Goal: Task Accomplishment & Management: Manage account settings

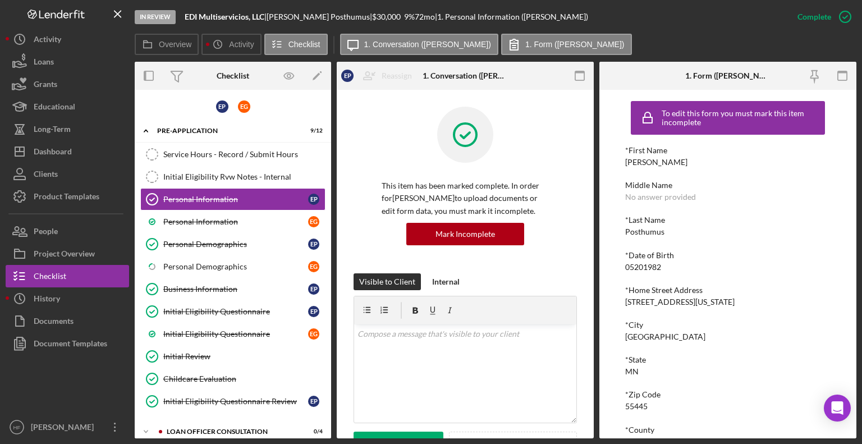
scroll to position [129, 0]
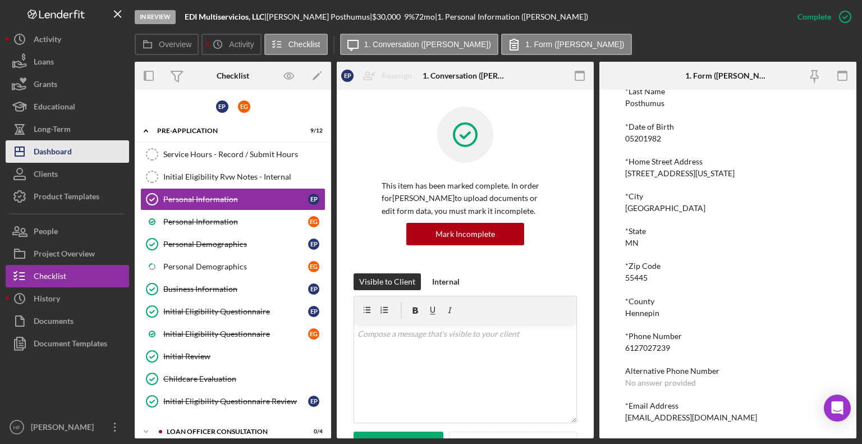
click at [97, 156] on button "Icon/Dashboard Dashboard" at bounding box center [67, 151] width 123 height 22
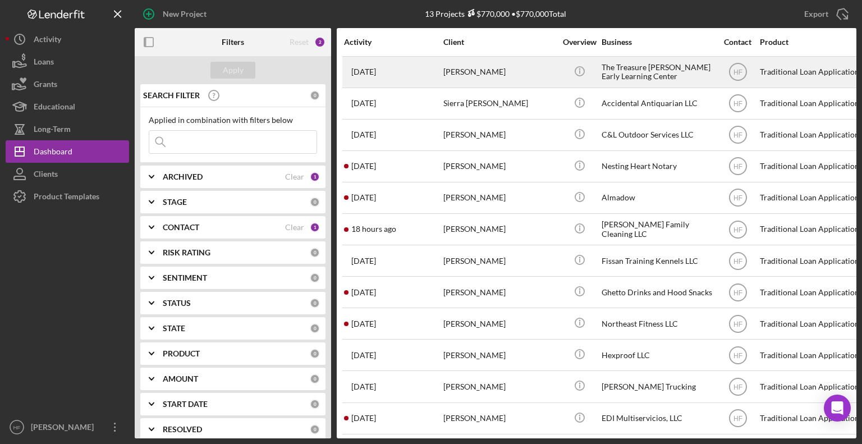
click at [492, 71] on div "Keshia Deon" at bounding box center [499, 72] width 112 height 30
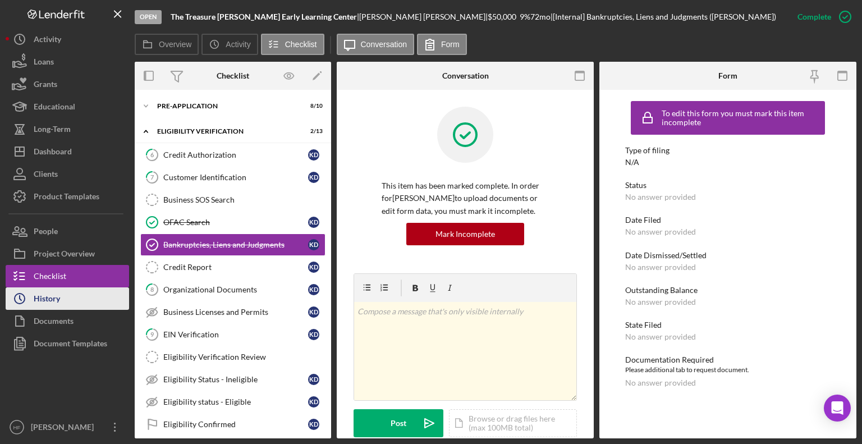
click at [92, 300] on button "Icon/History History" at bounding box center [67, 298] width 123 height 22
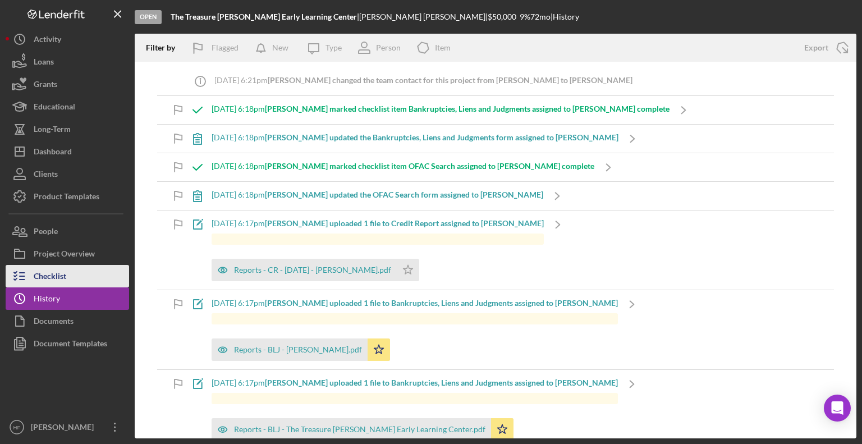
click at [89, 275] on button "Checklist" at bounding box center [67, 276] width 123 height 22
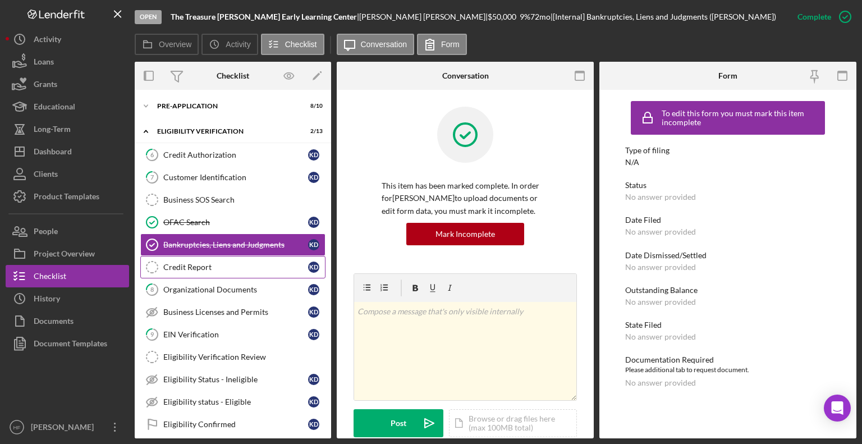
click at [263, 274] on link "Credit Report Credit Report K D" at bounding box center [232, 267] width 185 height 22
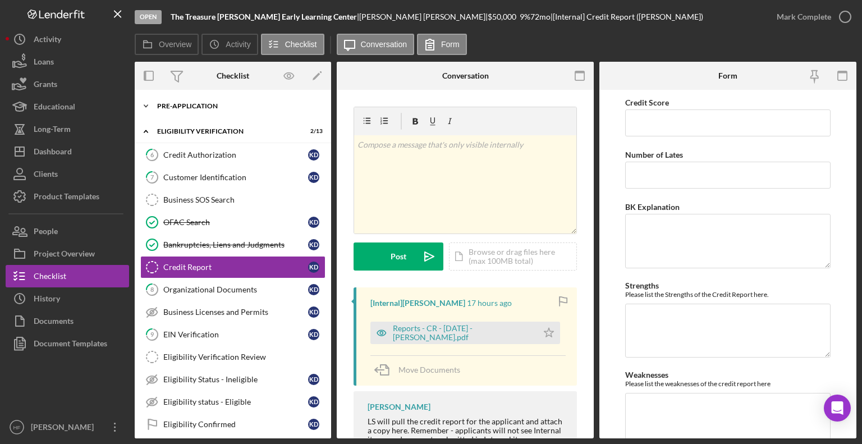
click at [209, 105] on div "Pre-Application" at bounding box center [237, 106] width 160 height 7
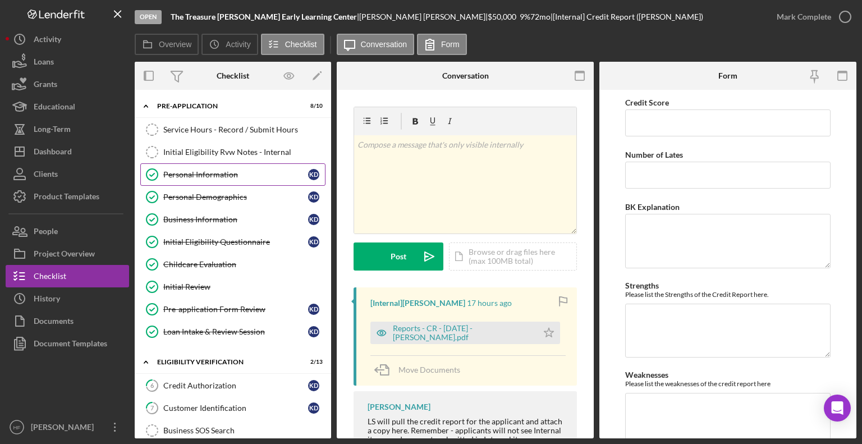
click at [221, 179] on link "Personal Information Personal Information K D" at bounding box center [232, 174] width 185 height 22
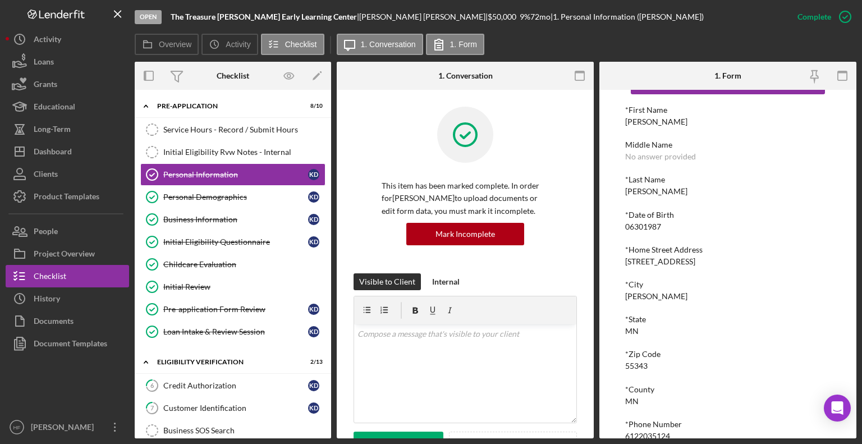
scroll to position [305, 0]
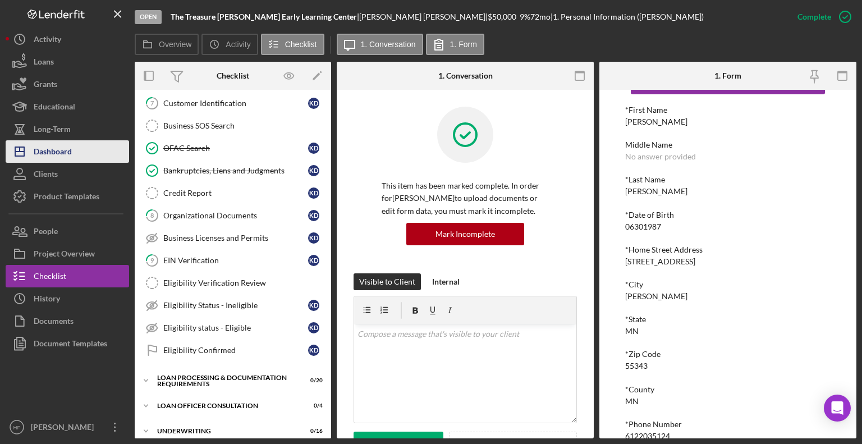
click at [76, 154] on button "Icon/Dashboard Dashboard" at bounding box center [67, 151] width 123 height 22
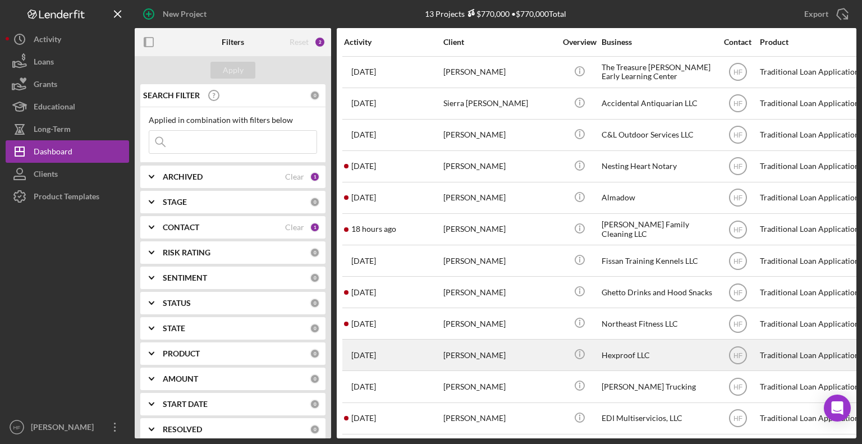
scroll to position [1, 0]
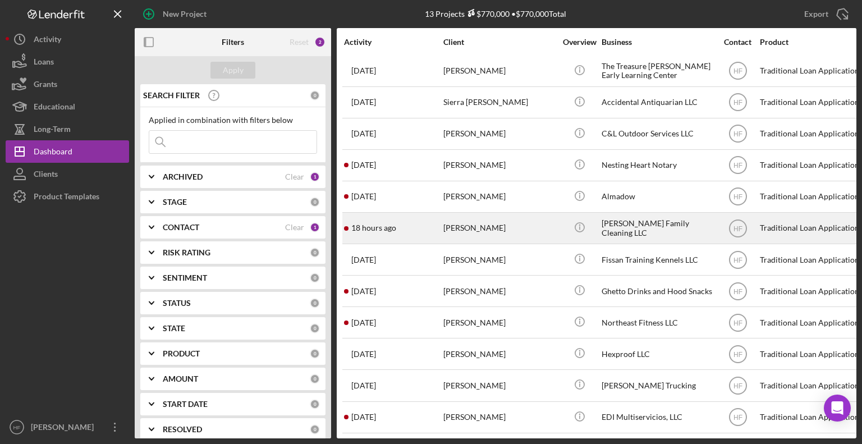
click at [419, 233] on div "18 hours ago Brittany Weatherspoon" at bounding box center [393, 228] width 98 height 30
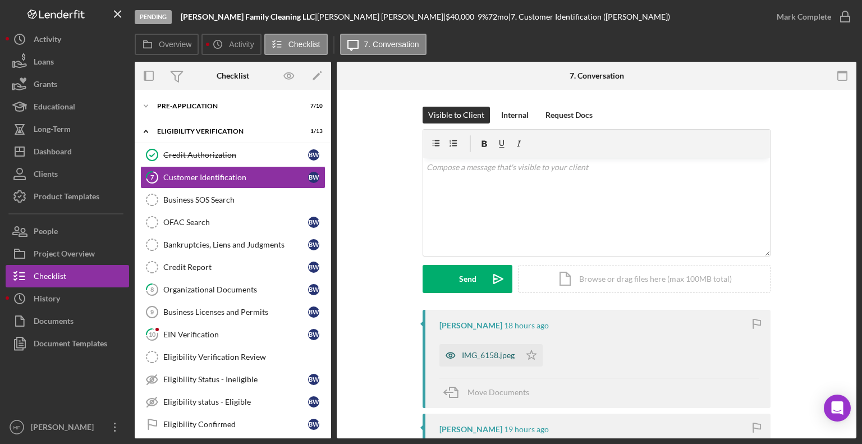
click at [478, 356] on div "IMG_6158.jpeg" at bounding box center [488, 355] width 53 height 9
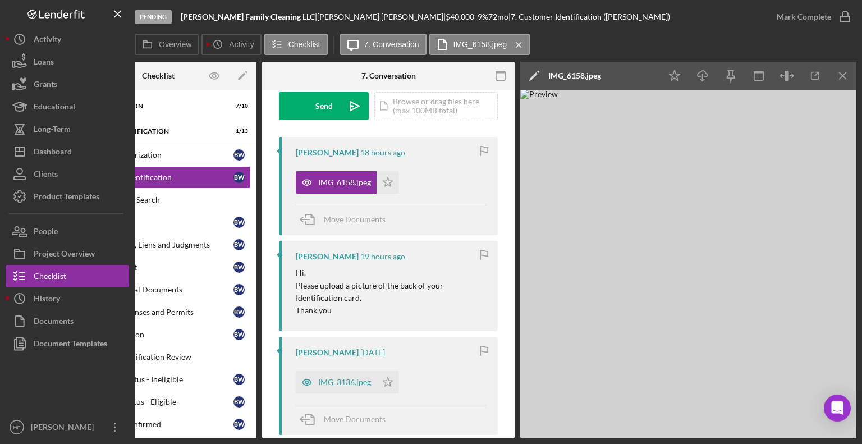
scroll to position [177, 0]
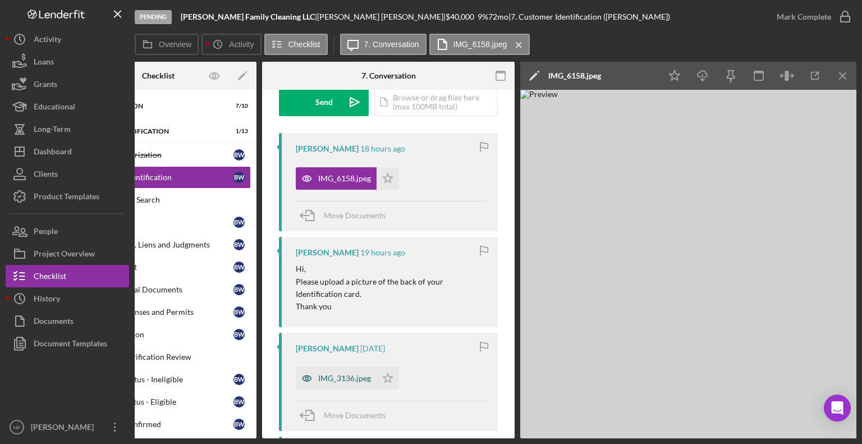
click at [338, 381] on div "IMG_3136.jpeg" at bounding box center [344, 378] width 53 height 9
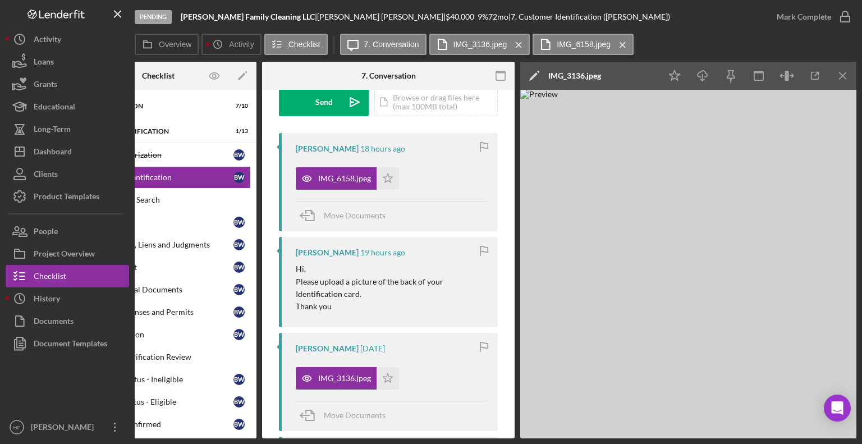
scroll to position [0, 0]
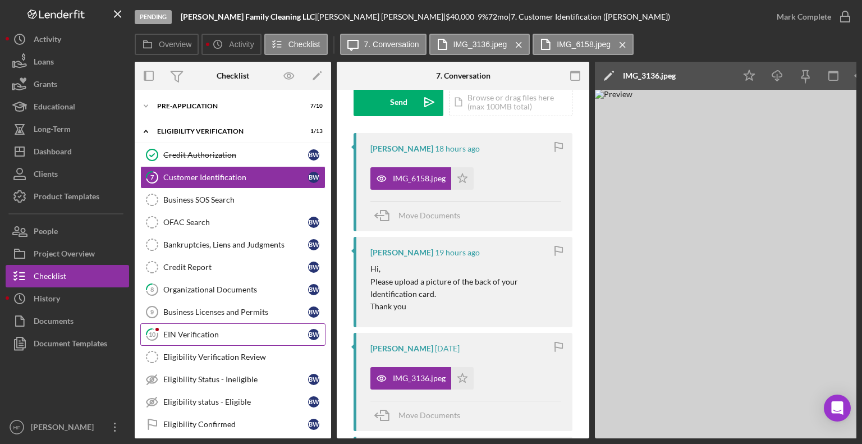
click at [205, 332] on div "EIN Verification" at bounding box center [235, 334] width 145 height 9
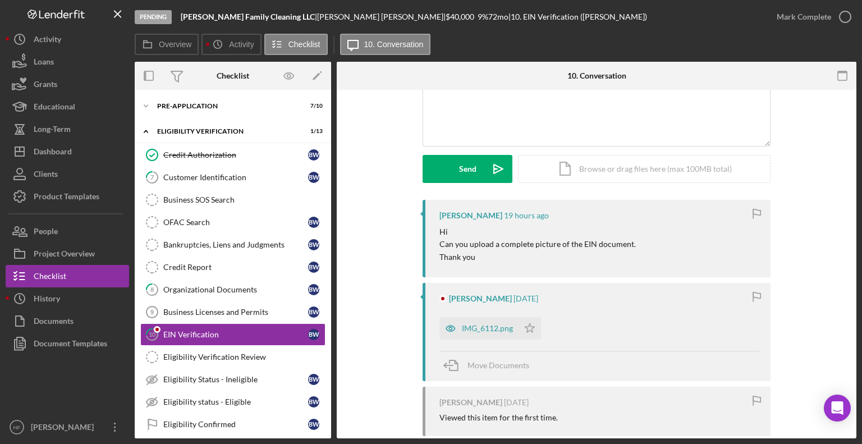
scroll to position [112, 0]
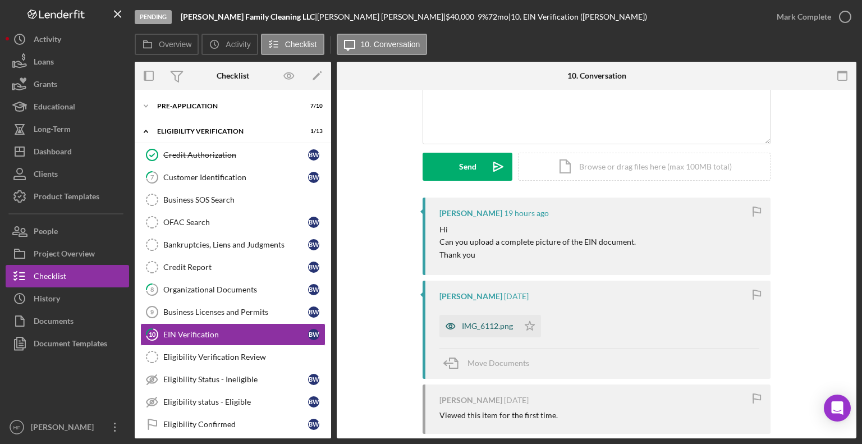
click at [494, 335] on div "IMG_6112.png" at bounding box center [478, 326] width 79 height 22
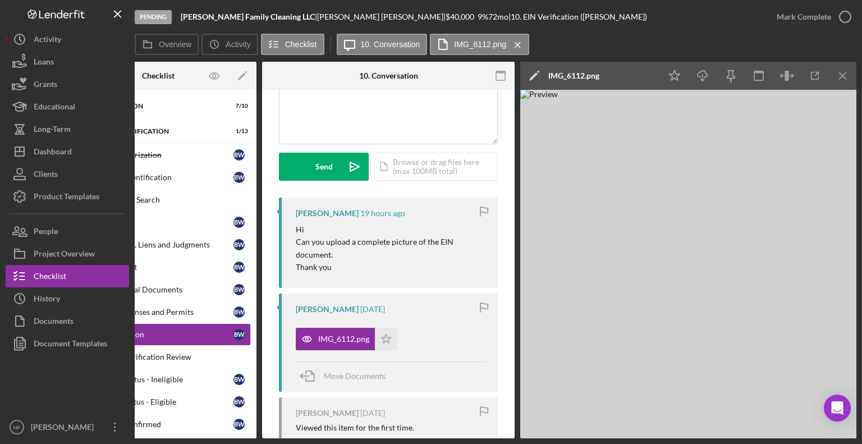
scroll to position [0, 0]
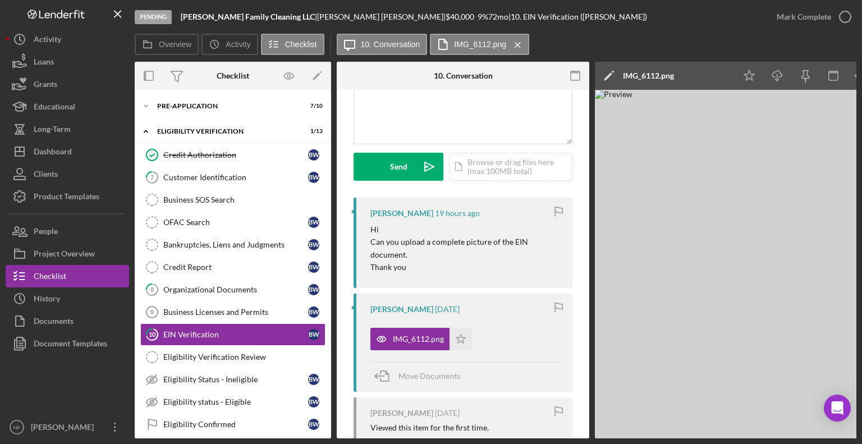
click at [370, 328] on button "IMG_6112.png Icon/Star" at bounding box center [421, 339] width 102 height 22
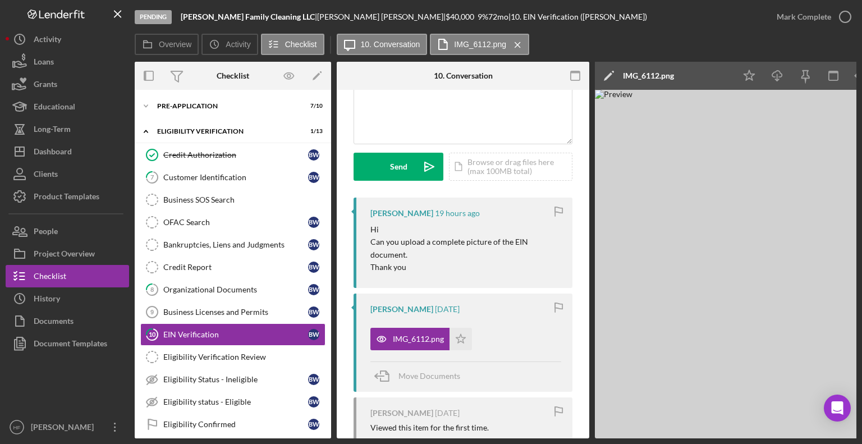
click at [370, 328] on button "IMG_6112.png Icon/Star" at bounding box center [421, 339] width 102 height 22
click at [93, 153] on button "Icon/Dashboard Dashboard" at bounding box center [67, 151] width 123 height 22
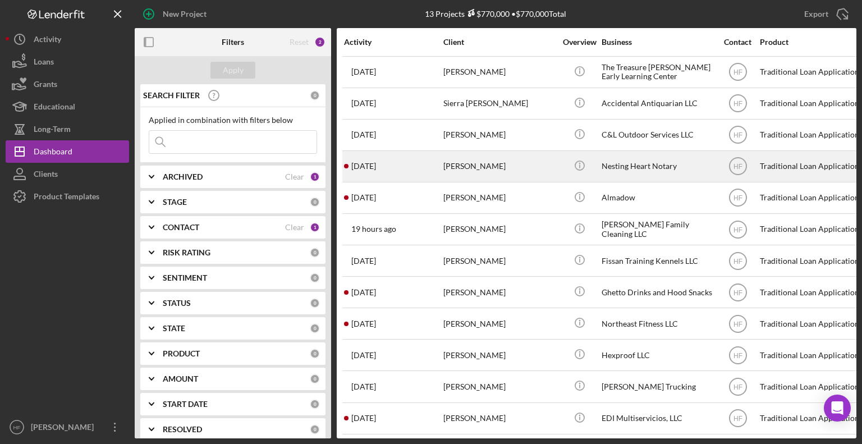
click at [407, 176] on div "2 days ago Latrice Davis" at bounding box center [393, 167] width 98 height 30
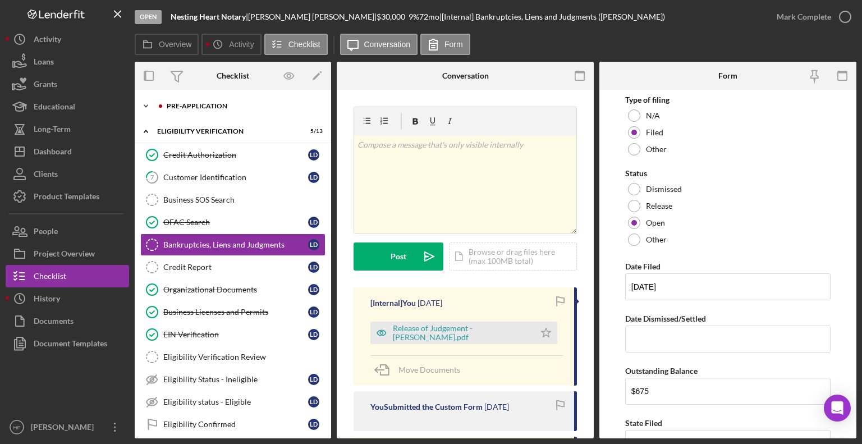
click at [209, 104] on div "Pre-Application" at bounding box center [242, 106] width 150 height 7
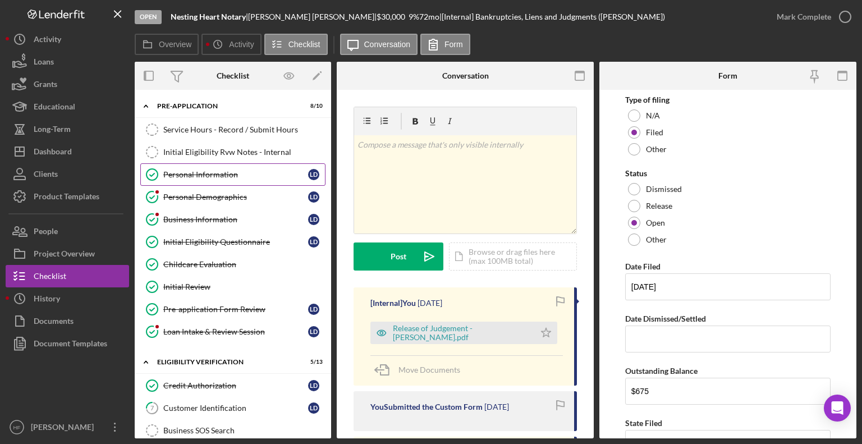
click at [231, 177] on div "Personal Information" at bounding box center [235, 174] width 145 height 9
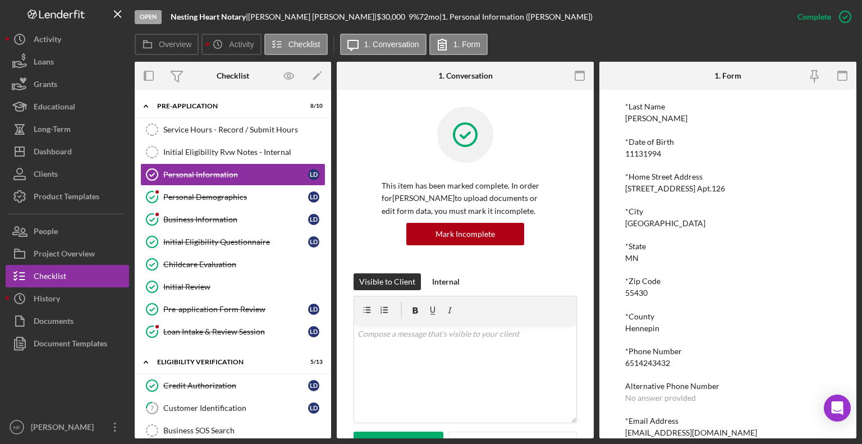
scroll to position [129, 0]
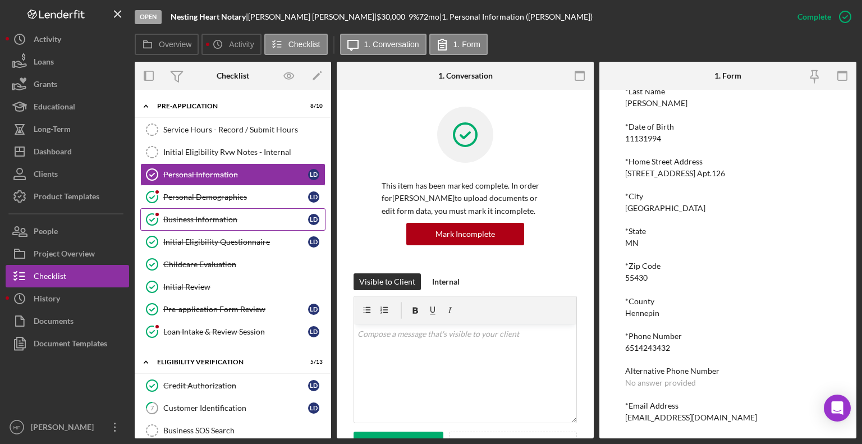
click at [263, 215] on div "Business Information" at bounding box center [235, 219] width 145 height 9
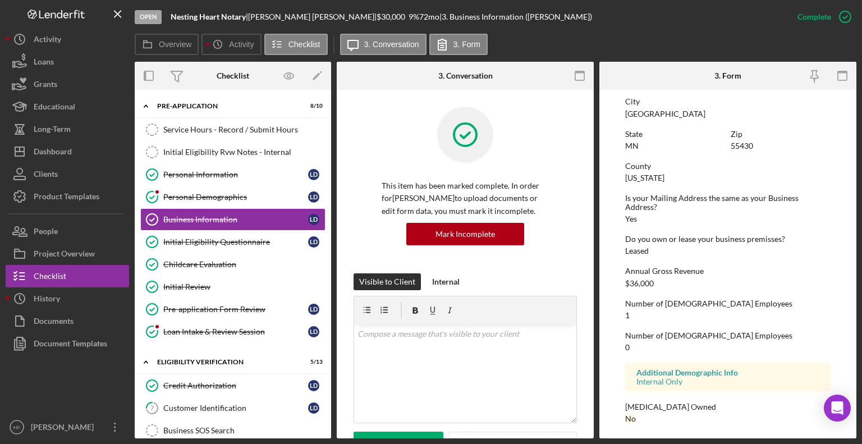
scroll to position [507, 0]
click at [253, 239] on div "Initial Eligibility Questionnaire" at bounding box center [235, 241] width 145 height 9
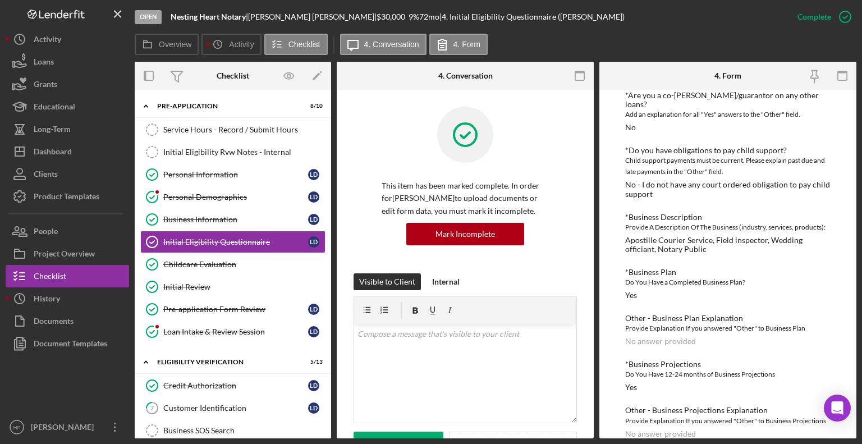
scroll to position [780, 0]
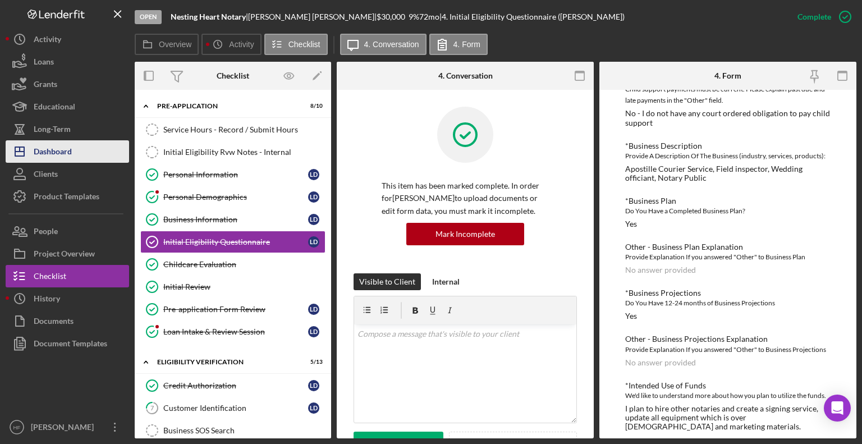
click at [58, 150] on div "Dashboard" at bounding box center [53, 152] width 38 height 25
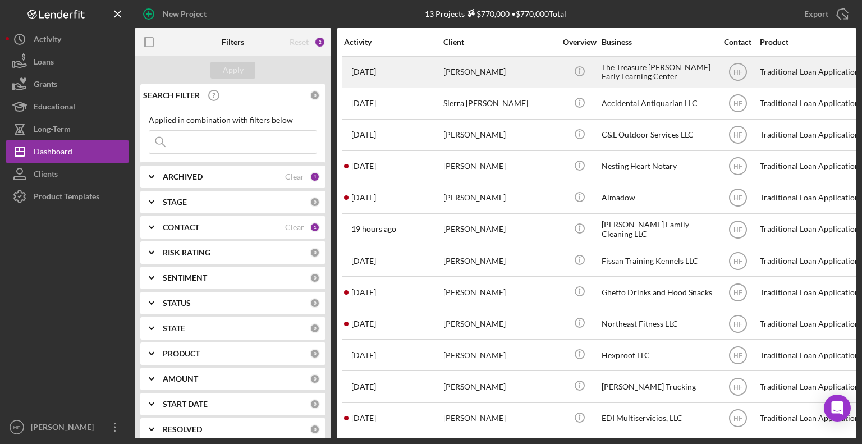
click at [525, 71] on div "Keshia Deon" at bounding box center [499, 72] width 112 height 30
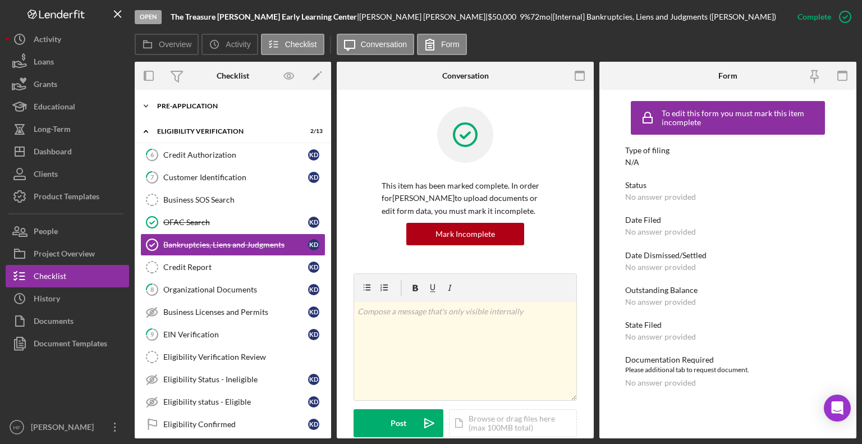
click at [246, 108] on div "Pre-Application" at bounding box center [237, 106] width 160 height 7
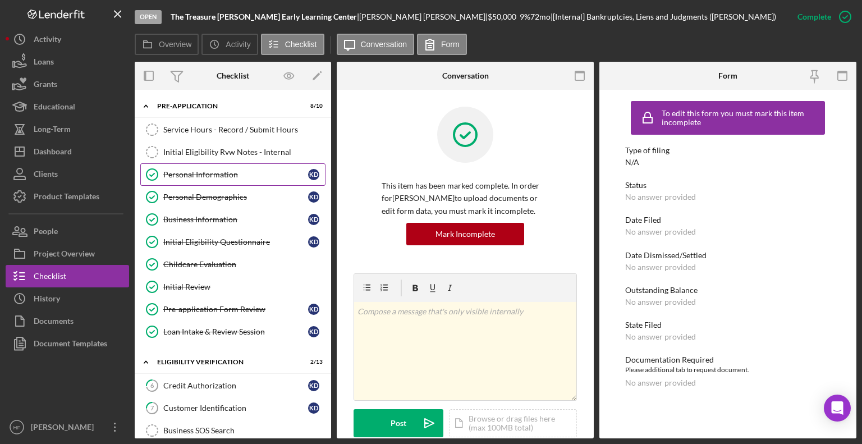
click at [251, 179] on link "Personal Information Personal Information K D" at bounding box center [232, 174] width 185 height 22
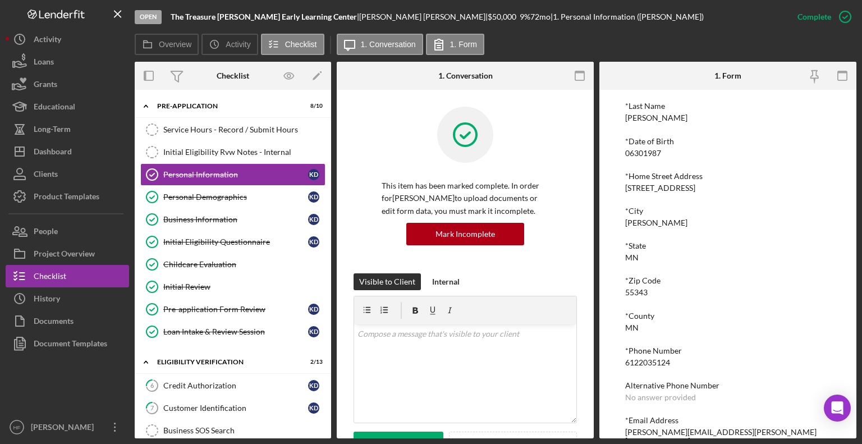
scroll to position [129, 0]
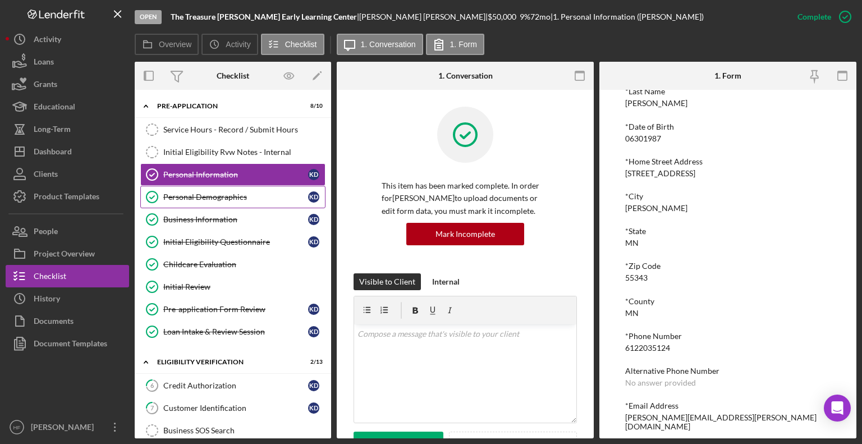
click at [223, 198] on div "Personal Demographics" at bounding box center [235, 197] width 145 height 9
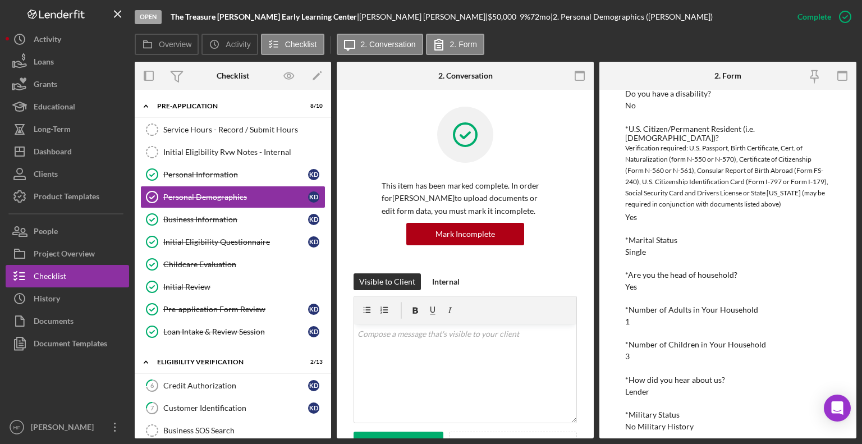
scroll to position [301, 0]
click at [243, 221] on div "Business Information" at bounding box center [235, 219] width 145 height 9
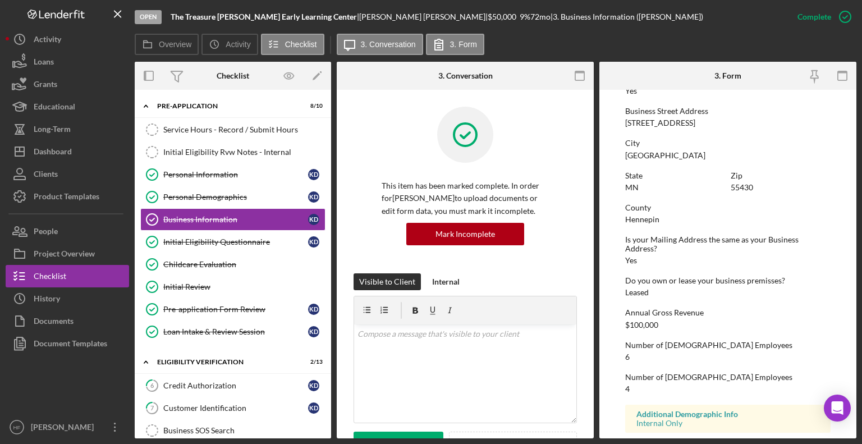
scroll to position [507, 0]
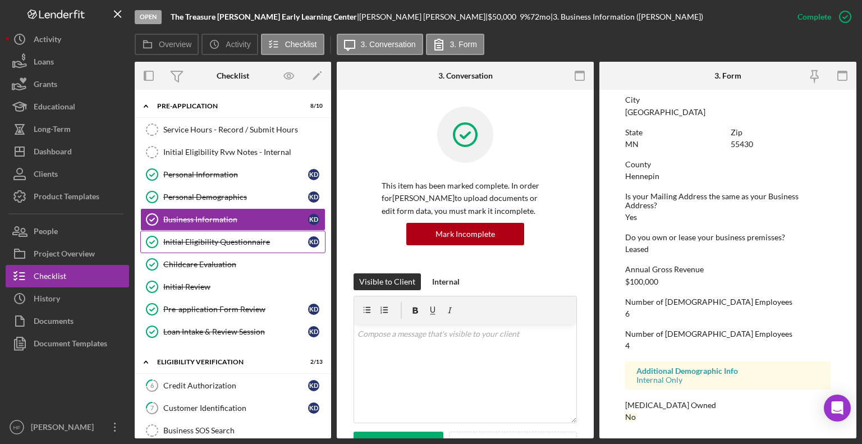
click at [275, 246] on link "Initial Eligibility Questionnaire Initial Eligibility Questionnaire K D" at bounding box center [232, 242] width 185 height 22
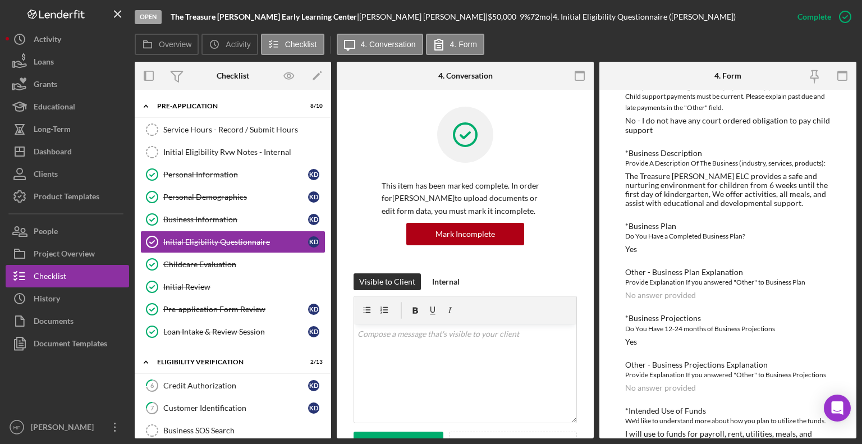
scroll to position [789, 0]
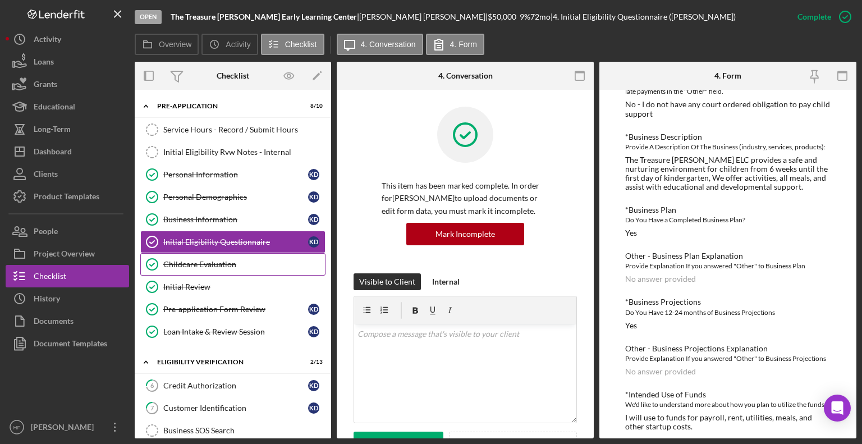
click at [244, 262] on div "Childcare Evaluation" at bounding box center [244, 264] width 162 height 9
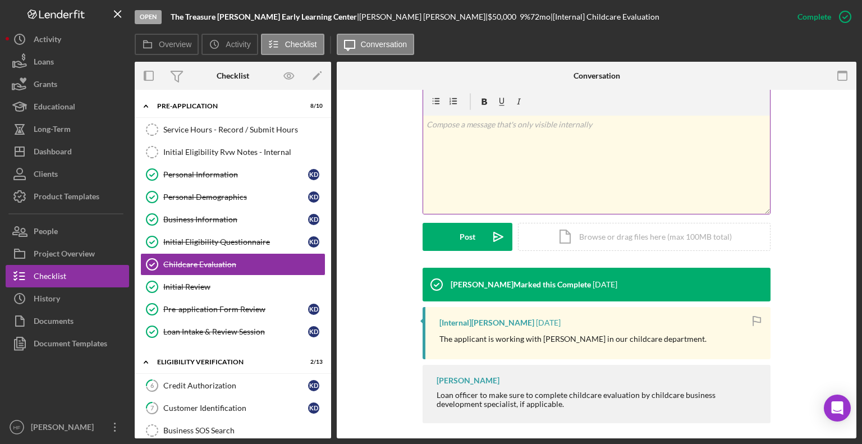
scroll to position [180, 0]
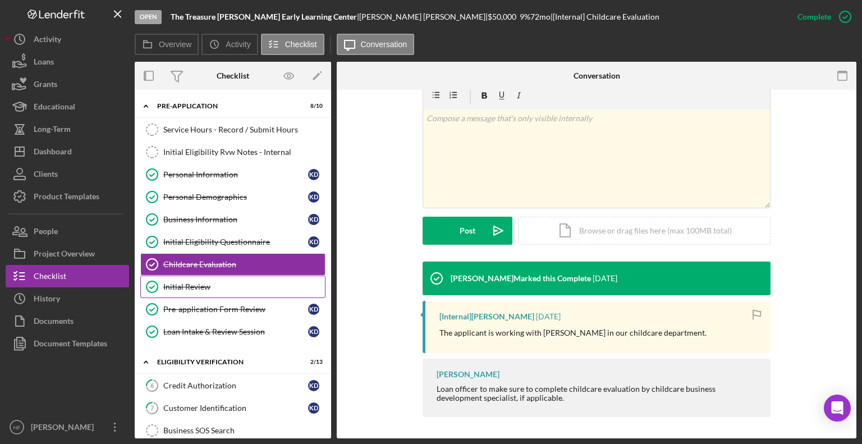
click at [244, 289] on div "Initial Review" at bounding box center [244, 286] width 162 height 9
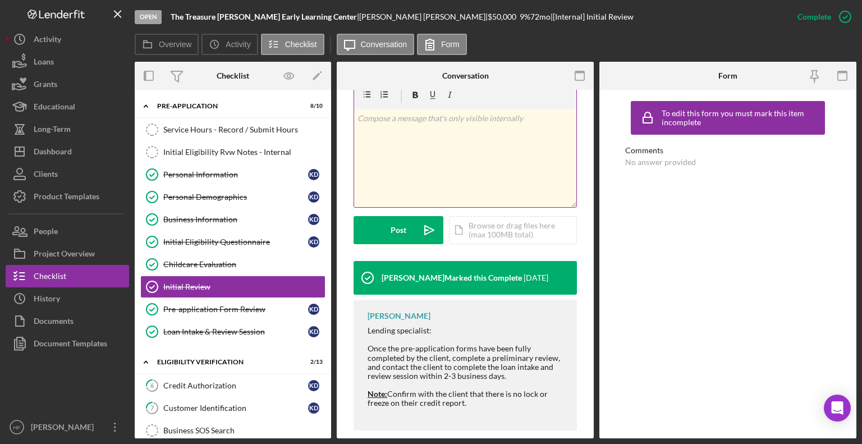
scroll to position [207, 0]
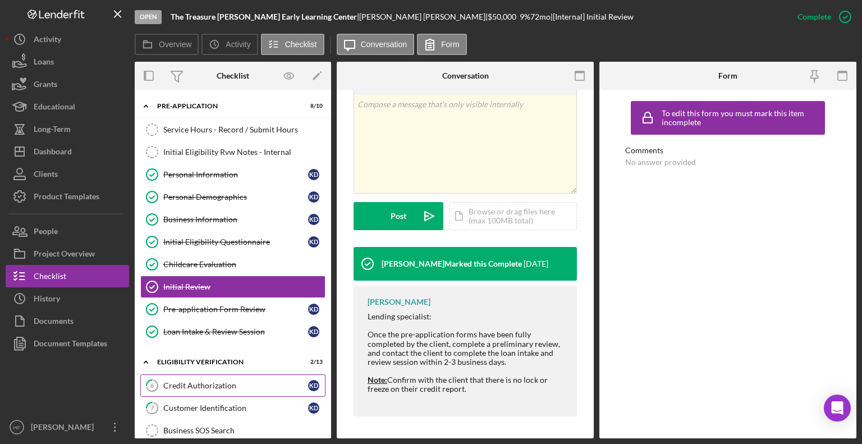
drag, startPoint x: 213, startPoint y: 386, endPoint x: 181, endPoint y: 381, distance: 32.4
click at [181, 381] on div "Credit Authorization" at bounding box center [235, 385] width 145 height 9
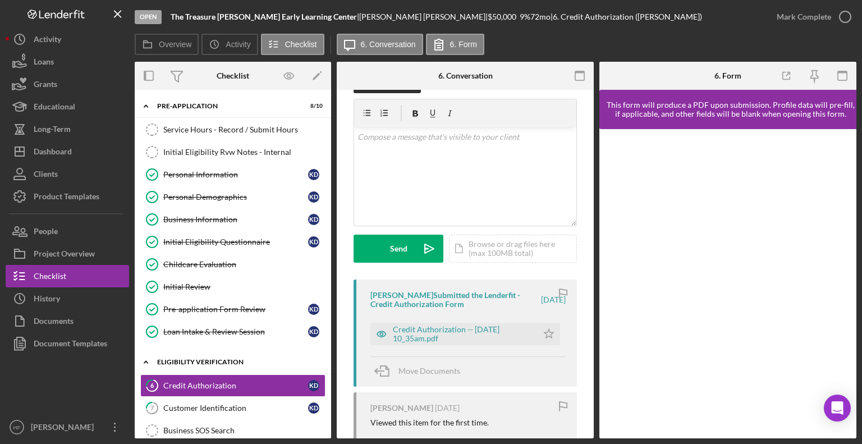
scroll to position [31, 0]
click at [483, 336] on div "Credit Authorization -- 2025-09-03 10_35am.pdf" at bounding box center [462, 333] width 139 height 18
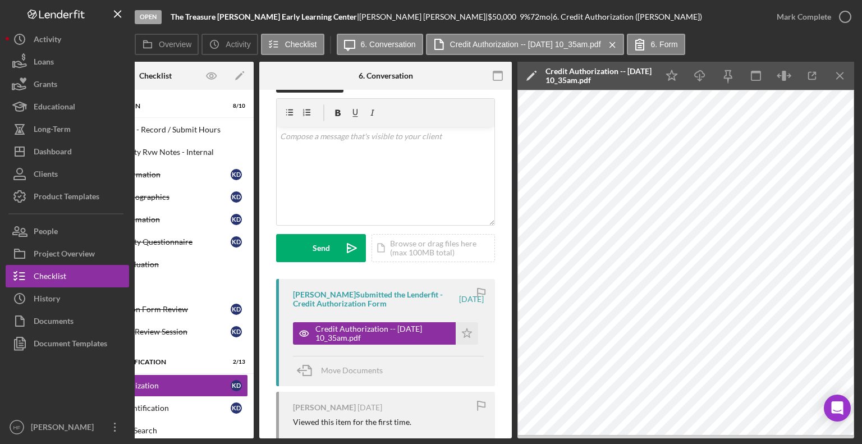
scroll to position [0, 78]
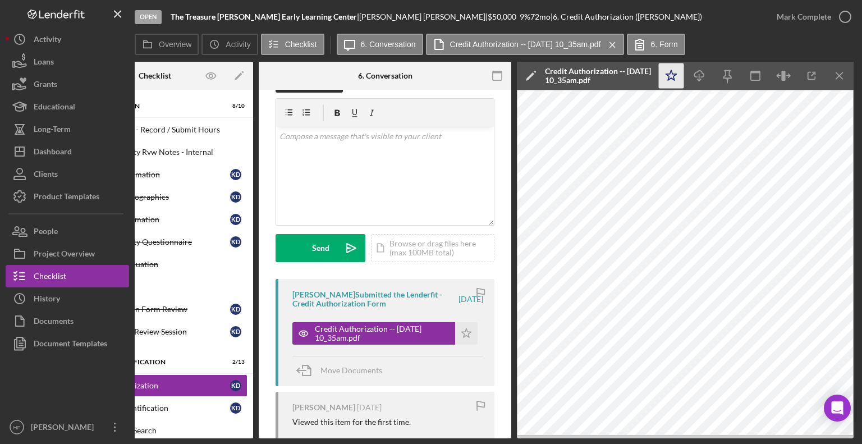
click at [672, 74] on polygon "button" at bounding box center [671, 75] width 11 height 10
click at [836, 19] on icon "button" at bounding box center [845, 17] width 28 height 28
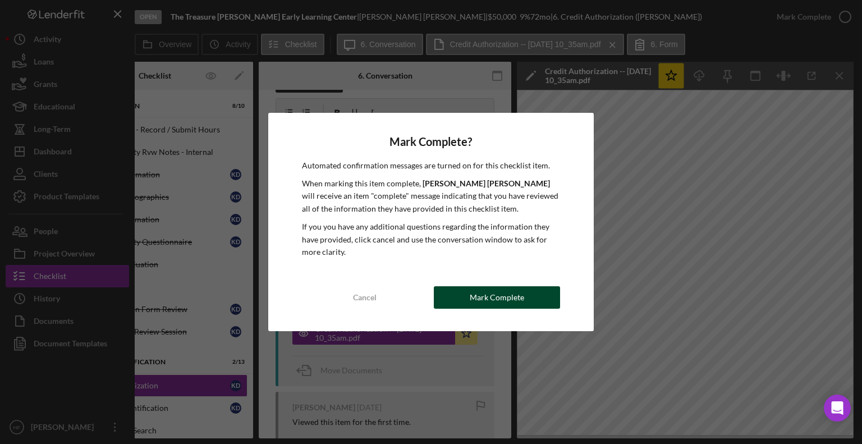
click at [504, 300] on div "Mark Complete" at bounding box center [497, 297] width 54 height 22
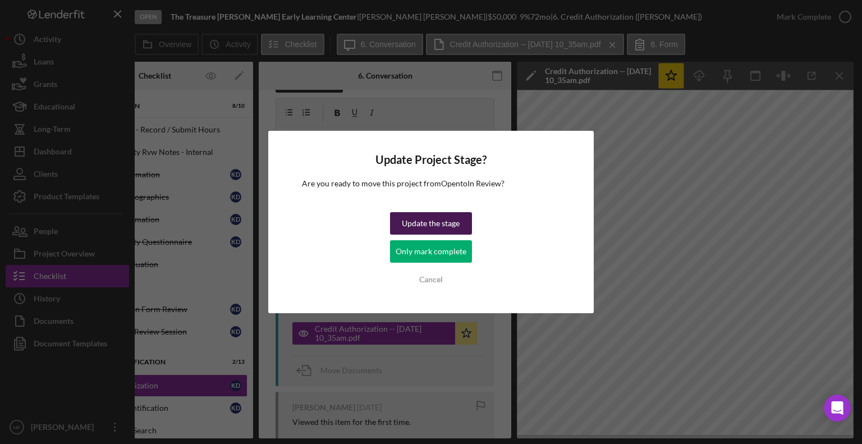
click at [443, 227] on div "Update the stage" at bounding box center [431, 223] width 58 height 22
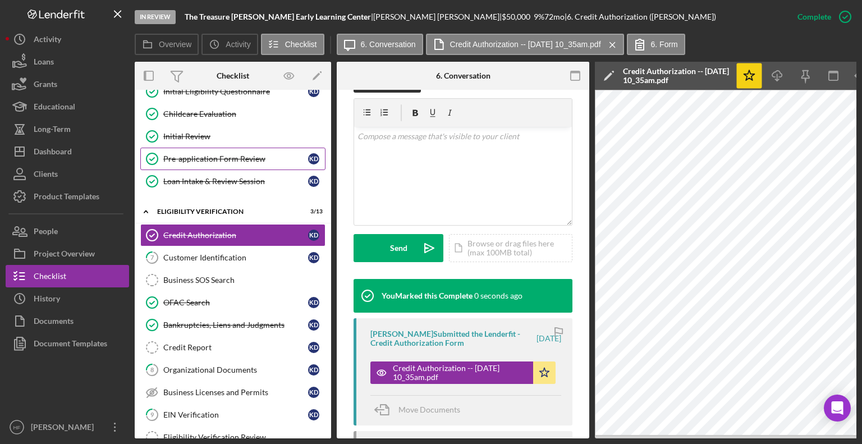
scroll to position [152, 0]
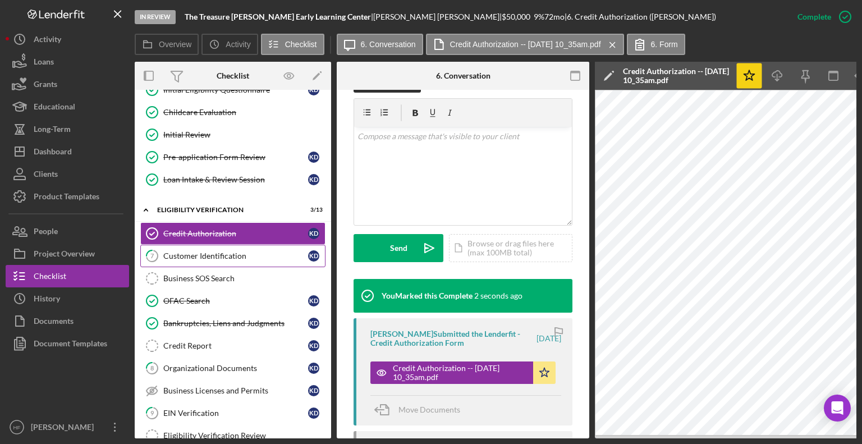
click at [241, 255] on div "Customer Identification" at bounding box center [235, 255] width 145 height 9
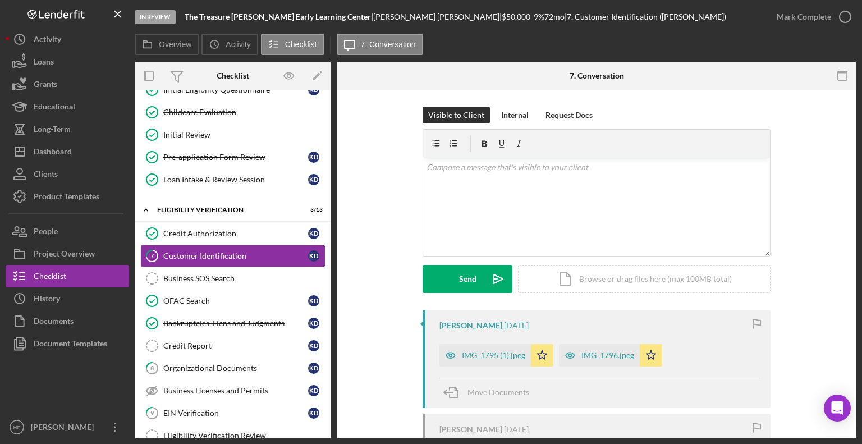
click at [486, 368] on div "Keshia Deon 1 week ago IMG_1795 (1).jpeg Icon/Star IMG_1796.jpeg Icon/Star Move…" at bounding box center [597, 359] width 348 height 98
click at [485, 356] on div "IMG_1795 (1).jpeg" at bounding box center [493, 355] width 63 height 9
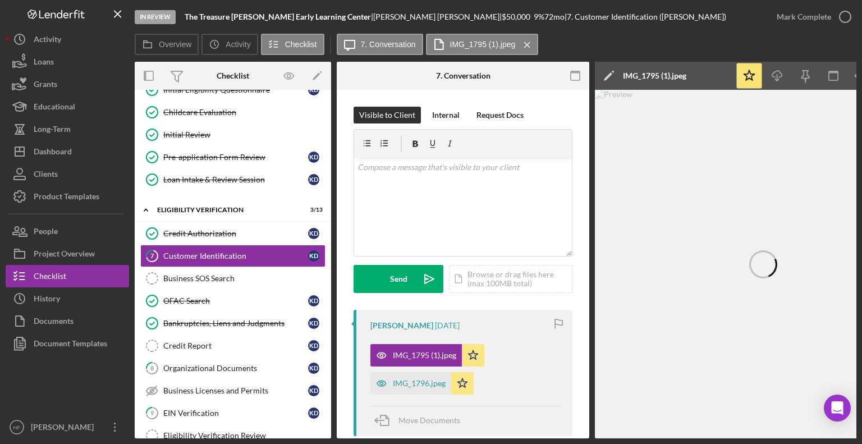
scroll to position [0, 75]
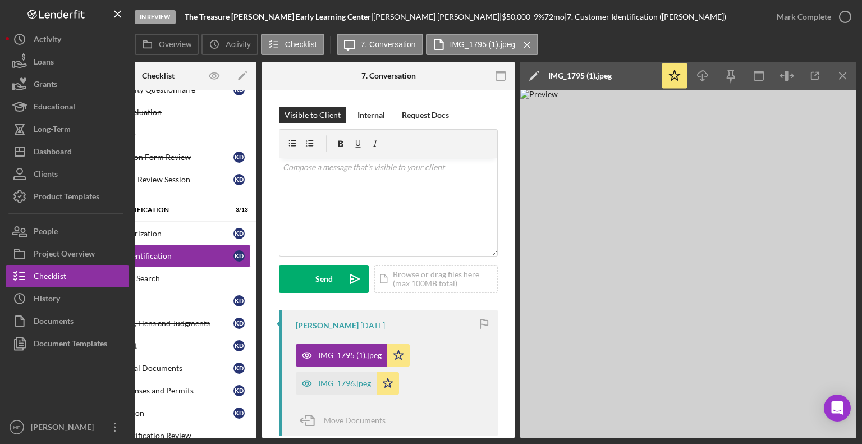
click at [530, 72] on icon "Icon/Edit" at bounding box center [534, 76] width 28 height 28
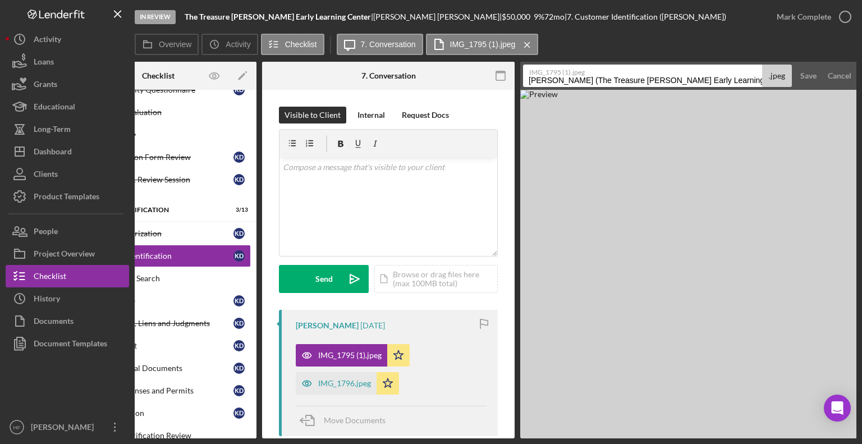
click at [528, 78] on input "Deon, Keshia (The Treasure Hunt Early Learning Center) Customer Identification …" at bounding box center [642, 76] width 239 height 22
drag, startPoint x: 626, startPoint y: 81, endPoint x: 781, endPoint y: 75, distance: 155.6
click at [781, 75] on div "IMG_1795 (1).jpeg ID- DL Front -Deon, Keshia (The Treasure Hunt Early Learning …" at bounding box center [657, 76] width 269 height 22
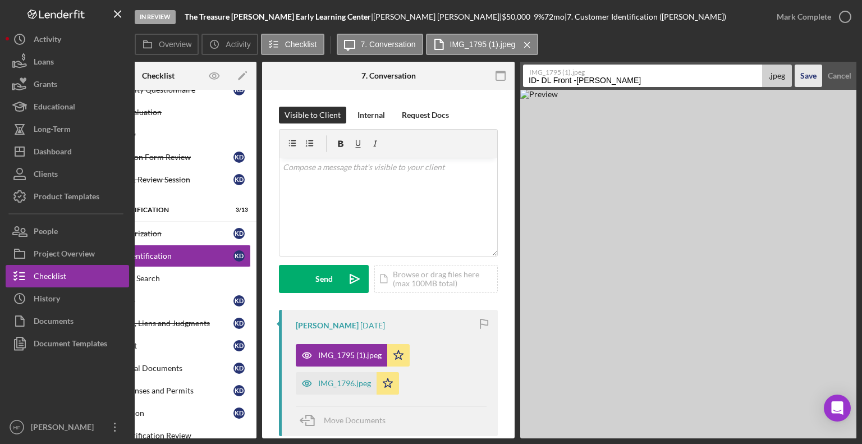
type input "ID- DL Front -Deon, Keshia"
click at [811, 80] on div "Save" at bounding box center [808, 76] width 16 height 22
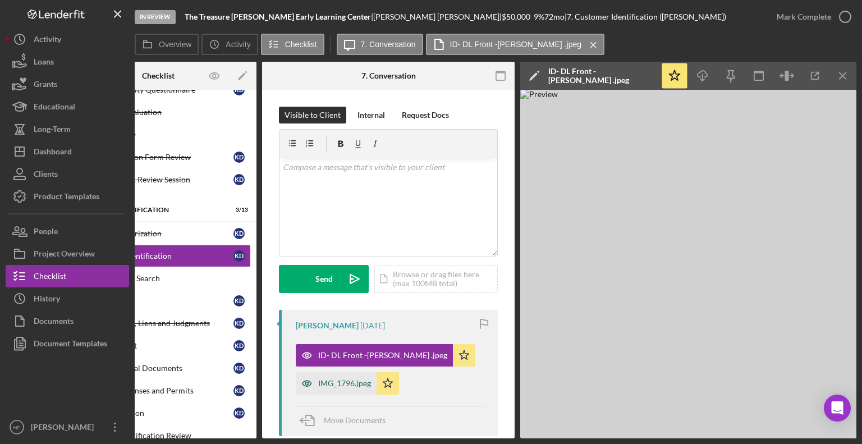
click at [355, 383] on div "IMG_1796.jpeg" at bounding box center [344, 383] width 53 height 9
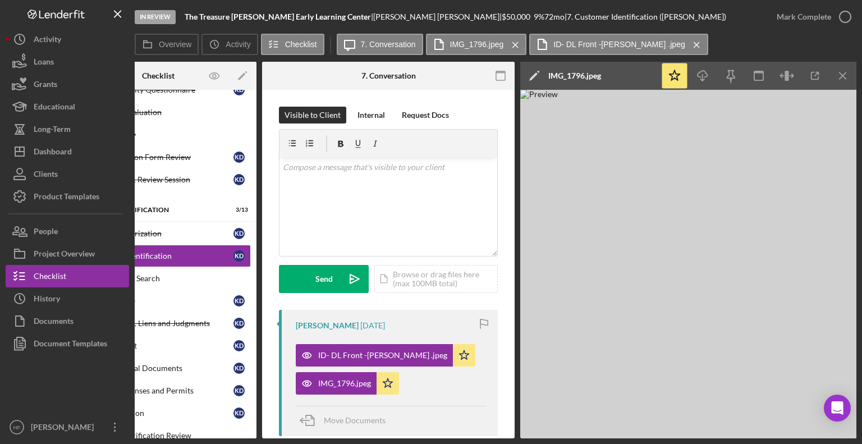
click at [534, 79] on icon "Icon/Edit" at bounding box center [534, 76] width 28 height 28
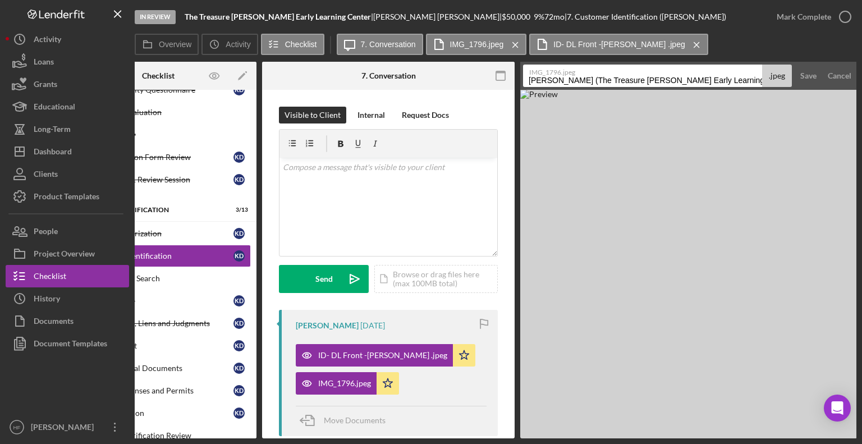
click at [531, 81] on input "Deon, Keshia (The Treasure Hunt Early Learning Center) Customer Identification …" at bounding box center [642, 76] width 239 height 22
drag, startPoint x: 625, startPoint y: 79, endPoint x: 784, endPoint y: 78, distance: 158.8
click at [784, 78] on div "IMG_1796.jpeg ID- DL Back- Deon, Keshia (The Treasure Hunt Early Learning Cente…" at bounding box center [657, 76] width 269 height 22
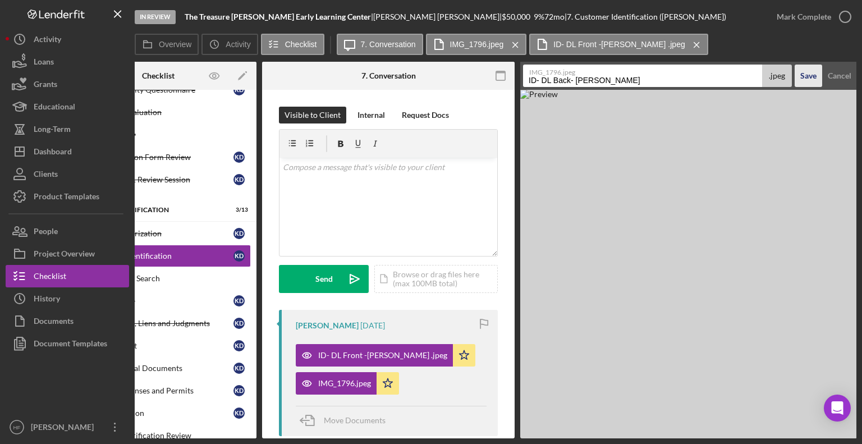
type input "ID- DL Back- Deon, Keshia"
click at [812, 81] on div "Save" at bounding box center [808, 76] width 16 height 22
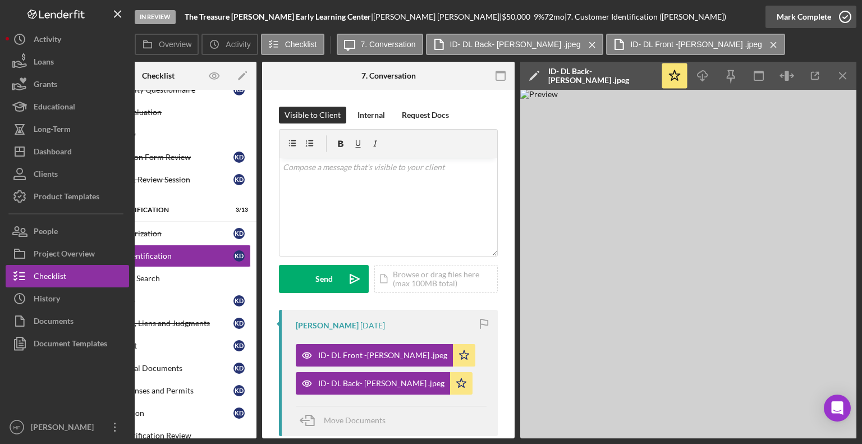
click at [835, 17] on icon "button" at bounding box center [845, 17] width 28 height 28
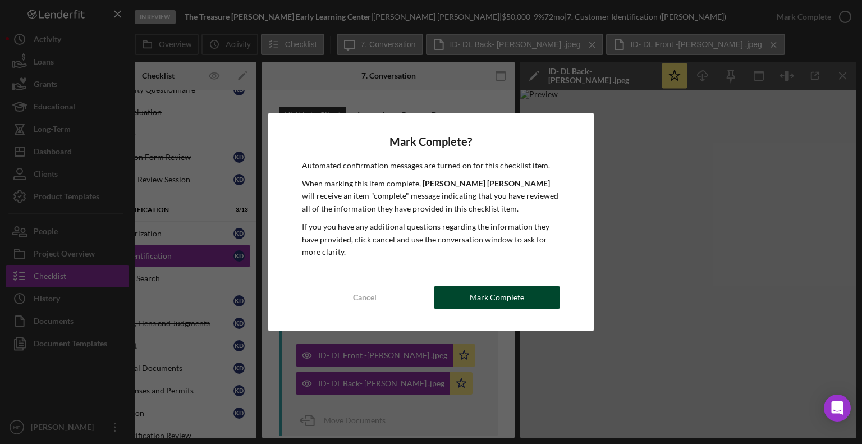
click at [483, 300] on div "Mark Complete" at bounding box center [497, 297] width 54 height 22
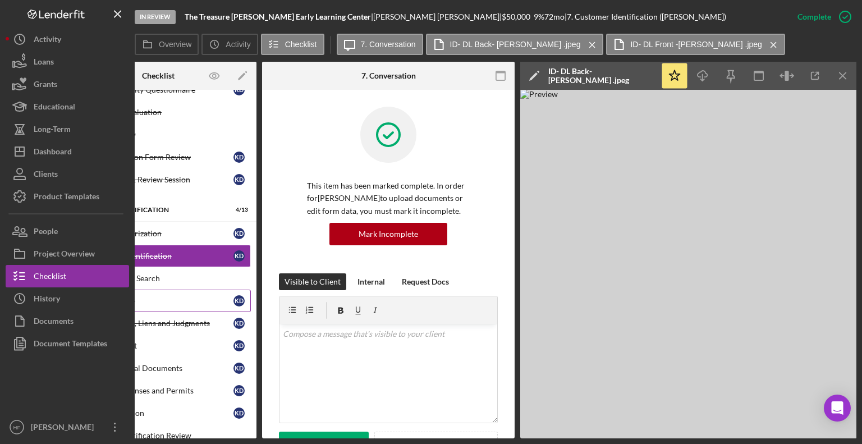
scroll to position [0, 7]
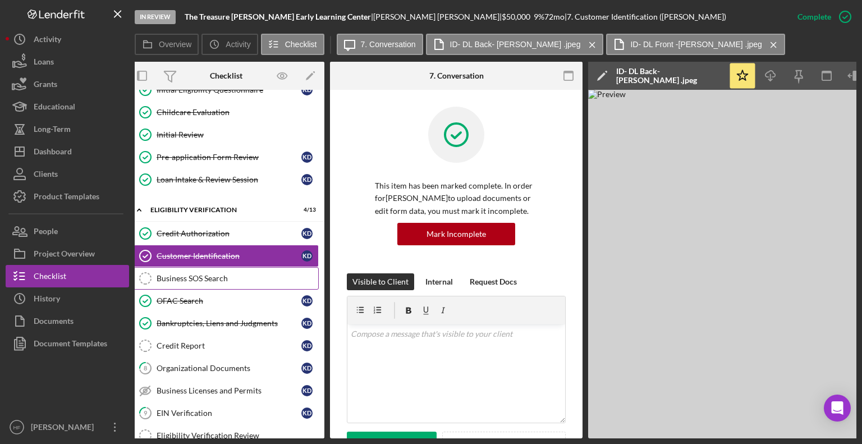
click at [216, 278] on div "Business SOS Search" at bounding box center [238, 278] width 162 height 9
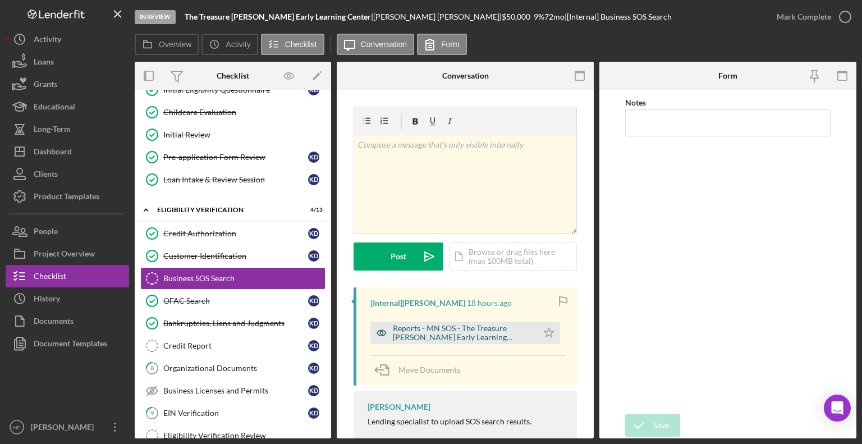
click at [436, 334] on div "Reports - MN SOS - The Treasure Hunt Early Learning Center.pdf" at bounding box center [462, 333] width 139 height 18
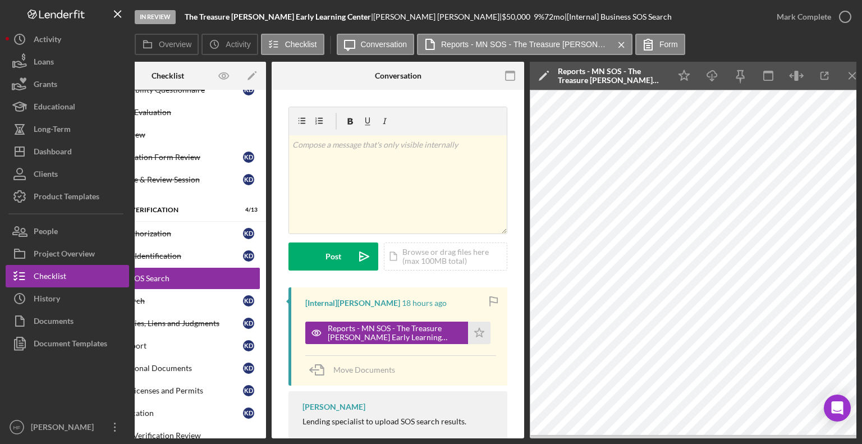
scroll to position [0, 67]
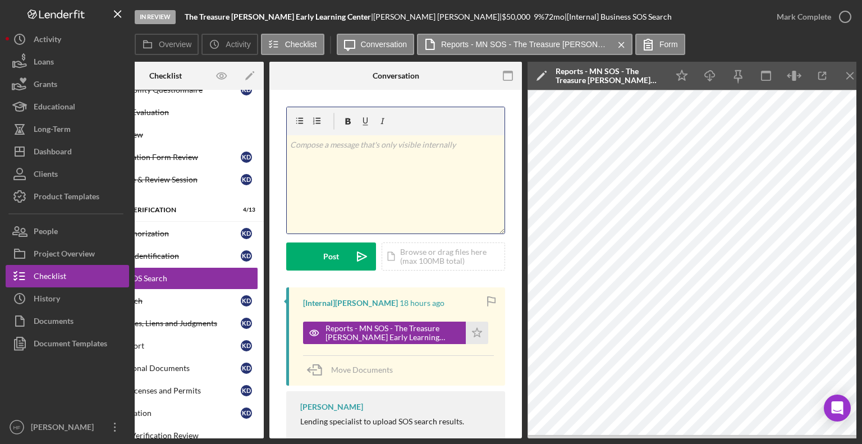
click at [397, 204] on div "v Color teal Color pink Remove color Add row above Add row below Add column bef…" at bounding box center [396, 184] width 218 height 98
click at [379, 173] on p "Registered Address: 5612 Brooklyn Park," at bounding box center [396, 176] width 212 height 12
click at [478, 177] on p "Registered Address: 5612 84 1/2 N Brooklyn Park," at bounding box center [396, 176] width 212 height 12
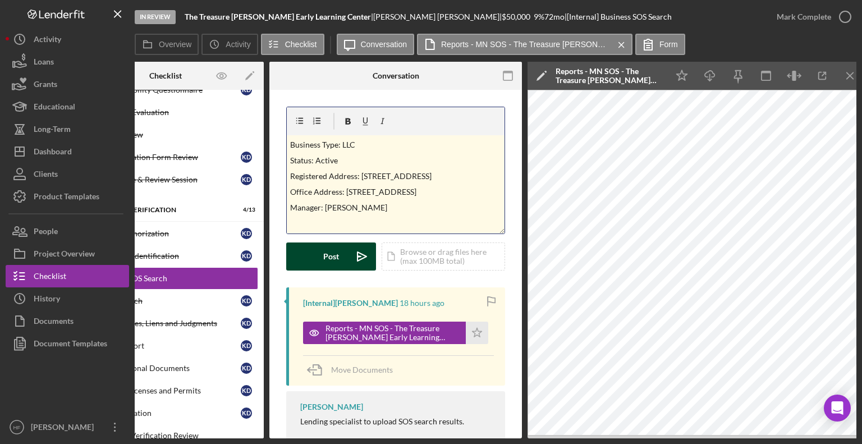
click at [328, 262] on div "Post" at bounding box center [331, 256] width 16 height 28
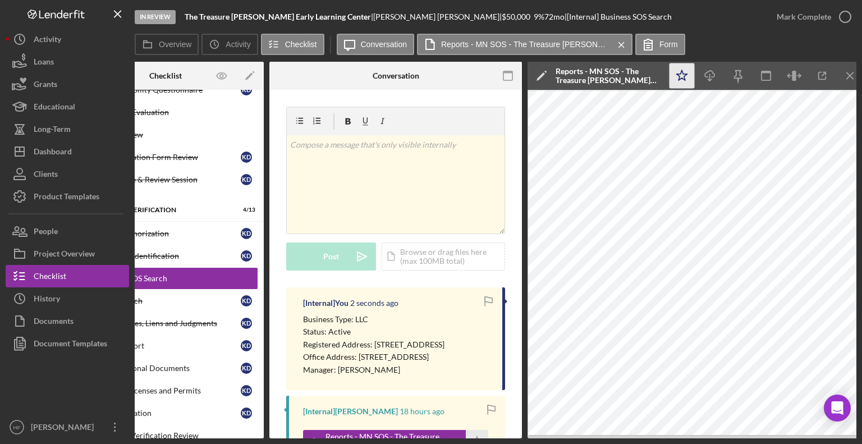
click at [682, 81] on icon "Icon/Star" at bounding box center [682, 75] width 25 height 25
click at [830, 16] on button "Mark Complete" at bounding box center [811, 17] width 91 height 22
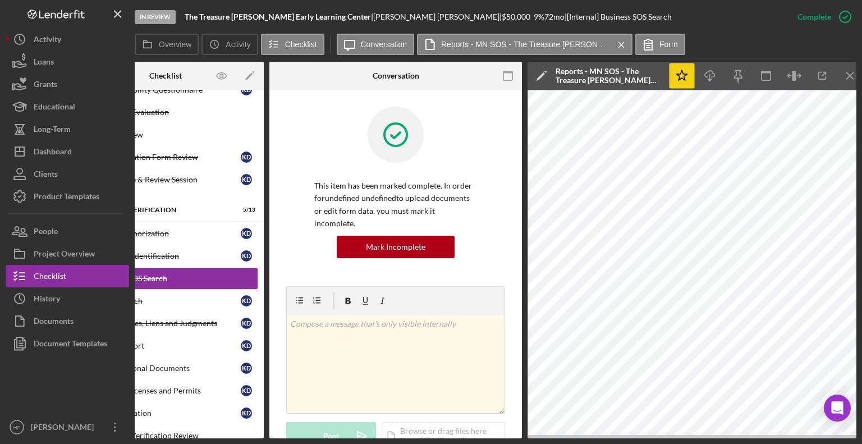
scroll to position [0, 0]
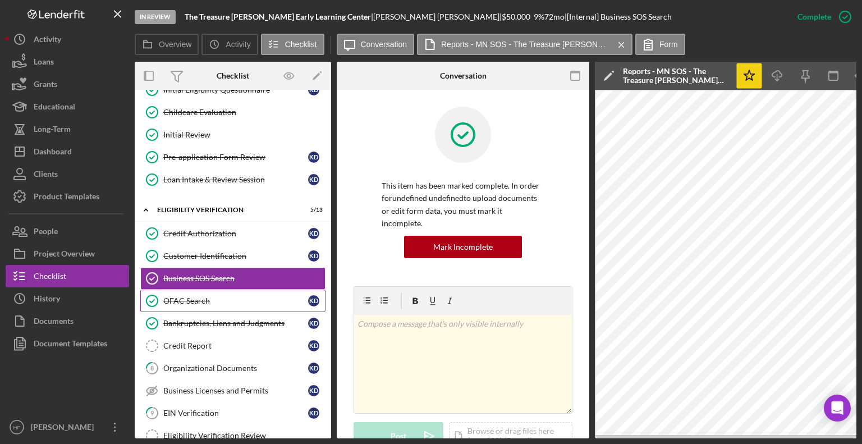
click at [235, 296] on div "OFAC Search" at bounding box center [235, 300] width 145 height 9
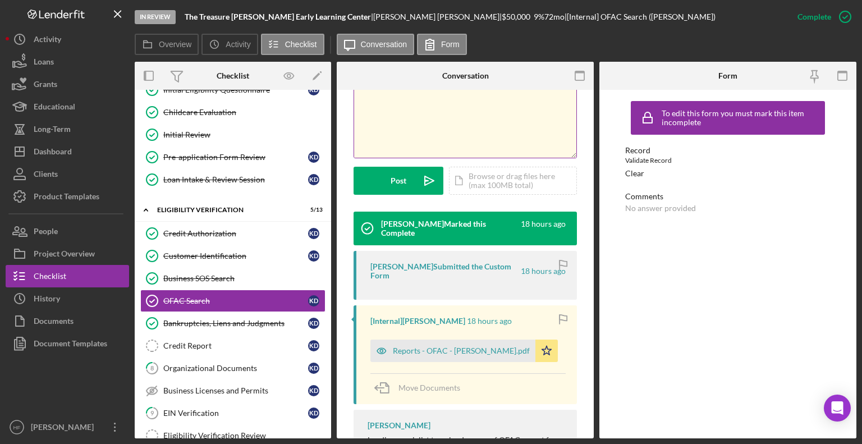
scroll to position [245, 0]
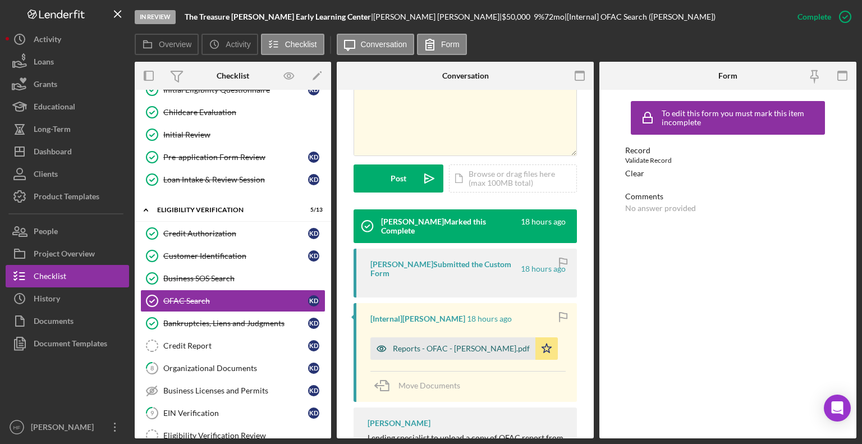
click at [402, 350] on div "Reports - OFAC - K. Deon.pdf" at bounding box center [461, 348] width 137 height 9
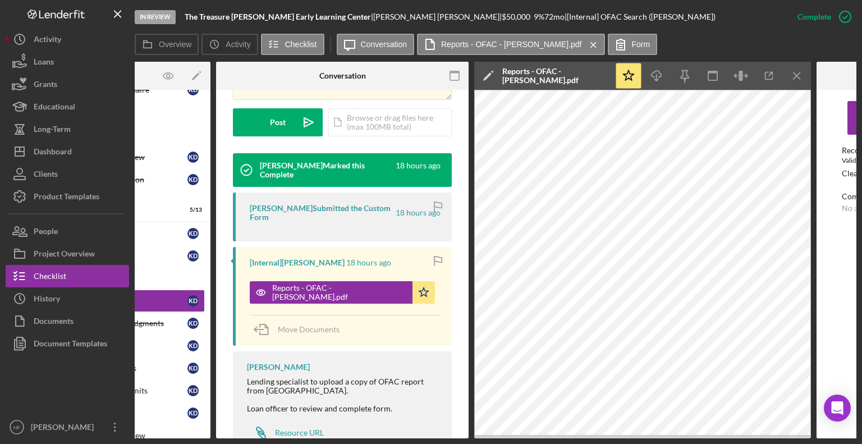
scroll to position [312, 0]
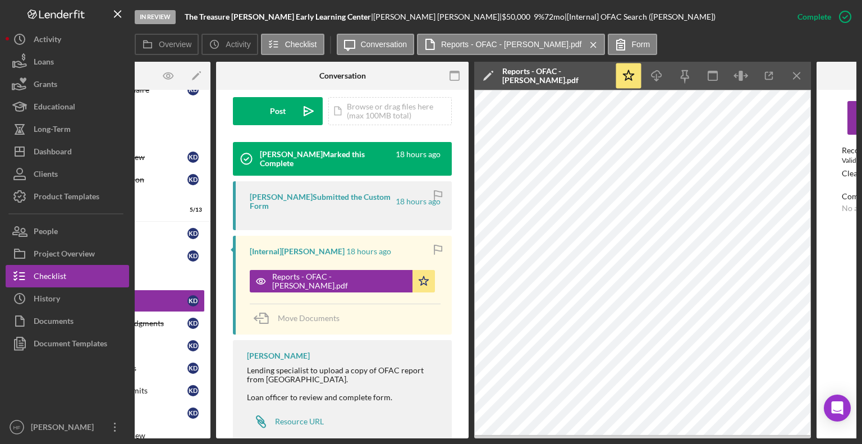
click at [397, 326] on div "Move Documents" at bounding box center [345, 319] width 191 height 30
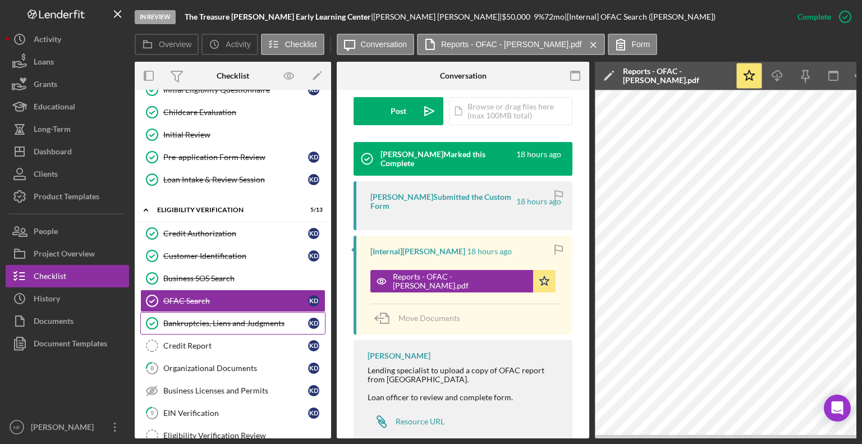
click at [266, 322] on div "Bankruptcies, Liens and Judgments" at bounding box center [235, 323] width 145 height 9
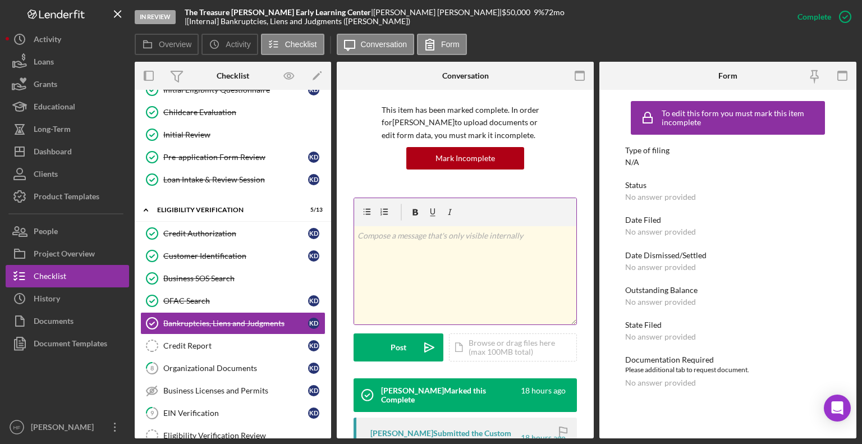
click at [466, 377] on div "v Color teal Color pink Remove color Add row above Add row below Add column bef…" at bounding box center [465, 288] width 223 height 181
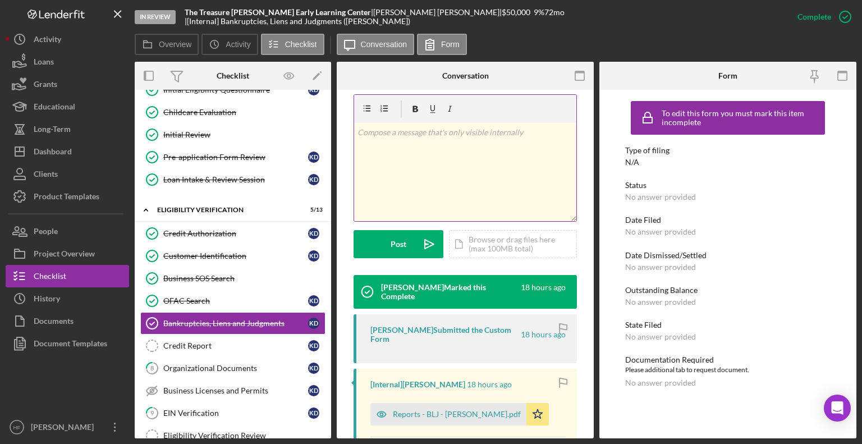
scroll to position [195, 0]
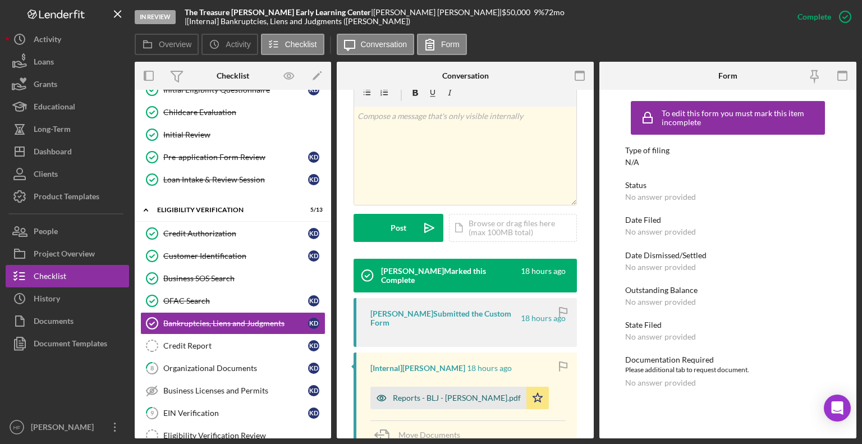
click at [455, 394] on div "Reports - BLJ - K. Deon.pdf" at bounding box center [457, 397] width 128 height 9
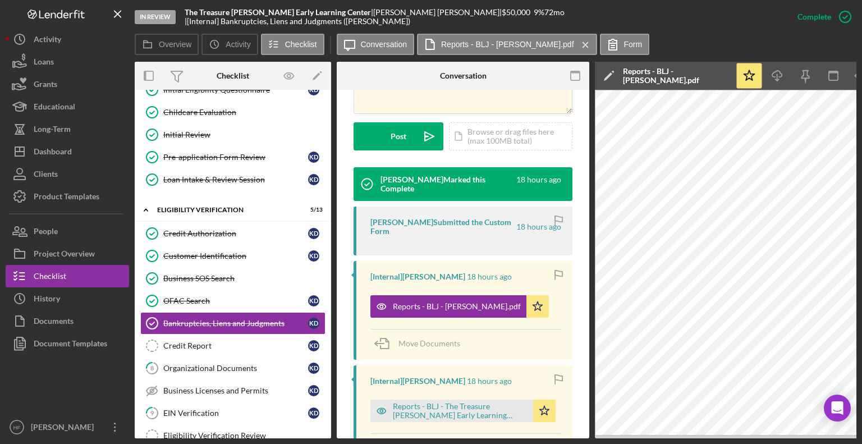
scroll to position [308, 0]
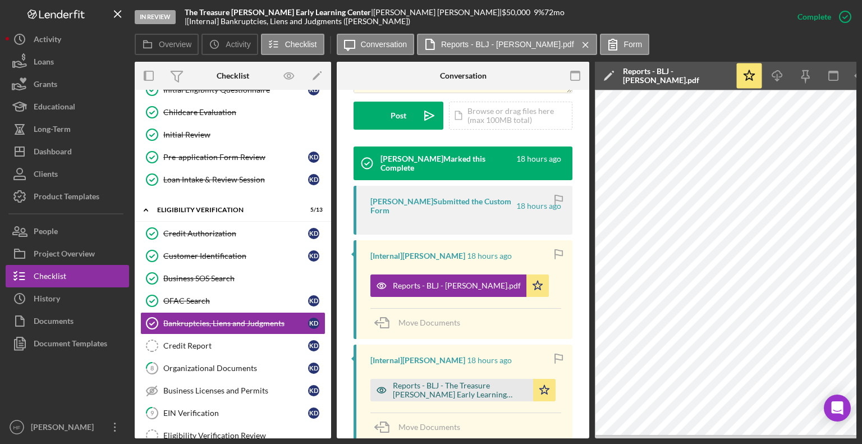
click at [465, 397] on div "Reports - BLJ - The Treasure Hunt Early Learning Center.pdf" at bounding box center [460, 390] width 135 height 18
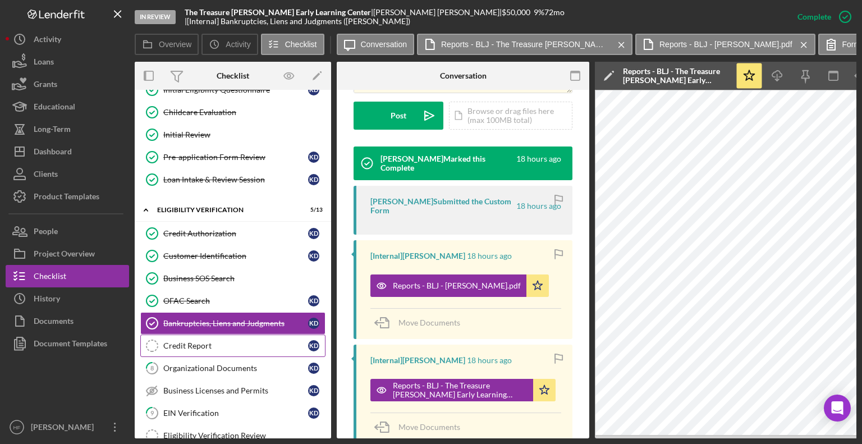
click at [240, 343] on div "Credit Report" at bounding box center [235, 345] width 145 height 9
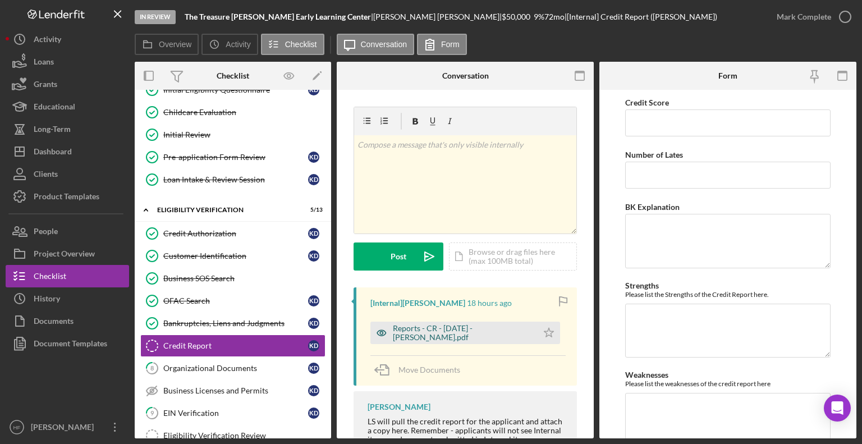
click at [477, 332] on div "Reports - CR - 9.11.25 - K. Deon.pdf" at bounding box center [462, 333] width 139 height 18
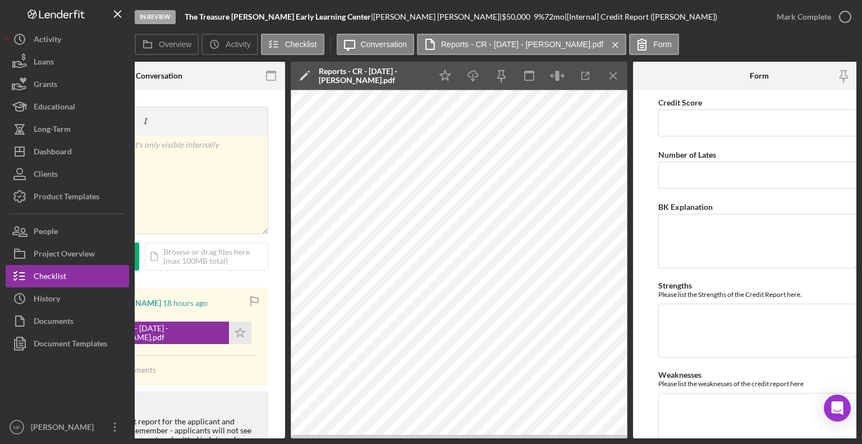
scroll to position [0, 305]
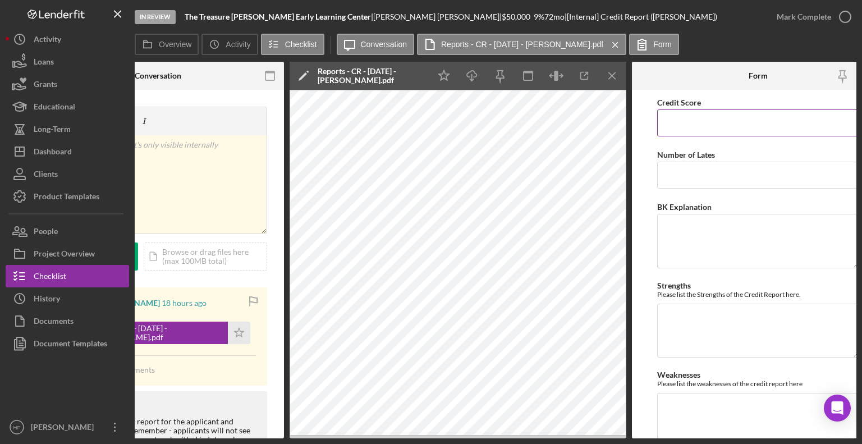
click at [766, 114] on input "Credit Score" at bounding box center [758, 122] width 202 height 27
type input "659"
click at [707, 174] on input "Number of Lates" at bounding box center [758, 175] width 202 height 27
type input "2"
type input "3"
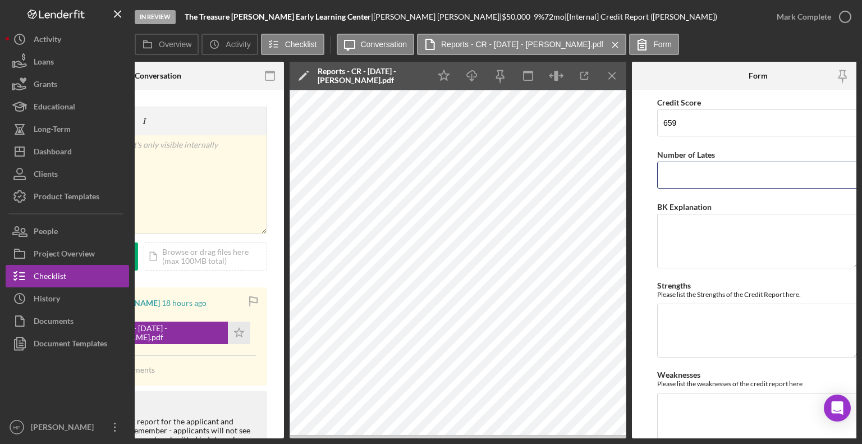
type input "4"
type input "5"
click at [713, 253] on textarea "BK Explanation" at bounding box center [758, 241] width 202 height 54
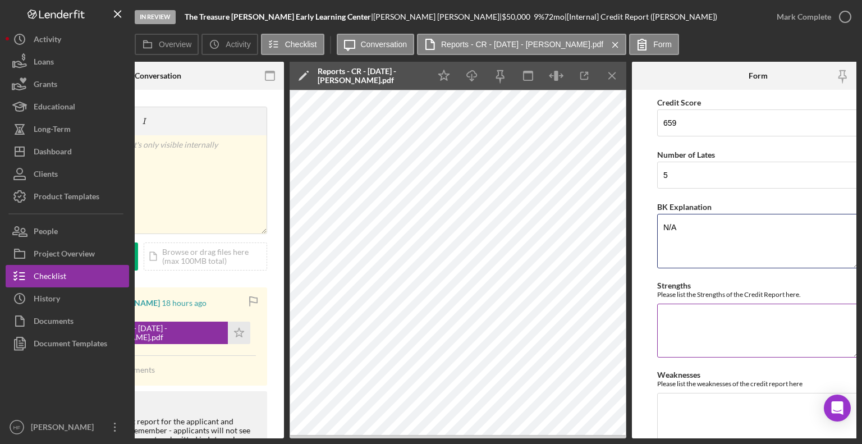
type textarea "N/A"
click at [705, 325] on textarea "Strengths" at bounding box center [758, 331] width 202 height 54
type textarea "R"
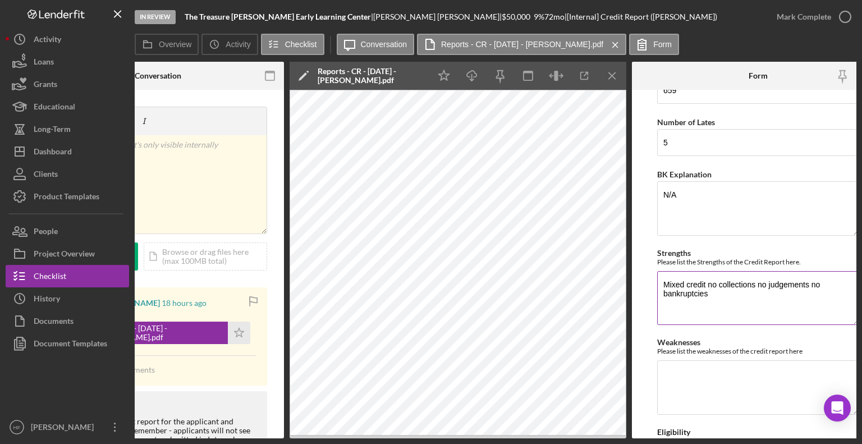
scroll to position [34, 0]
type textarea "Mixed credit no collections no judgements no bankruptcies"
click at [692, 377] on textarea "Weaknesses" at bounding box center [758, 386] width 202 height 54
type textarea "L"
type textarea "Multiple late payments , student loans"
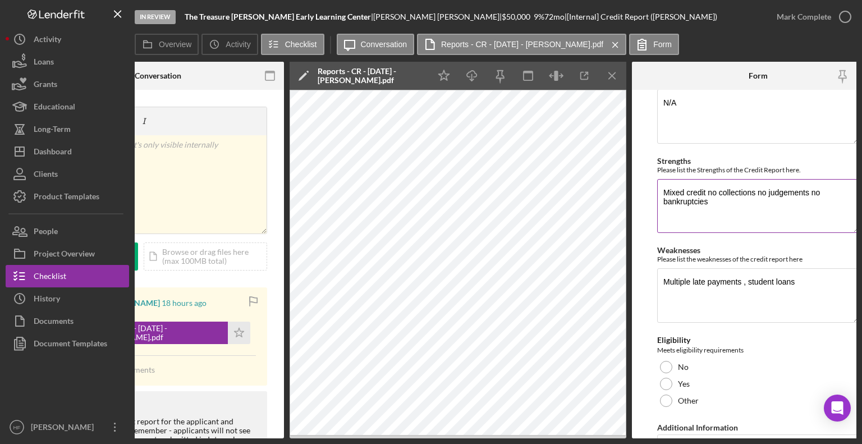
scroll to position [129, 0]
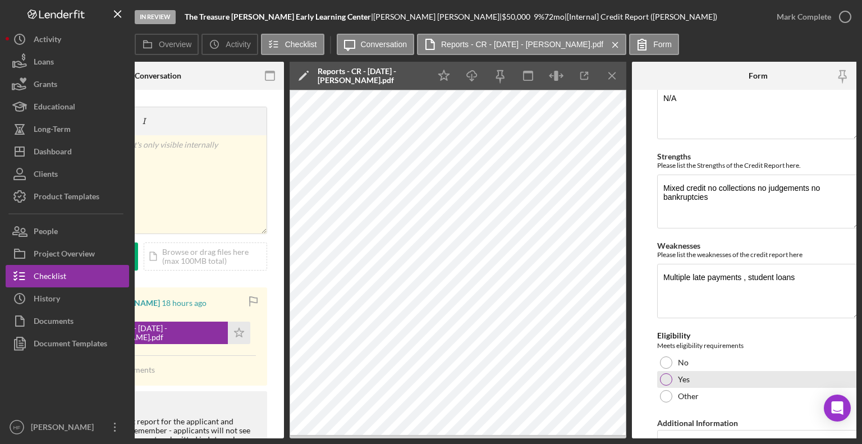
click at [677, 385] on div "Yes" at bounding box center [758, 379] width 202 height 17
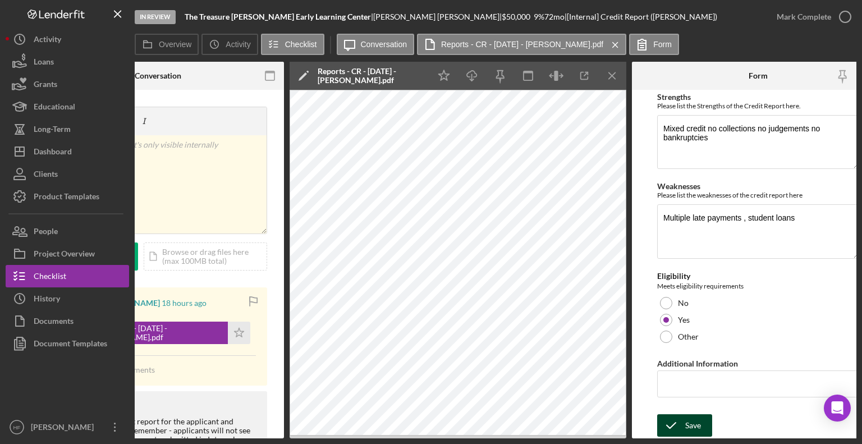
click at [682, 424] on icon "submit" at bounding box center [671, 425] width 28 height 28
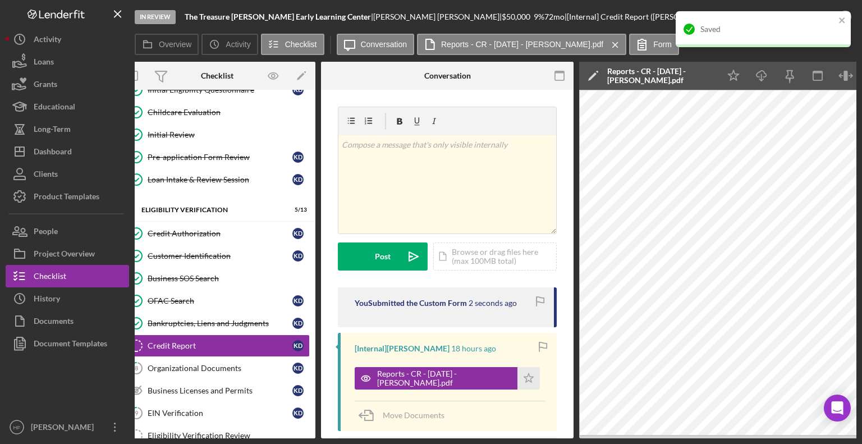
scroll to position [0, 0]
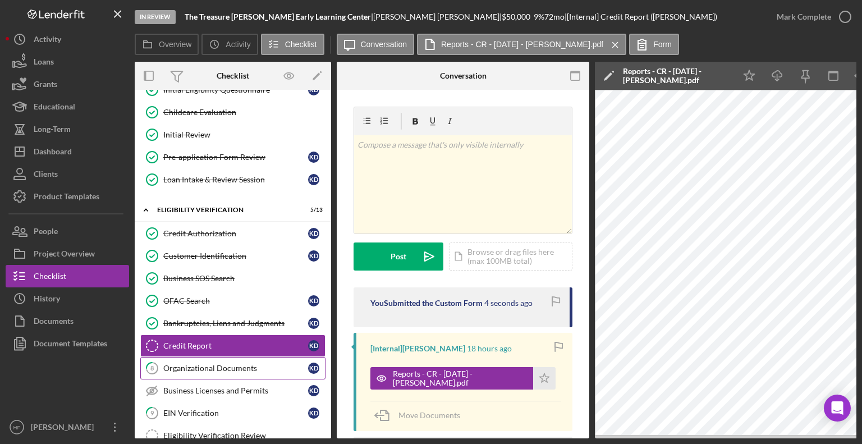
click at [213, 367] on div "Organizational Documents" at bounding box center [235, 368] width 145 height 9
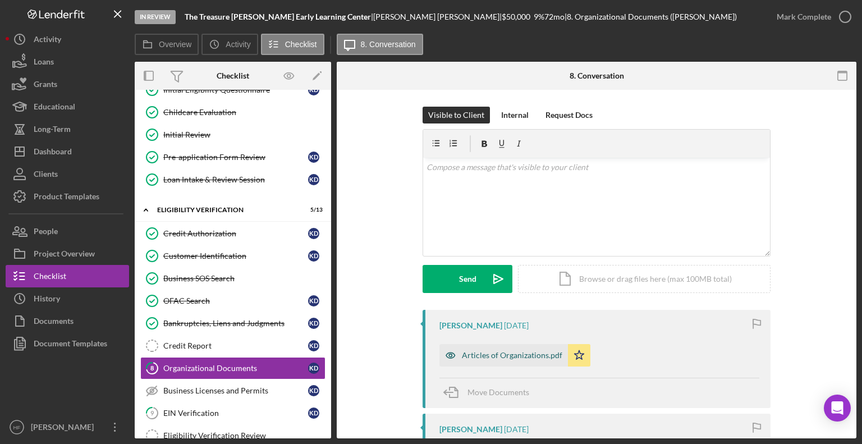
drag, startPoint x: 484, startPoint y: 360, endPoint x: 469, endPoint y: 355, distance: 15.6
click at [469, 355] on div "Articles of Organizations.pdf" at bounding box center [512, 355] width 100 height 9
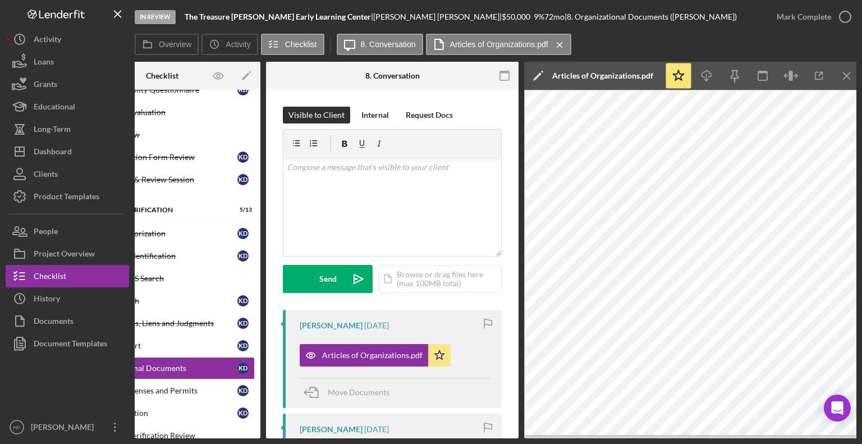
scroll to position [0, 74]
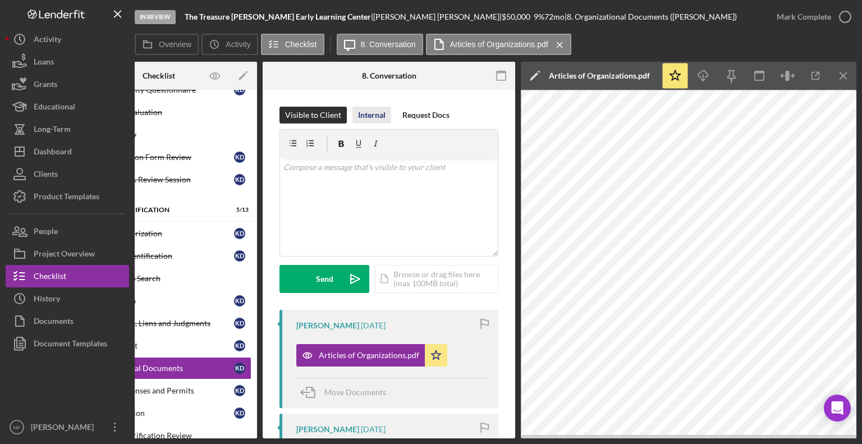
click at [375, 121] on div "Internal" at bounding box center [372, 115] width 28 height 17
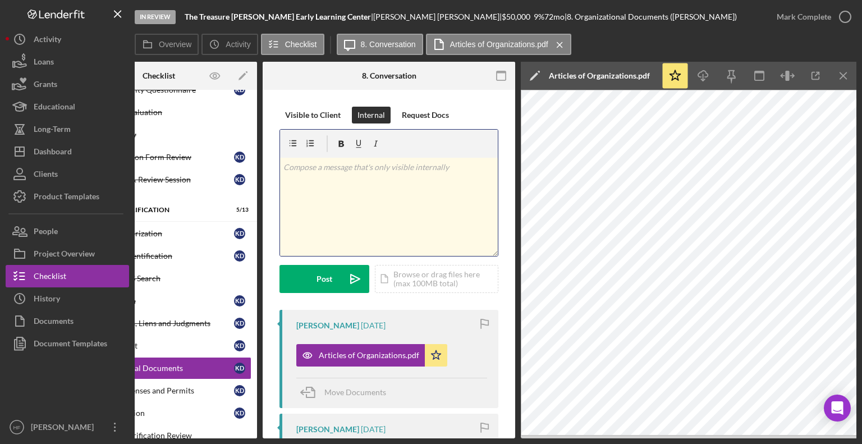
click at [370, 206] on div "v Color teal Color pink Remove color Add row above Add row below Add column bef…" at bounding box center [389, 207] width 218 height 98
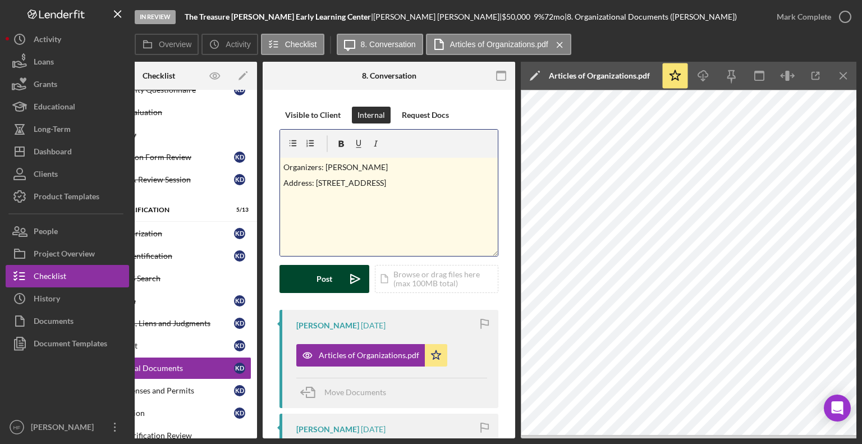
click at [303, 282] on button "Post Icon/icon-invite-send" at bounding box center [324, 279] width 90 height 28
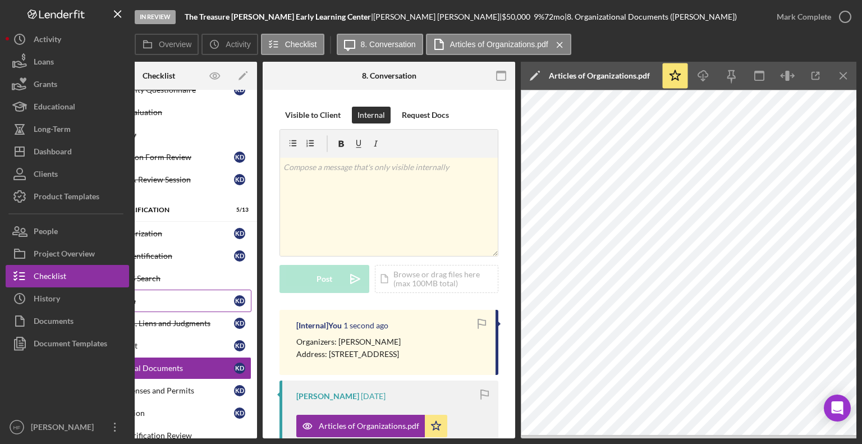
scroll to position [0, 0]
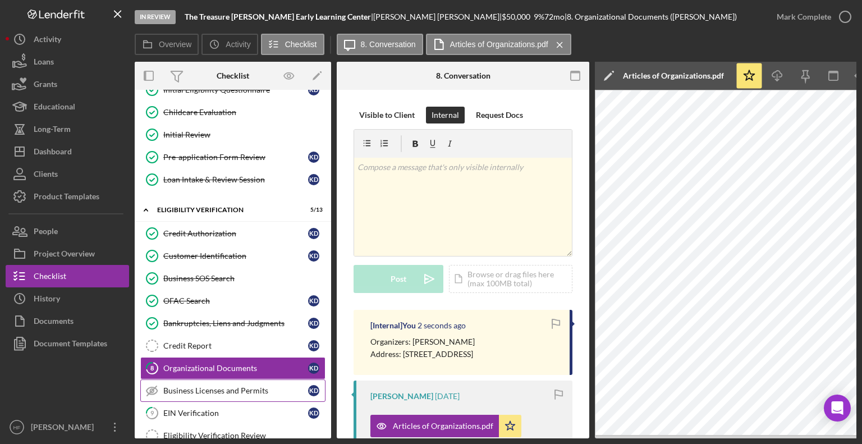
click at [210, 388] on div "Business Licenses and Permits" at bounding box center [235, 390] width 145 height 9
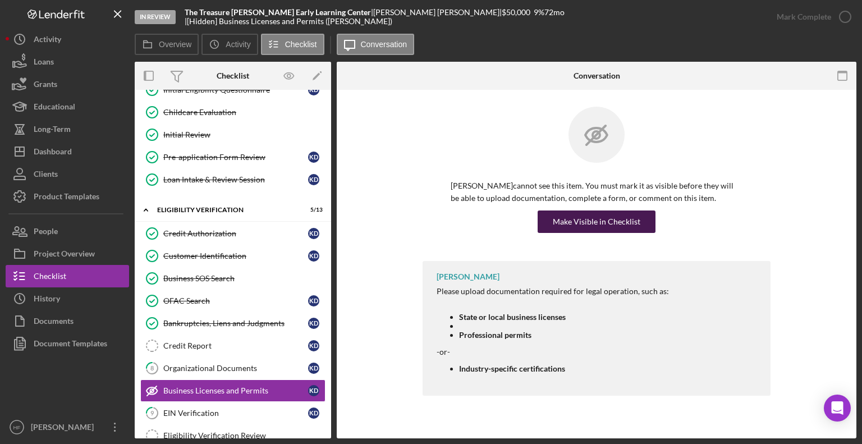
click at [633, 228] on div "Make Visible in Checklist" at bounding box center [597, 221] width 88 height 22
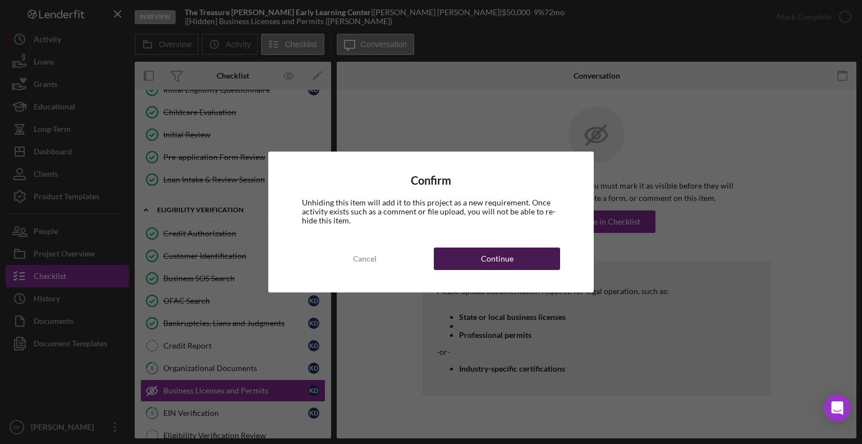
click at [474, 262] on button "Continue" at bounding box center [497, 259] width 126 height 22
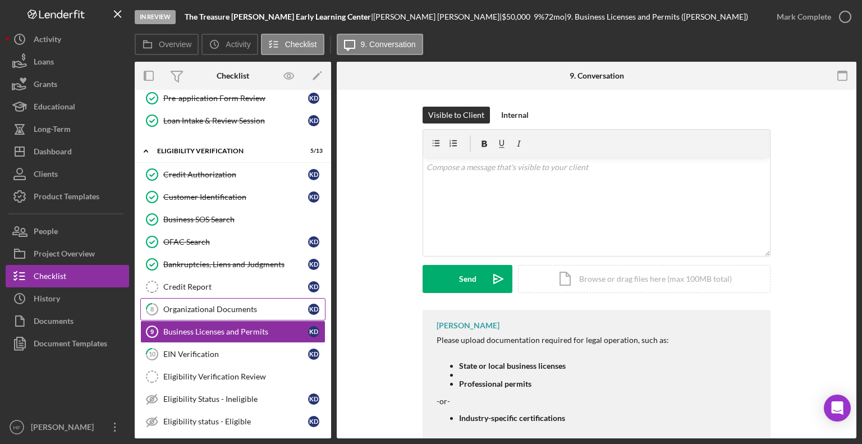
scroll to position [228, 0]
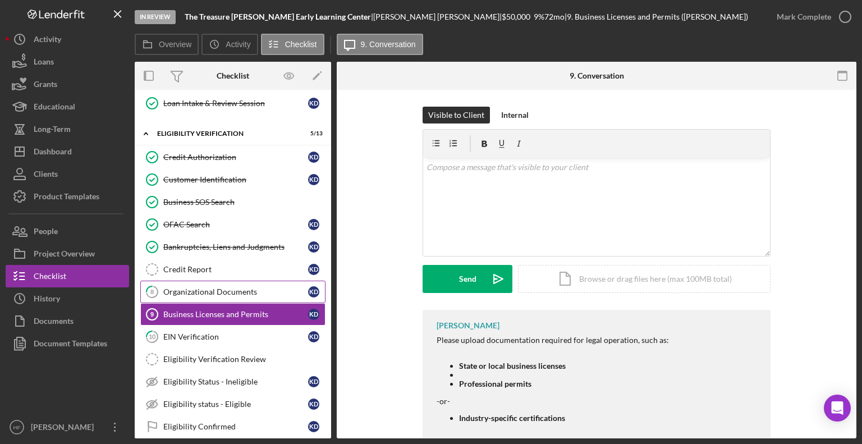
click at [214, 287] on div "Organizational Documents" at bounding box center [235, 291] width 145 height 9
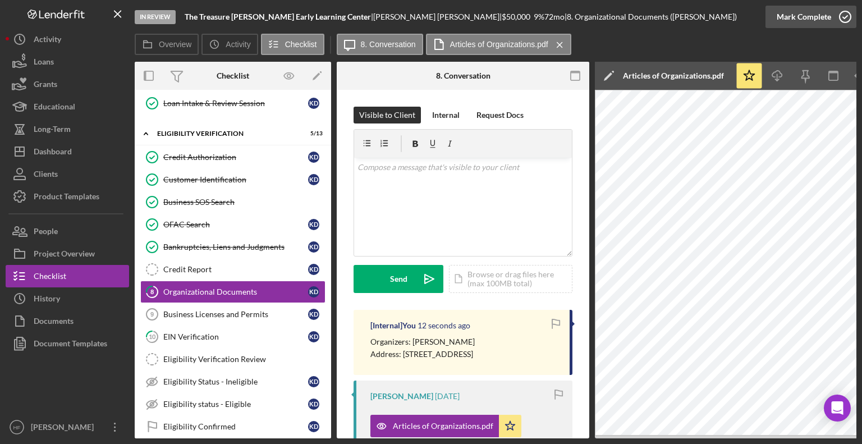
click at [819, 20] on div "Mark Complete" at bounding box center [804, 17] width 54 height 22
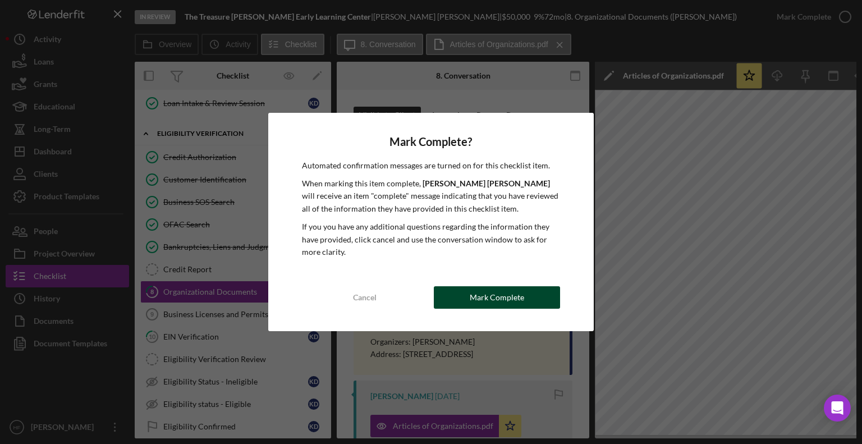
drag, startPoint x: 496, startPoint y: 287, endPoint x: 483, endPoint y: 299, distance: 17.5
click at [483, 299] on div "Mark Complete" at bounding box center [497, 297] width 54 height 22
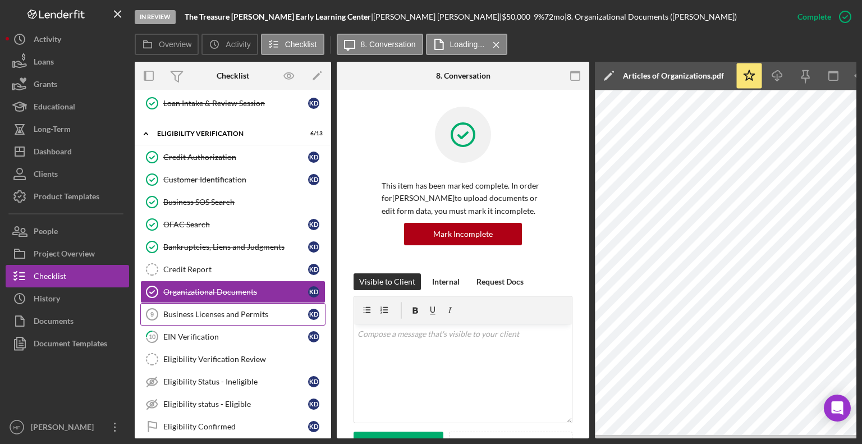
click at [218, 313] on div "Business Licenses and Permits" at bounding box center [235, 314] width 145 height 9
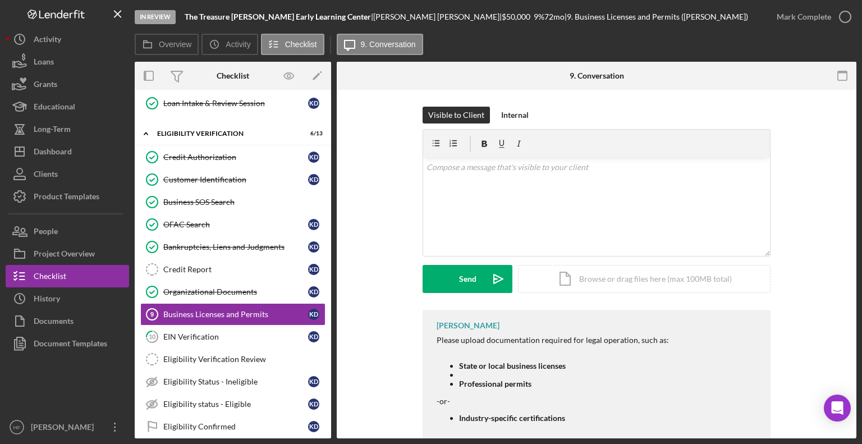
scroll to position [28, 0]
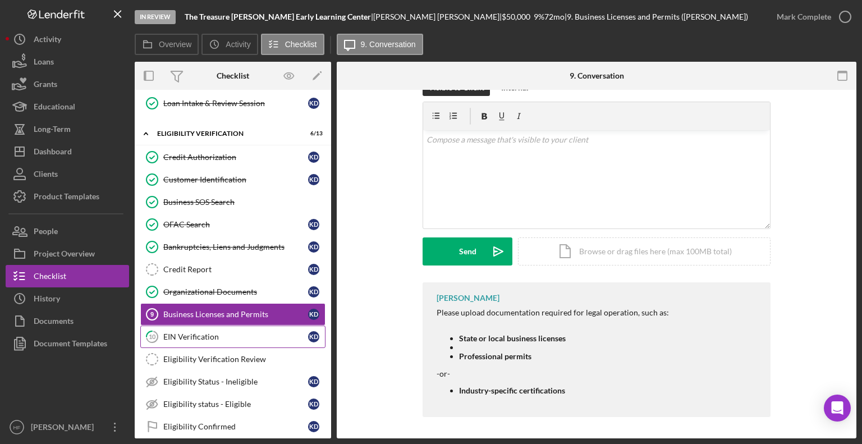
click at [203, 332] on div "EIN Verification" at bounding box center [235, 336] width 145 height 9
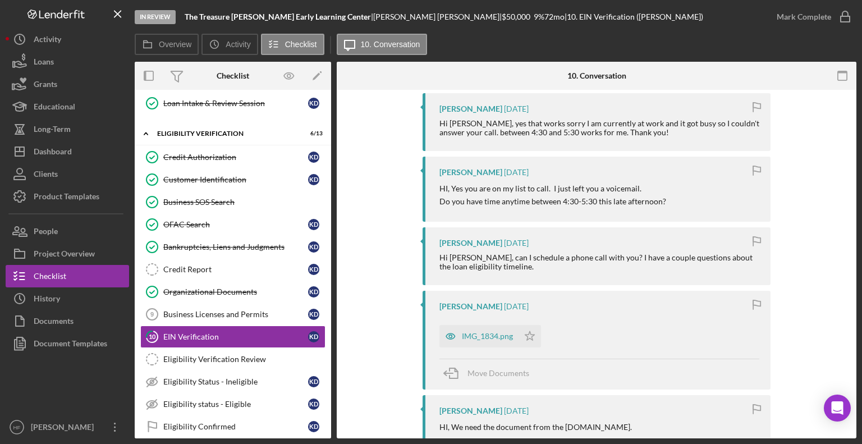
scroll to position [287, 0]
click at [487, 336] on div "IMG_1834.png" at bounding box center [487, 336] width 51 height 9
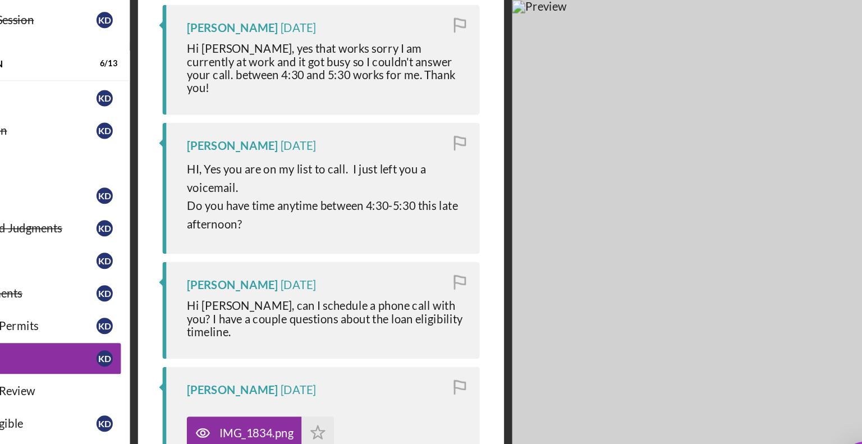
drag, startPoint x: 779, startPoint y: 290, endPoint x: 727, endPoint y: 291, distance: 52.2
drag, startPoint x: 727, startPoint y: 291, endPoint x: 665, endPoint y: 296, distance: 61.9
click at [665, 296] on img at bounding box center [763, 264] width 337 height 349
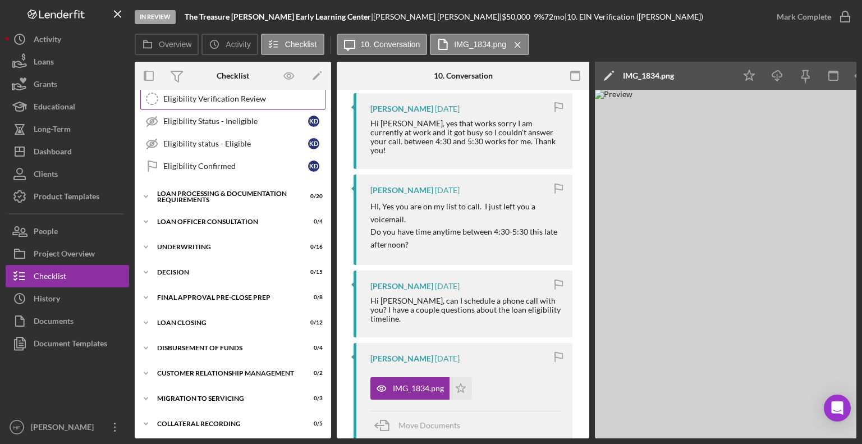
scroll to position [488, 0]
click at [182, 192] on div "Loan Processing & Documentation Requirements" at bounding box center [237, 197] width 160 height 13
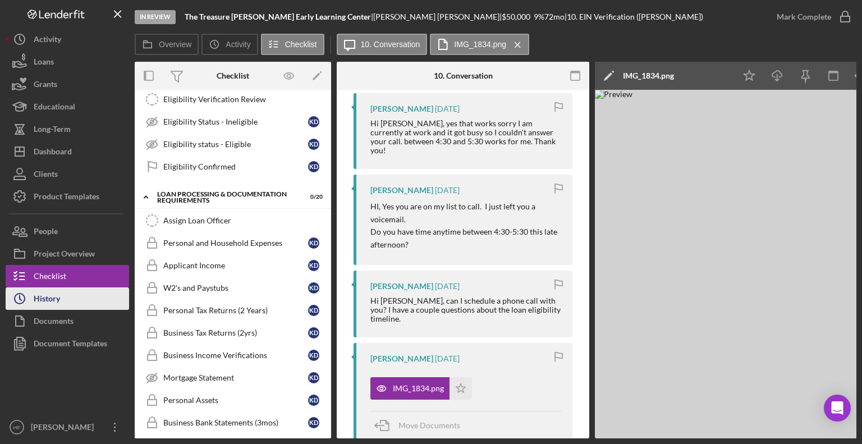
click at [84, 304] on button "Icon/History History" at bounding box center [67, 298] width 123 height 22
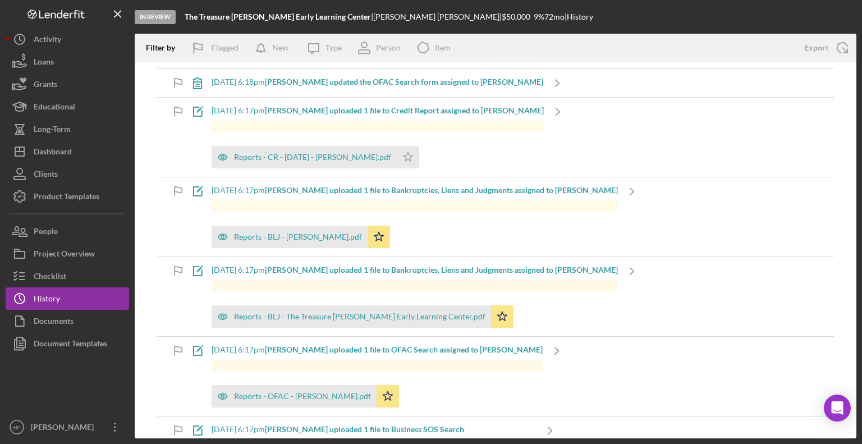
scroll to position [477, 0]
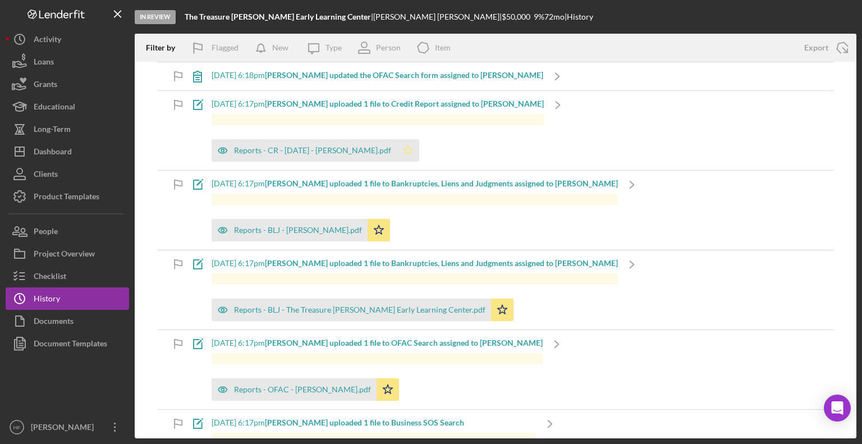
click at [397, 150] on icon "Icon/Star" at bounding box center [408, 150] width 22 height 22
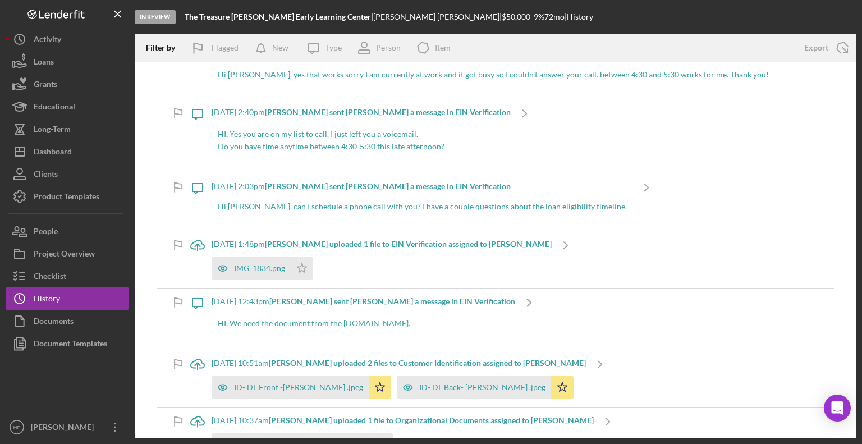
scroll to position [1250, 0]
click at [265, 265] on div "IMG_1834.png" at bounding box center [259, 267] width 51 height 9
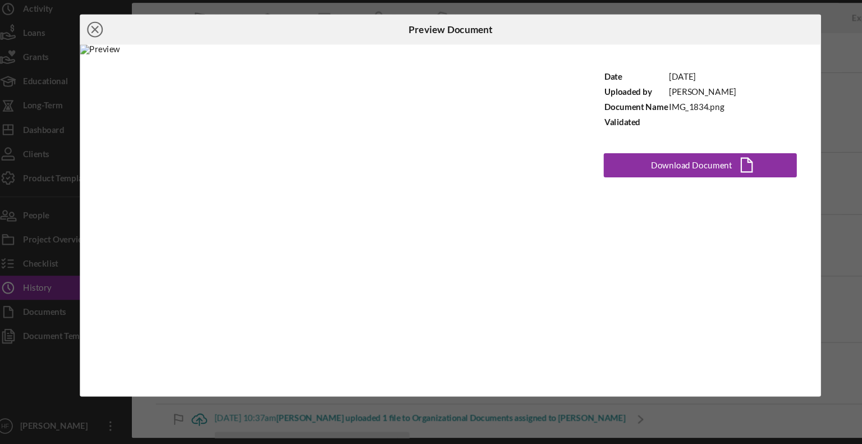
click at [101, 55] on icon "Icon/Close" at bounding box center [100, 58] width 28 height 28
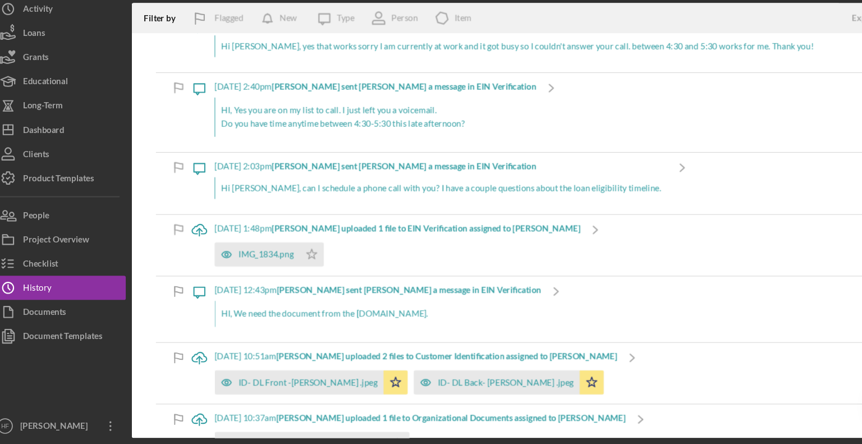
click at [392, 267] on div "IMG_1834.png Icon/Star" at bounding box center [382, 265] width 340 height 28
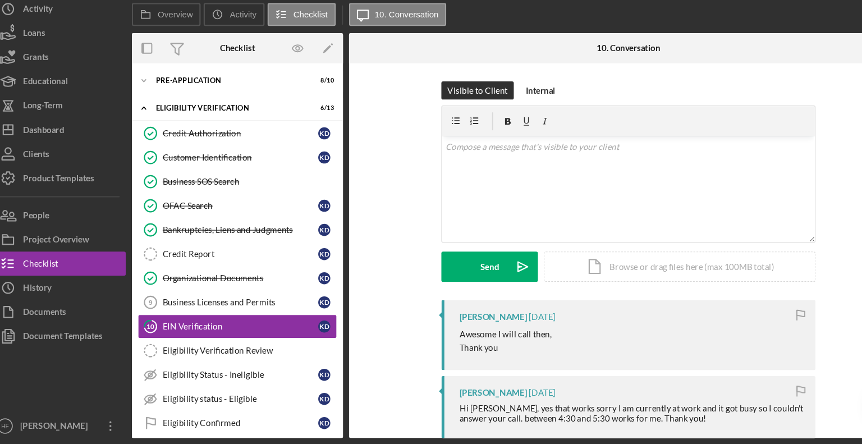
scroll to position [68, 0]
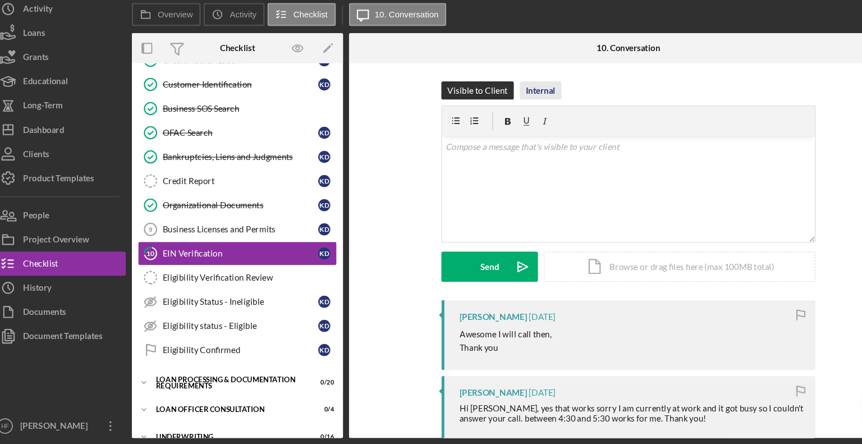
click at [509, 117] on div "Internal" at bounding box center [515, 115] width 28 height 17
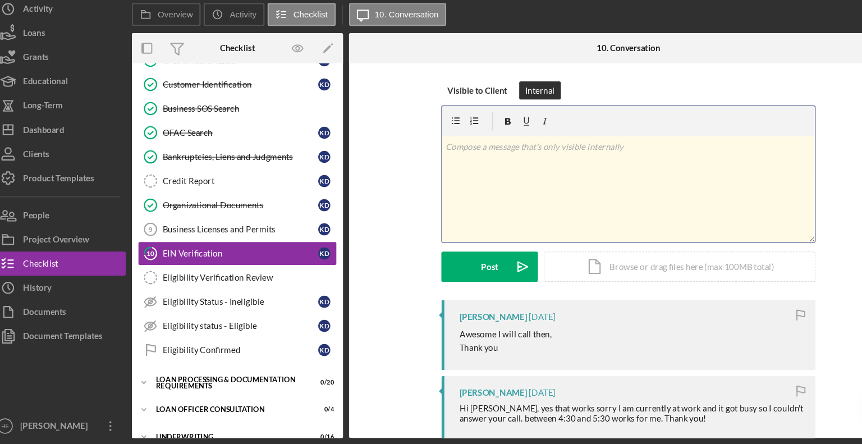
click at [487, 196] on div "v Color teal Color pink Remove color Add row above Add row below Add column bef…" at bounding box center [596, 207] width 347 height 98
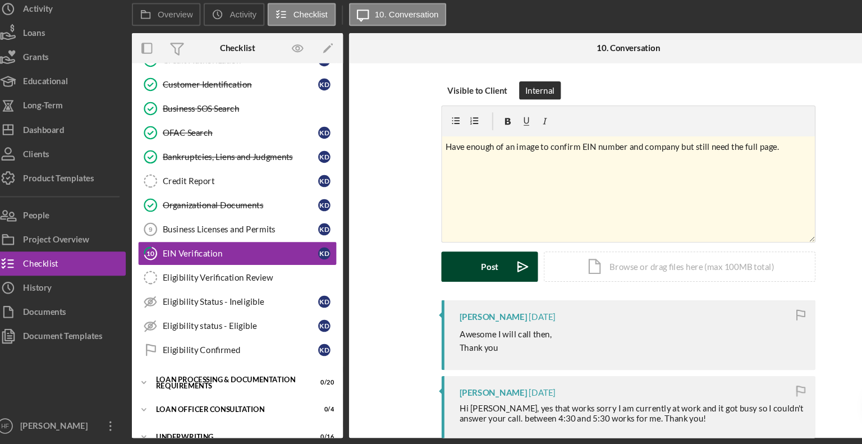
click at [469, 276] on div "Post" at bounding box center [468, 279] width 16 height 28
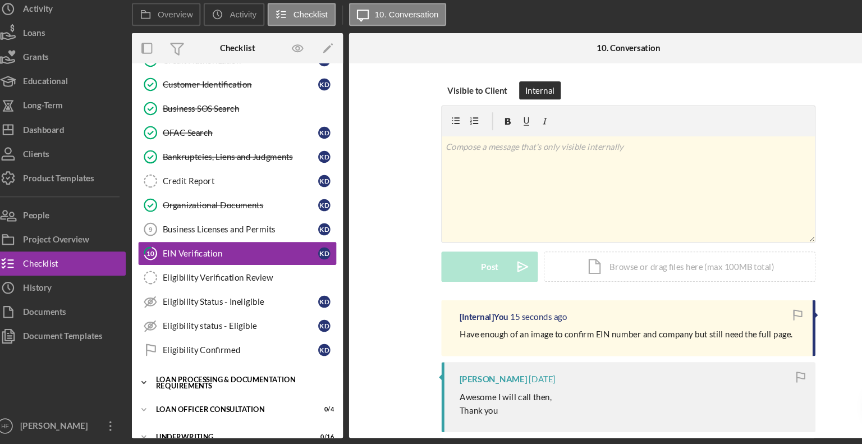
click at [235, 383] on div "Loan Processing & Documentation Requirements" at bounding box center [237, 387] width 160 height 13
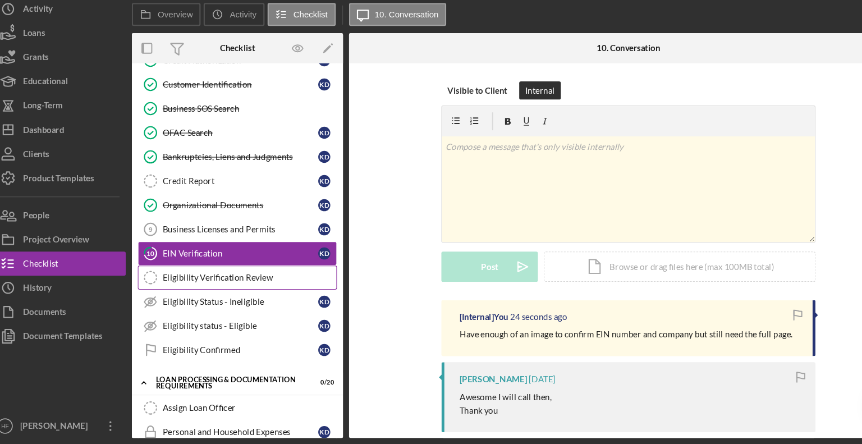
click at [262, 287] on div "Eligibility Verification Review" at bounding box center [244, 289] width 162 height 9
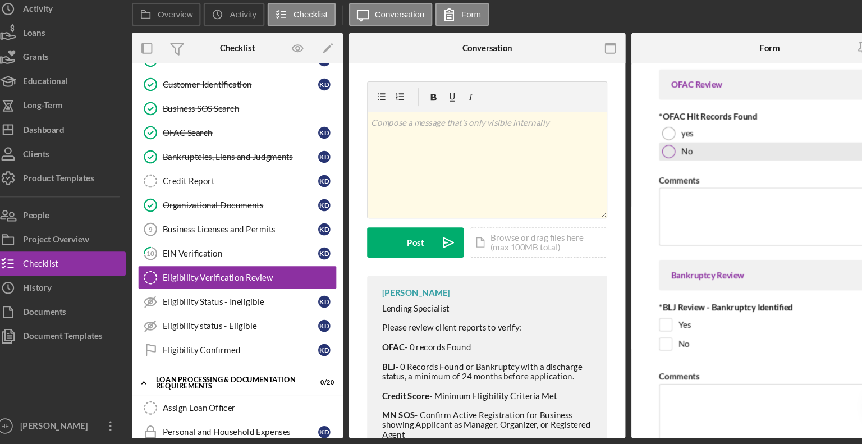
click at [663, 172] on div "No" at bounding box center [727, 171] width 205 height 17
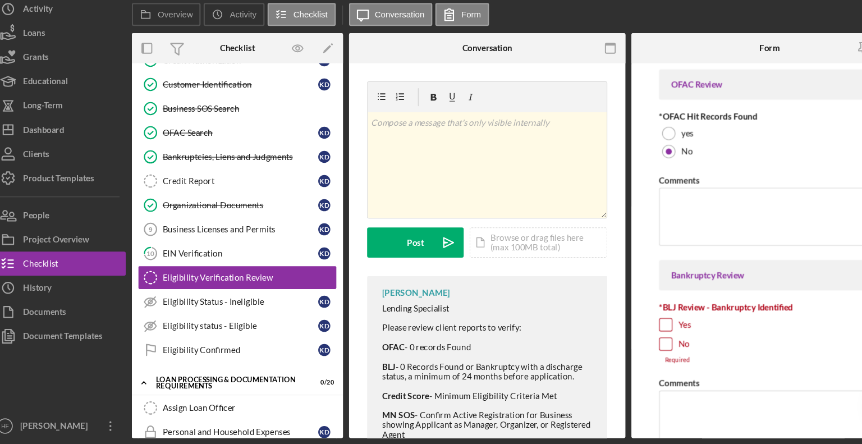
click at [631, 350] on input "No" at bounding box center [631, 350] width 11 height 11
checkbox input "true"
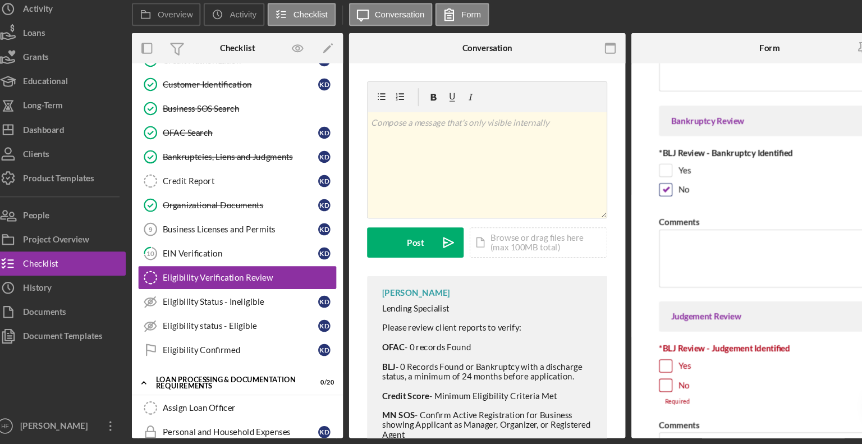
scroll to position [154, 0]
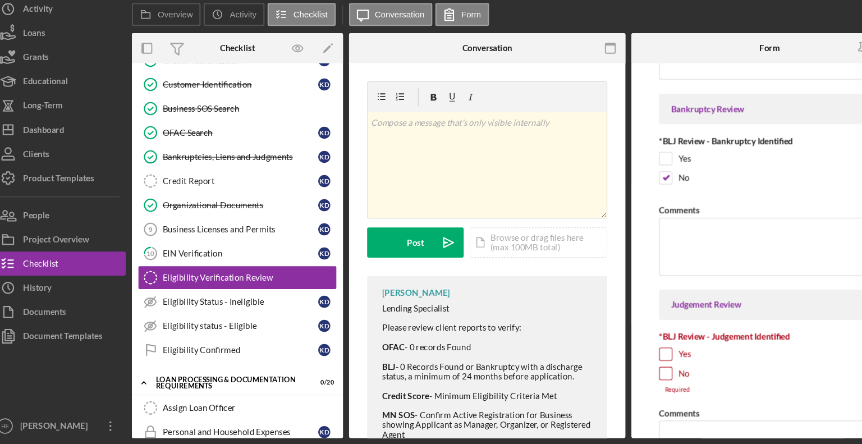
click at [632, 379] on input "No" at bounding box center [631, 378] width 11 height 11
checkbox input "true"
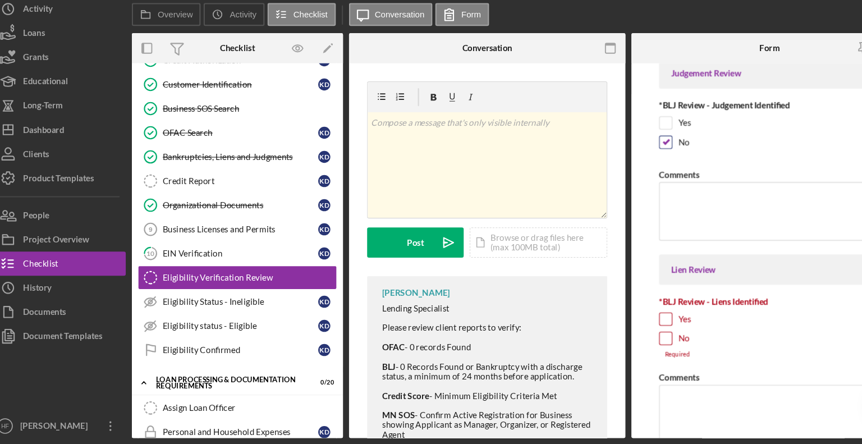
scroll to position [415, 0]
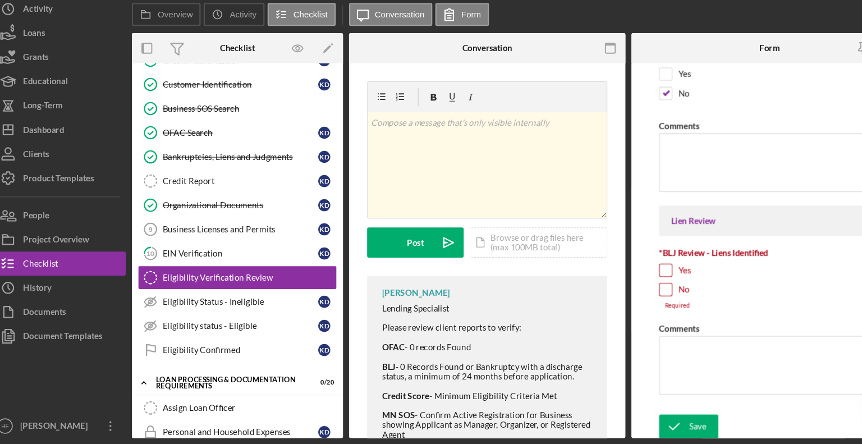
click at [633, 299] on input "No" at bounding box center [631, 300] width 11 height 11
checkbox input "true"
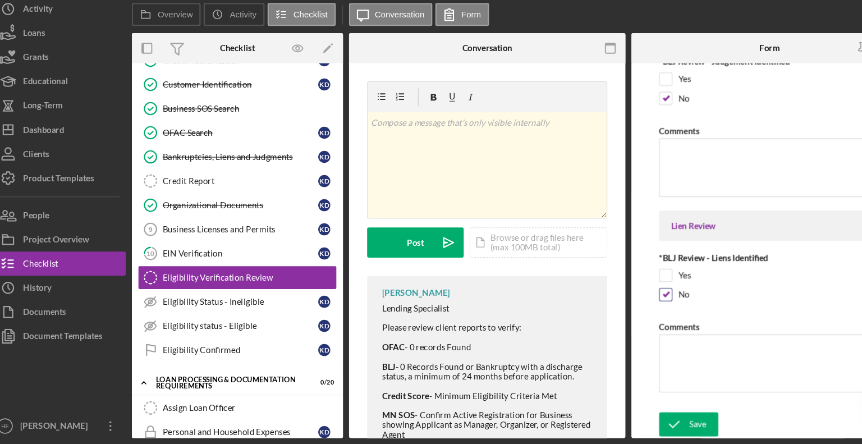
scroll to position [409, 0]
click at [656, 424] on div "Save" at bounding box center [661, 427] width 16 height 22
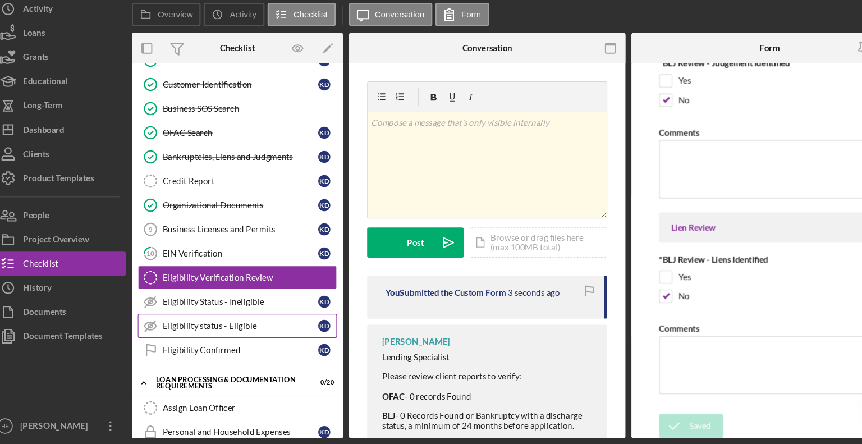
click at [277, 337] on link "Eligibility status - Eligible Eligibility status - Eligible K D" at bounding box center [232, 334] width 185 height 22
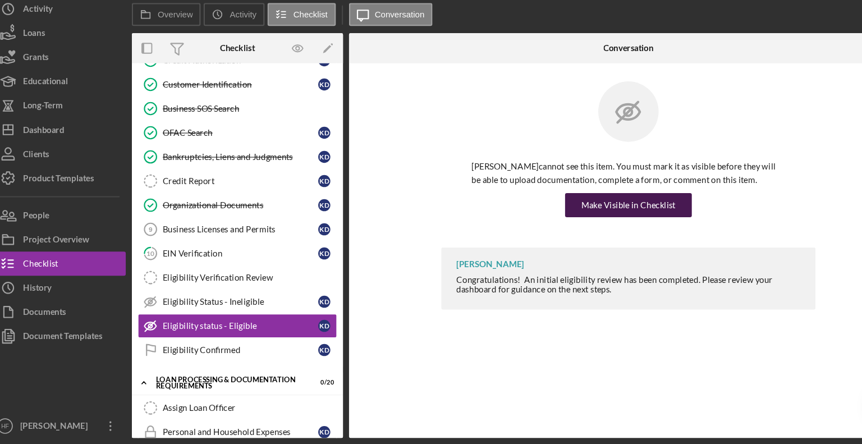
click at [618, 218] on div "Make Visible in Checklist" at bounding box center [597, 221] width 88 height 22
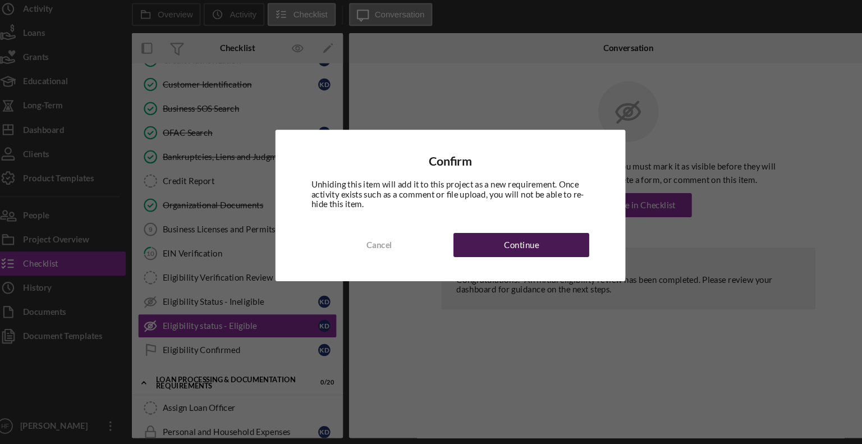
click at [505, 258] on div "Continue" at bounding box center [497, 259] width 33 height 22
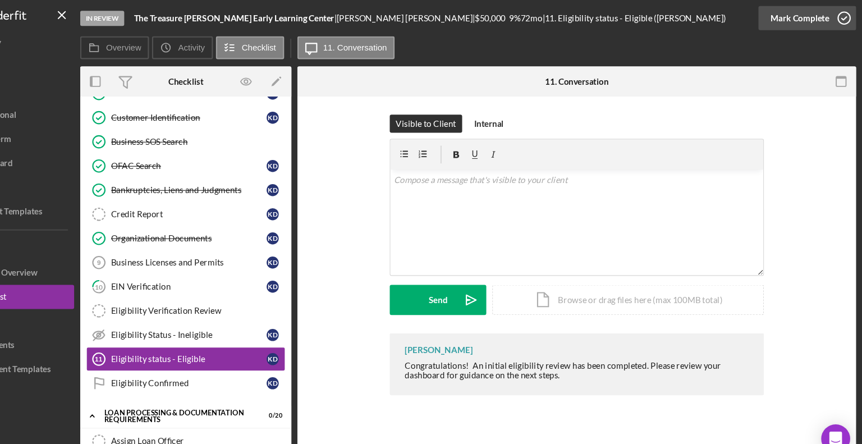
click at [850, 18] on icon "button" at bounding box center [845, 17] width 28 height 28
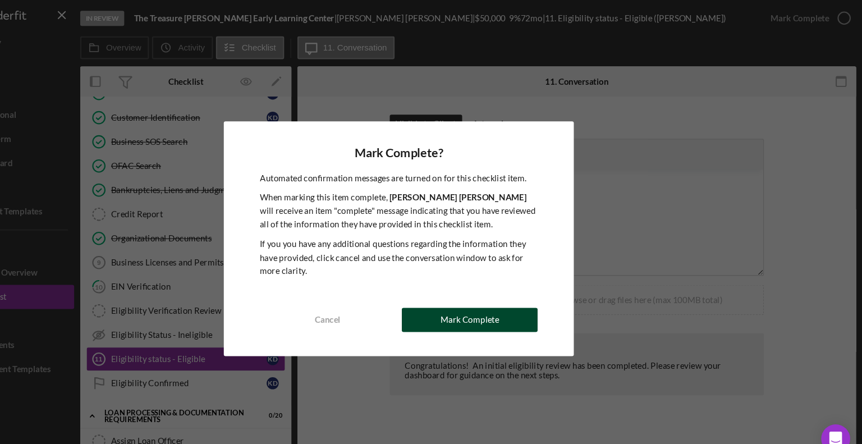
click at [523, 296] on button "Mark Complete" at bounding box center [497, 297] width 126 height 22
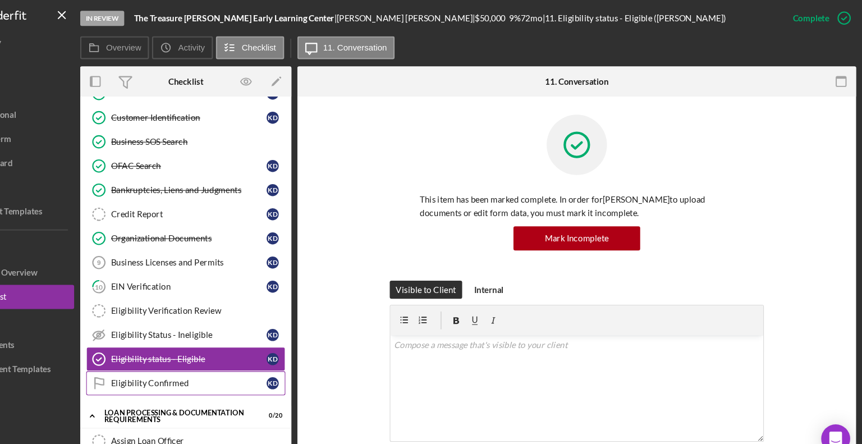
click at [269, 356] on div "Eligibility Confirmed" at bounding box center [235, 356] width 145 height 9
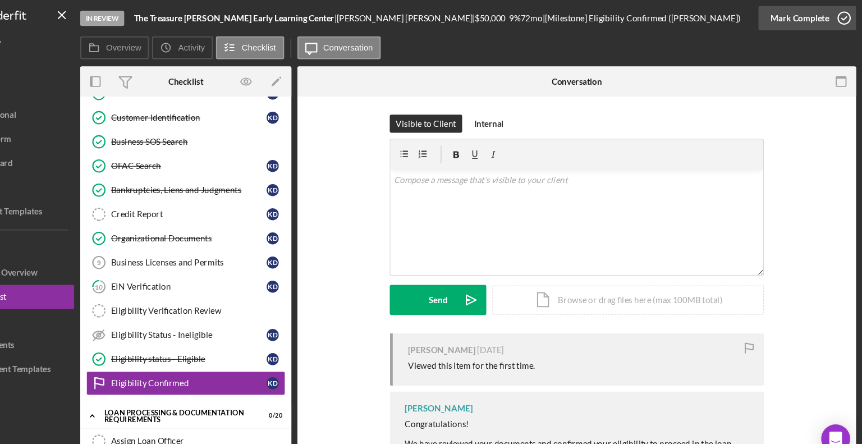
click at [840, 12] on icon "button" at bounding box center [845, 17] width 28 height 28
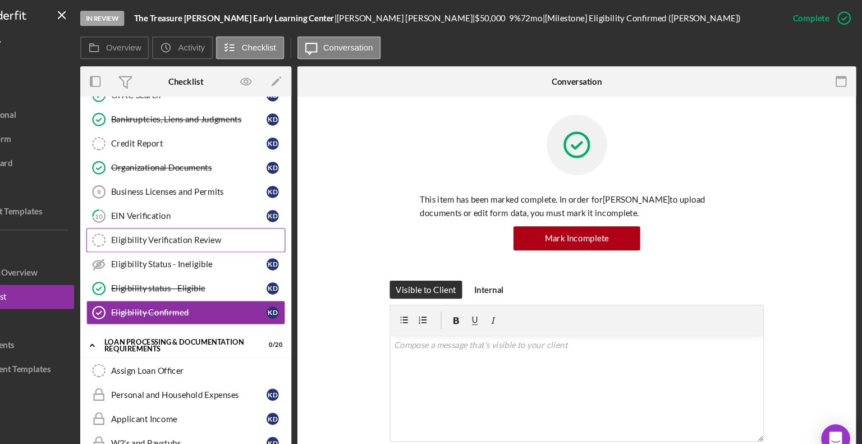
scroll to position [158, 0]
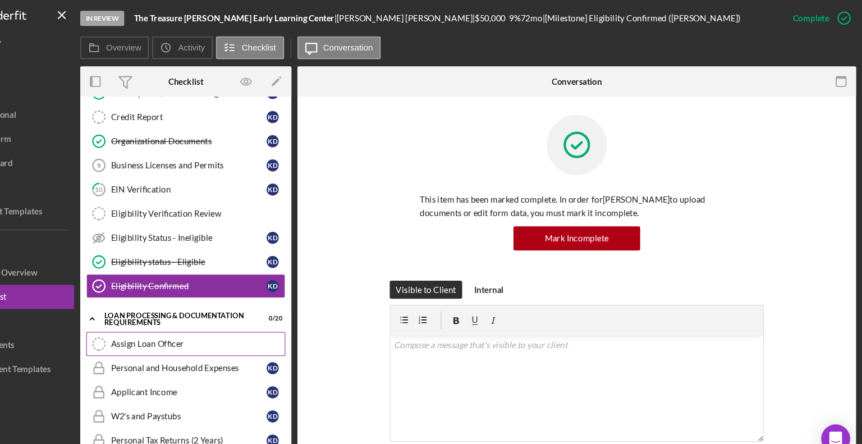
click at [274, 316] on div "Assign Loan Officer" at bounding box center [244, 319] width 162 height 9
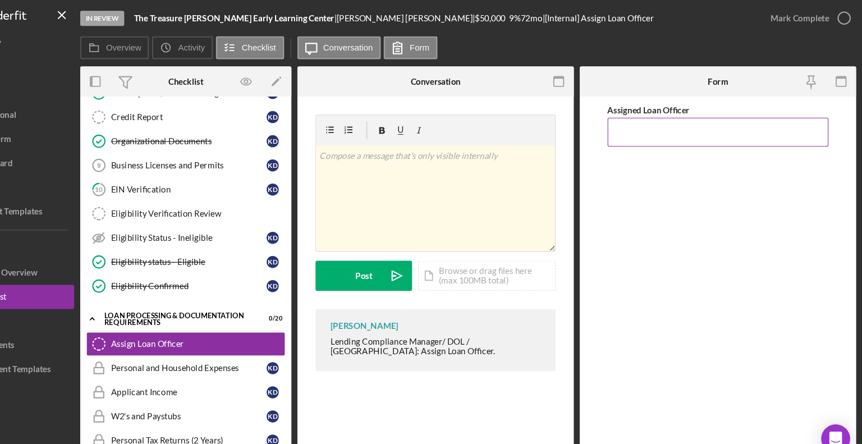
click at [699, 115] on input "Assigned Loan Officer" at bounding box center [727, 122] width 205 height 27
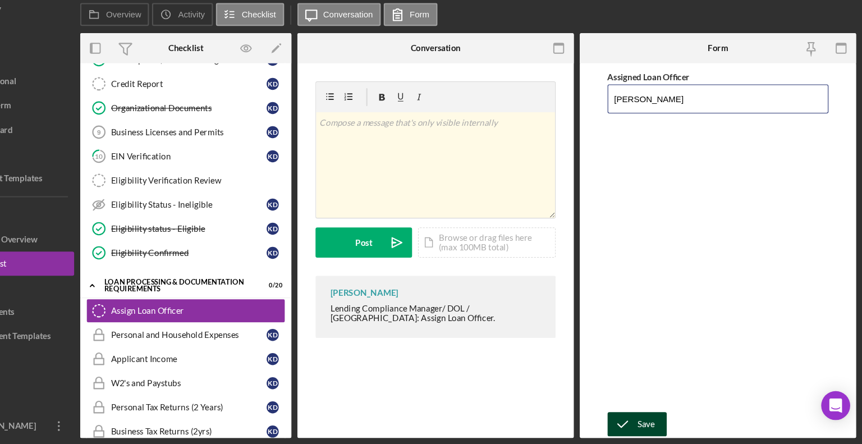
type input "[PERSON_NAME]"
click at [639, 425] on icon "submit" at bounding box center [639, 425] width 28 height 28
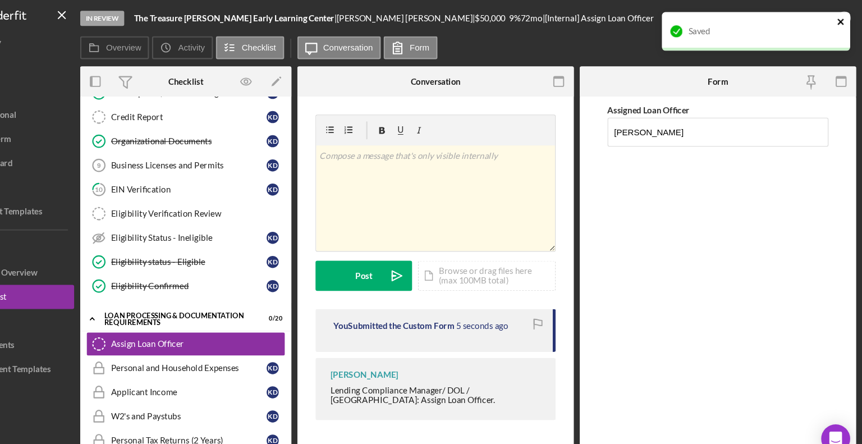
click at [843, 24] on icon "close" at bounding box center [842, 20] width 8 height 9
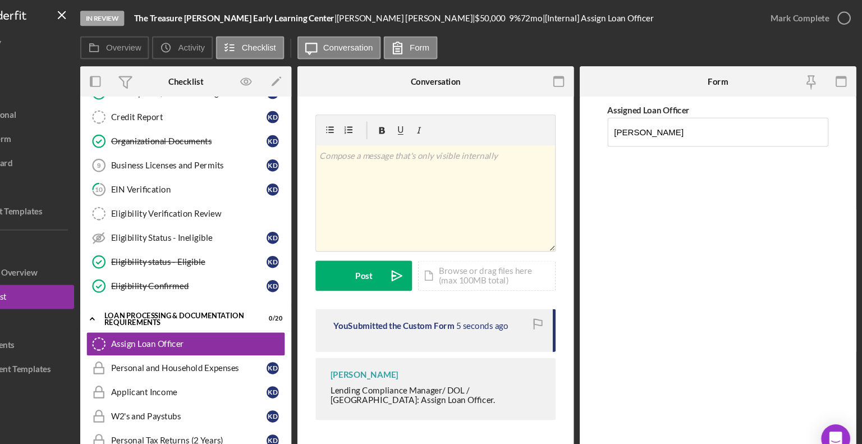
click at [0, 0] on icon "button" at bounding box center [0, 0] width 0 height 0
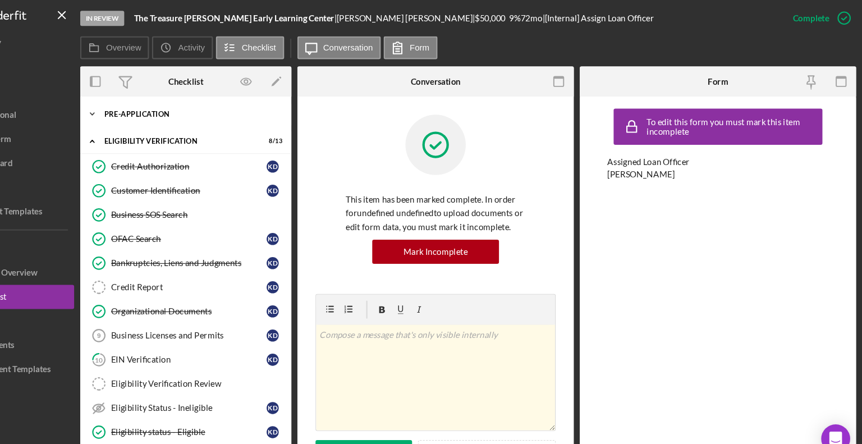
click at [221, 112] on div "Icon/Expander Pre-Application 8 / 10" at bounding box center [233, 106] width 196 height 22
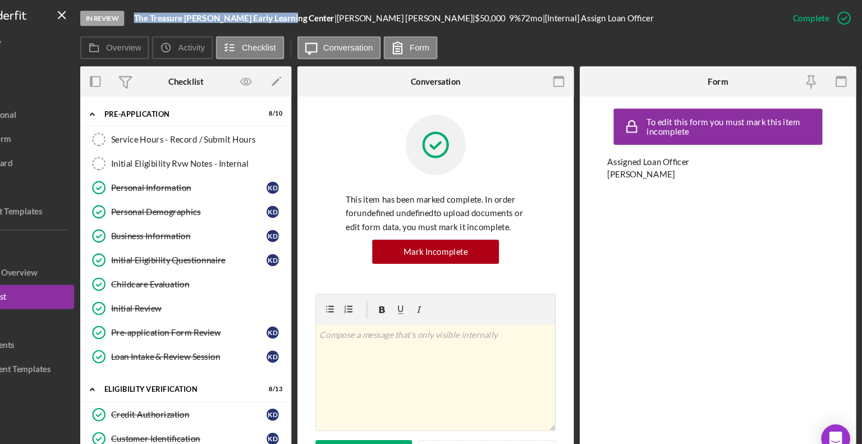
drag, startPoint x: 328, startPoint y: 14, endPoint x: 186, endPoint y: 14, distance: 142.0
click at [186, 14] on div "The Treasure Hunt Early Learning Center |" at bounding box center [279, 16] width 189 height 9
drag, startPoint x: 382, startPoint y: 16, endPoint x: 185, endPoint y: 16, distance: 197.0
click at [185, 16] on div "In Review The Treasure Hunt Early Learning Center | Keshia Deon | $50,000 $50,0…" at bounding box center [461, 17] width 652 height 34
copy div "The Treasure Hunt Early Learning Center | Keshia Deon"
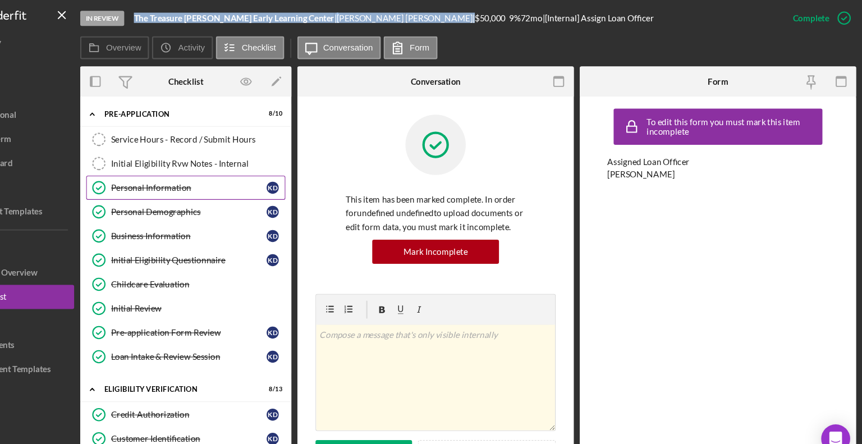
click at [243, 180] on link "Personal Information Personal Information K D" at bounding box center [232, 174] width 185 height 22
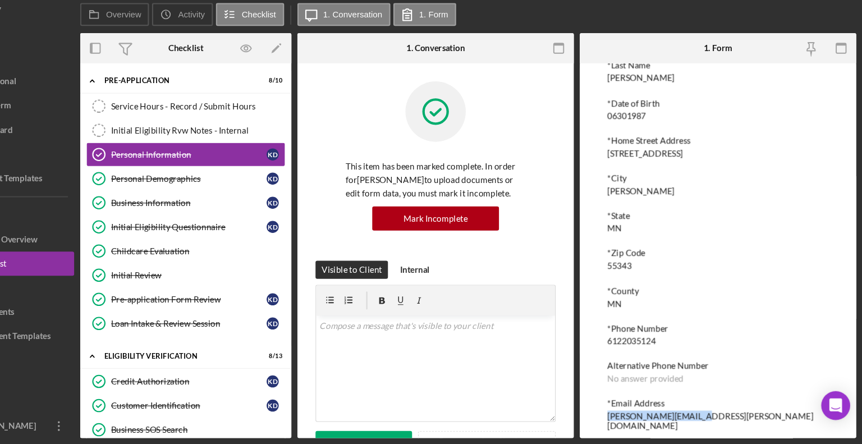
drag, startPoint x: 711, startPoint y: 414, endPoint x: 615, endPoint y: 414, distance: 96.0
click at [615, 414] on div "To edit this form you must mark this item incomplete *First Name Keshia Middle …" at bounding box center [727, 264] width 257 height 349
copy div "deon.keshia@yahoo.com"
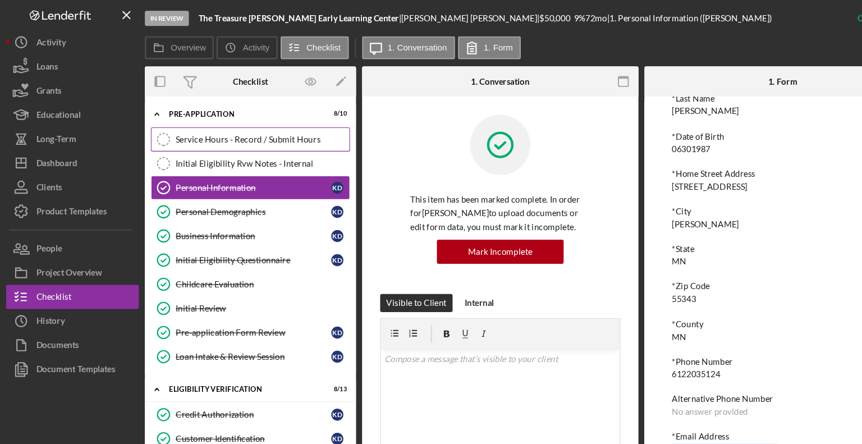
click at [204, 133] on div "Service Hours - Record / Submit Hours" at bounding box center [244, 129] width 162 height 9
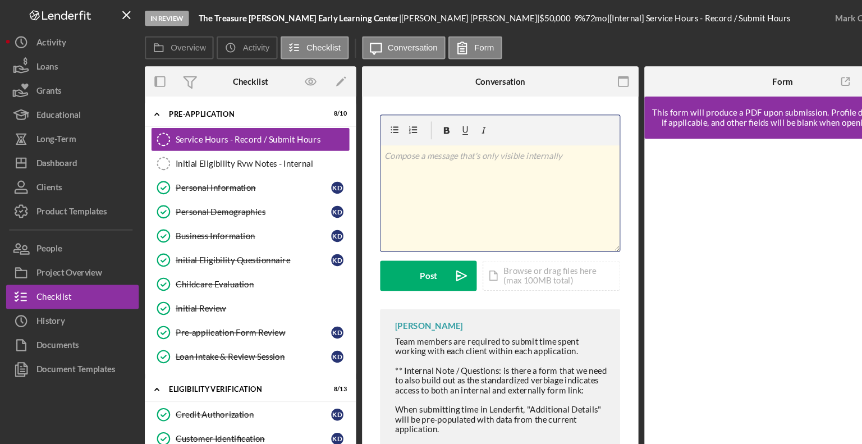
click at [419, 190] on div "v Color teal Color pink Remove color Add row above Add row below Add column bef…" at bounding box center [465, 184] width 222 height 98
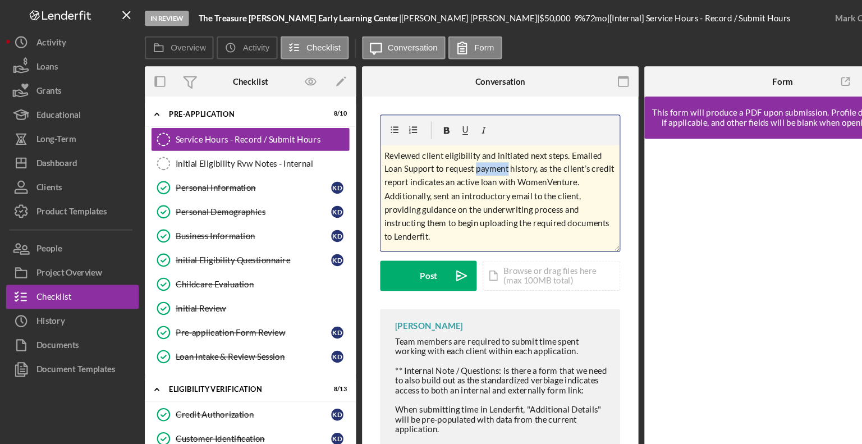
drag, startPoint x: 471, startPoint y: 155, endPoint x: 442, endPoint y: 161, distance: 30.3
click at [442, 161] on p "Reviewed client eligibility and initiated next steps. Emailed Loan Support to r…" at bounding box center [466, 183] width 216 height 88
click at [452, 224] on p "Reviewed client eligibility and initiated next steps. Emailed Loan Support to r…" at bounding box center [466, 183] width 216 height 88
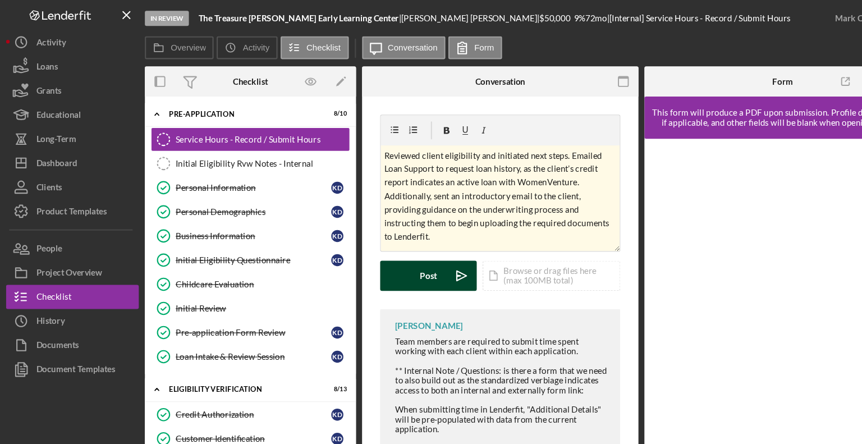
click at [389, 259] on button "Post Icon/icon-invite-send" at bounding box center [399, 256] width 90 height 28
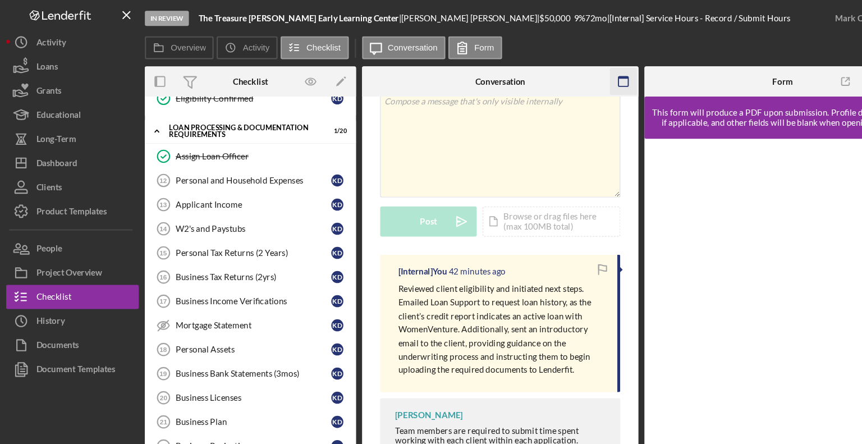
scroll to position [51, 0]
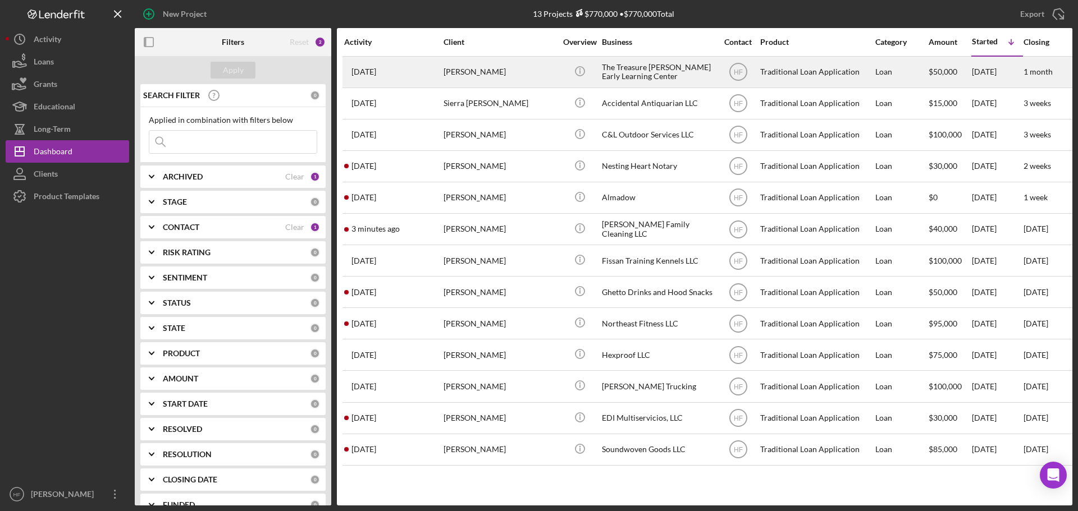
click at [455, 70] on div "Keshia Deon" at bounding box center [499, 72] width 112 height 30
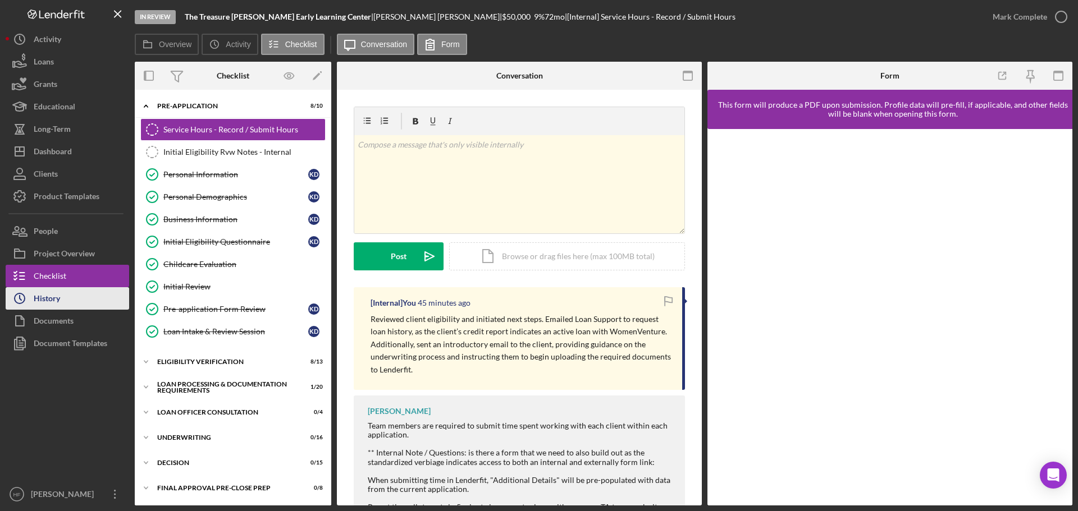
click at [62, 297] on button "Icon/History History" at bounding box center [67, 298] width 123 height 22
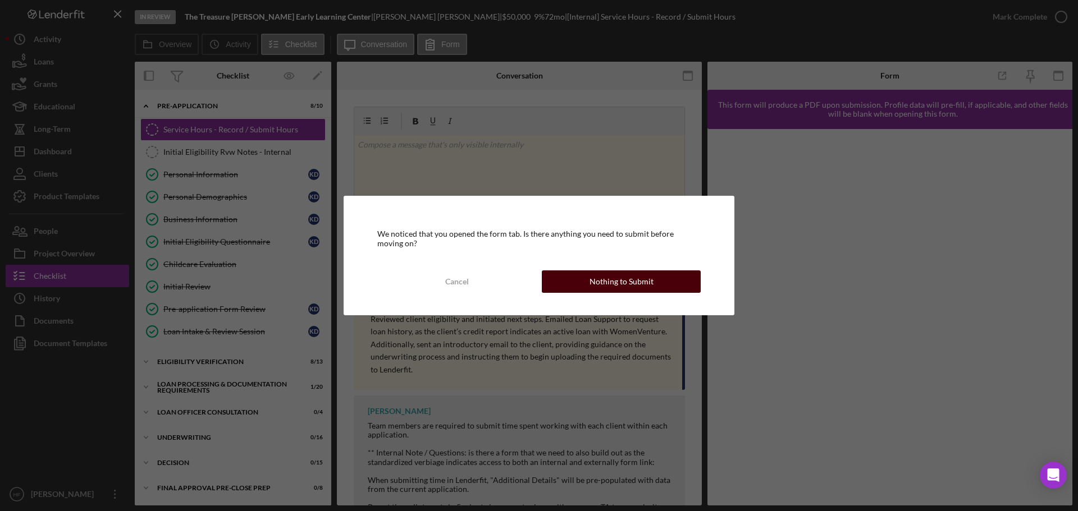
click at [604, 285] on div "Nothing to Submit" at bounding box center [621, 282] width 64 height 22
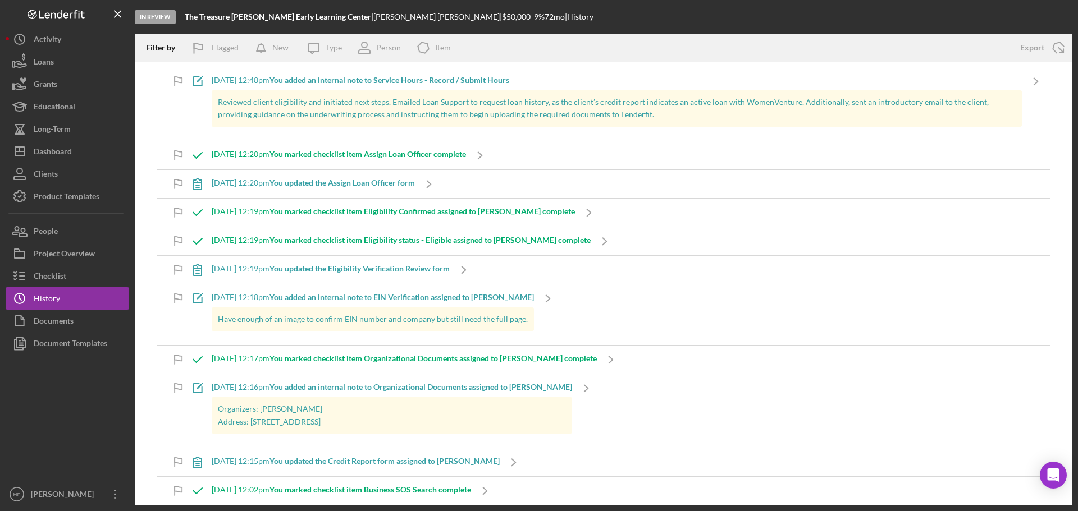
click at [6, 287] on button "Icon/History History" at bounding box center [67, 298] width 123 height 22
click at [303, 34] on icon "Icon/Message" at bounding box center [314, 48] width 28 height 28
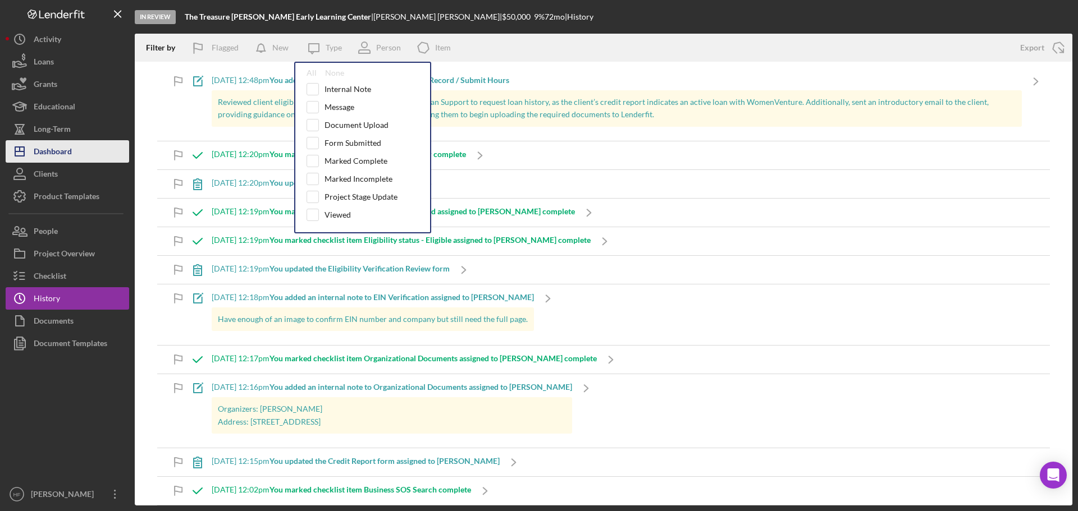
click at [71, 154] on div "Dashboard" at bounding box center [53, 152] width 38 height 25
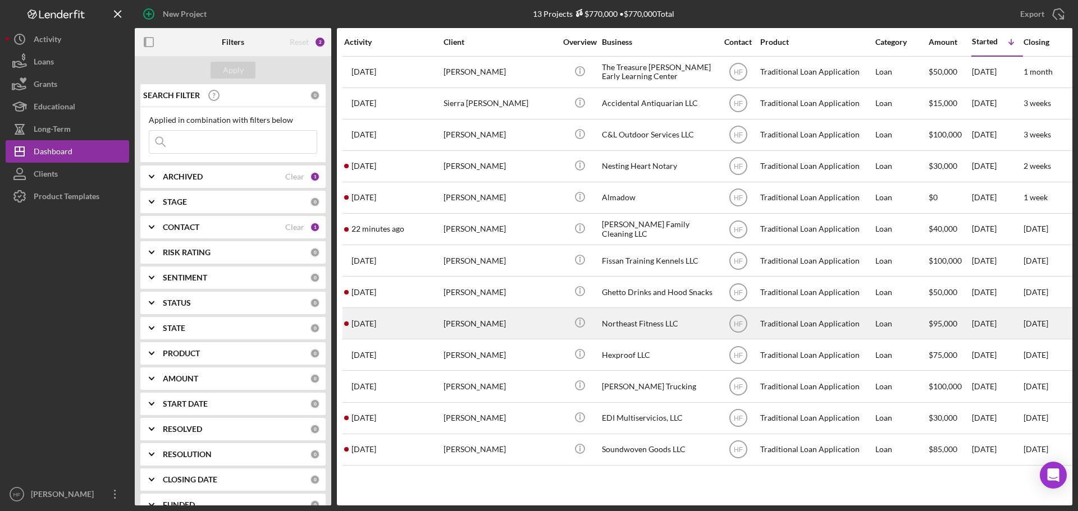
click at [406, 331] on div "2 weeks ago Elizabeth Ziegler" at bounding box center [393, 324] width 98 height 30
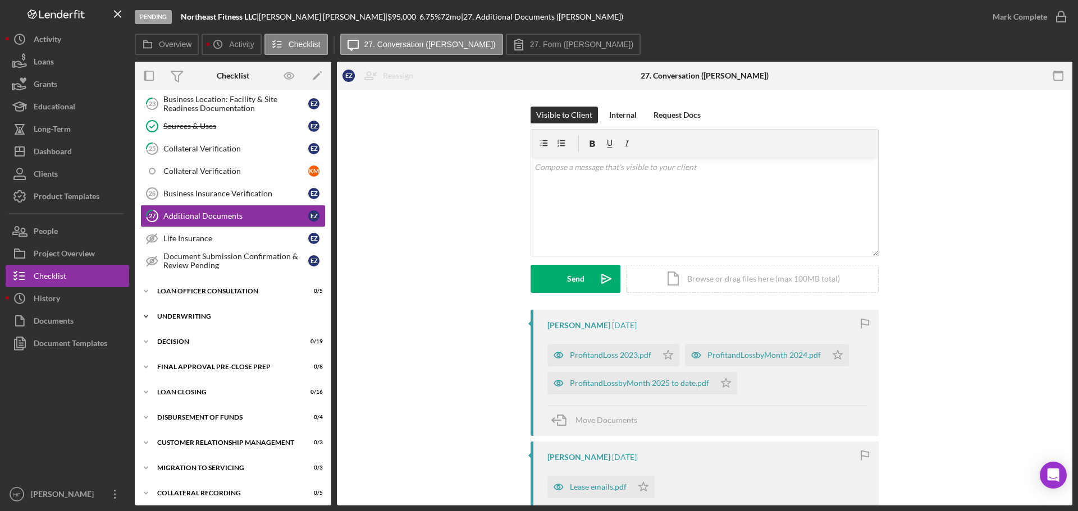
scroll to position [510, 0]
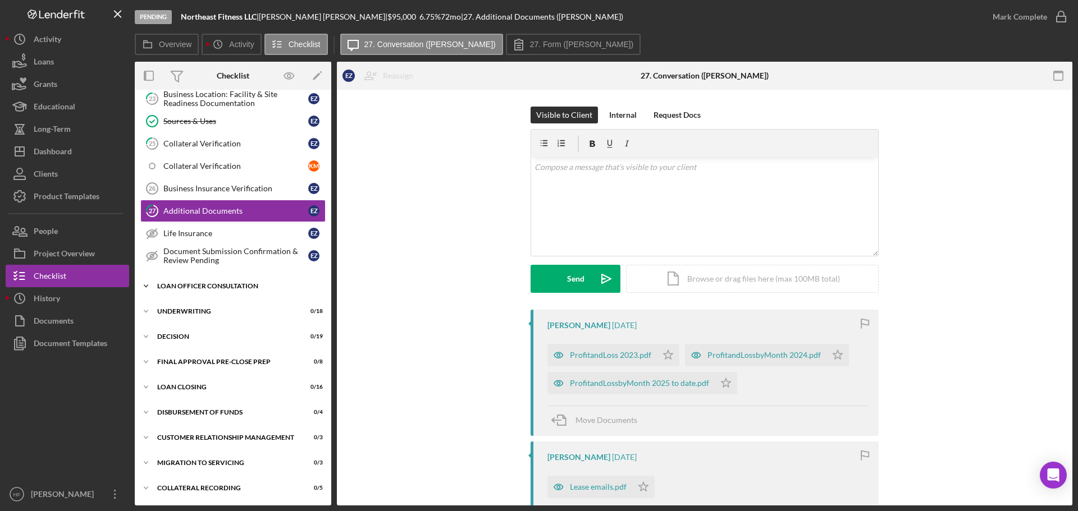
click at [232, 287] on div "Loan Officer Consultation" at bounding box center [237, 286] width 160 height 7
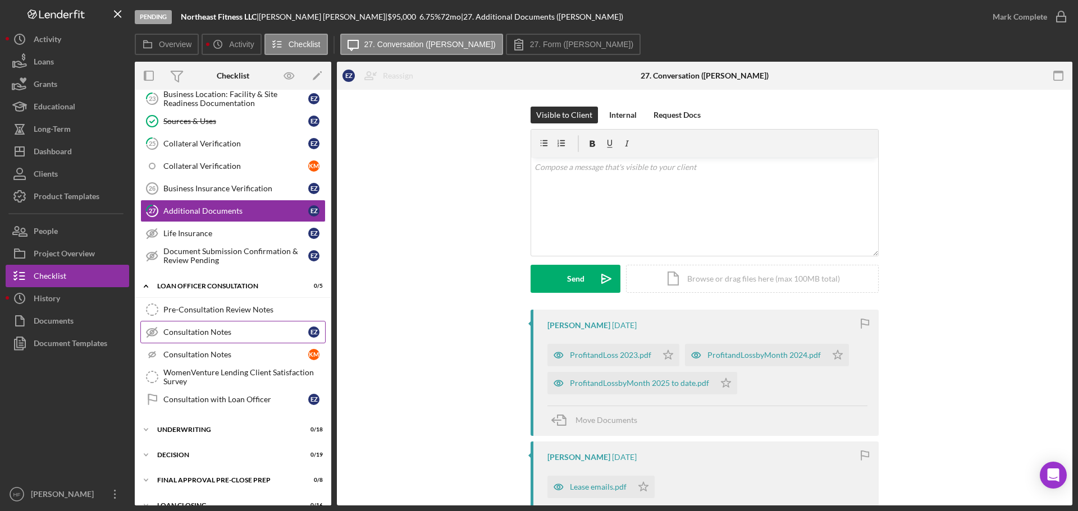
click at [232, 333] on div "Consultation Notes" at bounding box center [235, 332] width 145 height 9
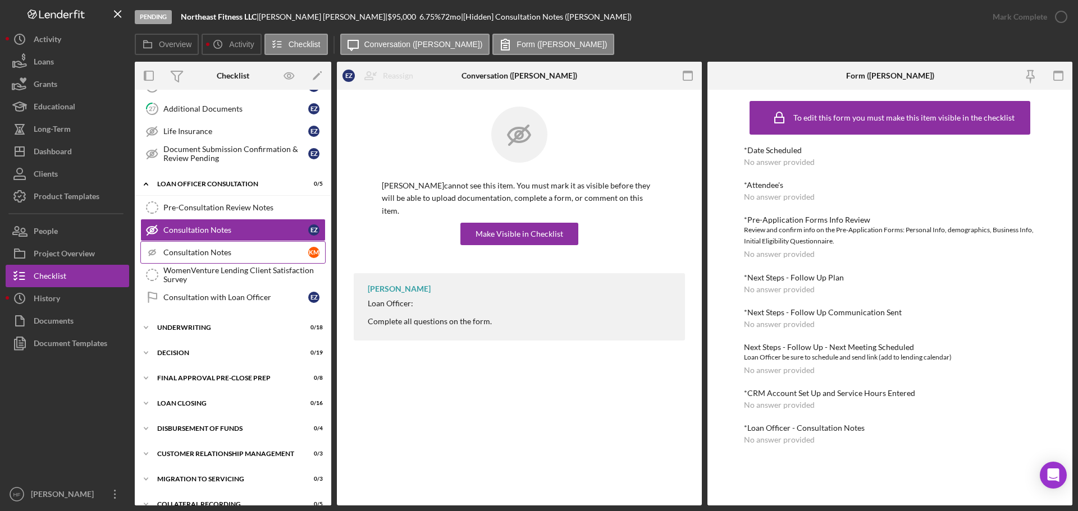
scroll to position [622, 0]
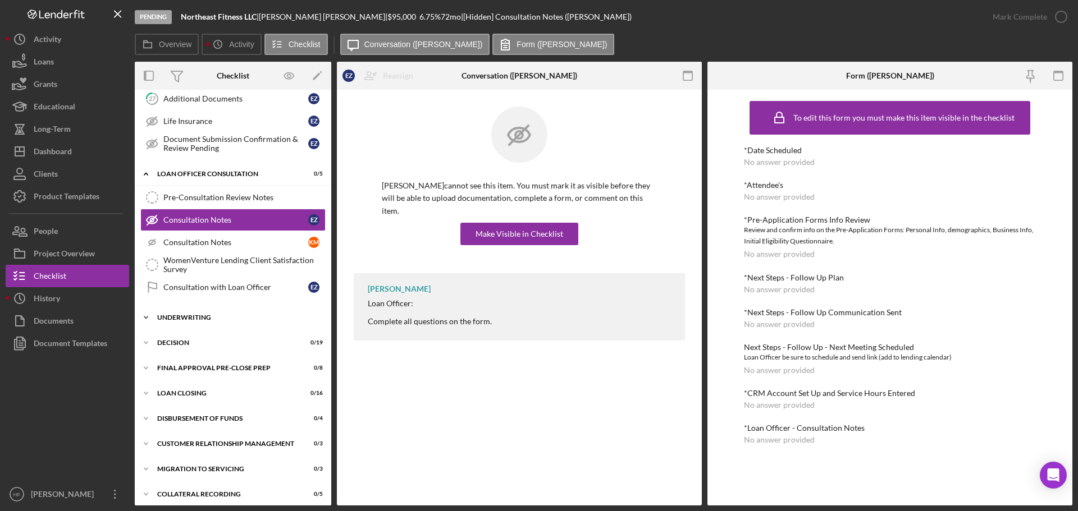
click at [213, 319] on div "Underwriting" at bounding box center [237, 317] width 160 height 7
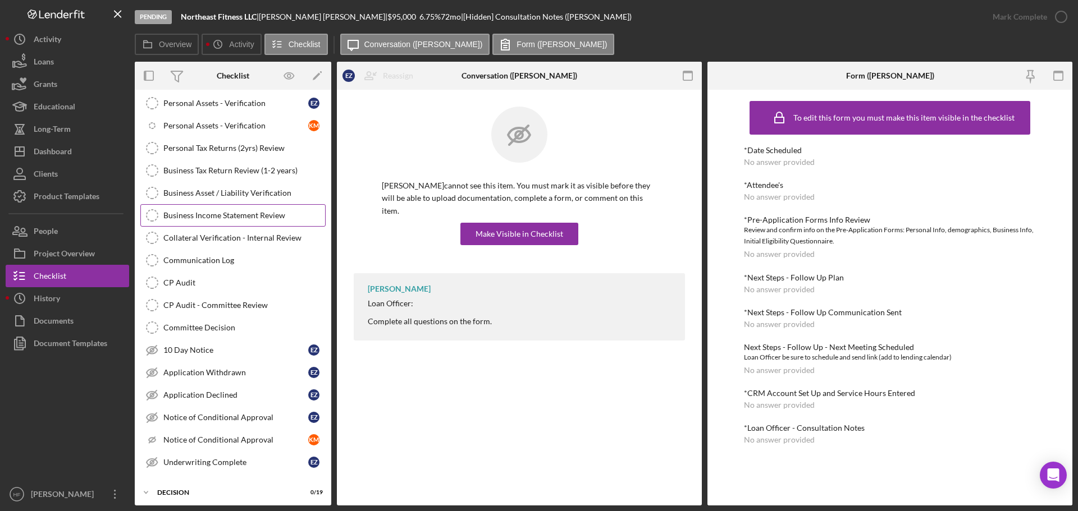
scroll to position [791, 0]
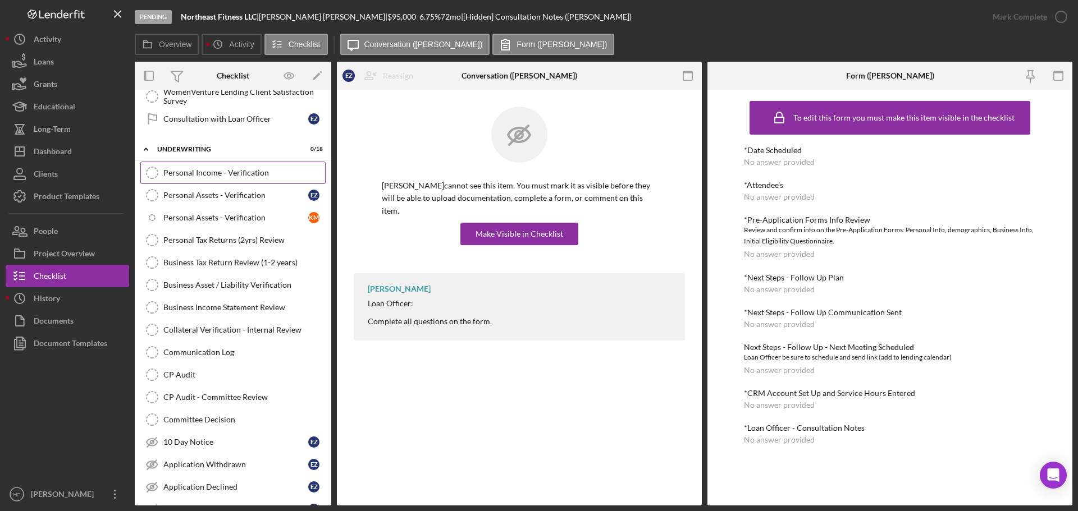
click at [238, 178] on link "Personal Income - Verification Personal Income - Verification" at bounding box center [232, 173] width 185 height 22
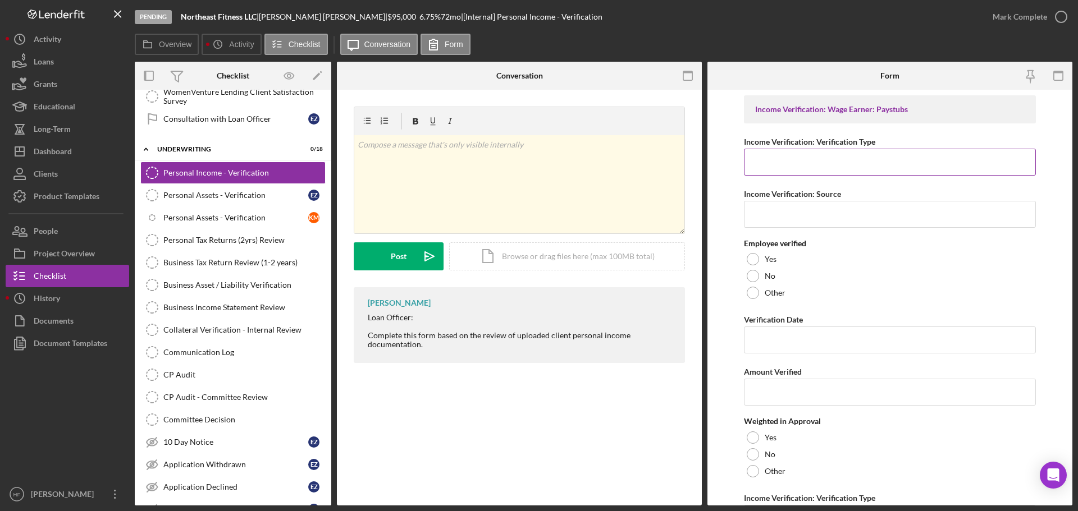
click at [920, 162] on input "Income Verification: Verification Type" at bounding box center [890, 162] width 292 height 27
type input "E"
click at [255, 199] on div "Personal Assets - Verification" at bounding box center [235, 195] width 145 height 9
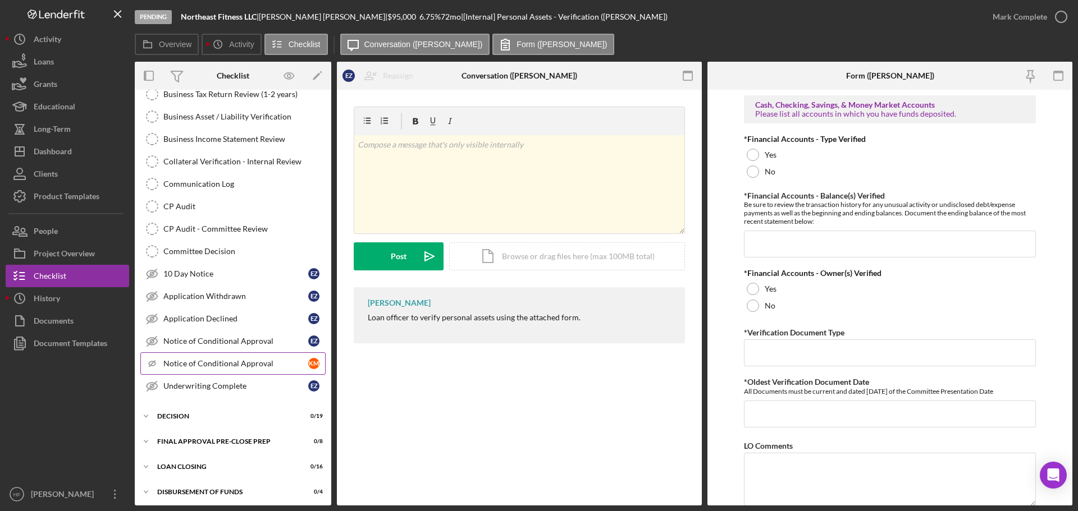
scroll to position [1015, 0]
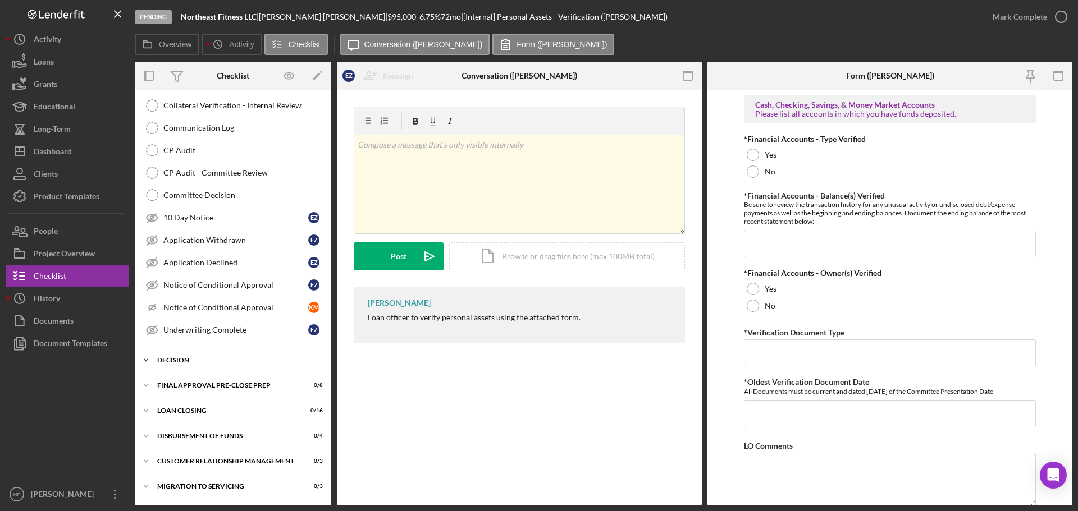
click at [241, 355] on div "Icon/Expander Decision 0 / 19" at bounding box center [233, 360] width 196 height 22
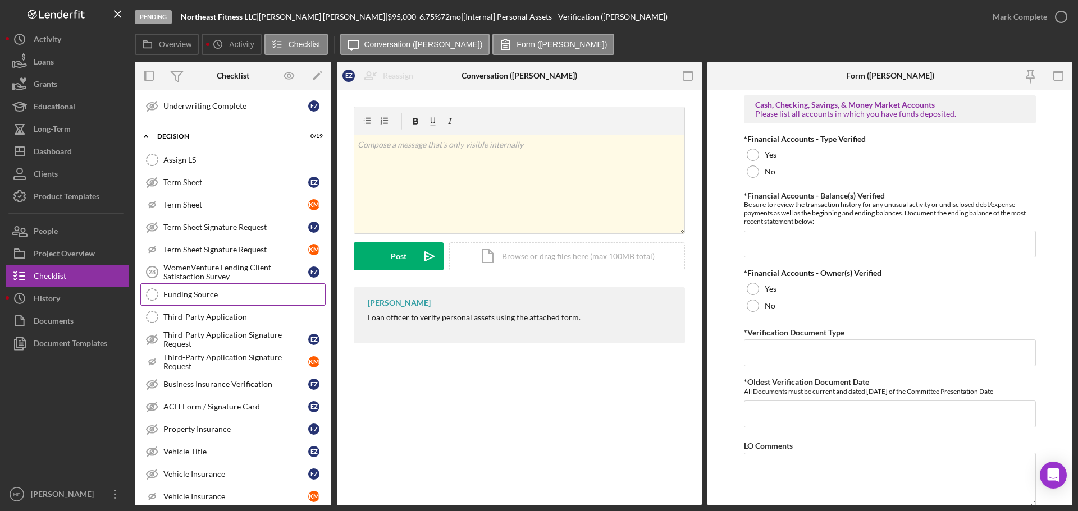
scroll to position [1240, 0]
click at [235, 186] on div "Term Sheet" at bounding box center [235, 181] width 145 height 9
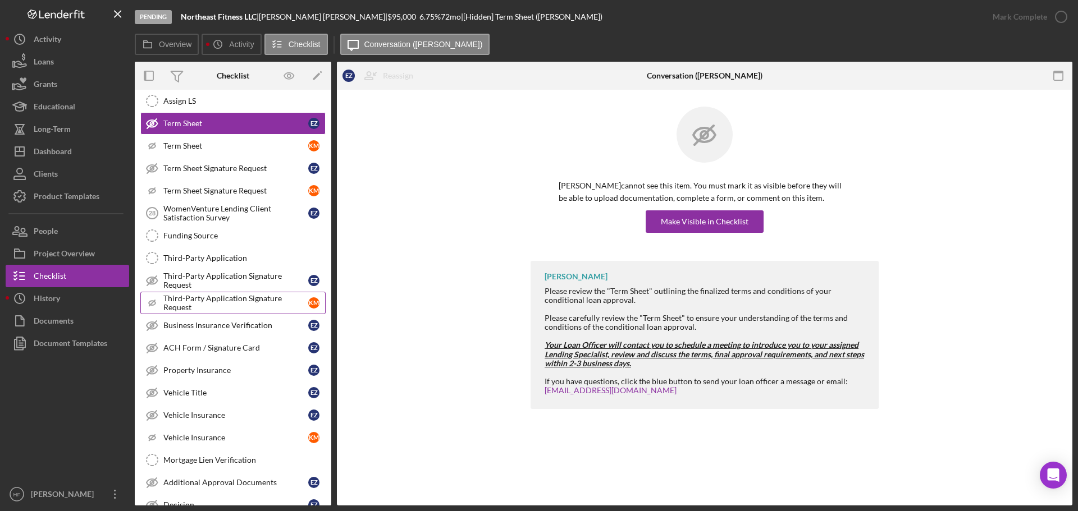
scroll to position [1352, 0]
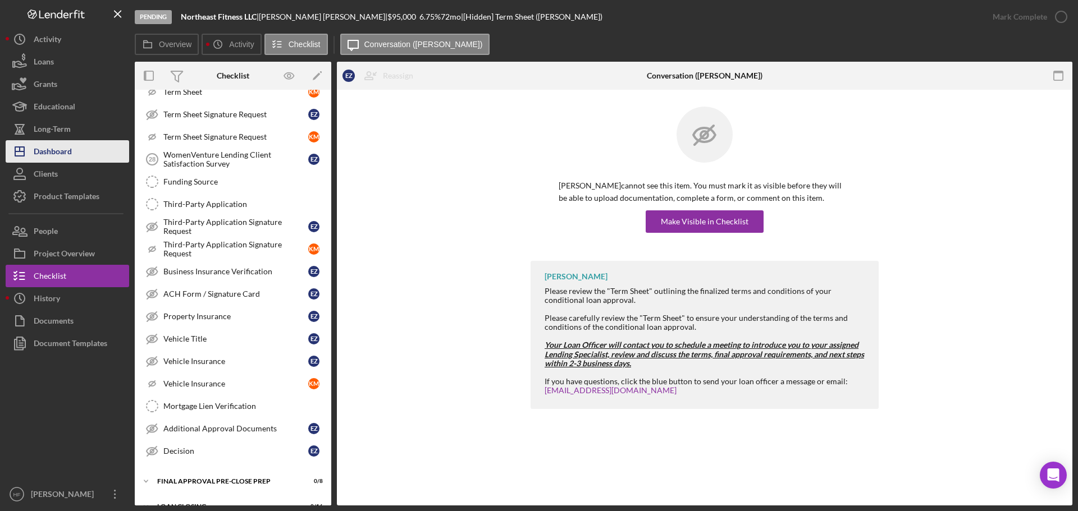
click at [58, 140] on div "Dashboard" at bounding box center [53, 152] width 38 height 25
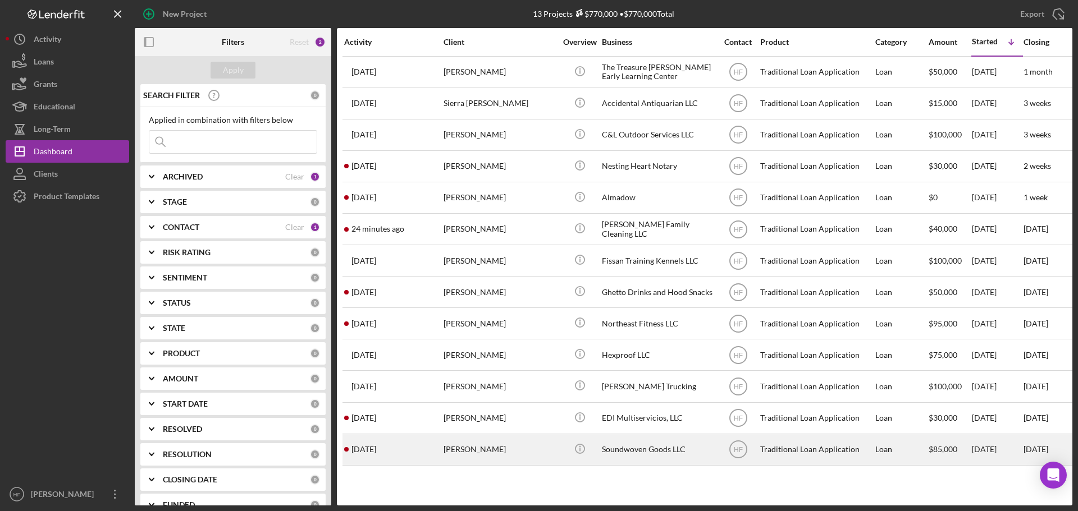
click at [495, 462] on div "Sarah Lawrence" at bounding box center [499, 450] width 112 height 30
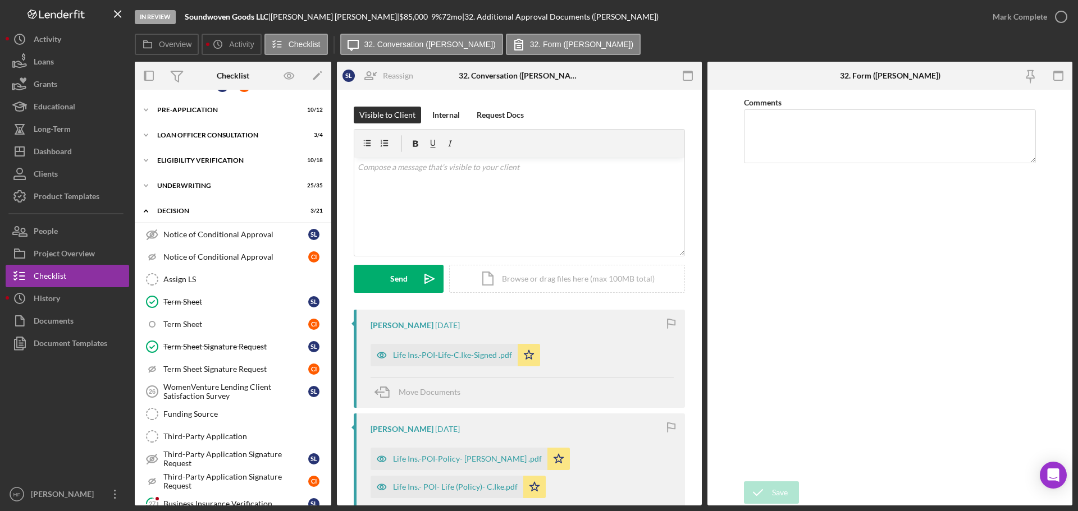
scroll to position [11, 0]
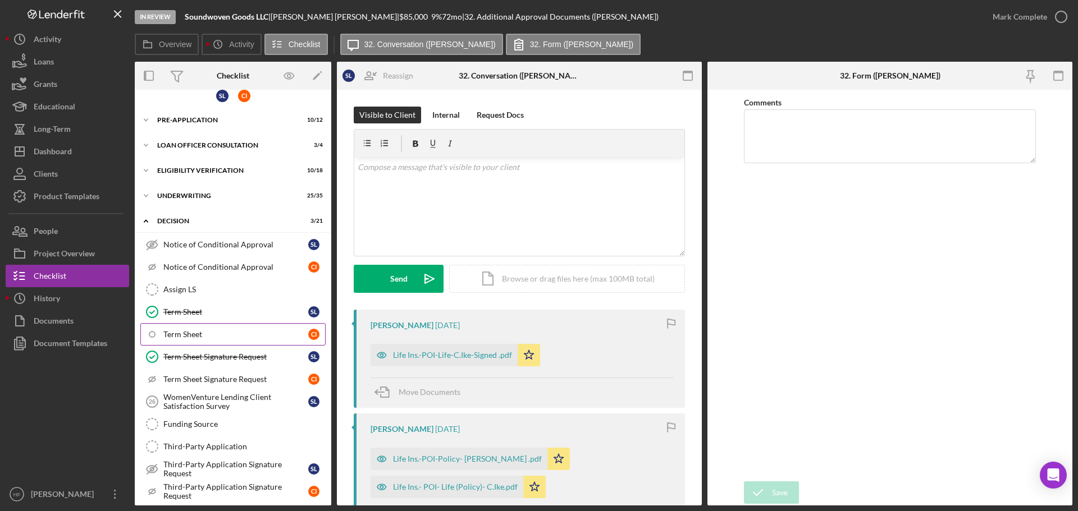
click at [218, 335] on div "Term Sheet" at bounding box center [235, 334] width 145 height 9
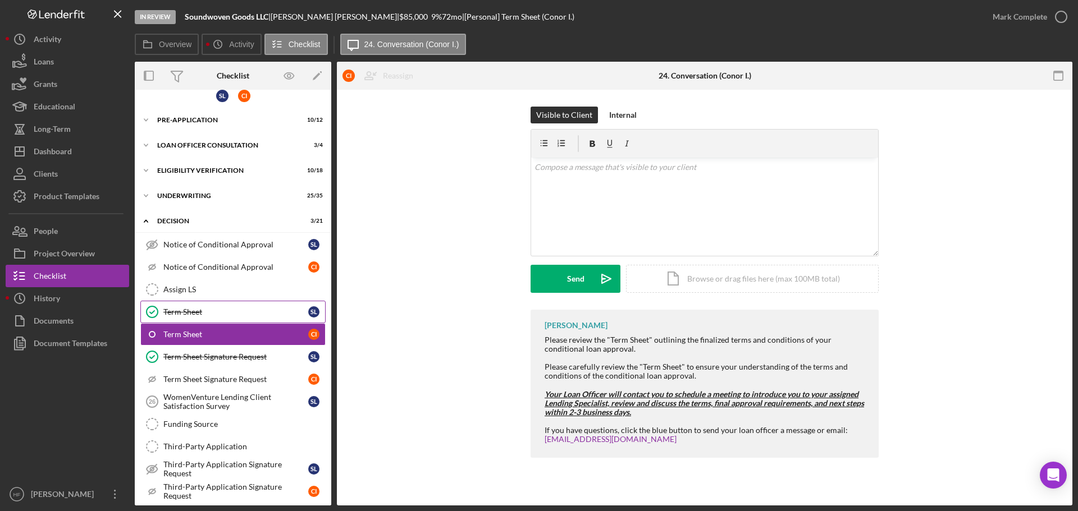
click at [226, 314] on div "Term Sheet" at bounding box center [235, 312] width 145 height 9
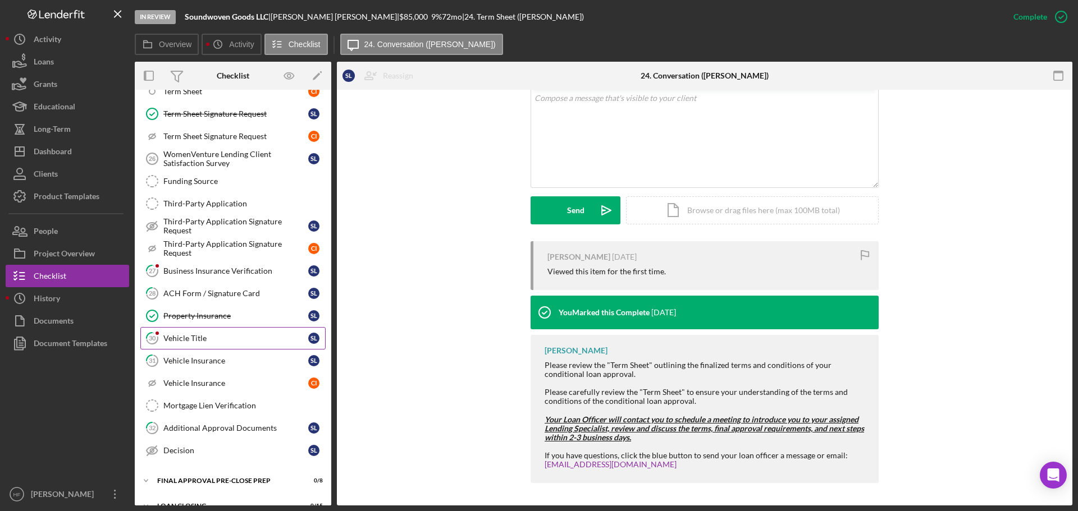
scroll to position [281, 0]
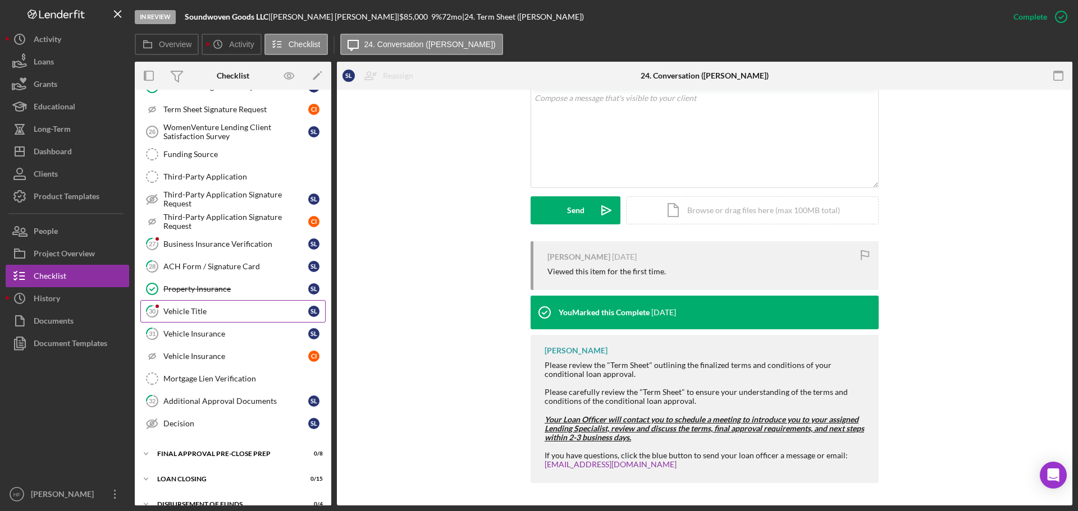
click at [240, 319] on link "30 Vehicle Title S L" at bounding box center [232, 311] width 185 height 22
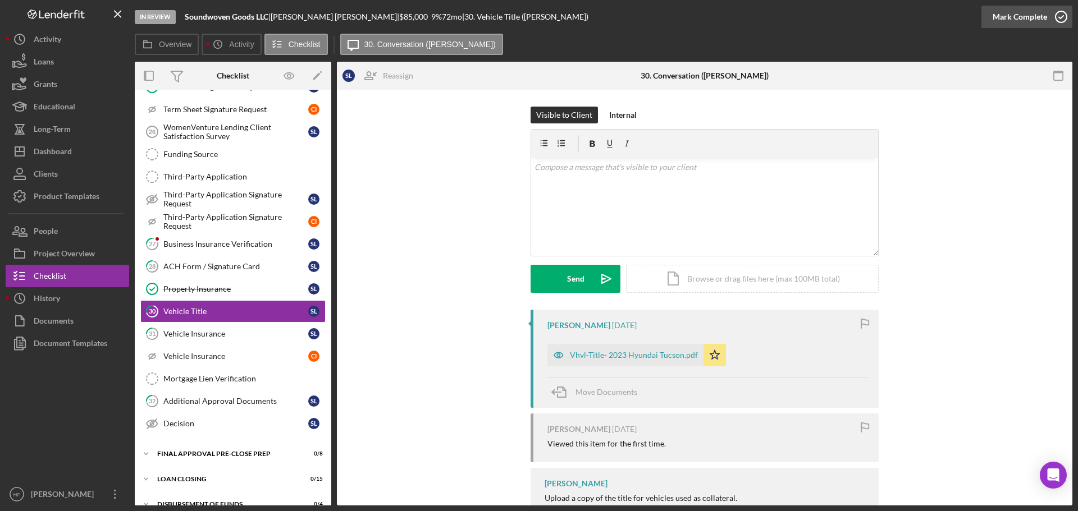
click at [1059, 6] on icon "button" at bounding box center [1061, 17] width 28 height 28
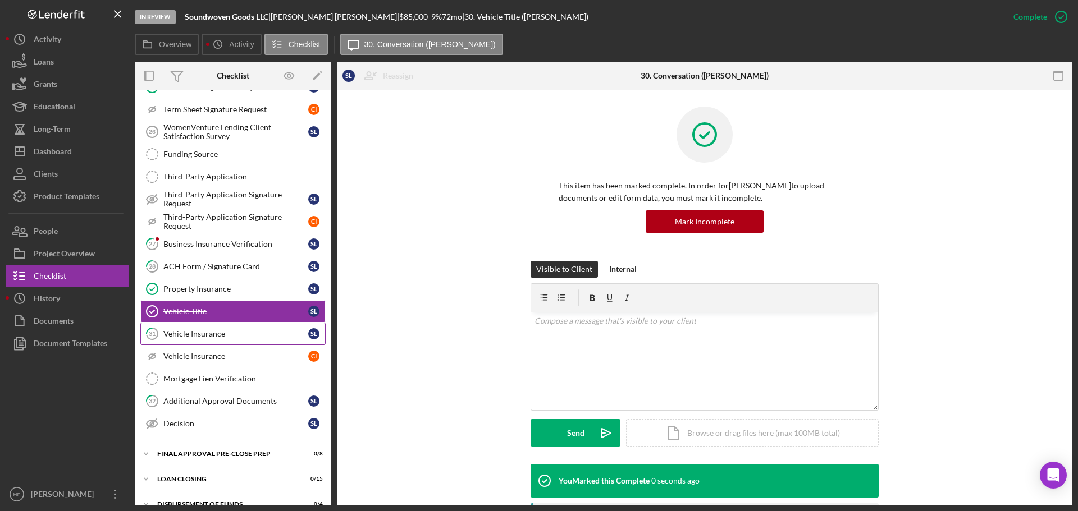
click at [233, 340] on link "31 Vehicle Insurance S L" at bounding box center [232, 334] width 185 height 22
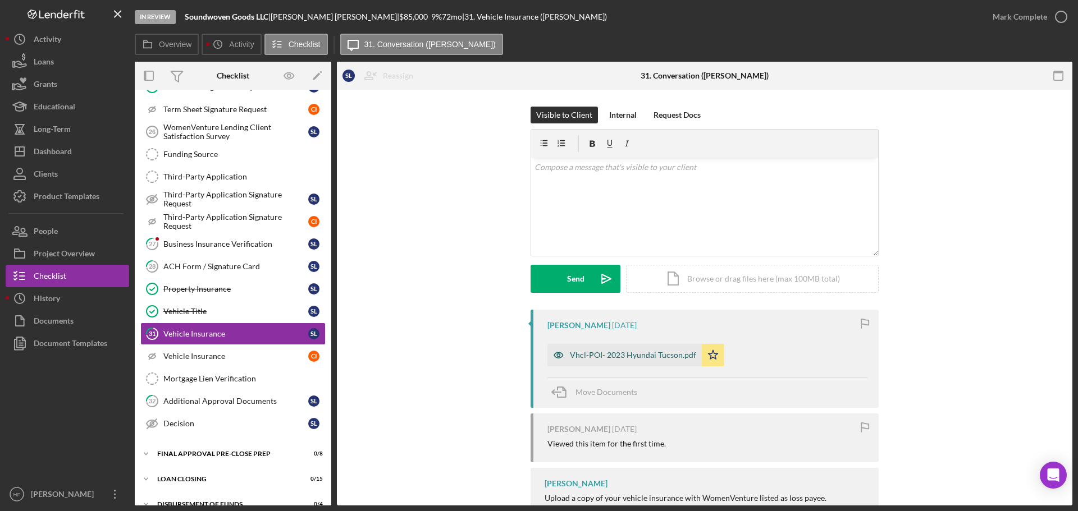
click at [622, 358] on div "Vhcl-POI- 2023 Hyundai Tucson.pdf" at bounding box center [633, 355] width 126 height 9
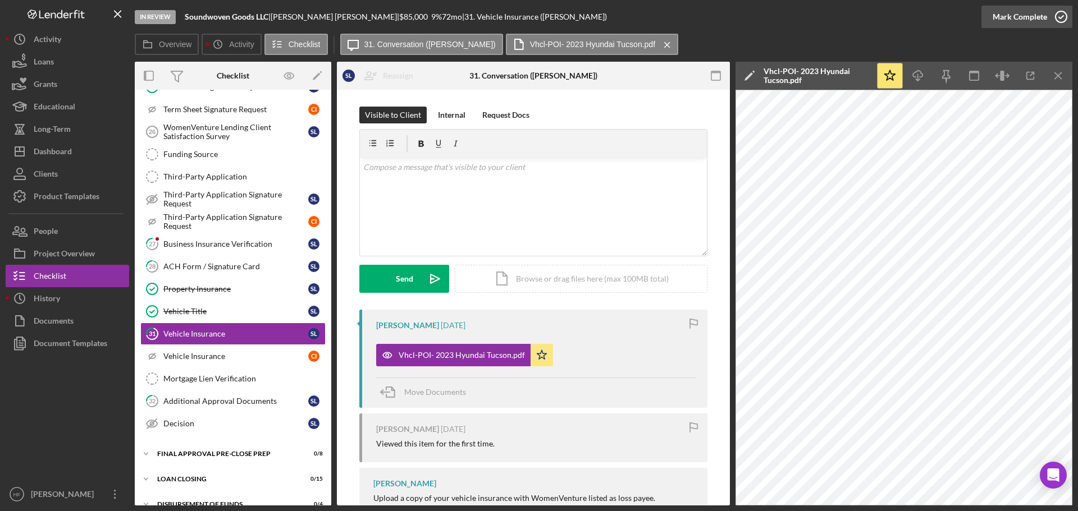
click at [1013, 22] on div "Mark Complete" at bounding box center [1019, 17] width 54 height 22
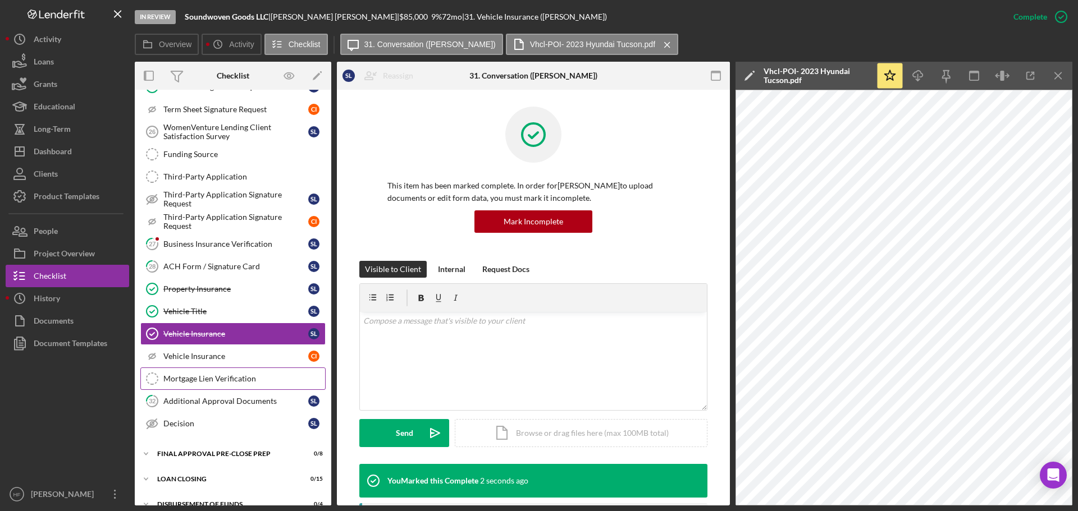
click at [199, 385] on link "Mortgage Lien Verification Mortgage Lien Verification" at bounding box center [232, 379] width 185 height 22
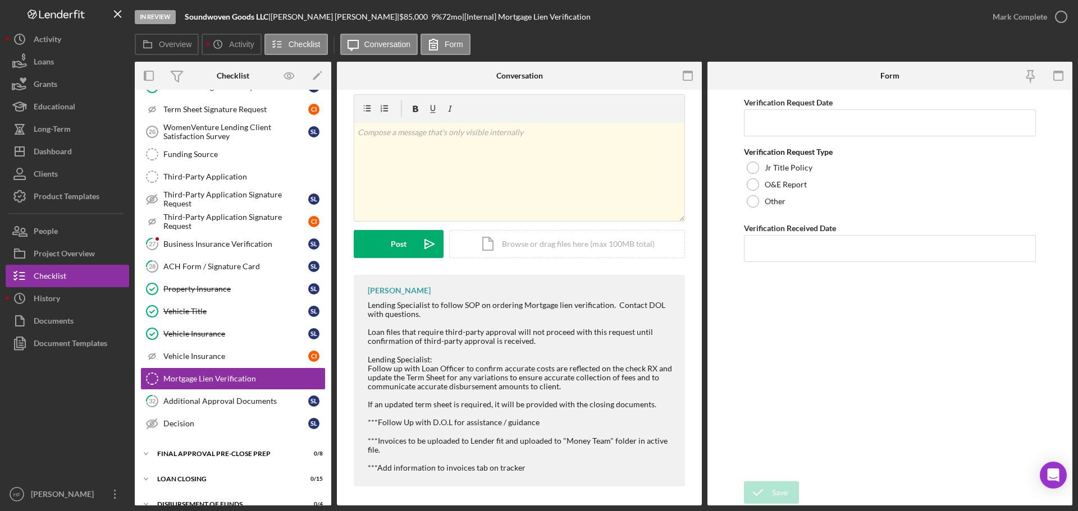
scroll to position [16, 0]
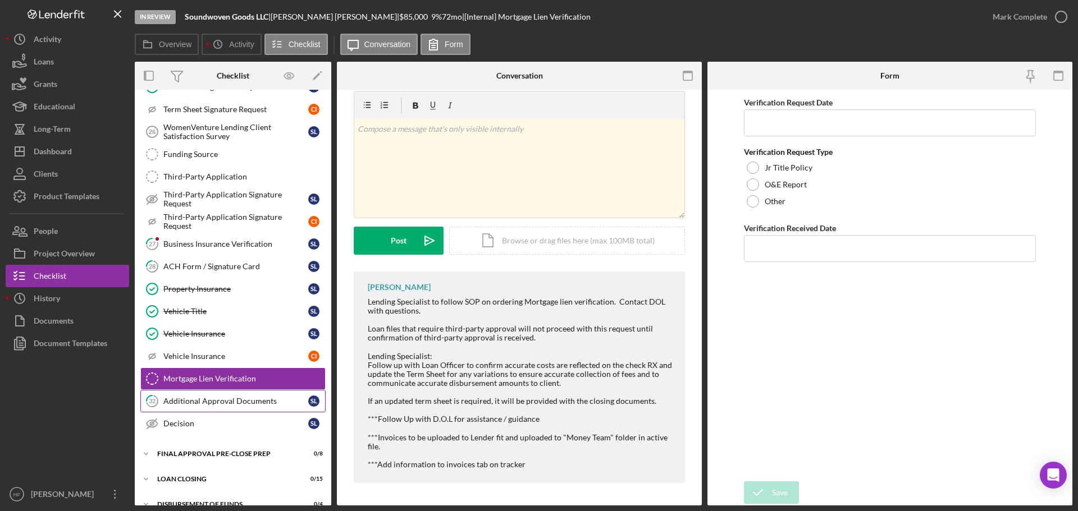
click at [222, 406] on div "Additional Approval Documents" at bounding box center [235, 401] width 145 height 9
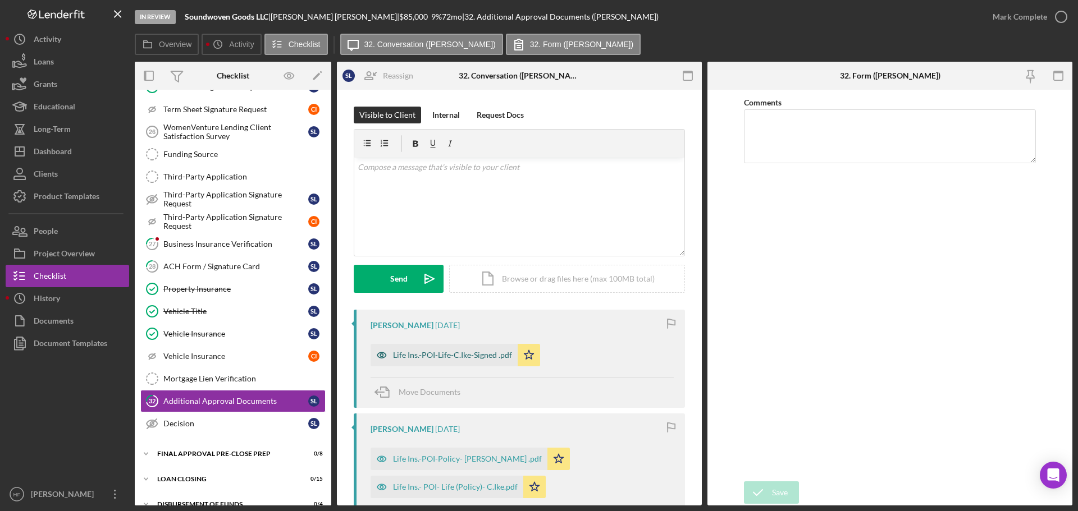
click at [464, 357] on div "Life Ins.-POI-Life-C.Ike-Signed .pdf" at bounding box center [452, 355] width 119 height 9
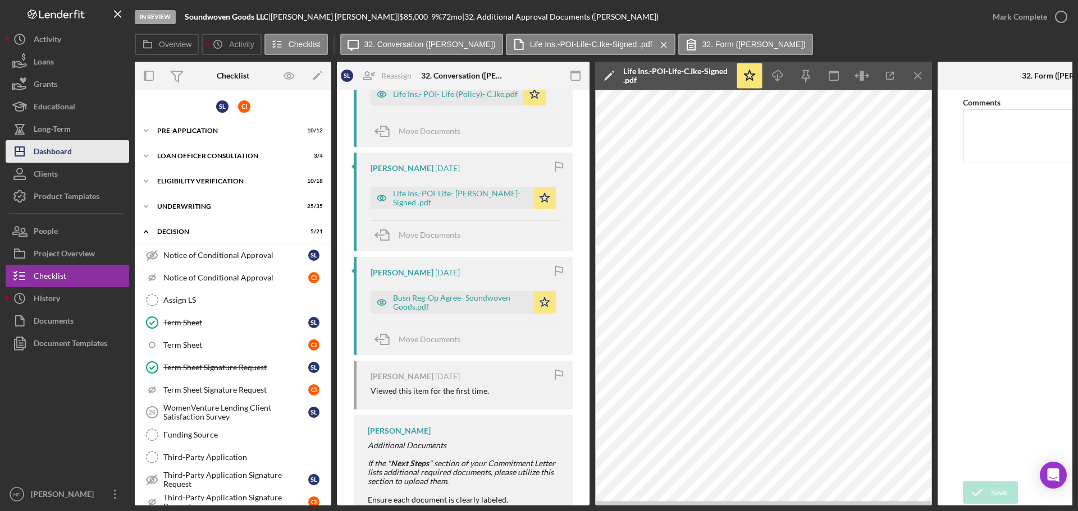
click at [42, 146] on div "Dashboard" at bounding box center [53, 152] width 38 height 25
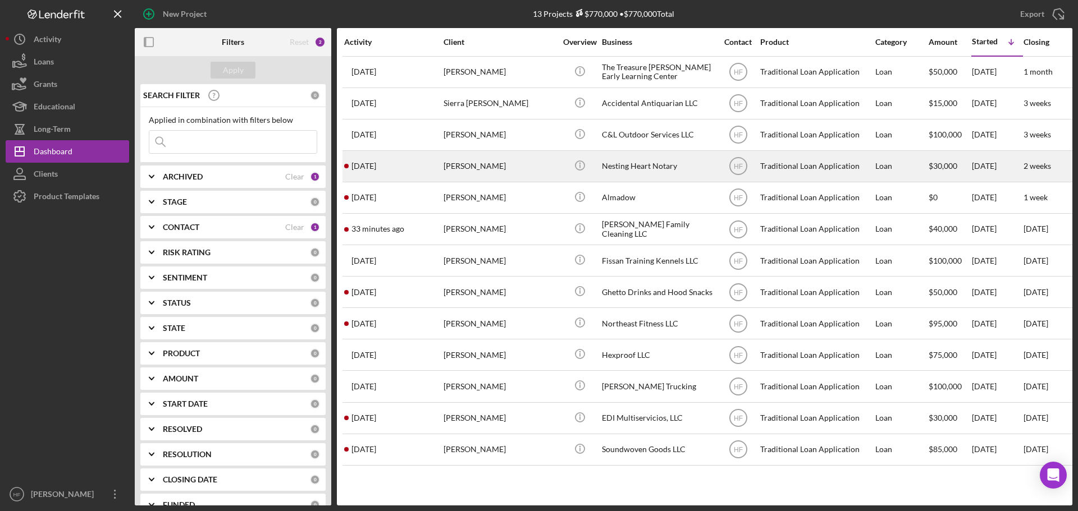
click at [491, 160] on div "Latrice Davis" at bounding box center [499, 167] width 112 height 30
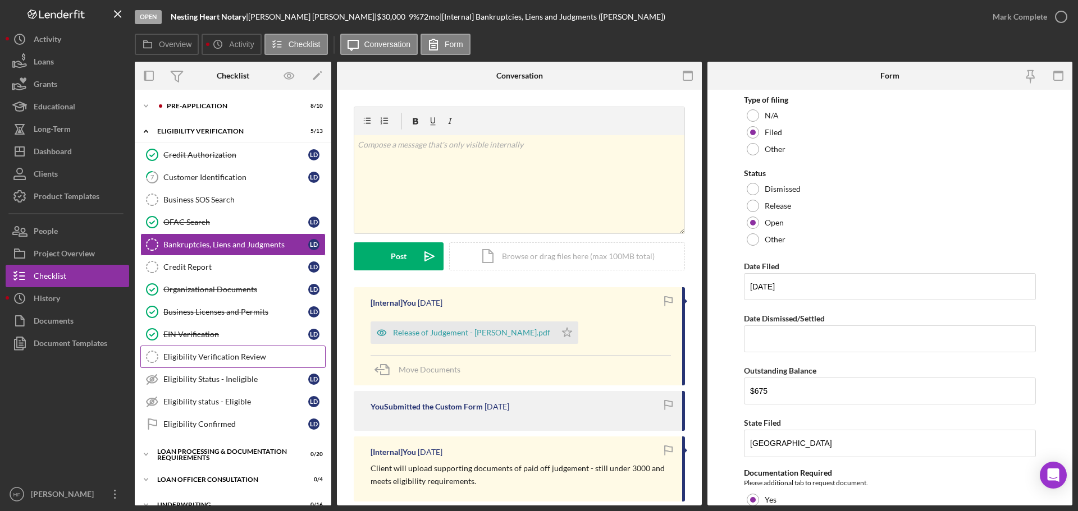
scroll to position [168, 0]
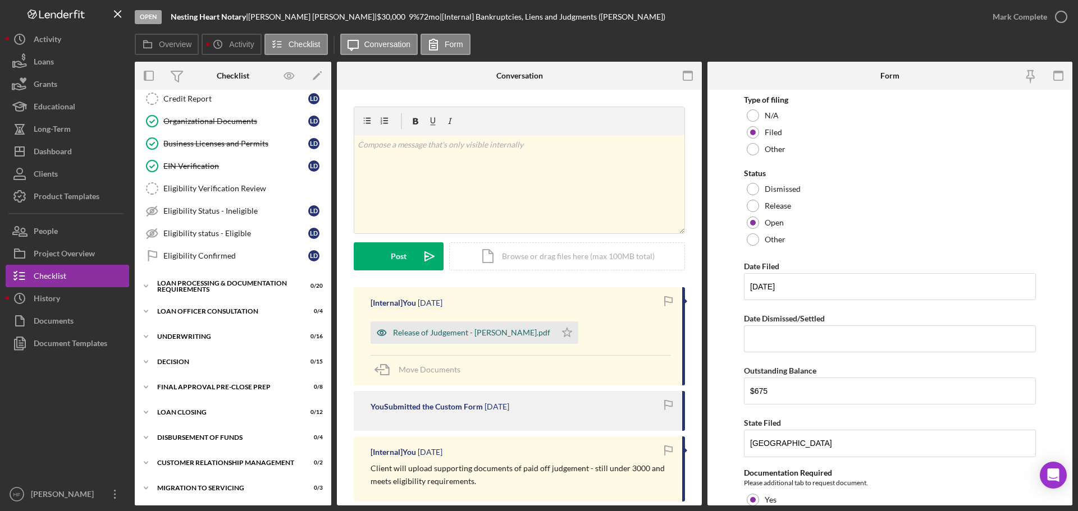
click at [482, 341] on div "Release of Judgement - Latrice Duncan.pdf" at bounding box center [462, 333] width 185 height 22
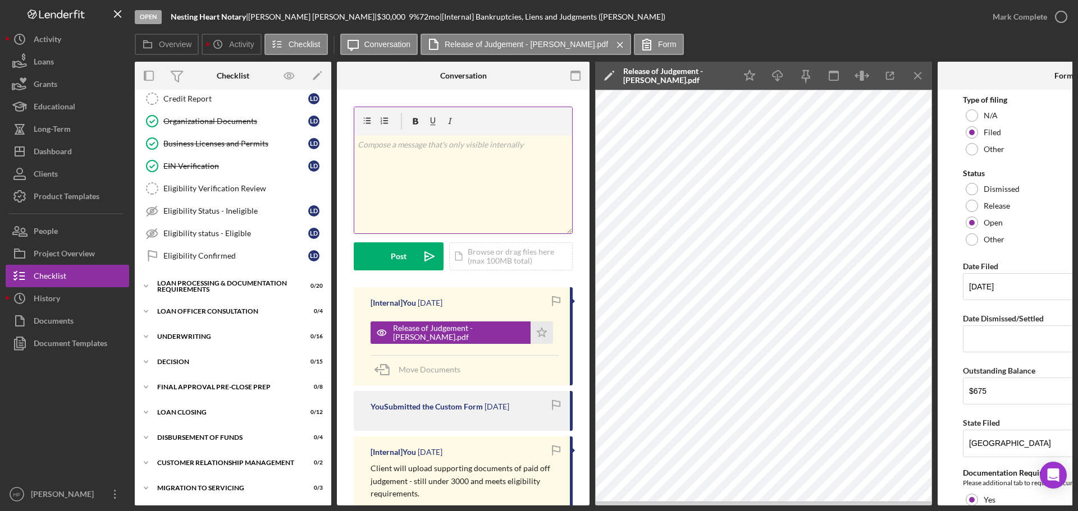
click at [476, 180] on div "v Color teal Color pink Remove color Add row above Add row below Add column bef…" at bounding box center [463, 184] width 218 height 98
click at [493, 149] on p "Release of judgment verification leter" at bounding box center [464, 145] width 212 height 12
drag, startPoint x: 492, startPoint y: 147, endPoint x: 479, endPoint y: 145, distance: 12.5
click at [479, 145] on p "Release of judgment verification leter" at bounding box center [464, 145] width 212 height 12
drag, startPoint x: 524, startPoint y: 165, endPoint x: 356, endPoint y: 167, distance: 167.8
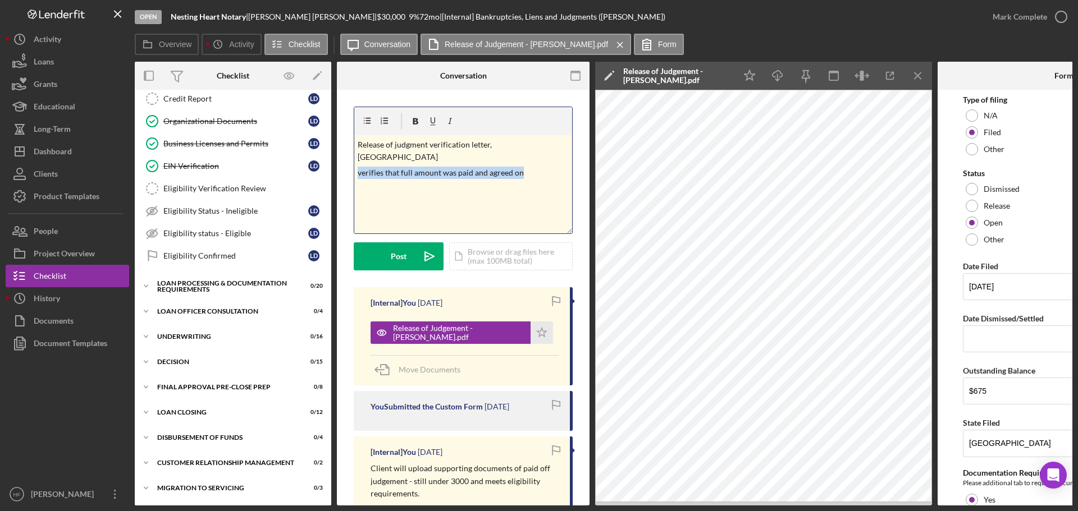
click at [356, 167] on div "v Color teal Color pink Remove color Add row above Add row below Add column bef…" at bounding box center [463, 184] width 218 height 98
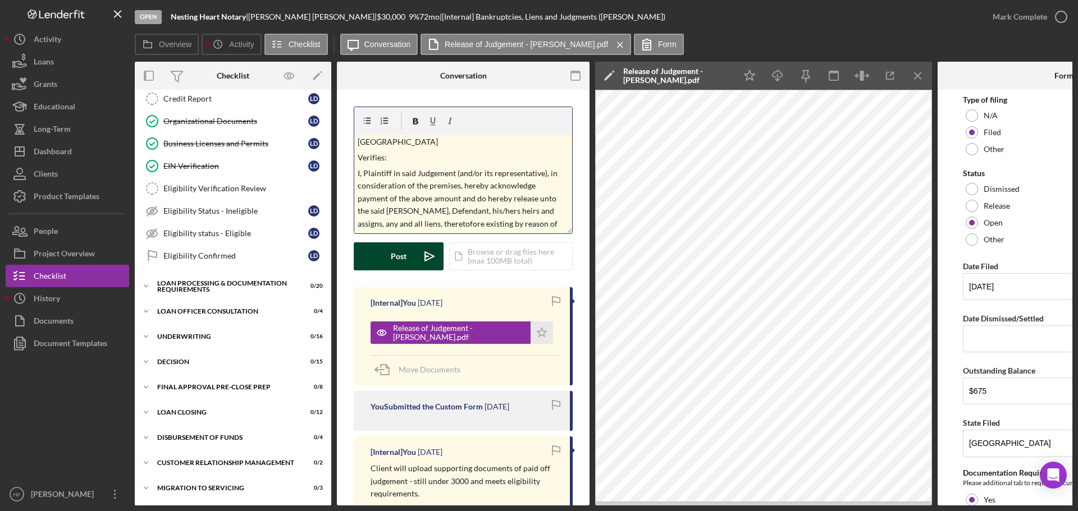
scroll to position [25, 0]
click at [405, 262] on div "Post" at bounding box center [399, 256] width 16 height 28
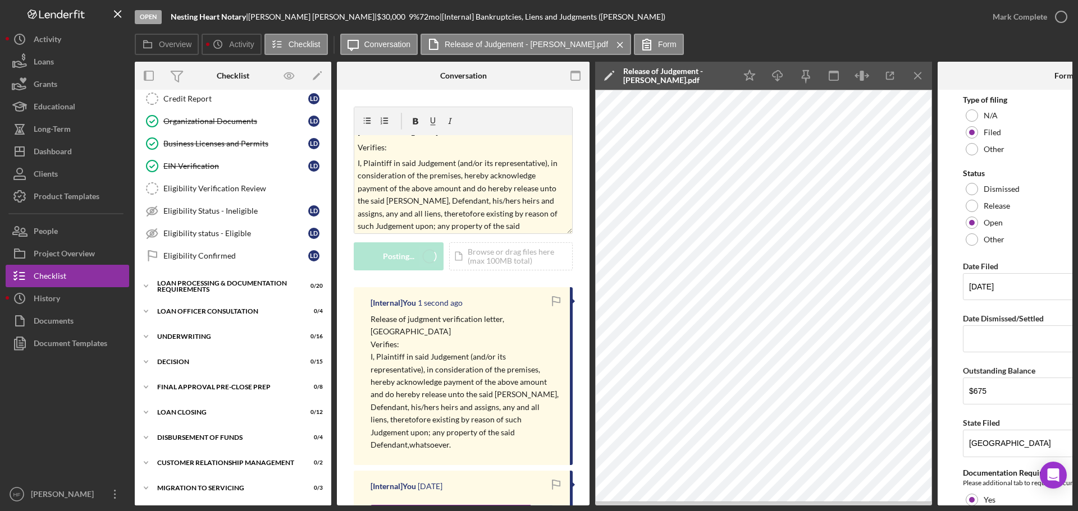
scroll to position [0, 0]
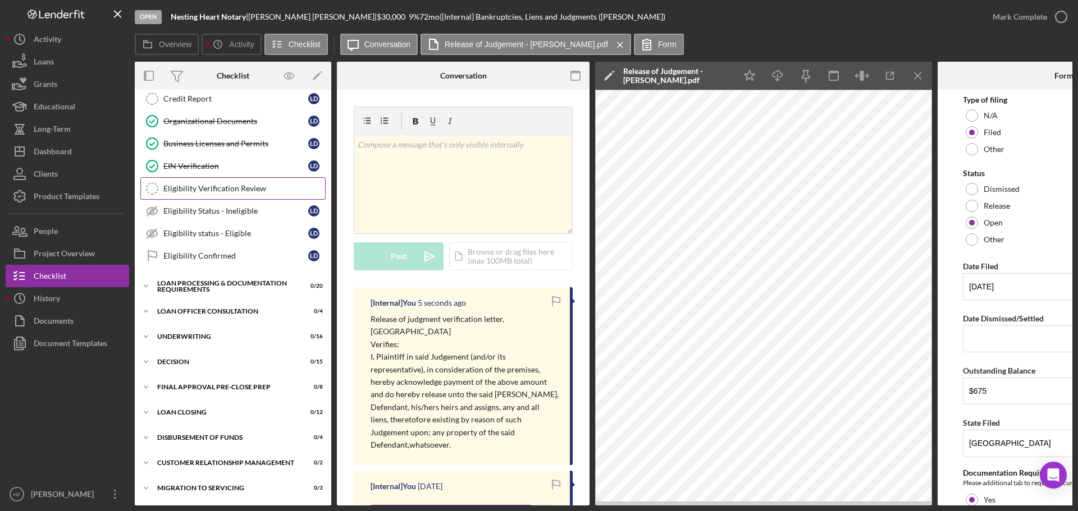
click at [219, 193] on div "Eligibility Verification Review" at bounding box center [244, 188] width 162 height 9
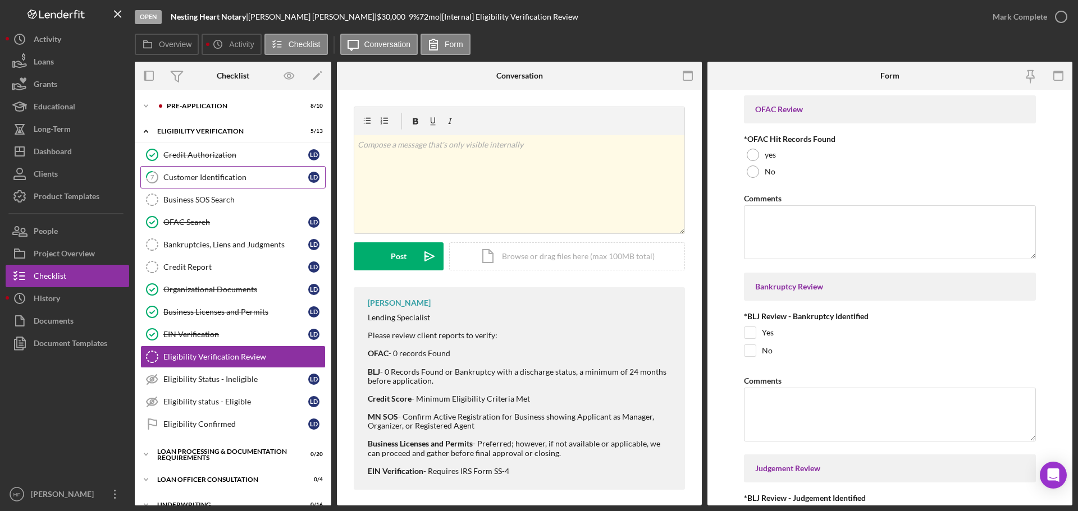
click at [241, 174] on div "Customer Identification" at bounding box center [235, 177] width 145 height 9
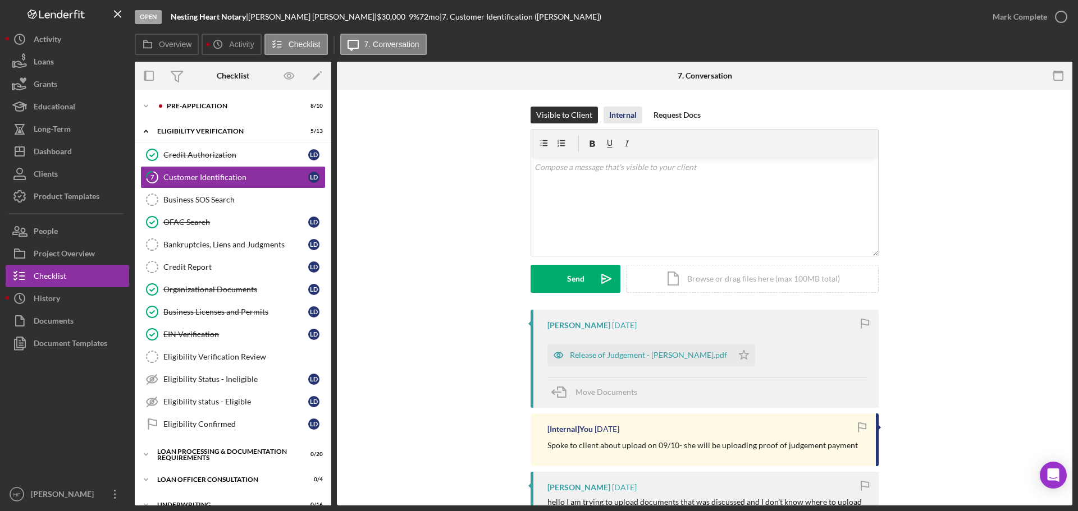
click at [625, 119] on div "Internal" at bounding box center [623, 115] width 28 height 17
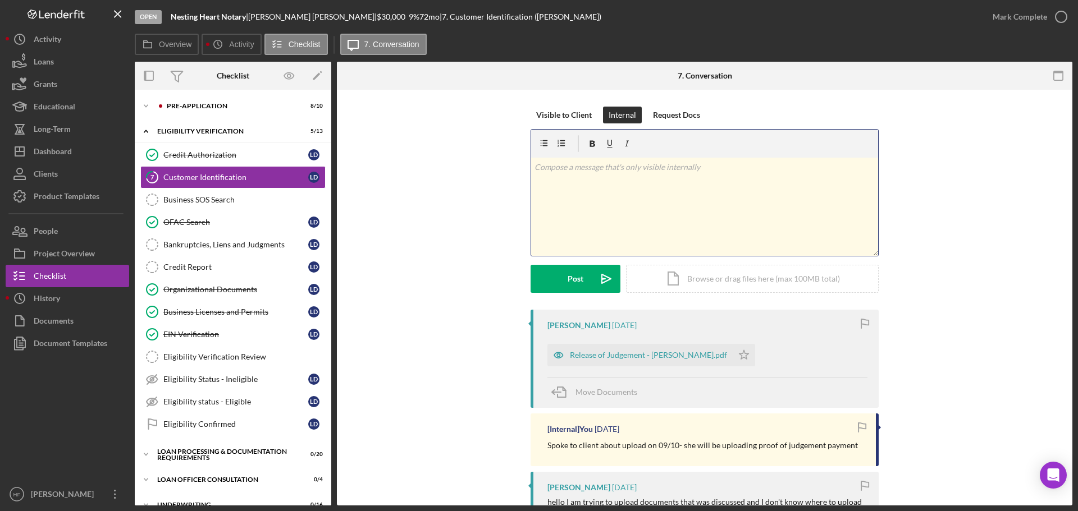
click at [647, 202] on div "v Color teal Color pink Remove color Add row above Add row below Add column bef…" at bounding box center [704, 207] width 347 height 98
click at [557, 271] on button "Post Icon/icon-invite-send" at bounding box center [575, 279] width 90 height 28
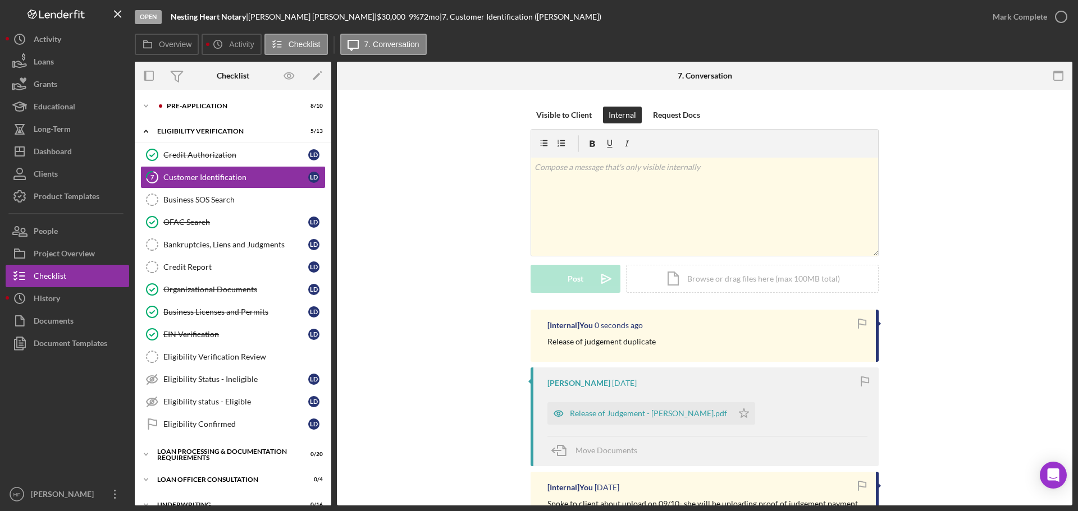
drag, startPoint x: 625, startPoint y: 416, endPoint x: 630, endPoint y: 394, distance: 22.9
click at [625, 417] on div "Release of Judgement - Latrice Duncan.pdf" at bounding box center [648, 413] width 157 height 9
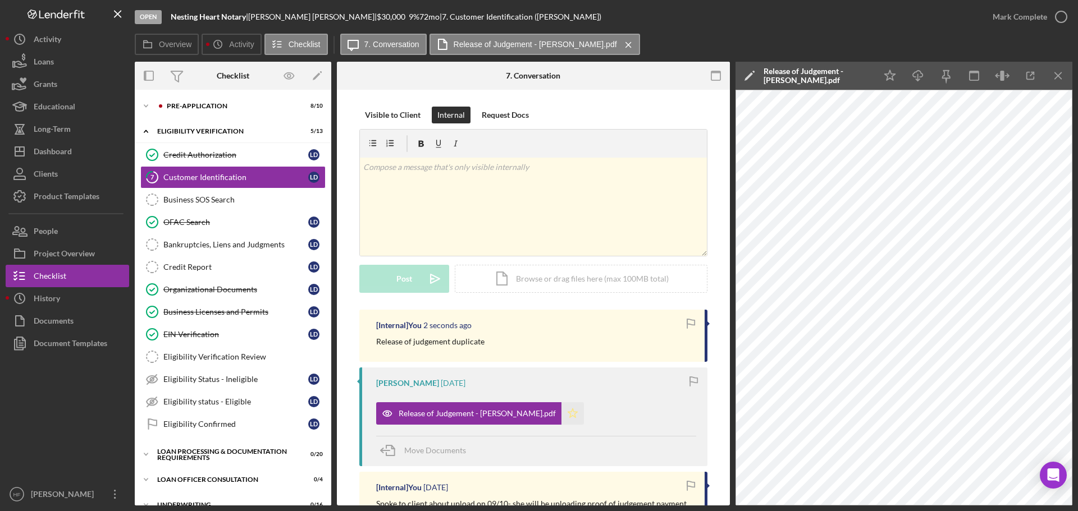
click at [561, 418] on icon "Icon/Star" at bounding box center [572, 413] width 22 height 22
click at [744, 76] on icon "Icon/Edit" at bounding box center [749, 76] width 28 height 28
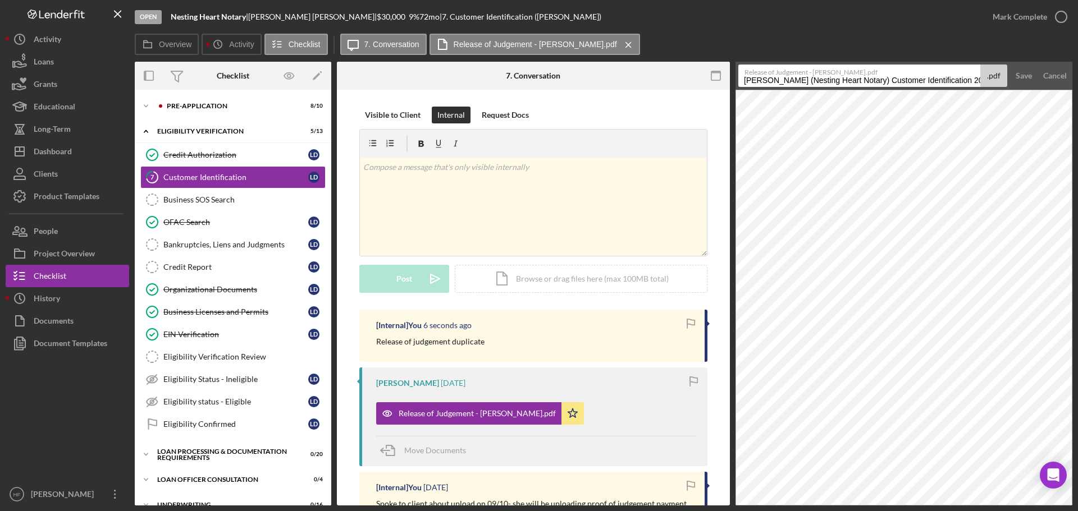
click at [744, 81] on input "Davis, Latrice (Nesting Heart Notary) Customer Identification 20250910" at bounding box center [859, 76] width 242 height 22
type input "Duplicate Davis, Latrice (Nesting Heart Notary) Customer Identification 20250910"
click at [1035, 73] on button "Save" at bounding box center [1024, 76] width 28 height 22
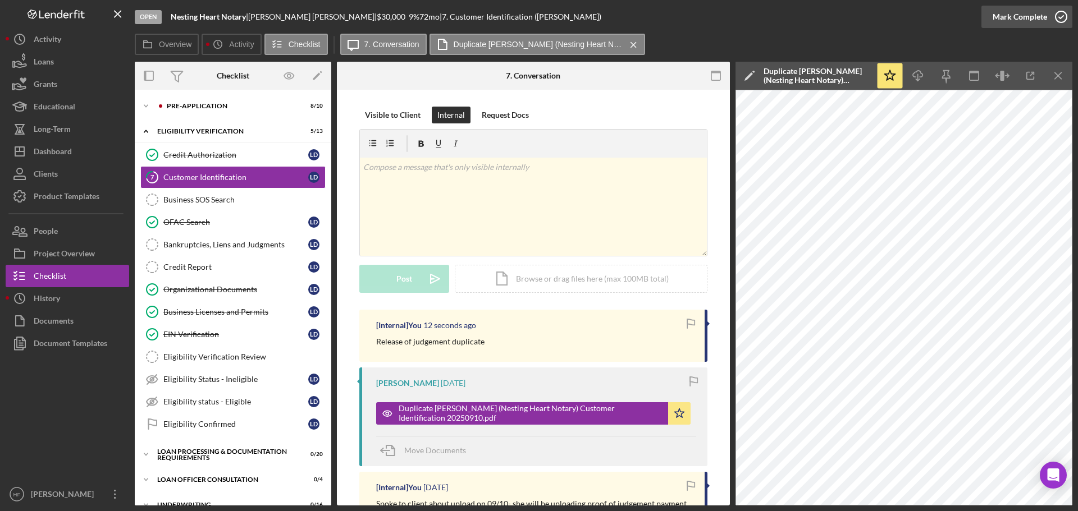
click at [1019, 14] on div "Mark Complete" at bounding box center [1019, 17] width 54 height 22
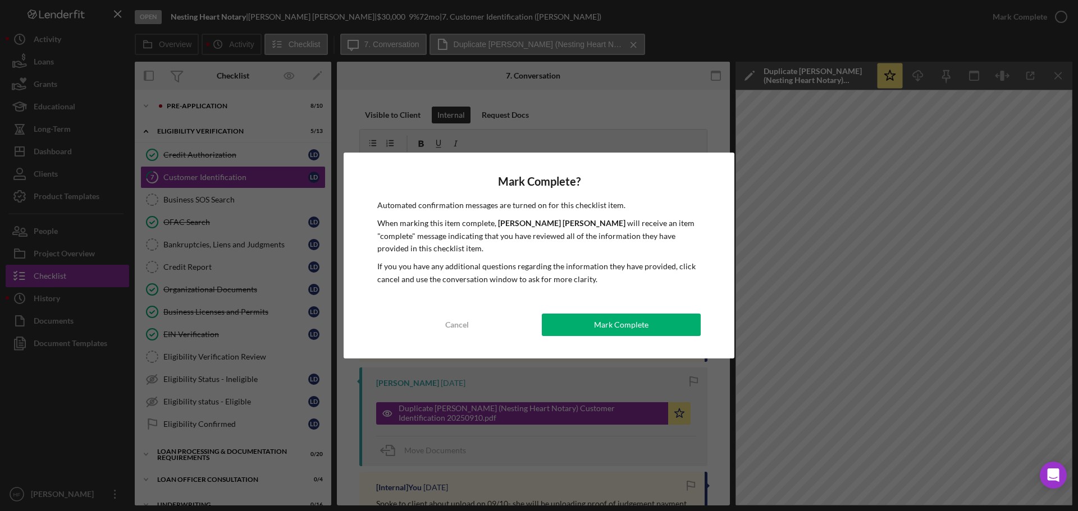
click at [605, 338] on div "Mark Complete? Automated confirmation messages are turned on for this checklist…" at bounding box center [538, 256] width 391 height 206
click at [606, 326] on div "Mark Complete" at bounding box center [621, 325] width 54 height 22
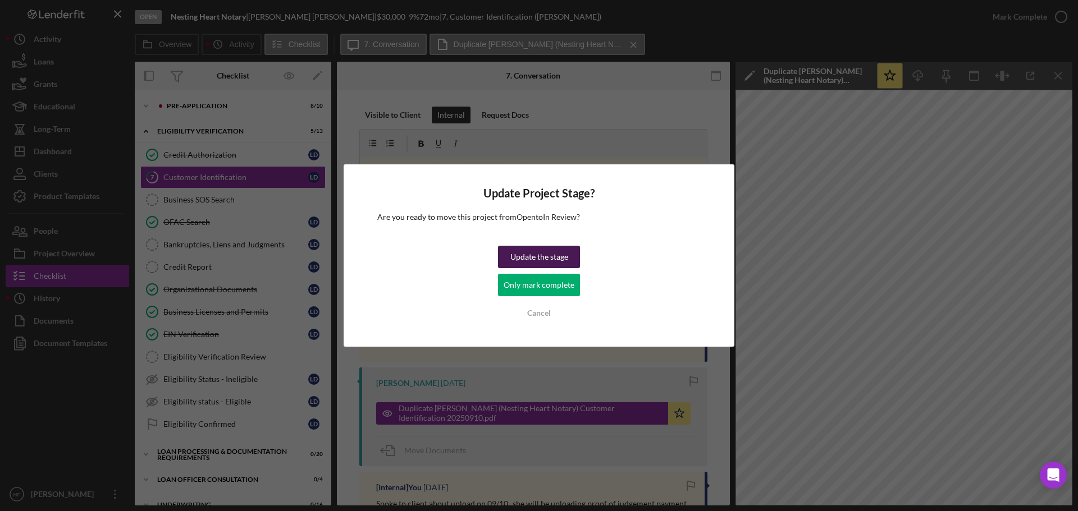
click at [540, 258] on div "Update the stage" at bounding box center [539, 257] width 58 height 22
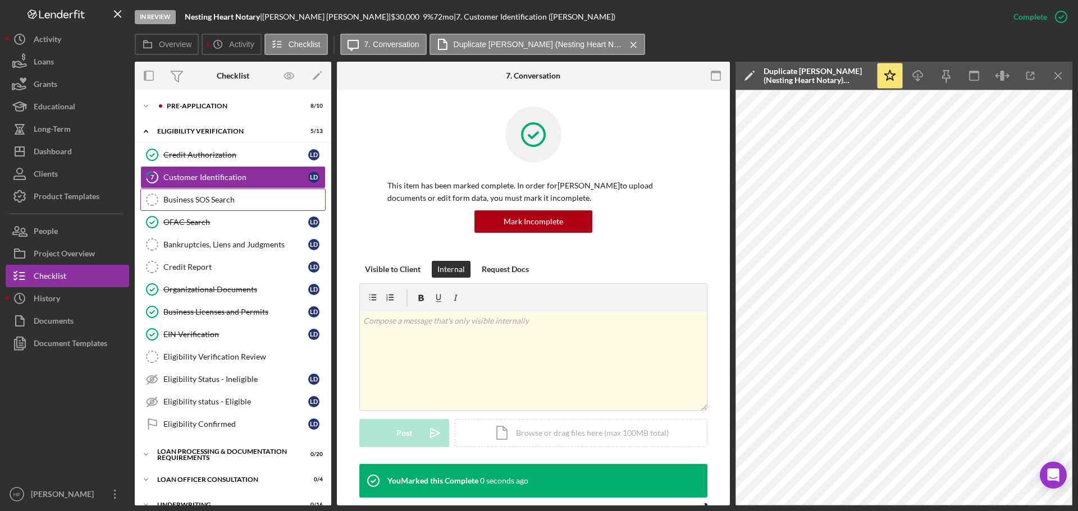
click at [243, 199] on div "Business SOS Search" at bounding box center [244, 199] width 162 height 9
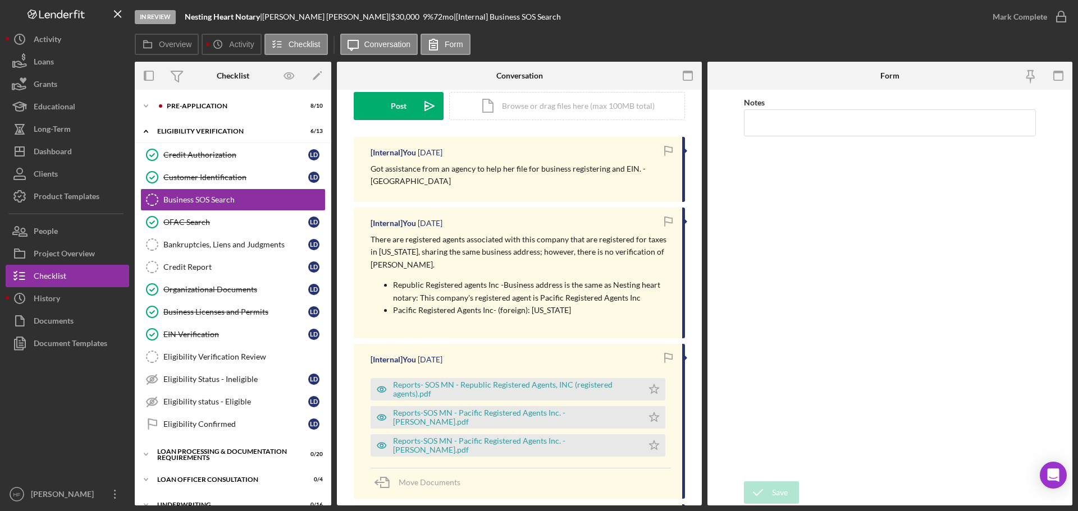
scroll to position [168, 0]
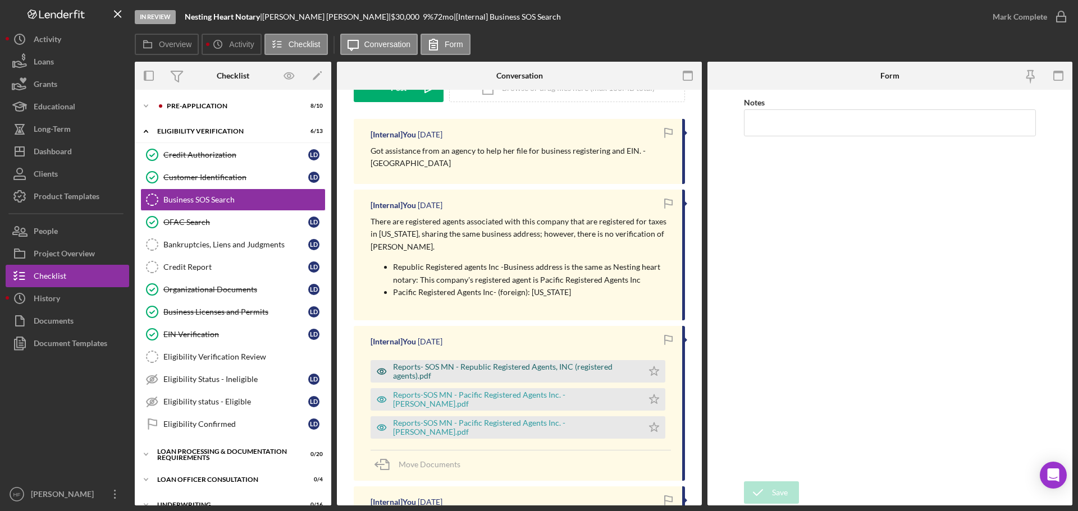
click at [449, 363] on div "Reports- SOS MN - Republic Registered Agents, INC (registered agents).pdf" at bounding box center [515, 372] width 244 height 18
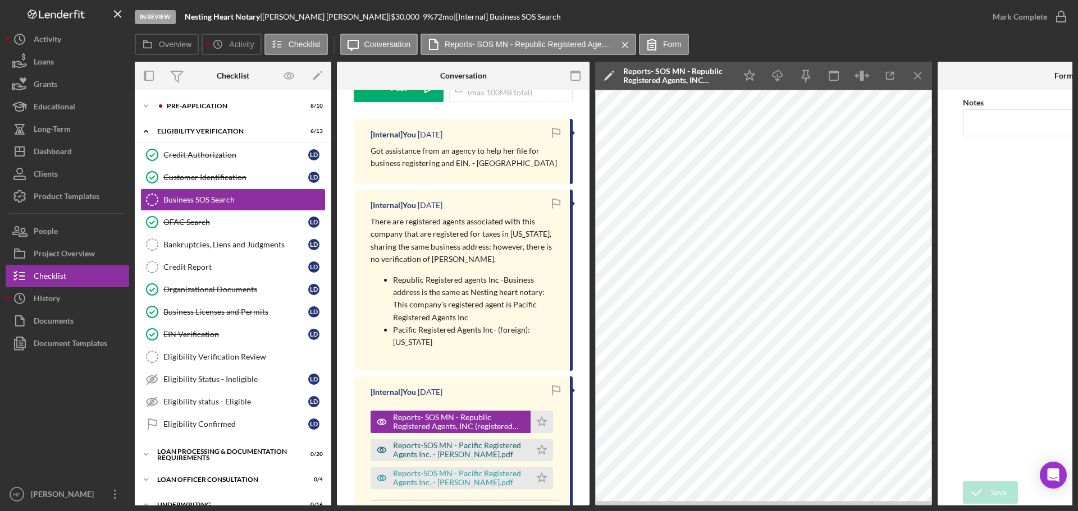
click at [458, 439] on div "Reports-SOS MN - Pacific Registered Agents Inc. - Charles Mathias.pdf" at bounding box center [450, 450] width 160 height 22
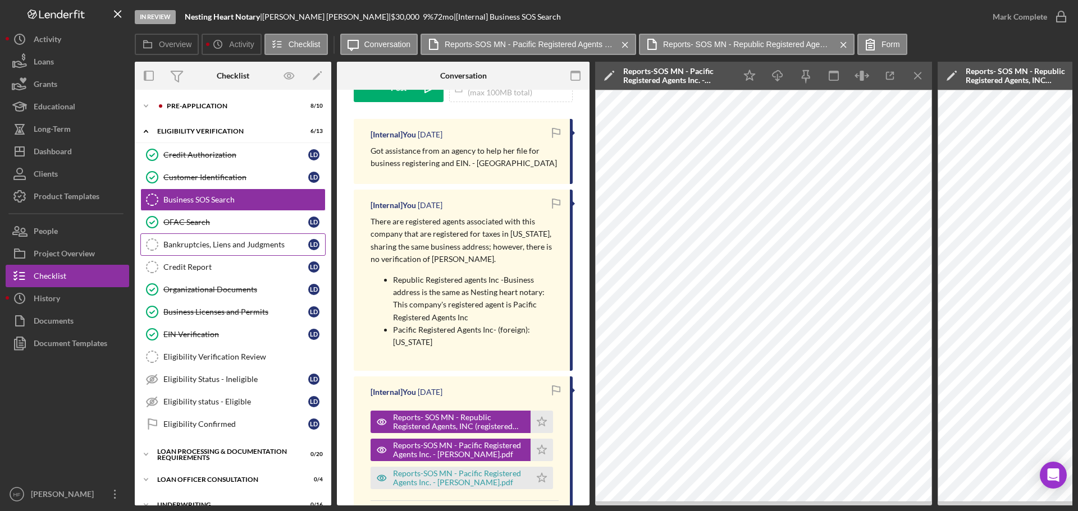
click at [248, 249] on div "Bankruptcies, Liens and Judgments" at bounding box center [235, 244] width 145 height 9
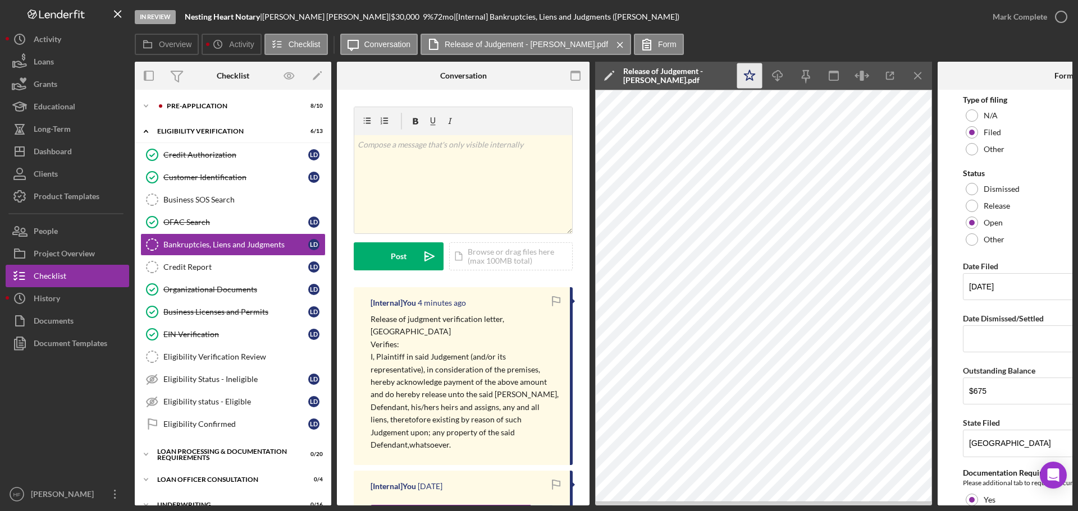
click at [753, 75] on polygon "button" at bounding box center [749, 75] width 11 height 10
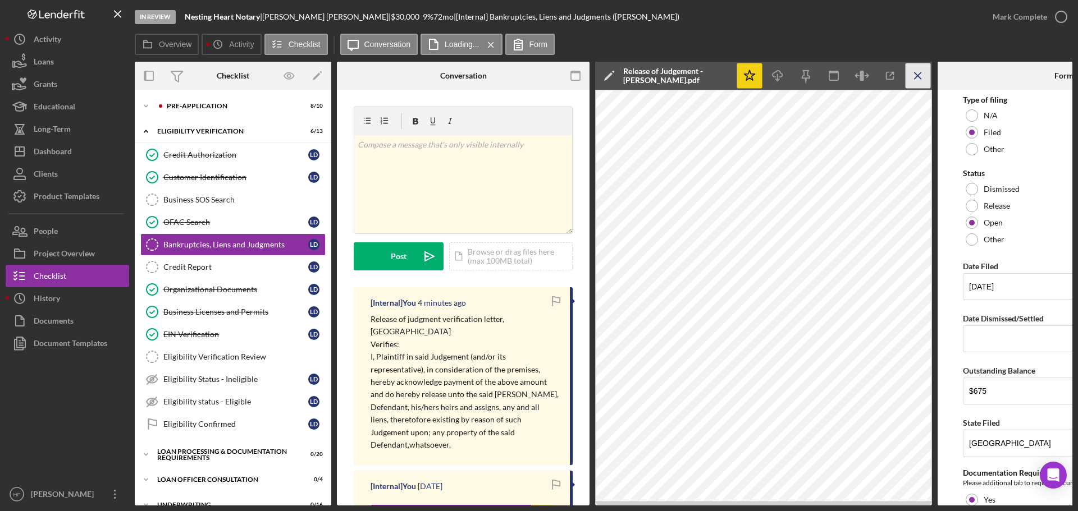
click at [917, 79] on icon "Icon/Menu Close" at bounding box center [917, 75] width 25 height 25
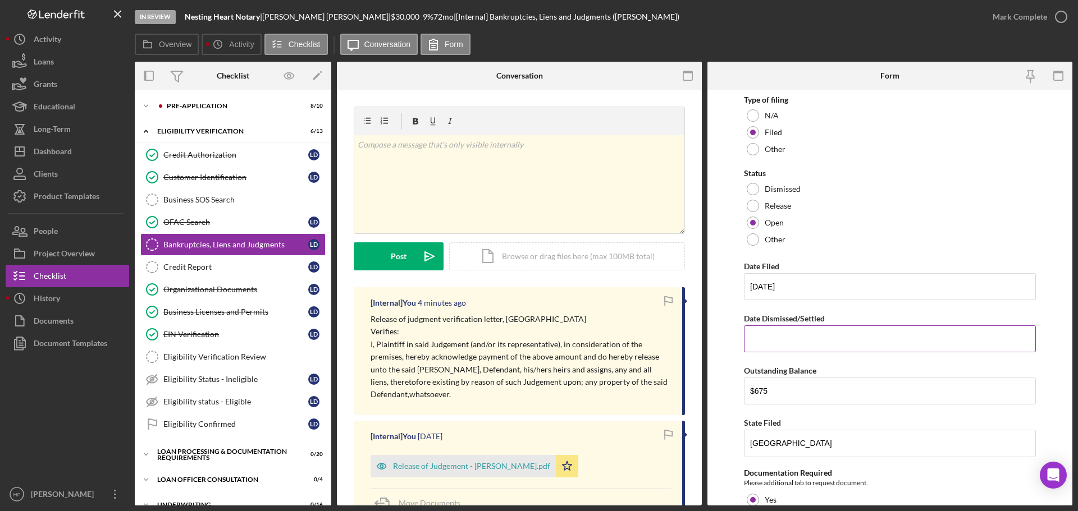
scroll to position [56, 0]
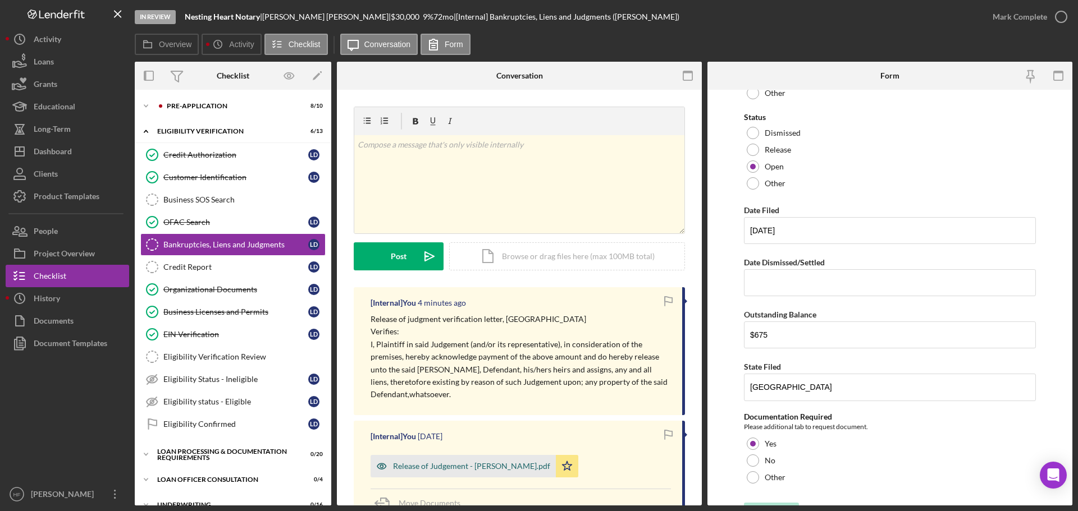
click at [485, 466] on div "Release of Judgement - Latrice Duncan.pdf" at bounding box center [471, 466] width 157 height 9
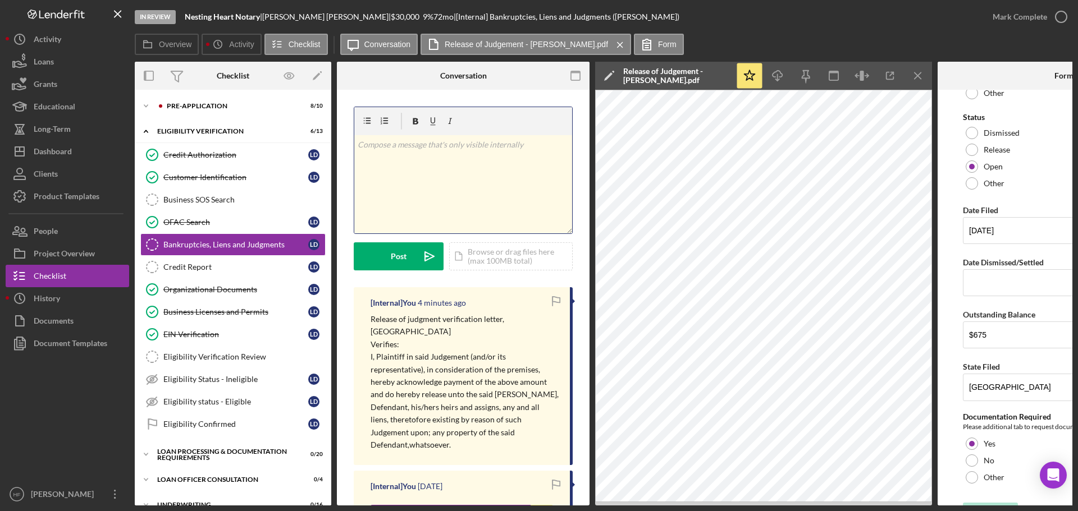
click at [396, 164] on div "v Color teal Color pink Remove color Add row above Add row below Add column bef…" at bounding box center [463, 184] width 218 height 98
click at [374, 258] on button "Post Icon/icon-invite-send" at bounding box center [399, 256] width 90 height 28
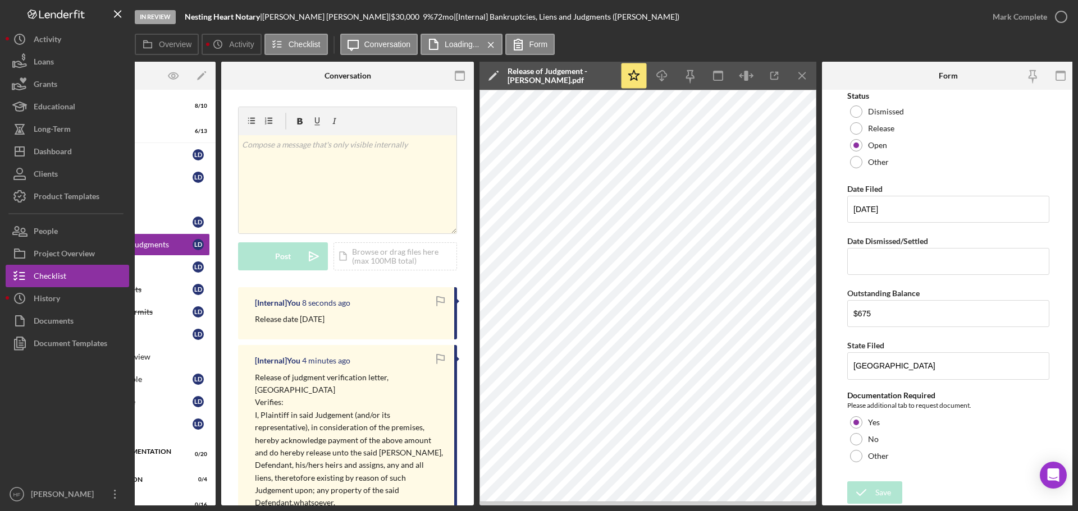
scroll to position [0, 0]
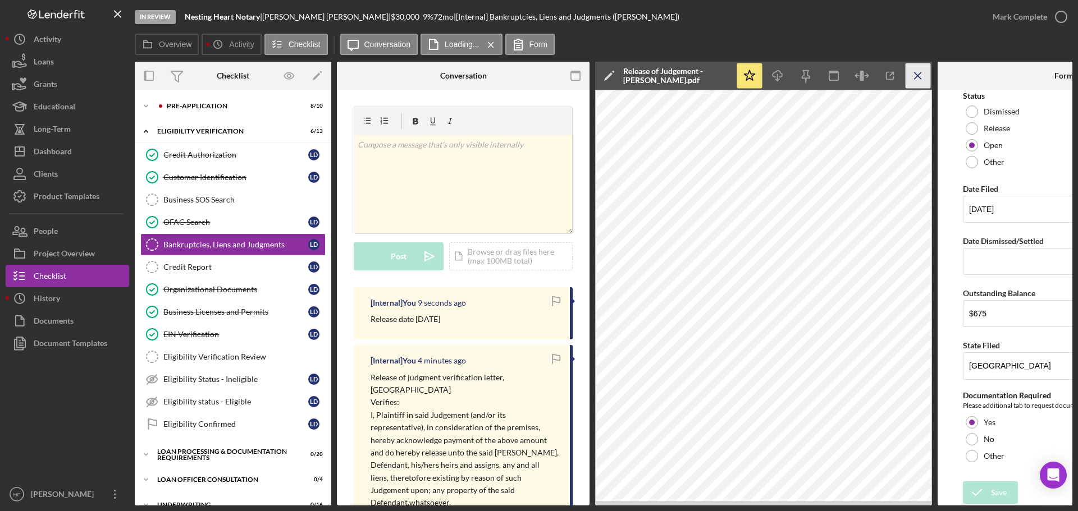
click at [914, 76] on icon "Icon/Menu Close" at bounding box center [917, 75] width 25 height 25
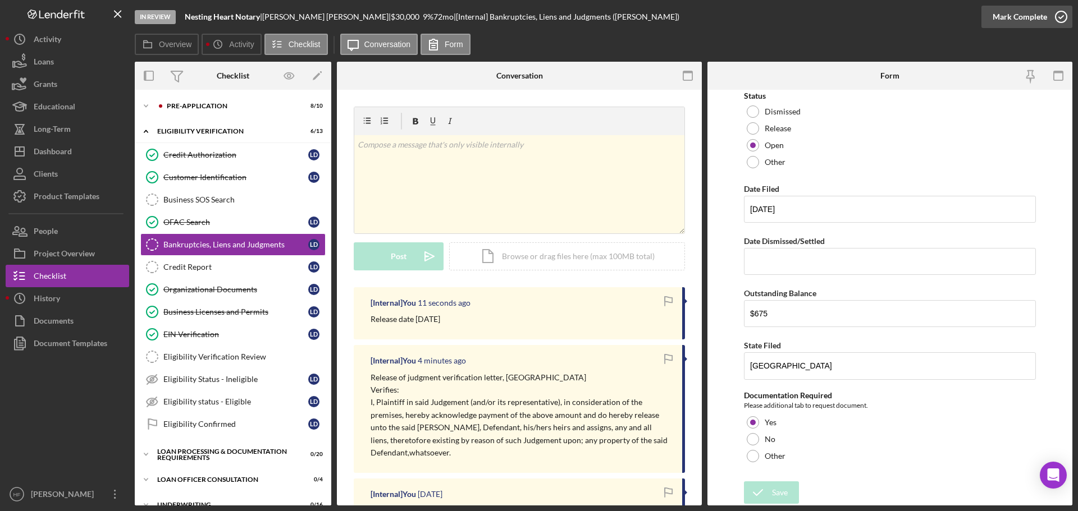
click at [1055, 13] on icon "button" at bounding box center [1061, 17] width 28 height 28
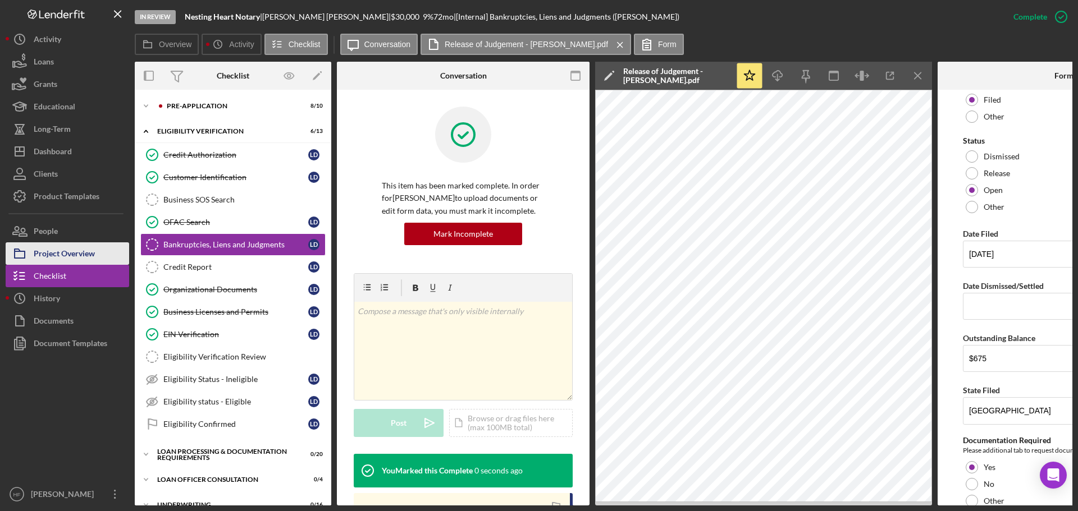
scroll to position [126, 0]
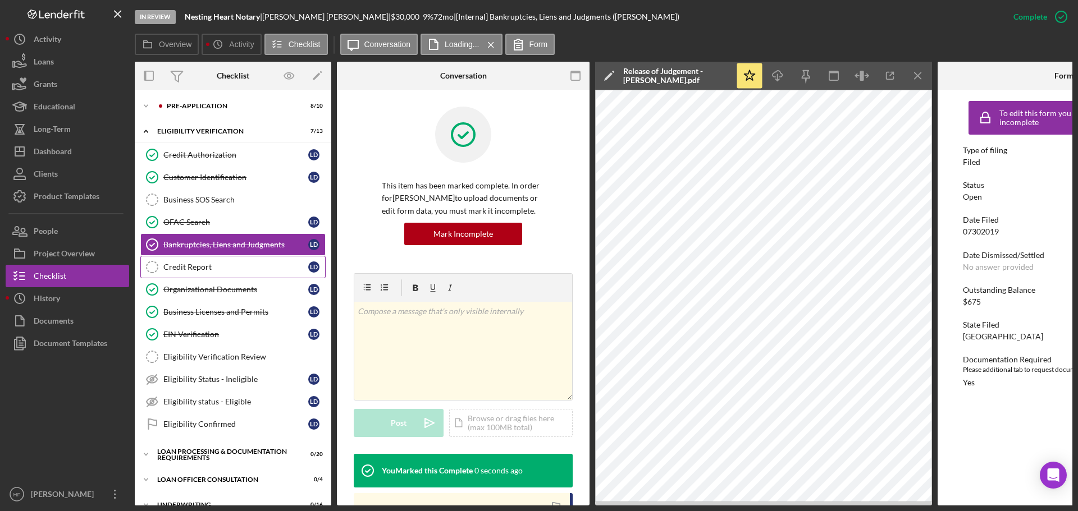
click at [206, 271] on div "Credit Report" at bounding box center [235, 267] width 145 height 9
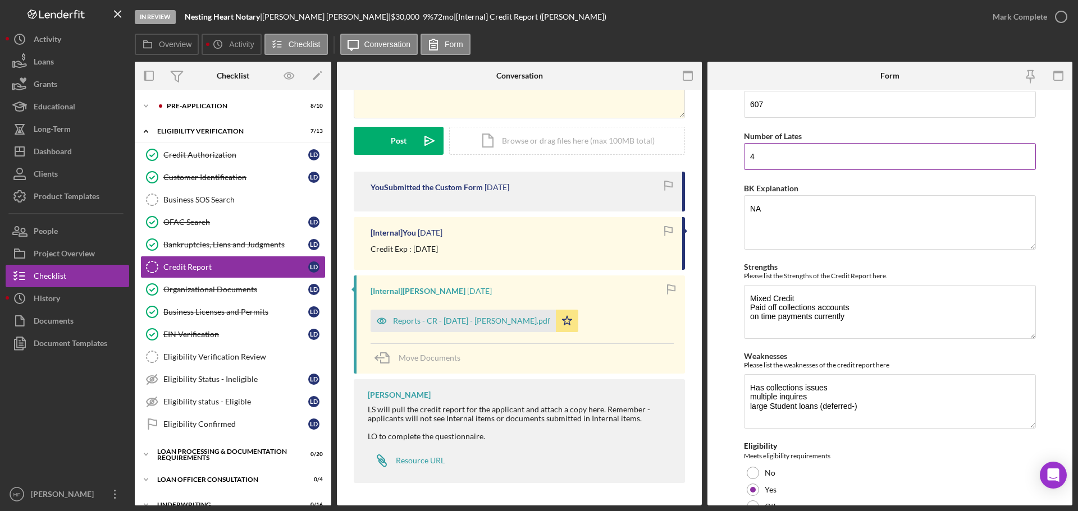
scroll to position [9, 0]
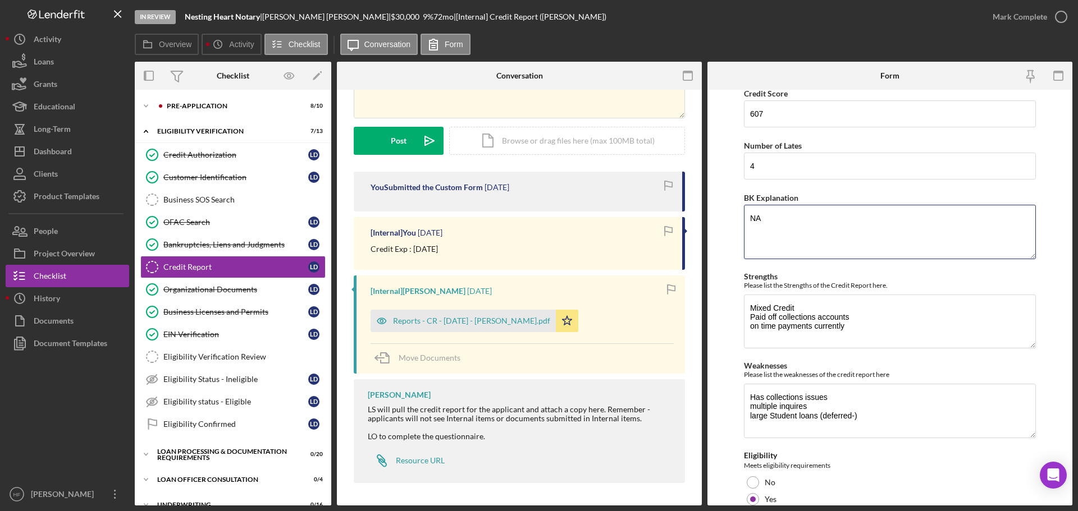
drag, startPoint x: 792, startPoint y: 224, endPoint x: 682, endPoint y: 228, distance: 110.1
click at [682, 228] on div "Overview Internal Workflow Stage In Review Icon/Dropdown Arrow Archive (can una…" at bounding box center [603, 284] width 937 height 444
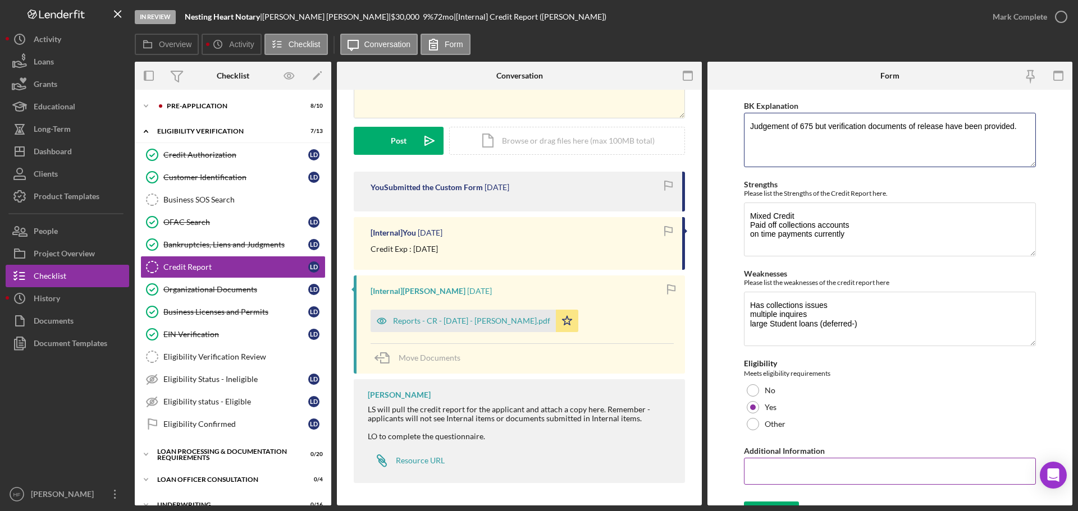
scroll to position [121, 0]
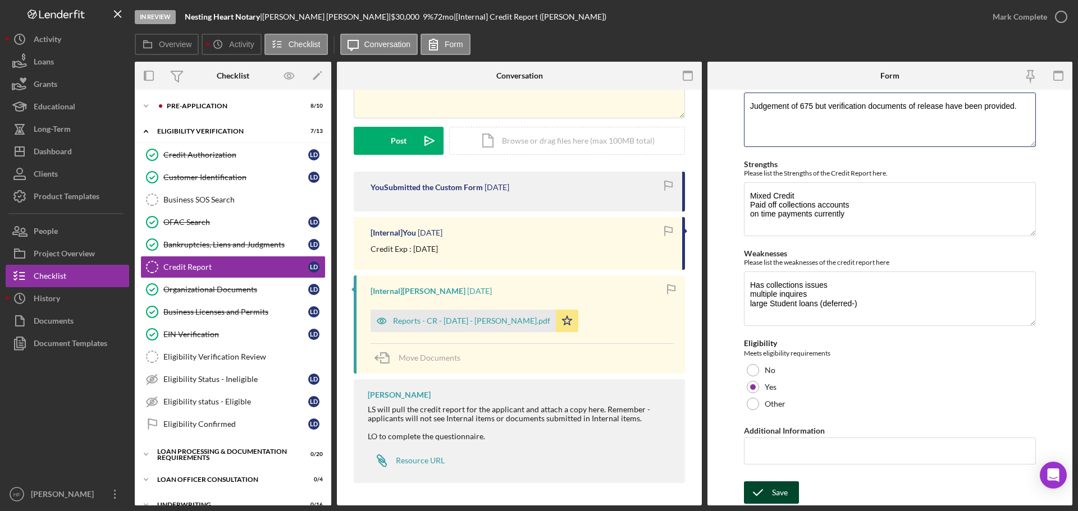
type textarea "Judgement of 675 but verification documents of release have been provided."
click at [772, 493] on div "Save" at bounding box center [780, 493] width 16 height 22
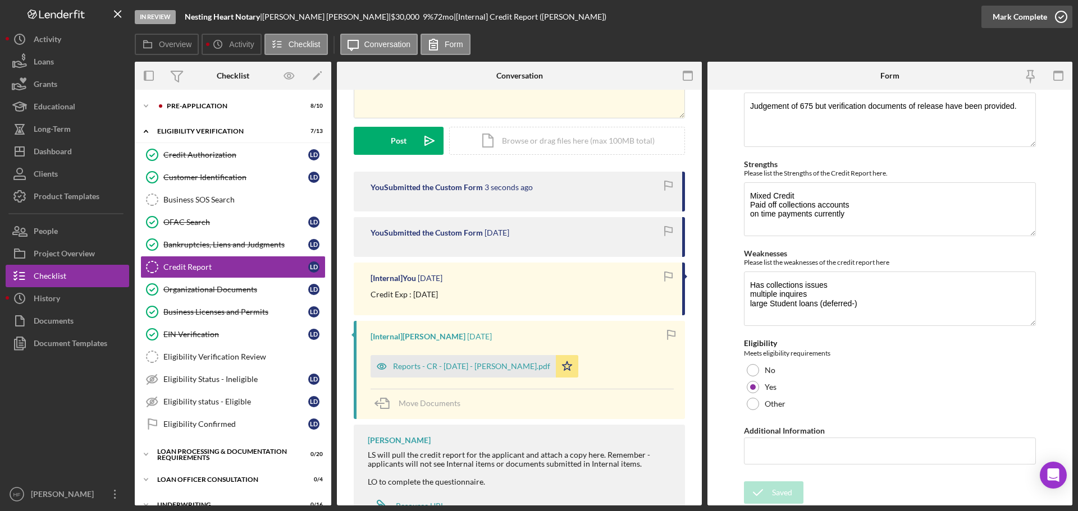
click at [1007, 15] on div "Mark Complete" at bounding box center [1019, 17] width 54 height 22
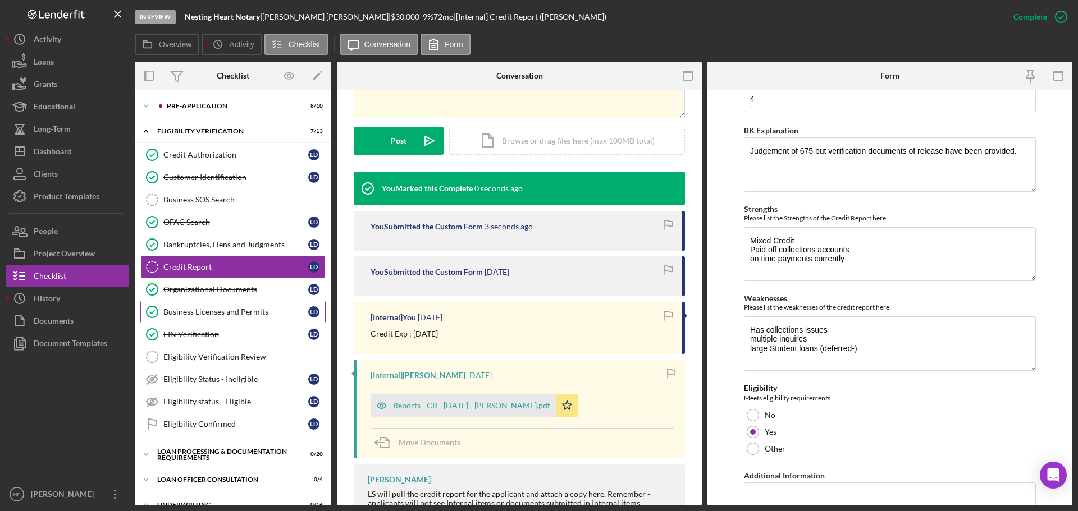
scroll to position [166, 0]
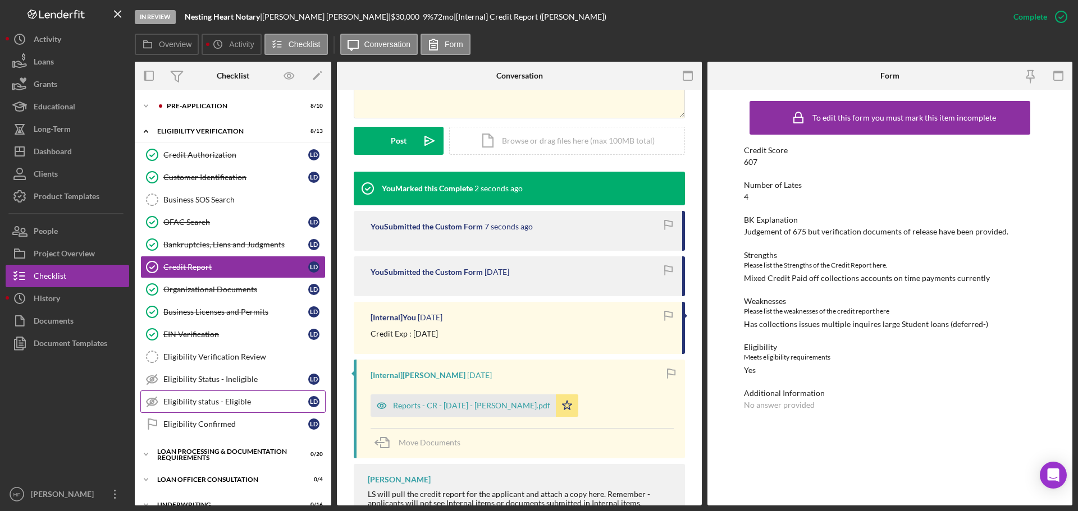
click at [235, 406] on div "Eligibility status - Eligible" at bounding box center [235, 401] width 145 height 9
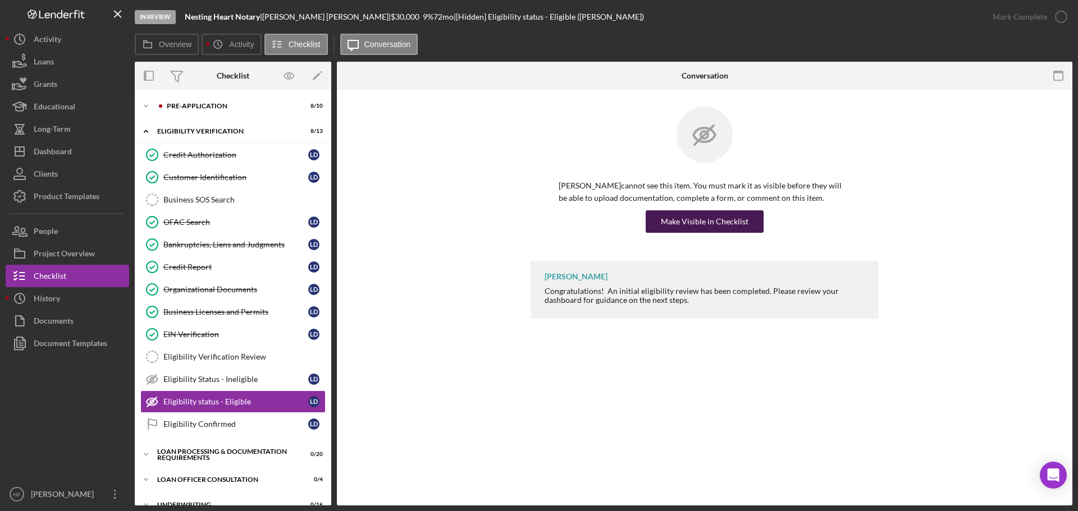
click at [707, 224] on div "Make Visible in Checklist" at bounding box center [705, 221] width 88 height 22
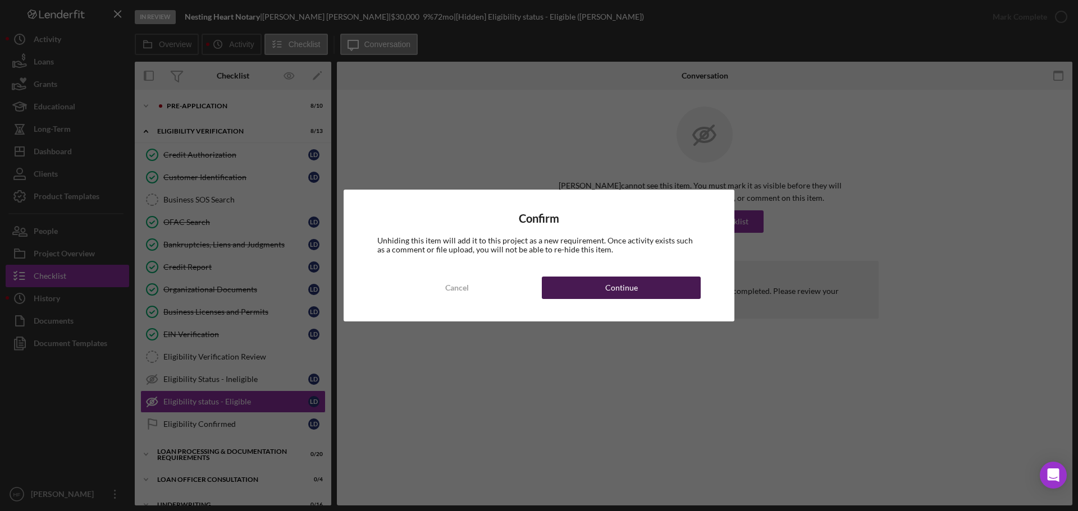
click at [622, 287] on div "Continue" at bounding box center [621, 288] width 33 height 22
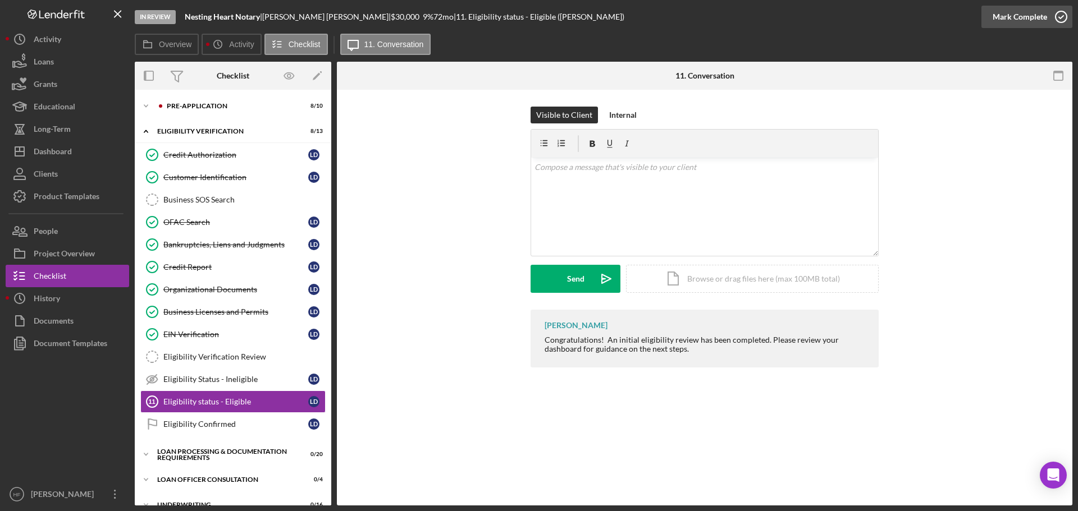
click at [1010, 15] on div "Mark Complete" at bounding box center [1019, 17] width 54 height 22
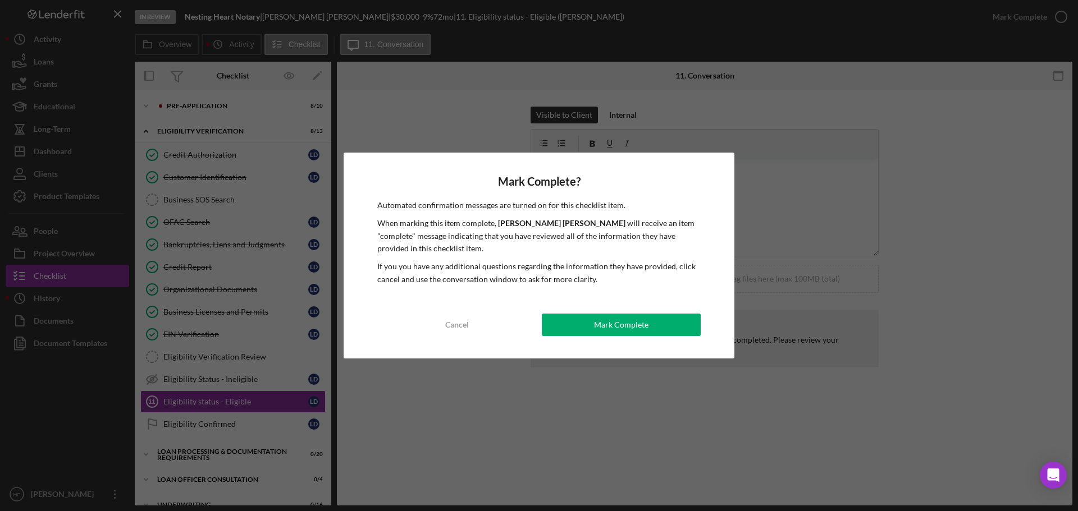
drag, startPoint x: 592, startPoint y: 326, endPoint x: 581, endPoint y: 323, distance: 11.0
click at [593, 326] on button "Mark Complete" at bounding box center [621, 325] width 159 height 22
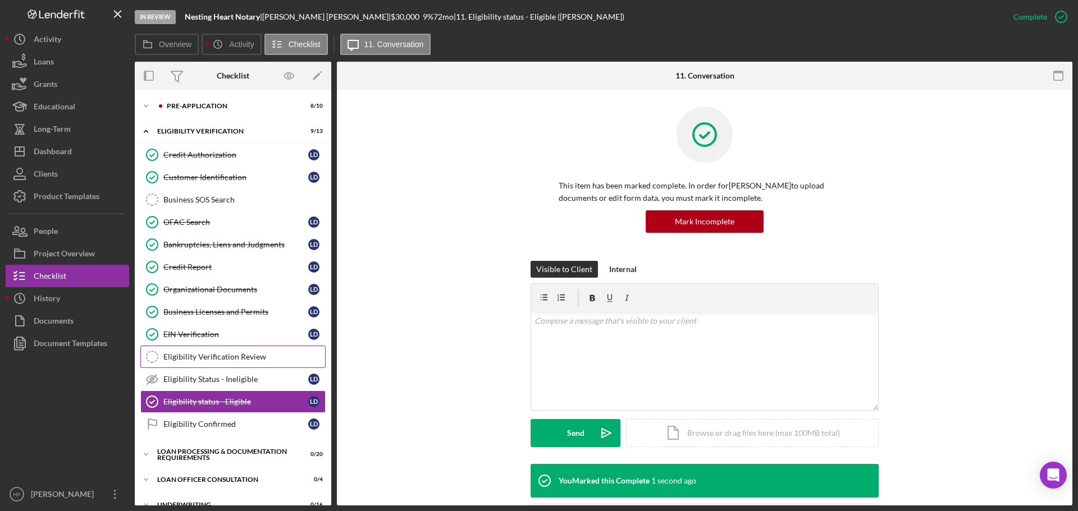
click at [267, 356] on div "Eligibility Verification Review" at bounding box center [244, 356] width 162 height 9
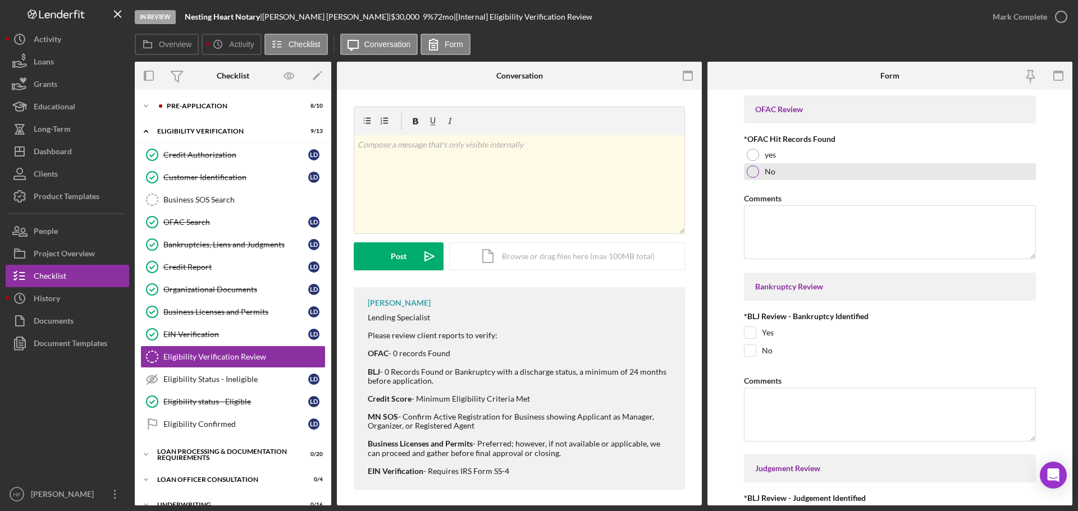
click at [764, 171] on label "No" at bounding box center [769, 171] width 11 height 9
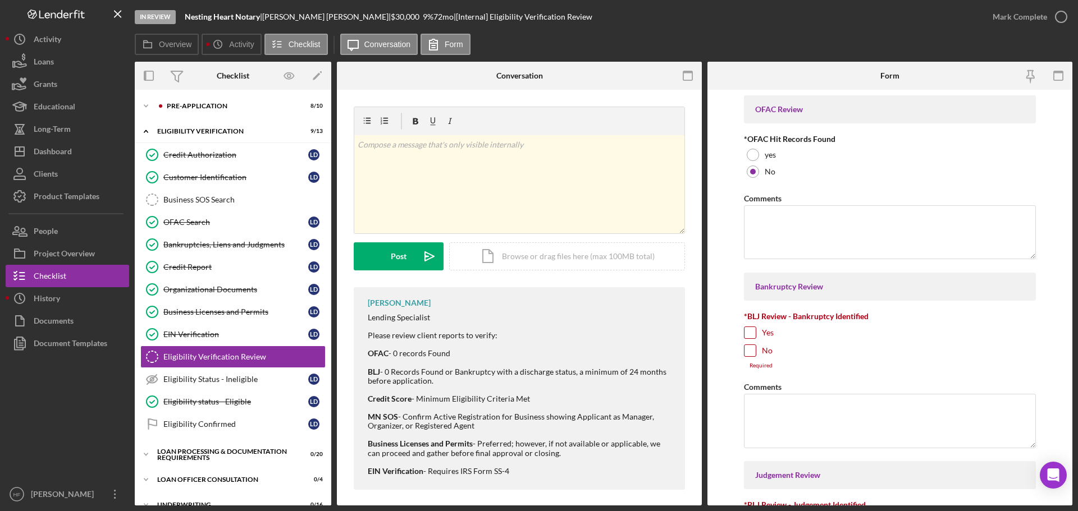
scroll to position [56, 0]
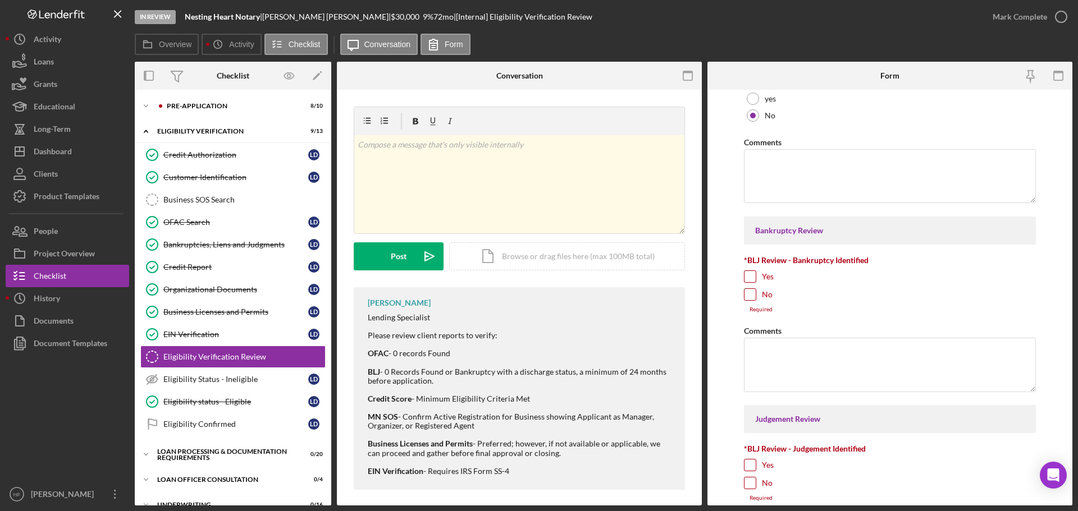
click at [749, 293] on input "No" at bounding box center [749, 294] width 11 height 11
checkbox input "true"
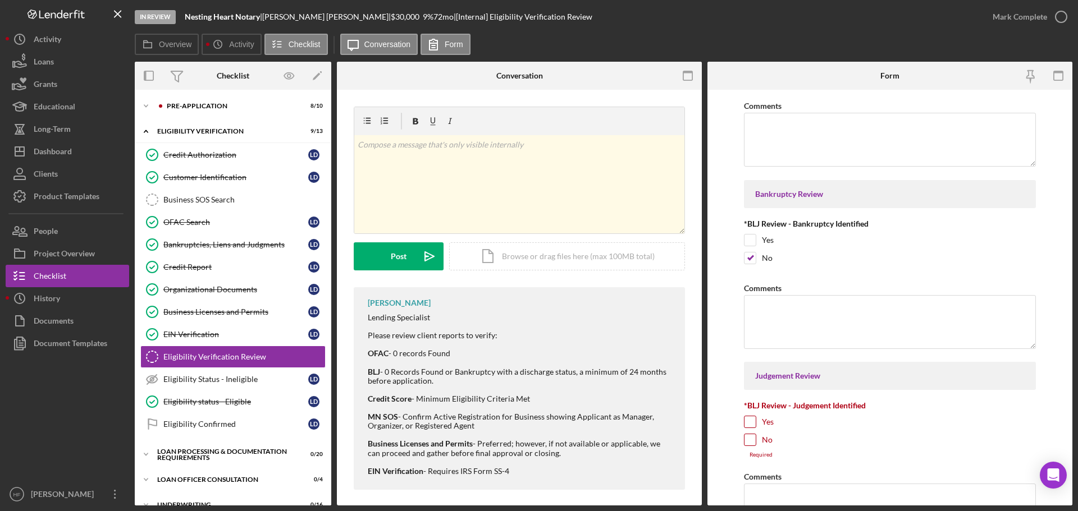
scroll to position [112, 0]
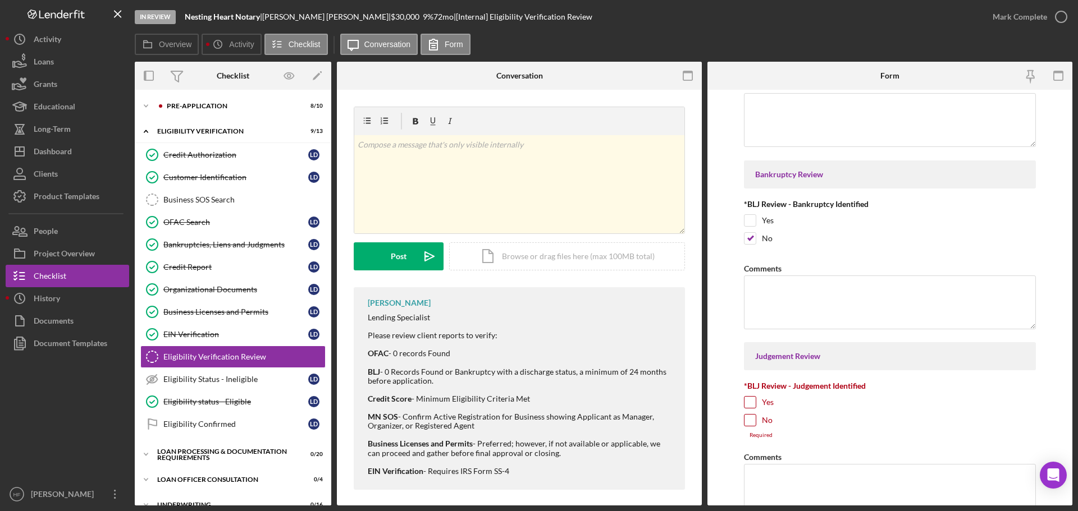
click at [747, 404] on input "Yes" at bounding box center [749, 402] width 11 height 11
checkbox input "true"
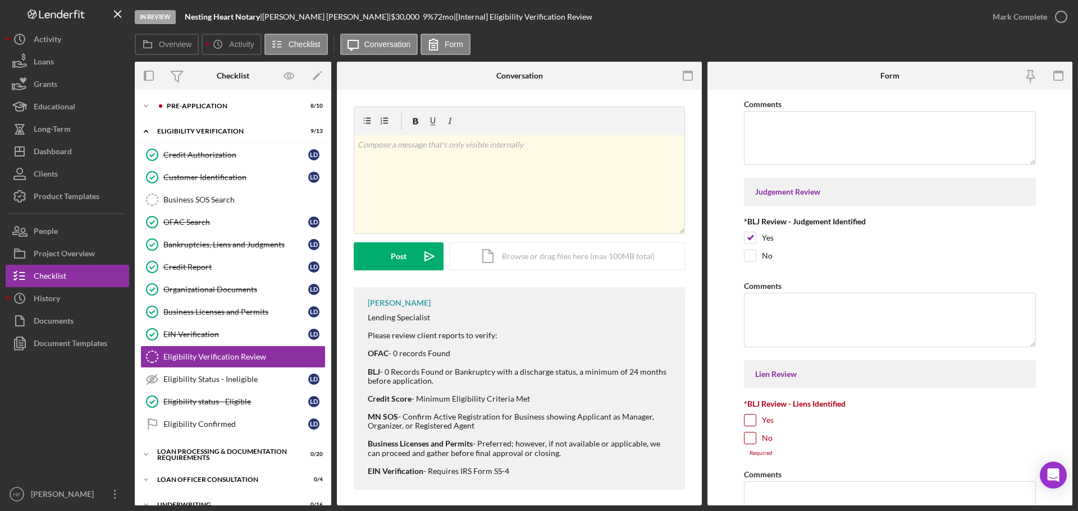
scroll to position [281, 0]
click at [832, 283] on div "Comments" at bounding box center [890, 282] width 292 height 14
click at [833, 309] on textarea "Comments" at bounding box center [890, 316] width 292 height 54
click at [746, 415] on input "Yes" at bounding box center [749, 416] width 11 height 11
checkbox input "true"
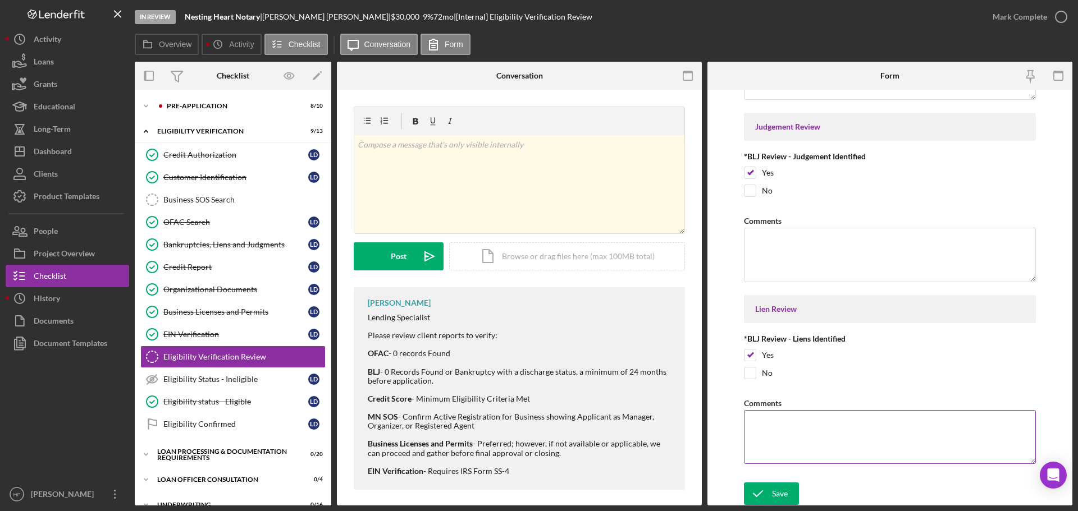
scroll to position [343, 0]
click at [804, 244] on textarea "Comments" at bounding box center [890, 254] width 292 height 54
type textarea "They have been released"
click at [822, 450] on textarea "Comments" at bounding box center [890, 436] width 292 height 54
type textarea "They have been released"
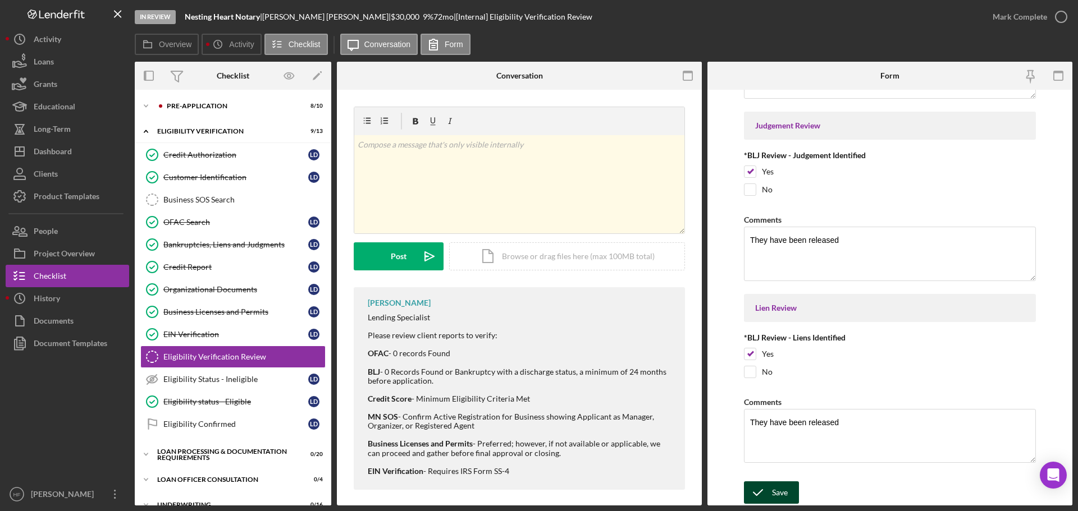
click at [780, 497] on div "Save" at bounding box center [780, 493] width 16 height 22
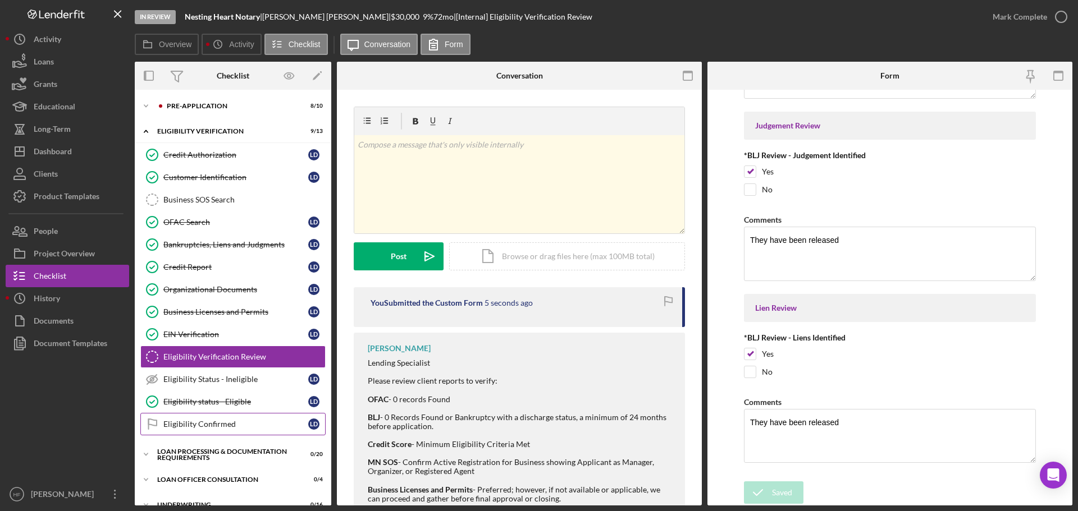
click at [236, 427] on div "Eligibility Confirmed" at bounding box center [235, 424] width 145 height 9
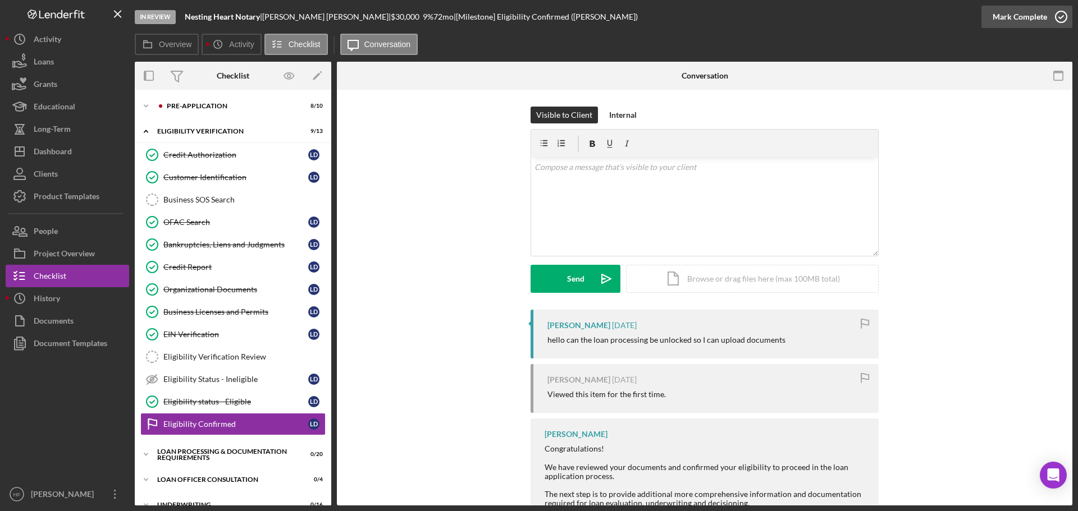
click at [993, 16] on div "Mark Complete" at bounding box center [1019, 17] width 54 height 22
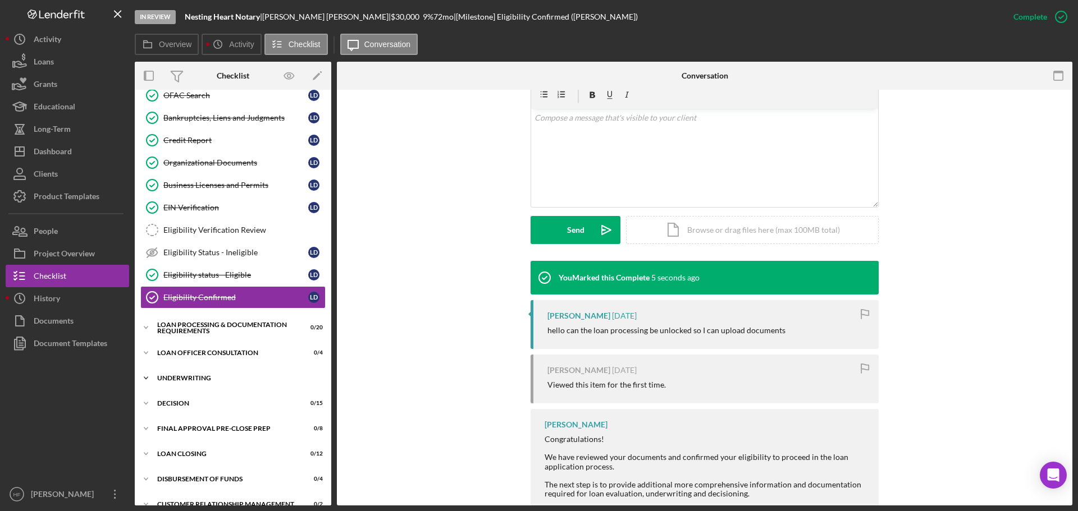
scroll to position [138, 0]
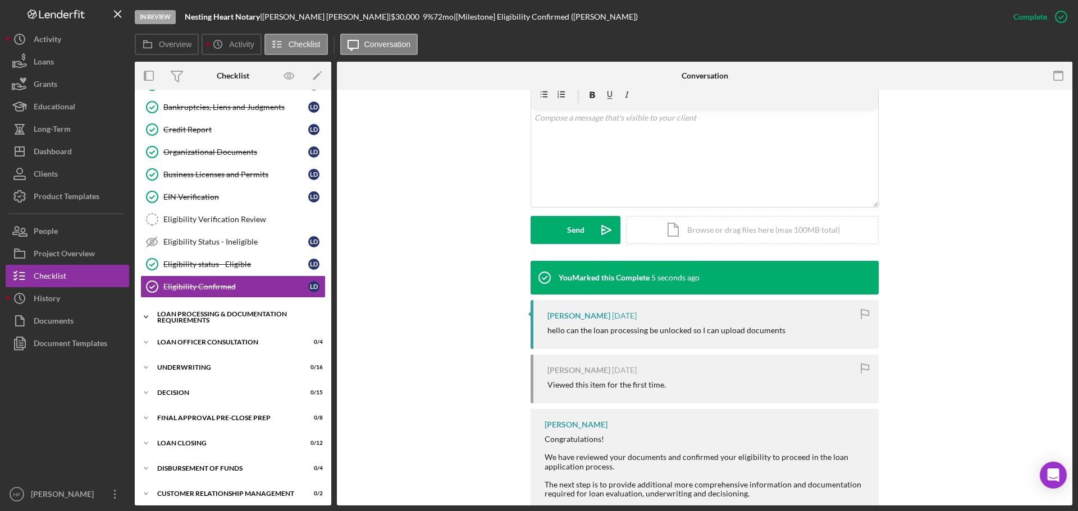
click at [217, 311] on div "Loan Processing & Documentation Requirements" at bounding box center [237, 317] width 160 height 13
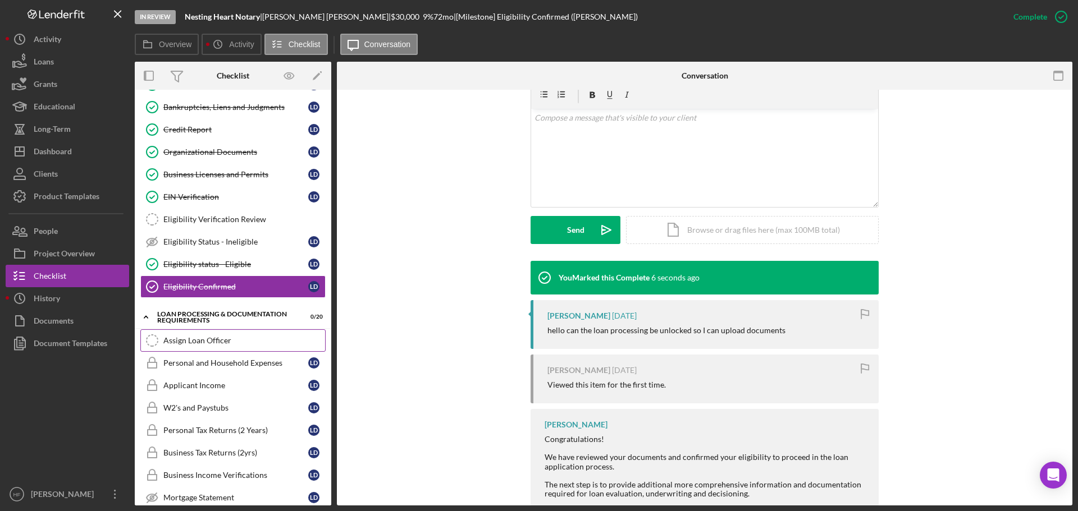
click at [252, 350] on link "Assign Loan Officer Assign Loan Officer" at bounding box center [232, 340] width 185 height 22
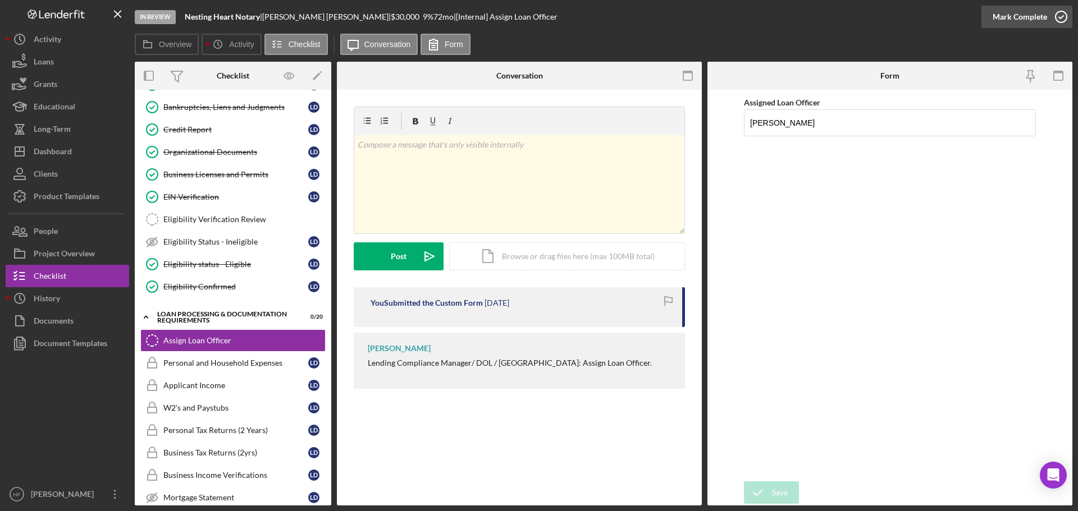
click at [1043, 17] on div "Mark Complete" at bounding box center [1019, 17] width 54 height 22
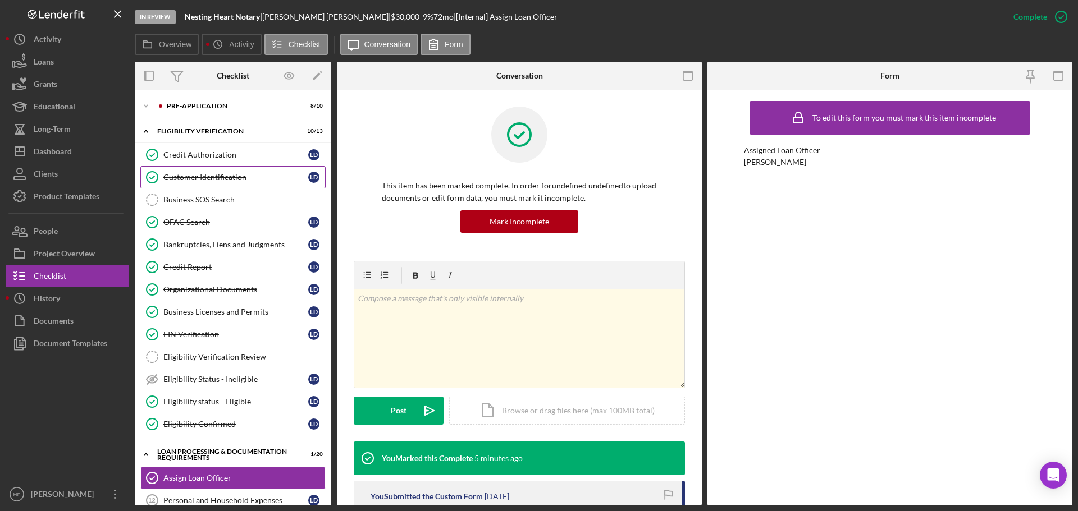
click at [226, 178] on div "Customer Identification" at bounding box center [235, 177] width 145 height 9
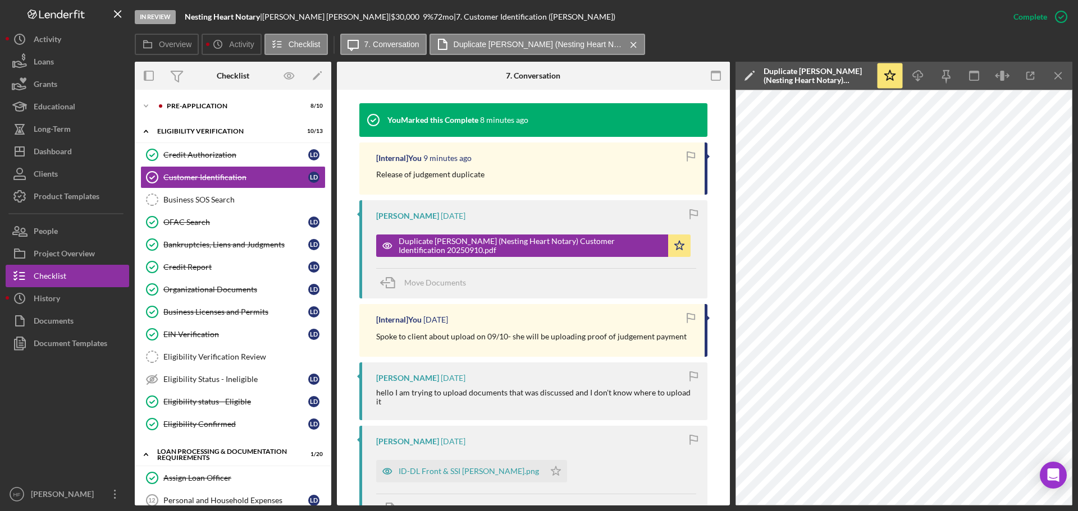
scroll to position [393, 0]
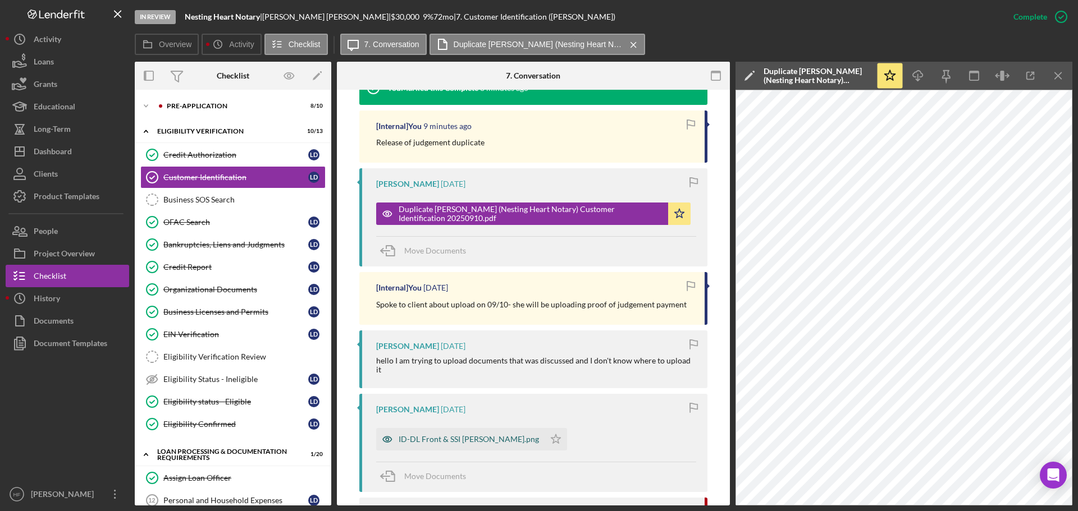
click at [478, 435] on div "ID-DL Front & SSI Davis, Latrice.png" at bounding box center [468, 439] width 140 height 9
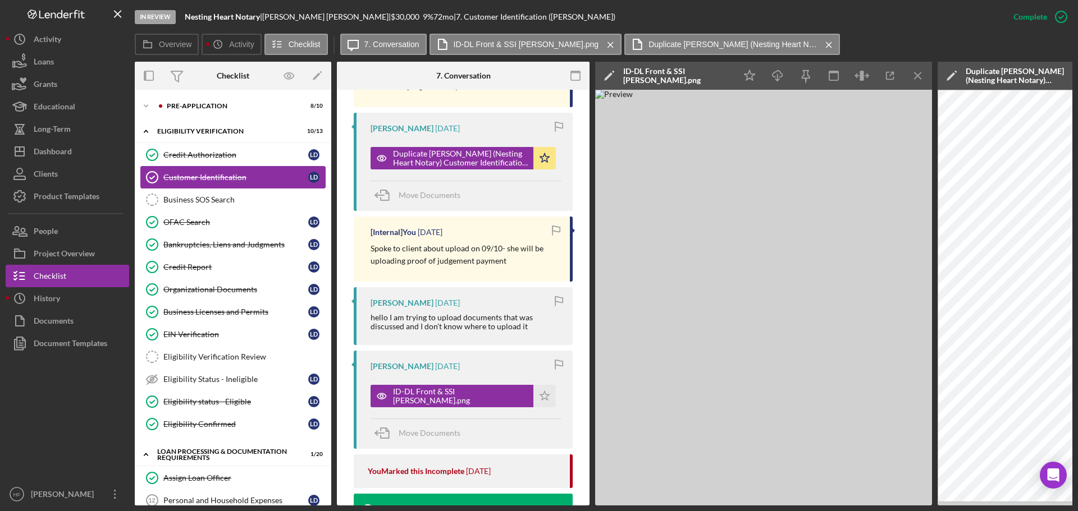
scroll to position [0, 0]
click at [227, 108] on div "Pre-Application" at bounding box center [242, 106] width 150 height 7
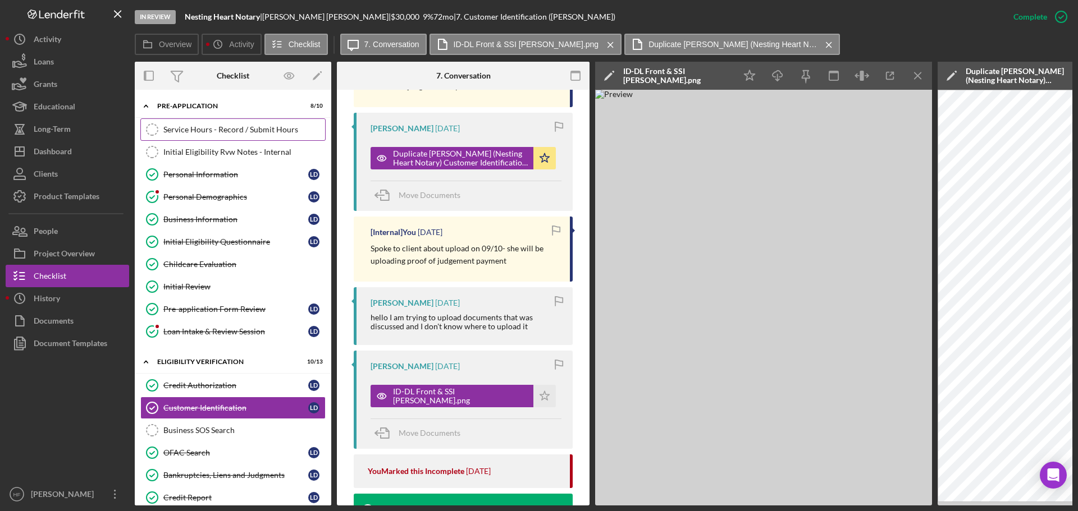
click at [239, 137] on link "Service Hours - Record / Submit Hours Service Hours - Record / Submit Hours" at bounding box center [232, 129] width 185 height 22
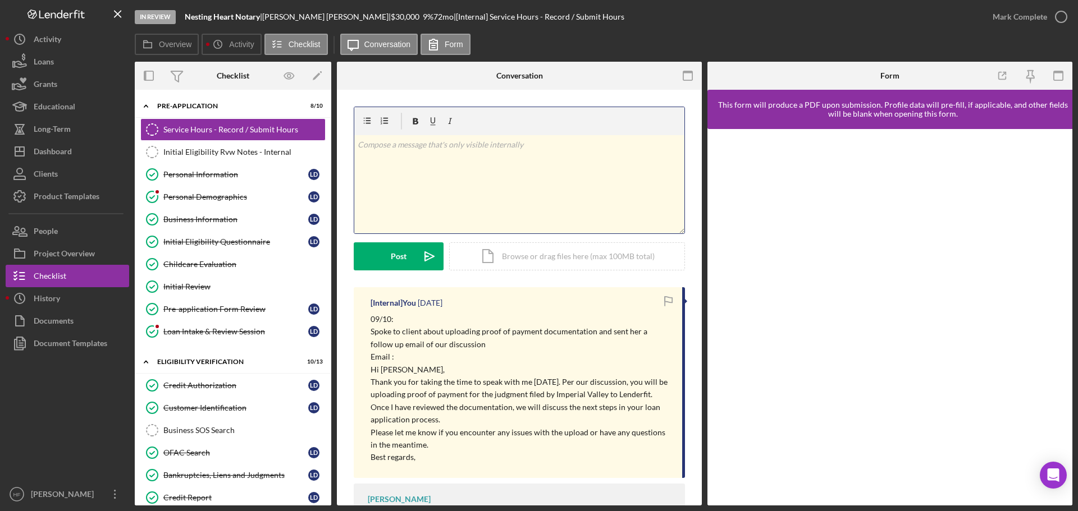
click at [476, 156] on div "v Color teal Color pink Remove color Add row above Add row below Add column bef…" at bounding box center [519, 184] width 330 height 98
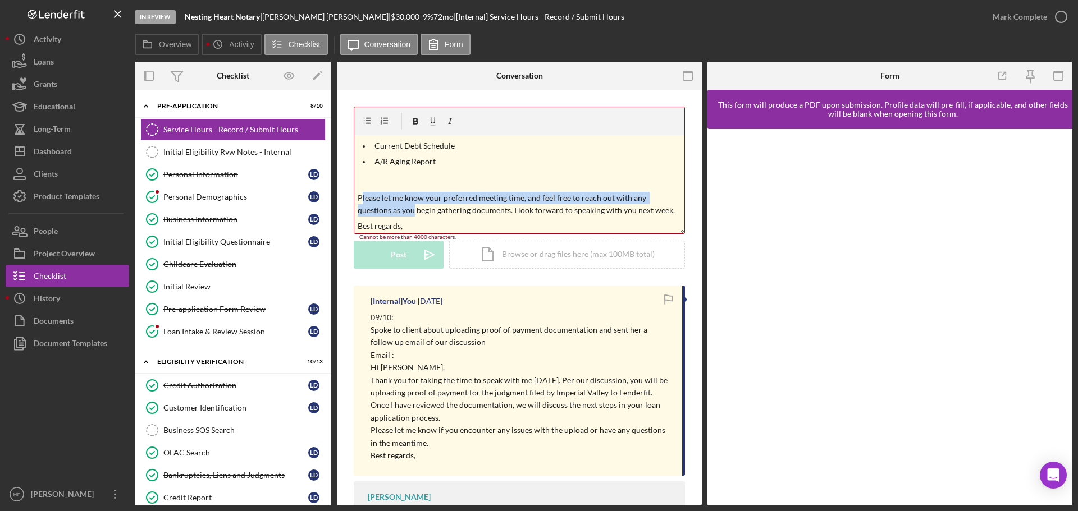
drag, startPoint x: 413, startPoint y: 216, endPoint x: 361, endPoint y: 201, distance: 53.5
click at [361, 201] on p "Please let me know your preferred meeting time, and feel free to reach out with…" at bounding box center [520, 204] width 324 height 25
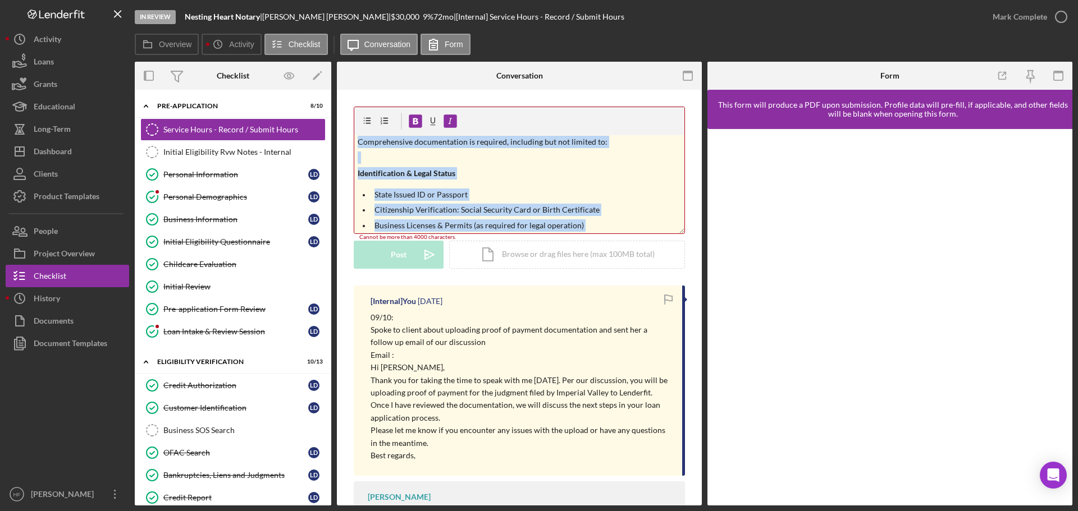
scroll to position [212, 0]
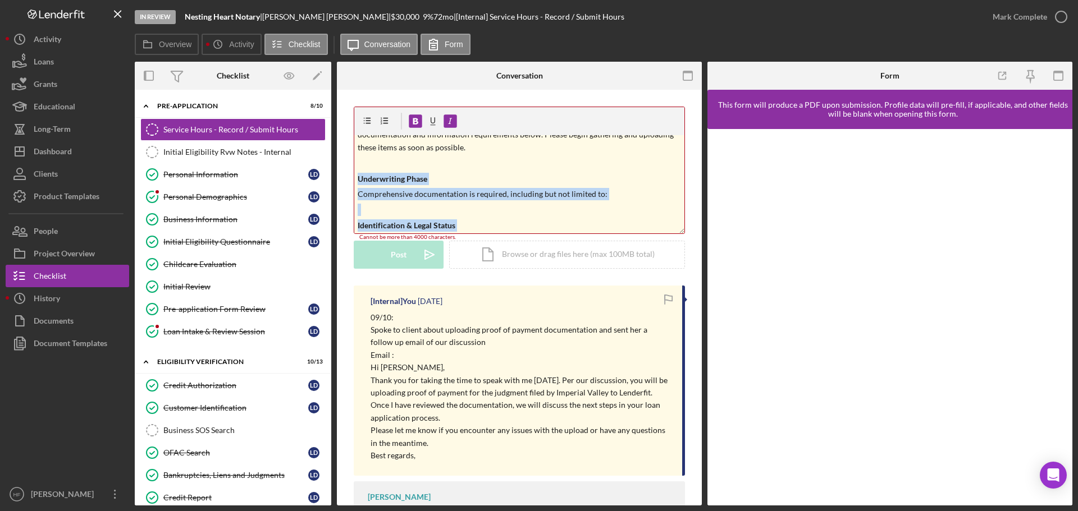
drag, startPoint x: 405, startPoint y: 227, endPoint x: 355, endPoint y: 179, distance: 69.1
click at [355, 179] on div "v Color teal Color pink Remove color Add row above Add row below Add column bef…" at bounding box center [519, 184] width 330 height 98
click at [393, 207] on p at bounding box center [520, 210] width 324 height 12
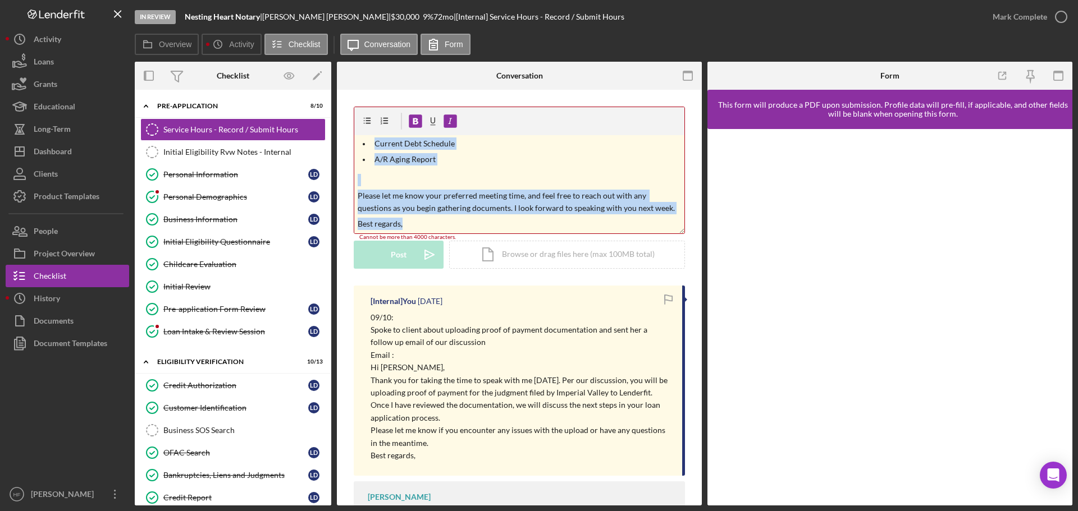
drag, startPoint x: 356, startPoint y: 221, endPoint x: 509, endPoint y: 232, distance: 153.6
click at [509, 232] on div "v Color teal Color pink Remove color Add row above Add row below Add column bef…" at bounding box center [519, 184] width 330 height 98
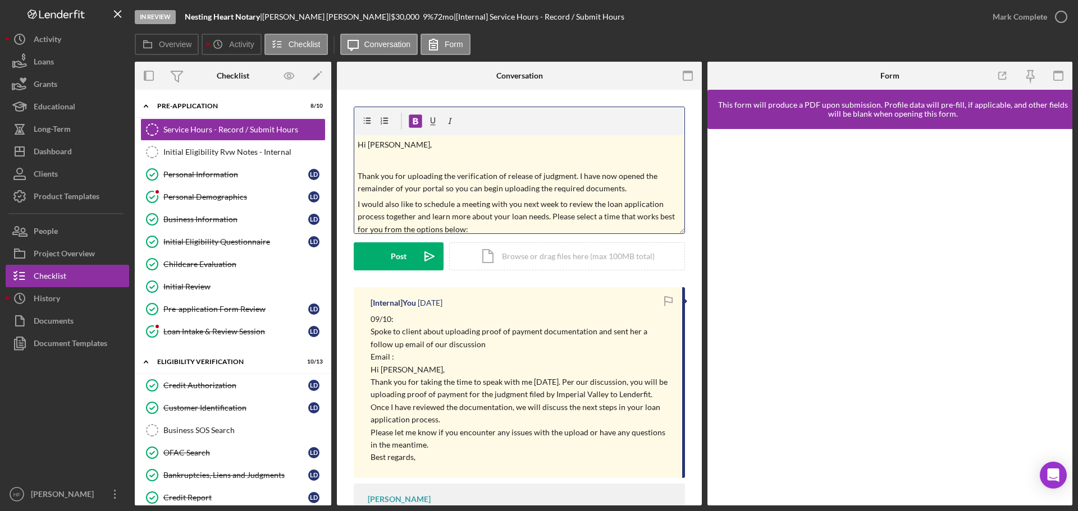
scroll to position [0, 0]
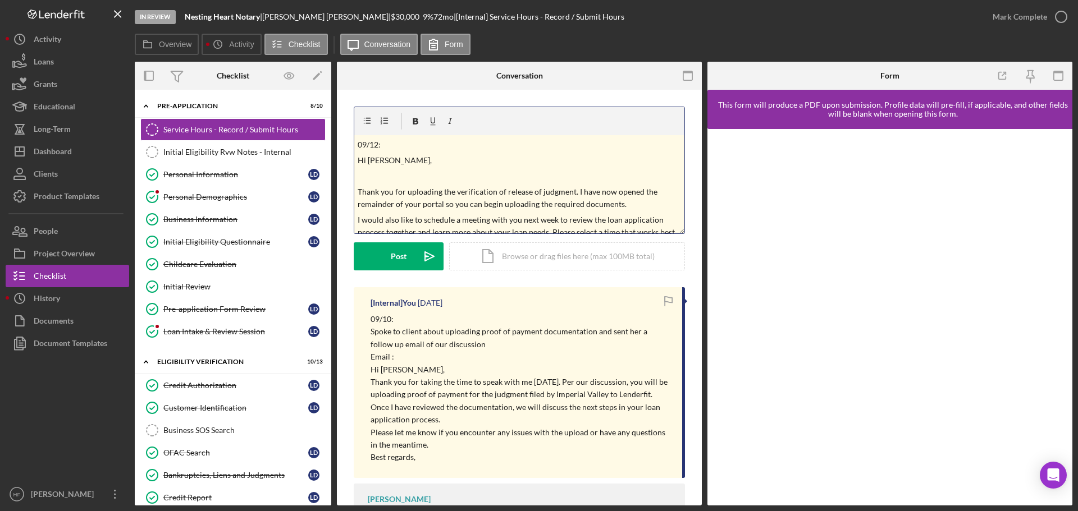
click at [363, 181] on p at bounding box center [520, 176] width 324 height 12
click at [358, 161] on p "Hi Latrice," at bounding box center [520, 160] width 324 height 12
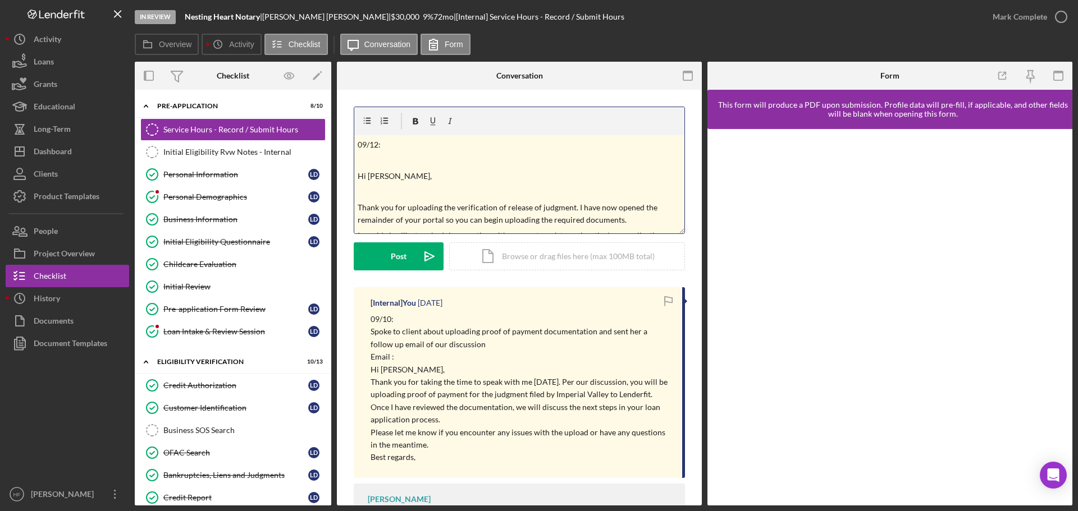
click at [363, 196] on p at bounding box center [520, 192] width 324 height 12
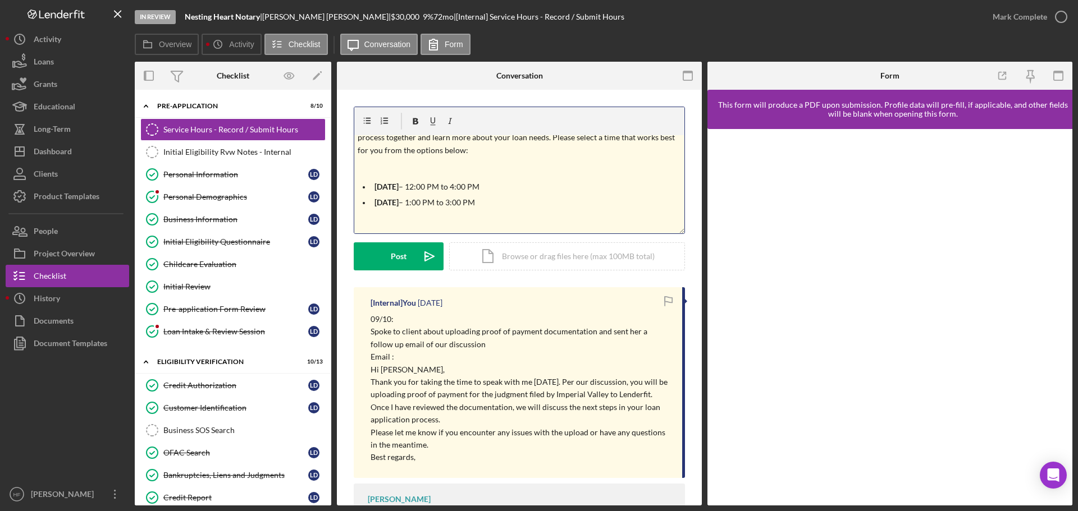
scroll to position [112, 0]
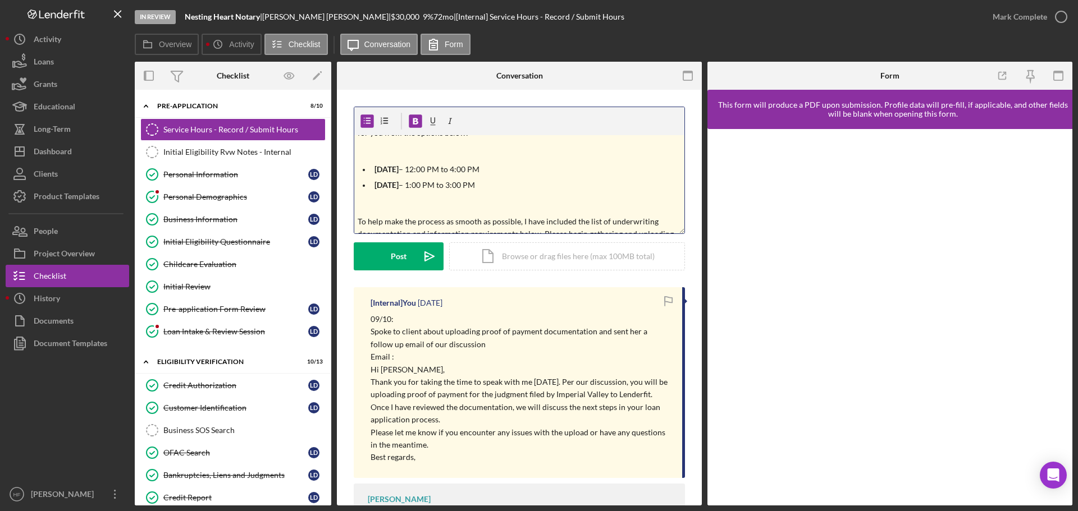
click at [372, 155] on div "v Color teal Color pink Remove color Add row above Add row below Add column bef…" at bounding box center [519, 184] width 330 height 98
click at [356, 159] on div "v Color teal Color pink Remove color Add row above Add row below Add column bef…" at bounding box center [519, 184] width 330 height 98
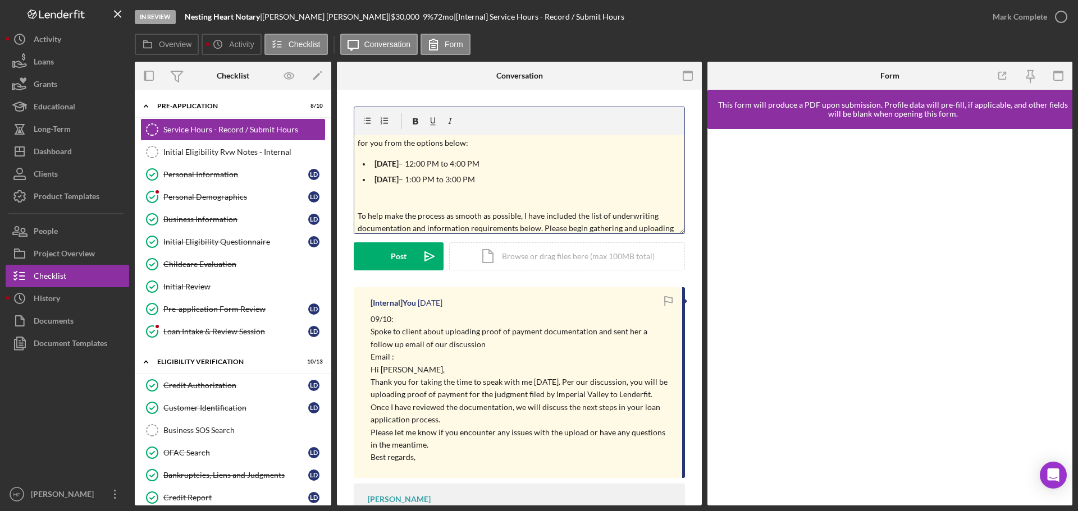
click at [354, 204] on div "v Color teal Color pink Remove color Add row above Add row below Add column bef…" at bounding box center [519, 170] width 331 height 127
click at [356, 205] on div "v Color teal Color pink Remove color Add row above Add row below Add column bef…" at bounding box center [519, 184] width 330 height 98
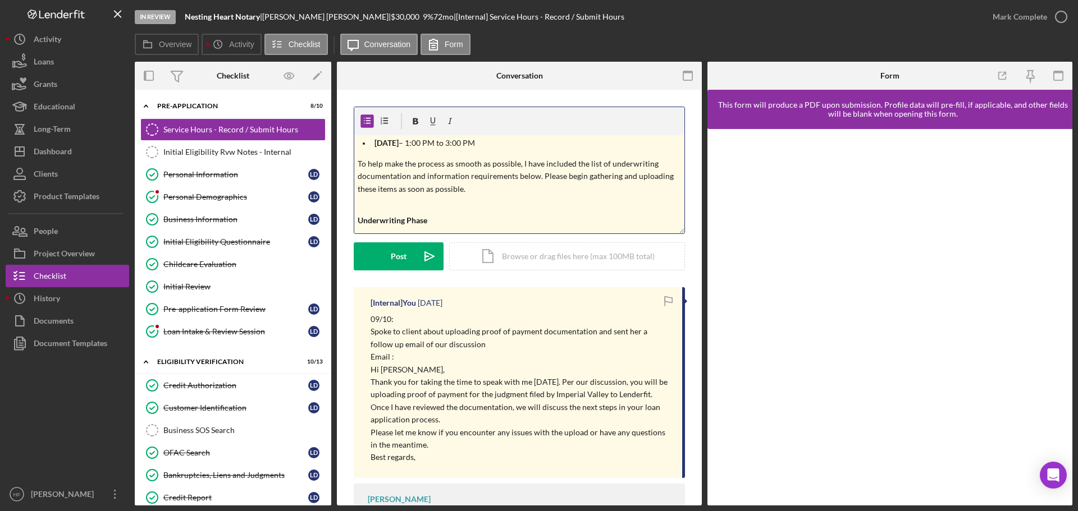
scroll to position [158, 0]
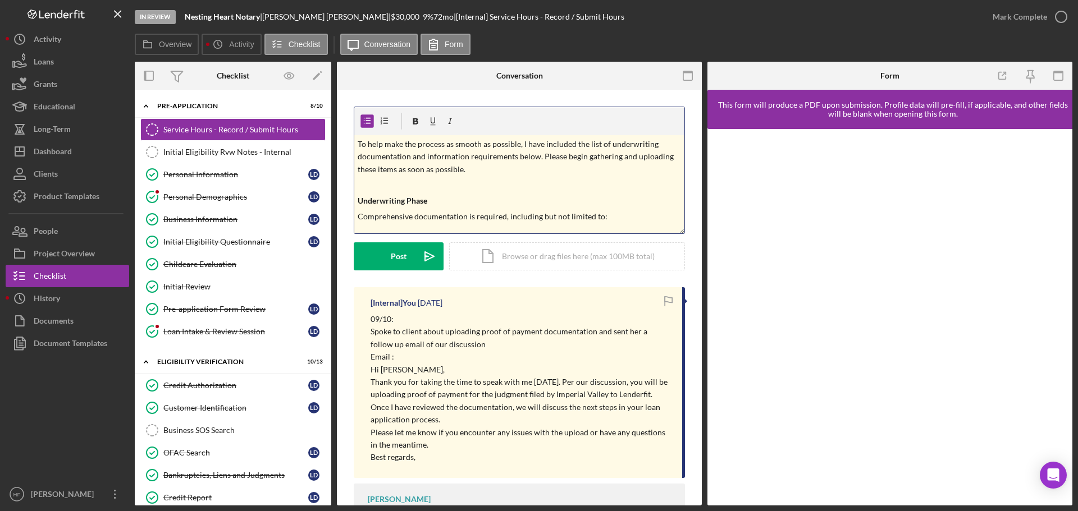
click at [373, 189] on p at bounding box center [520, 185] width 324 height 12
click at [607, 218] on p "Comprehensive documentation is required, including but not limited to:" at bounding box center [520, 216] width 324 height 12
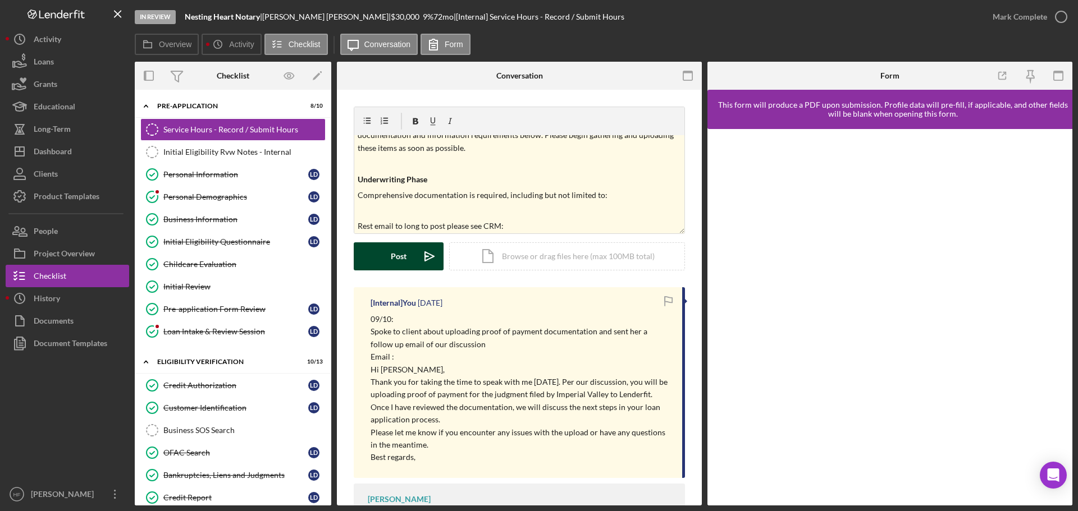
click at [384, 253] on button "Post Icon/icon-invite-send" at bounding box center [399, 256] width 90 height 28
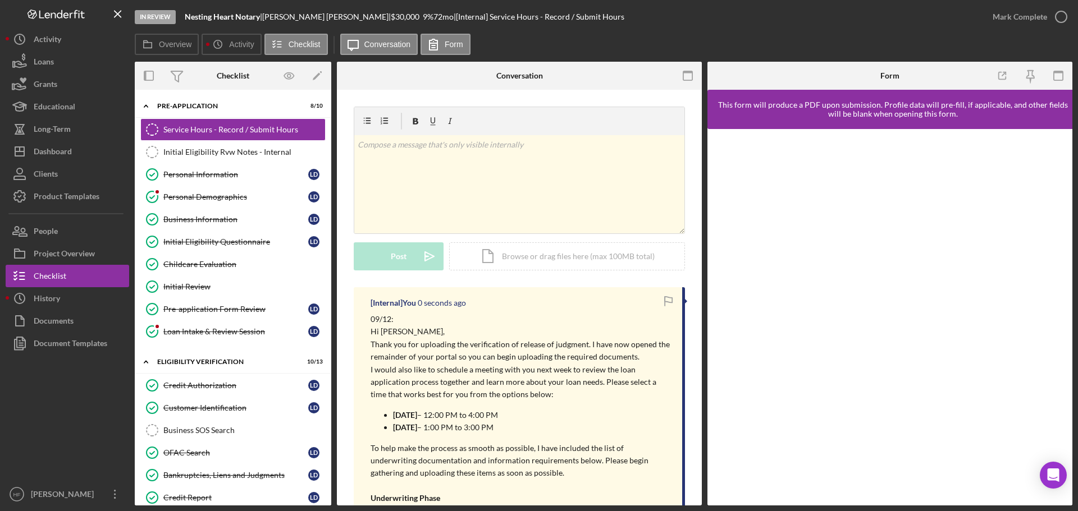
scroll to position [0, 0]
click at [51, 151] on div "Dashboard" at bounding box center [53, 152] width 38 height 25
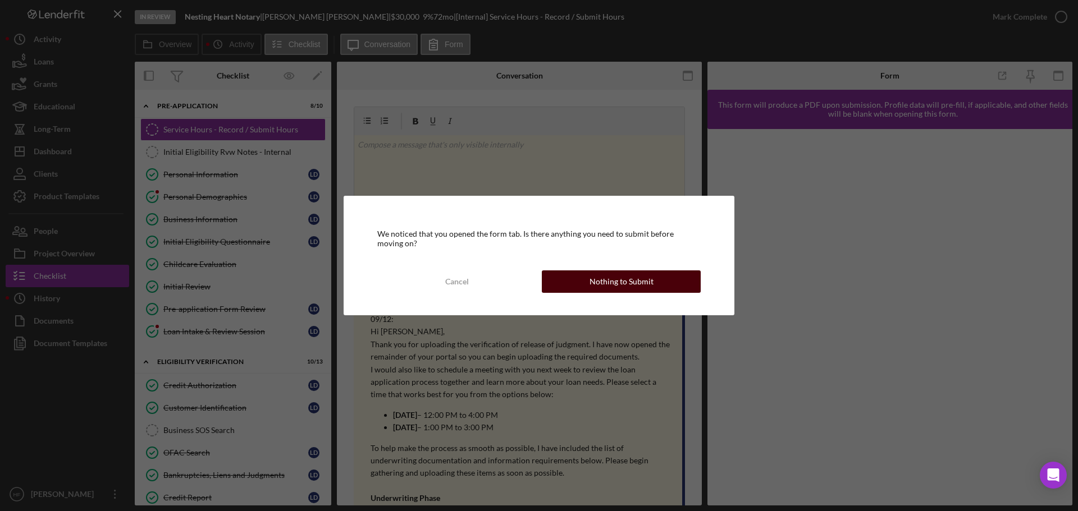
click at [594, 281] on div "Nothing to Submit" at bounding box center [621, 282] width 64 height 22
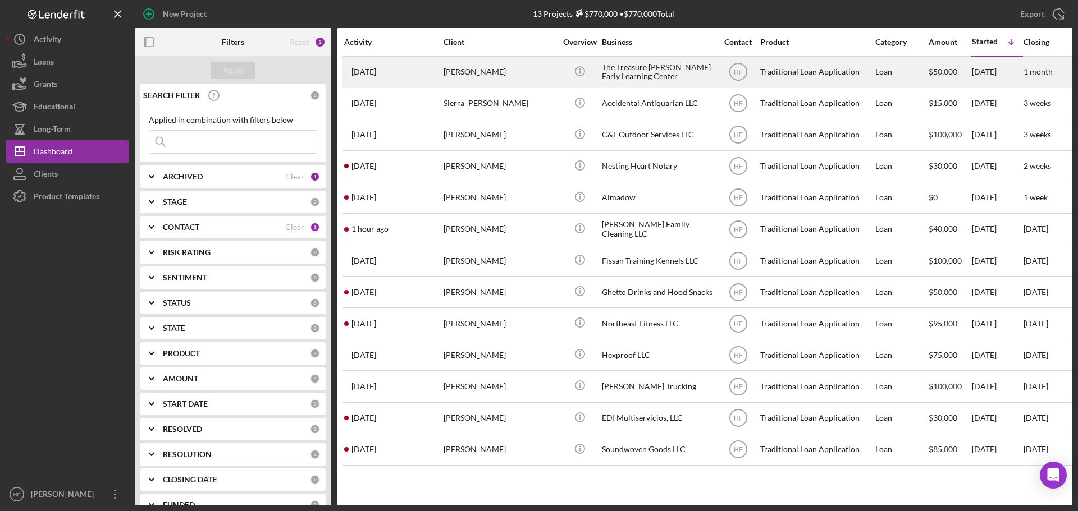
click at [415, 75] on div "3 days ago Keshia Deon" at bounding box center [393, 72] width 98 height 30
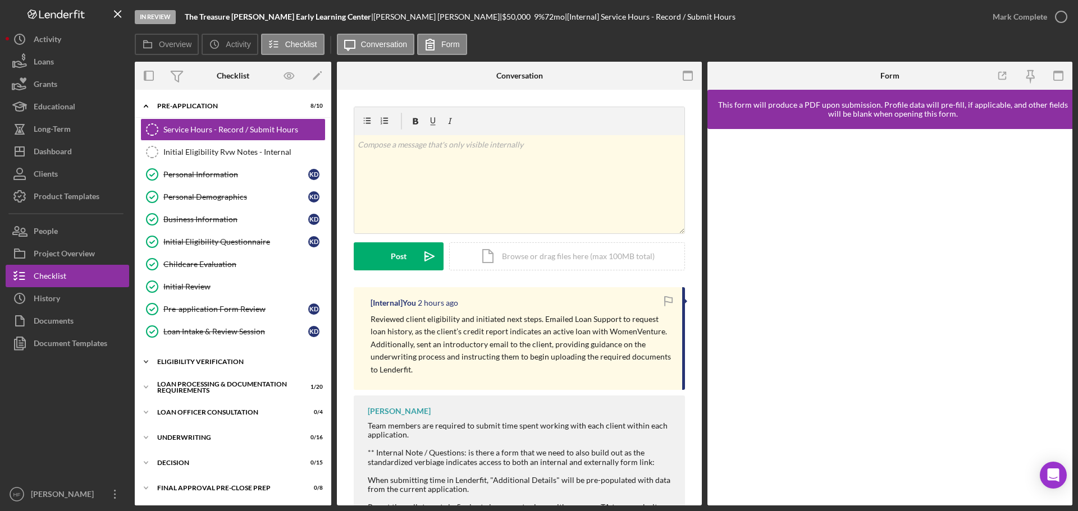
click at [194, 361] on div "Eligibility Verification" at bounding box center [237, 362] width 160 height 7
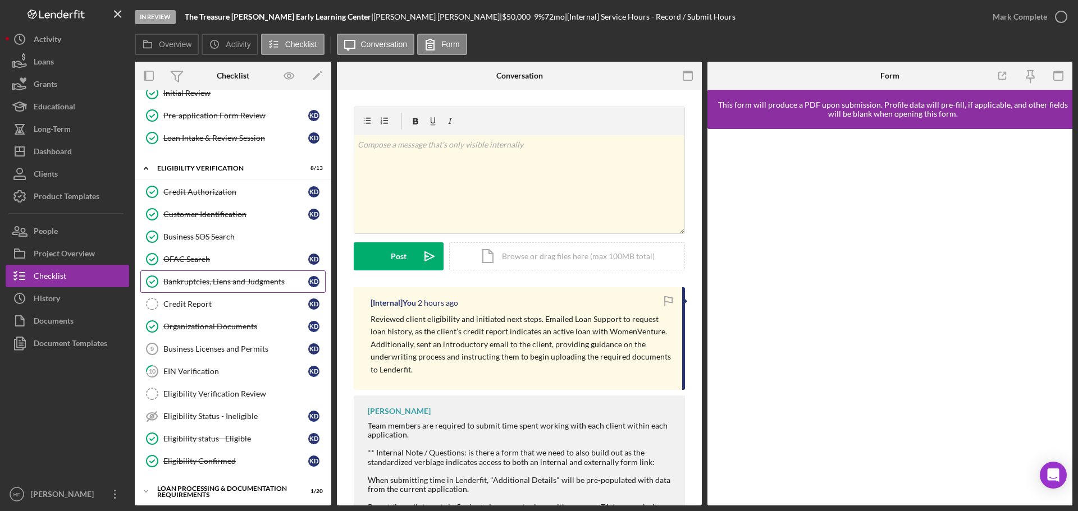
scroll to position [224, 0]
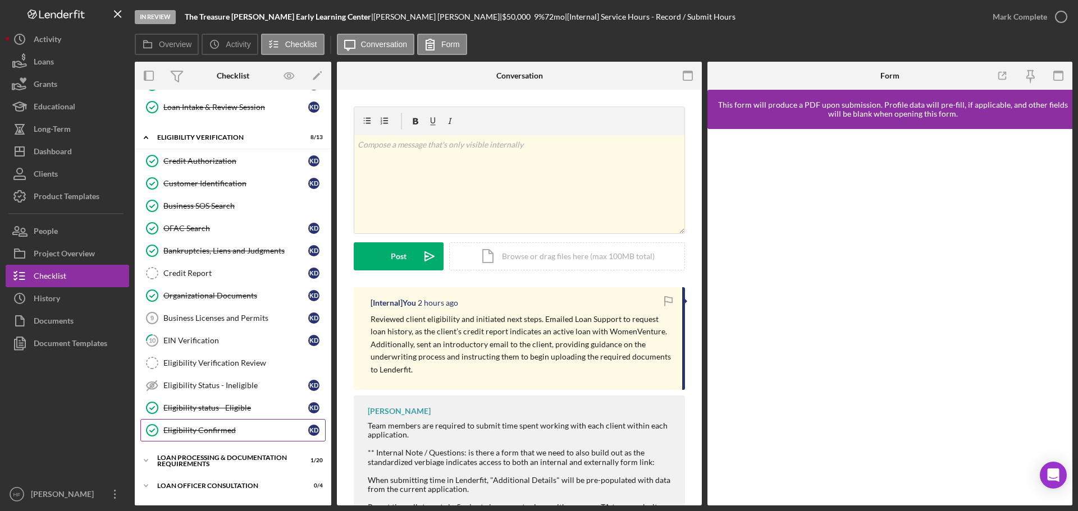
click at [208, 430] on div "Eligibility Confirmed" at bounding box center [235, 430] width 145 height 9
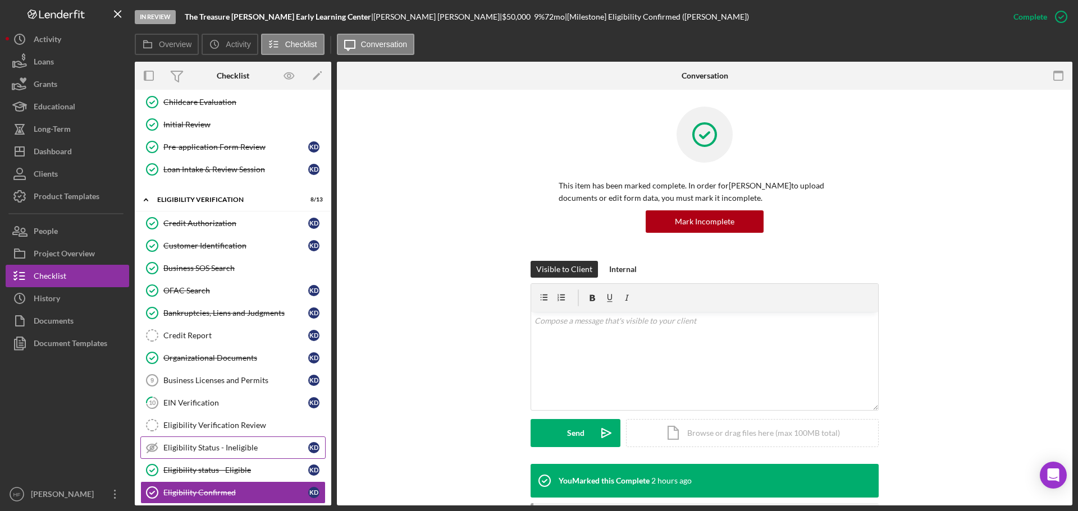
scroll to position [144, 0]
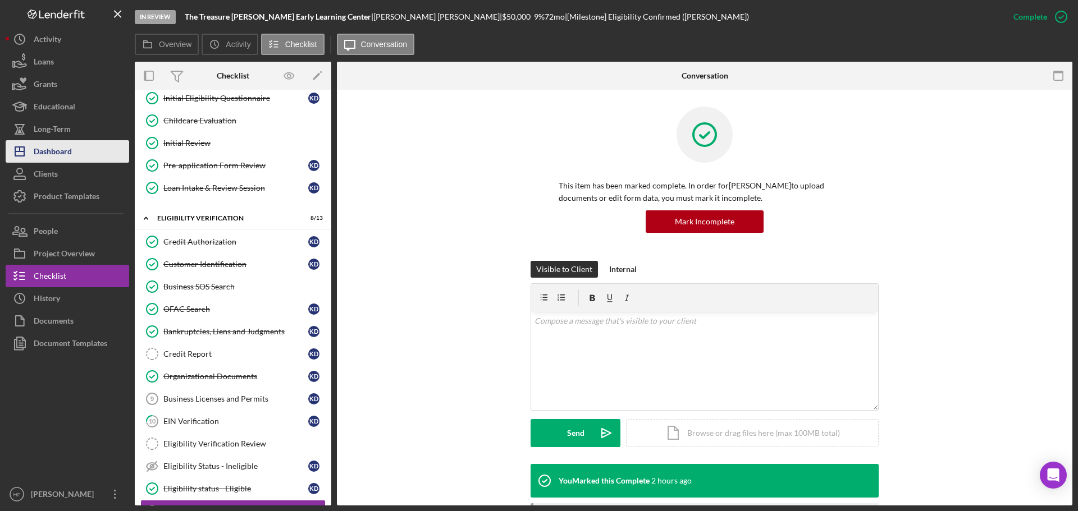
click at [84, 143] on button "Icon/Dashboard Dashboard" at bounding box center [67, 151] width 123 height 22
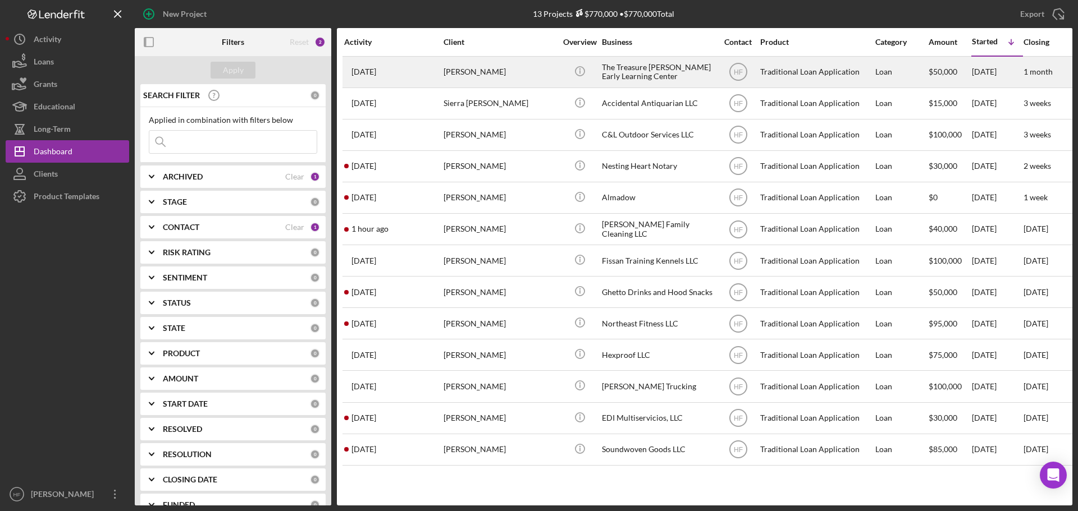
click at [547, 79] on div "Keshia Deon" at bounding box center [499, 72] width 112 height 30
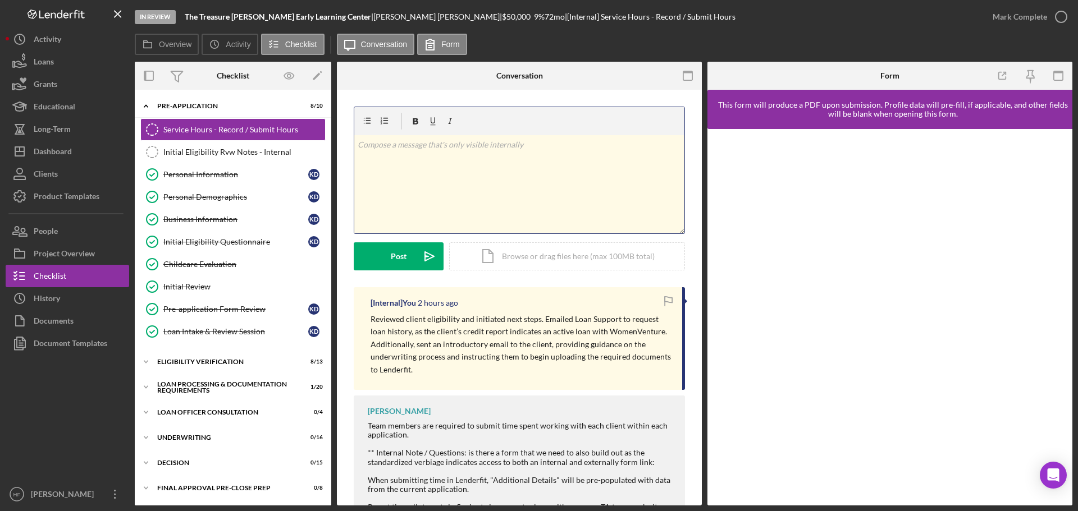
click at [478, 184] on div "v Color teal Color pink Remove color Add row above Add row below Add column bef…" at bounding box center [519, 184] width 330 height 98
click at [392, 254] on div "Post" at bounding box center [399, 256] width 16 height 28
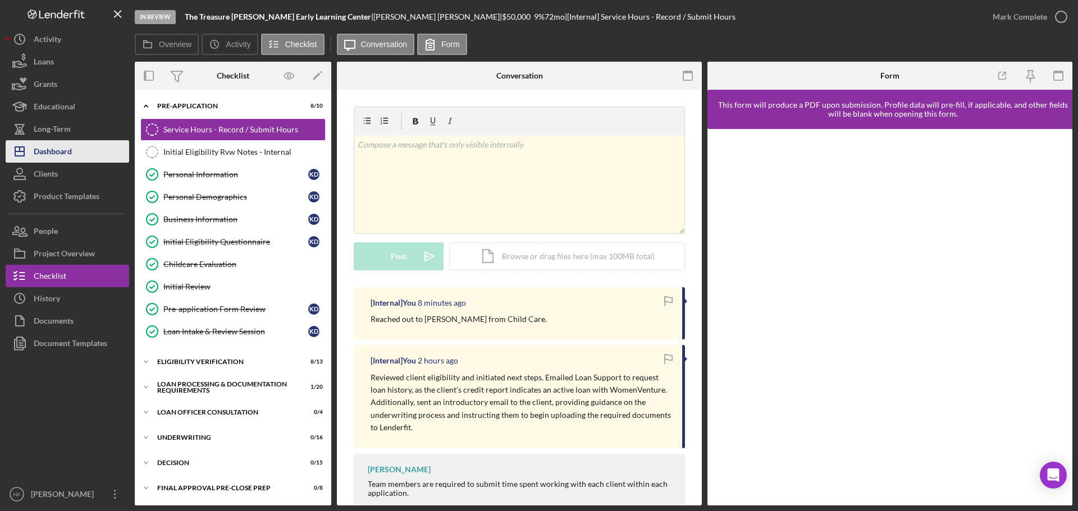
click at [67, 156] on div "Dashboard" at bounding box center [53, 152] width 38 height 25
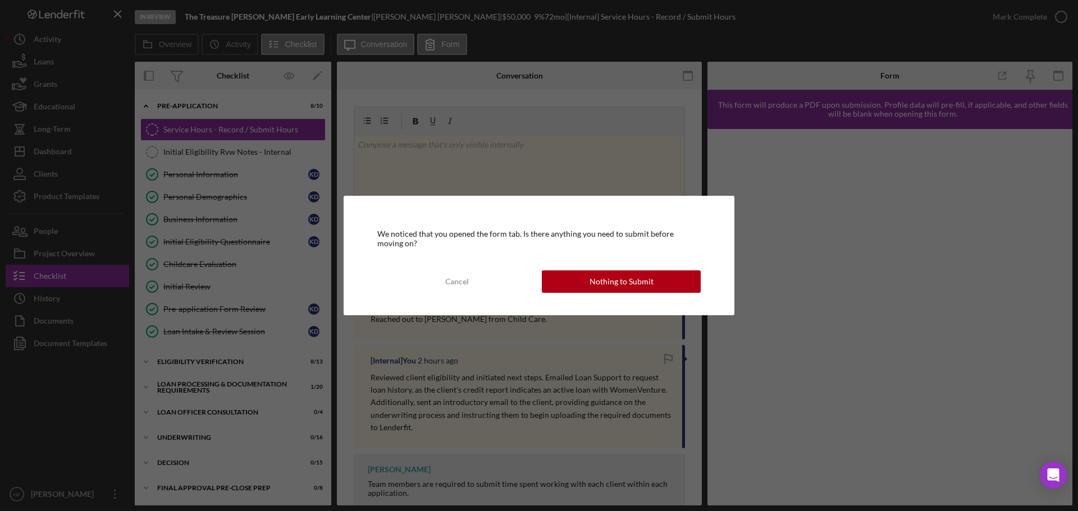
click at [654, 265] on div "We noticed that you opened the form tab. Is there anything you need to submit b…" at bounding box center [538, 255] width 391 height 119
click at [622, 285] on div "Nothing to Submit" at bounding box center [621, 282] width 64 height 22
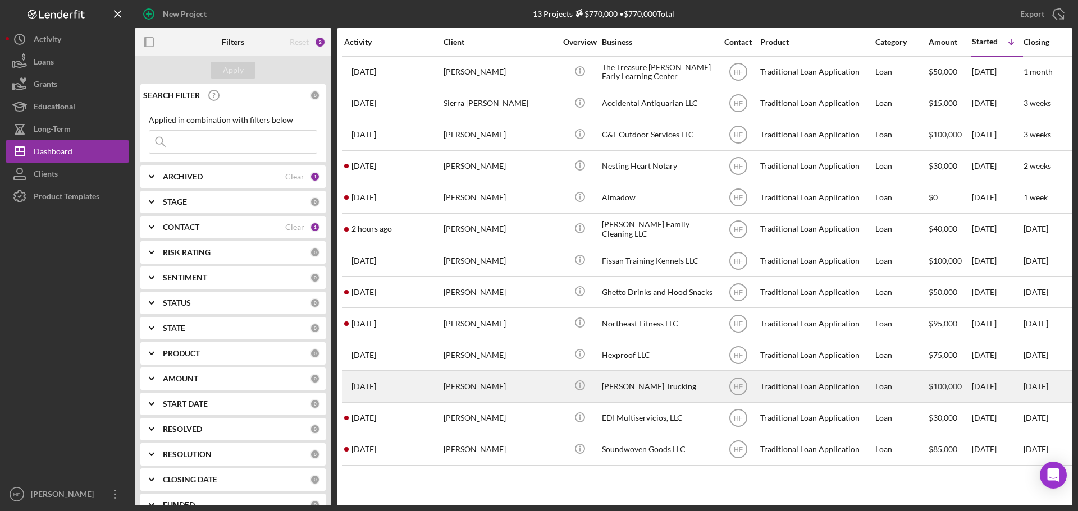
click at [536, 393] on div "Antonia Redner" at bounding box center [499, 387] width 112 height 30
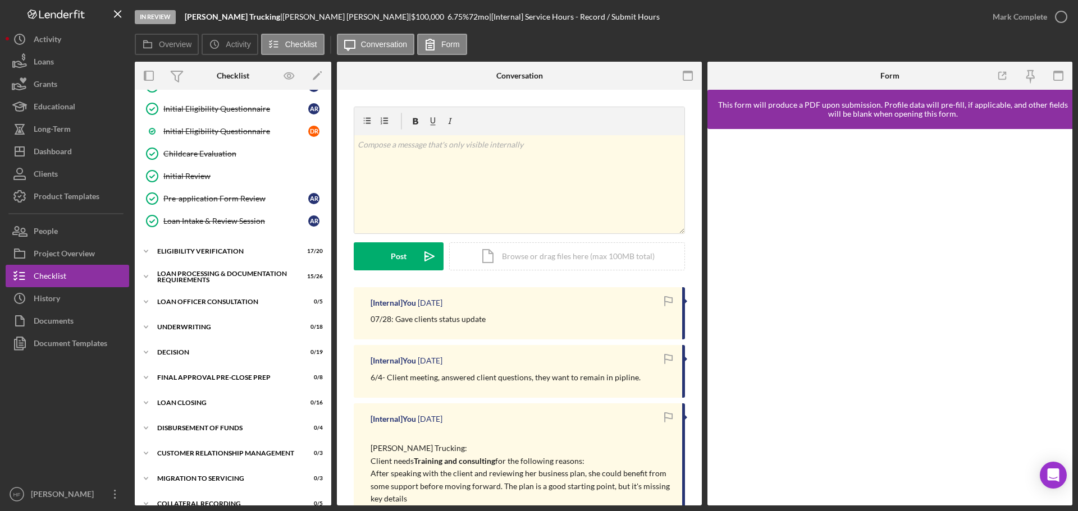
scroll to position [218, 0]
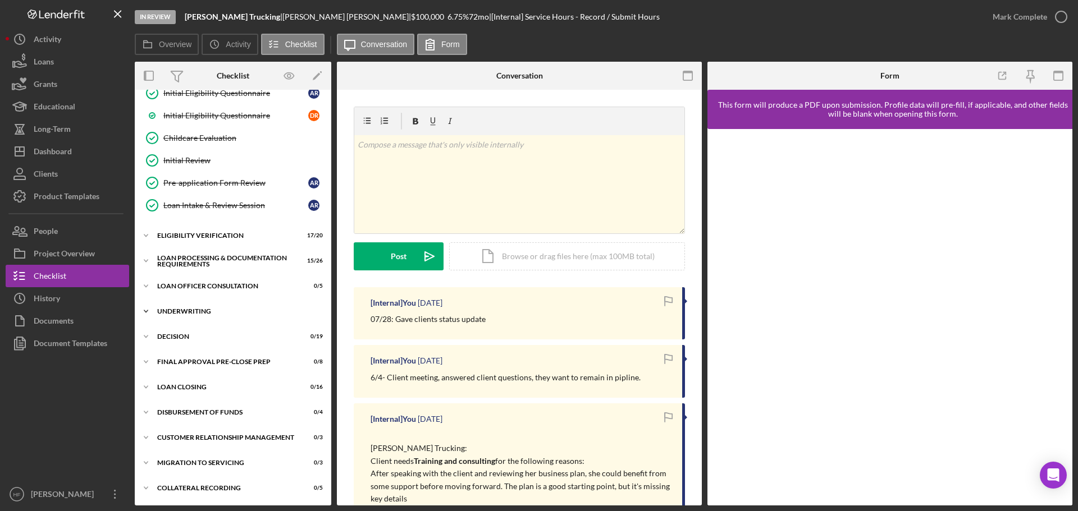
click at [149, 316] on icon "Icon/Expander" at bounding box center [146, 311] width 22 height 22
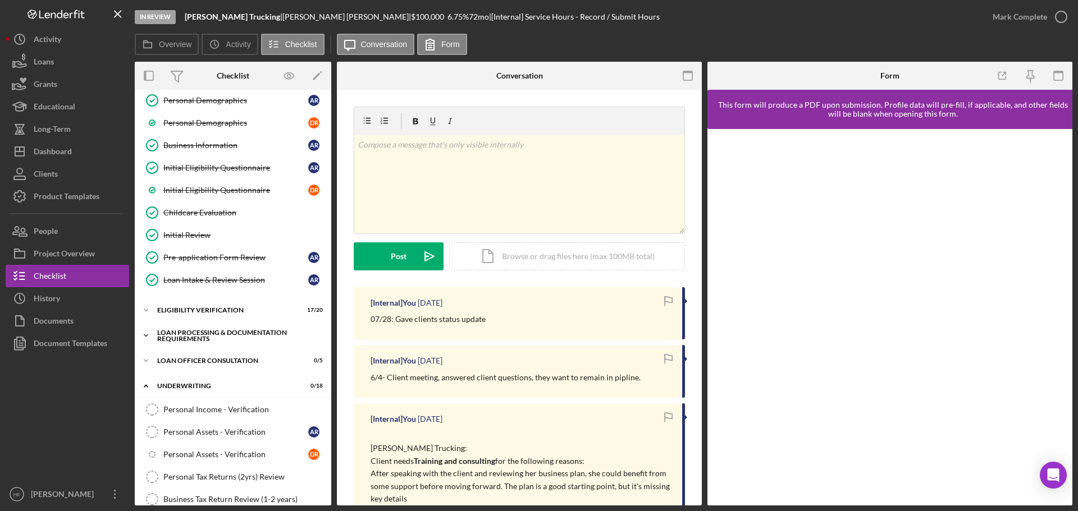
scroll to position [162, 0]
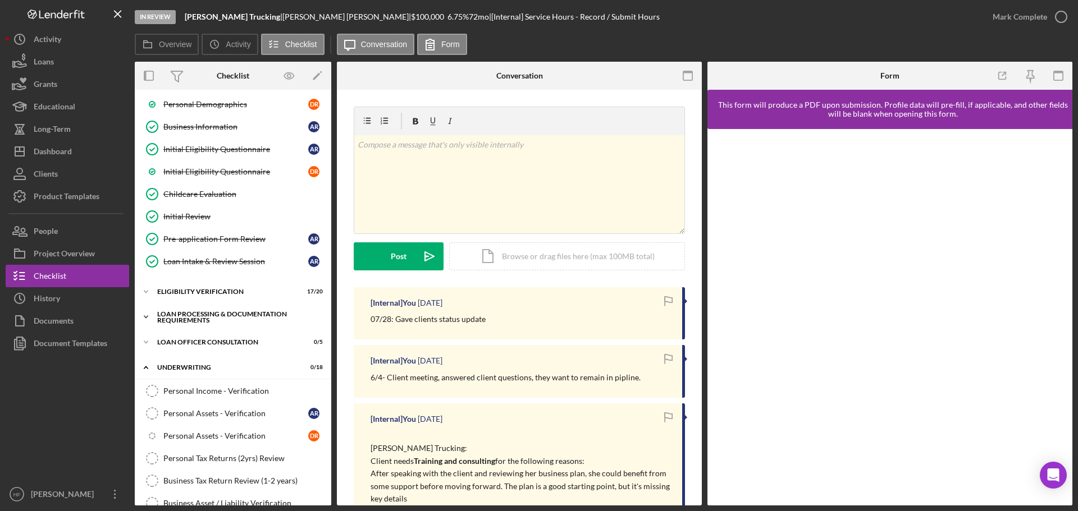
drag, startPoint x: 148, startPoint y: 315, endPoint x: 164, endPoint y: 322, distance: 17.1
click at [149, 315] on icon "Icon/Expander" at bounding box center [146, 317] width 22 height 22
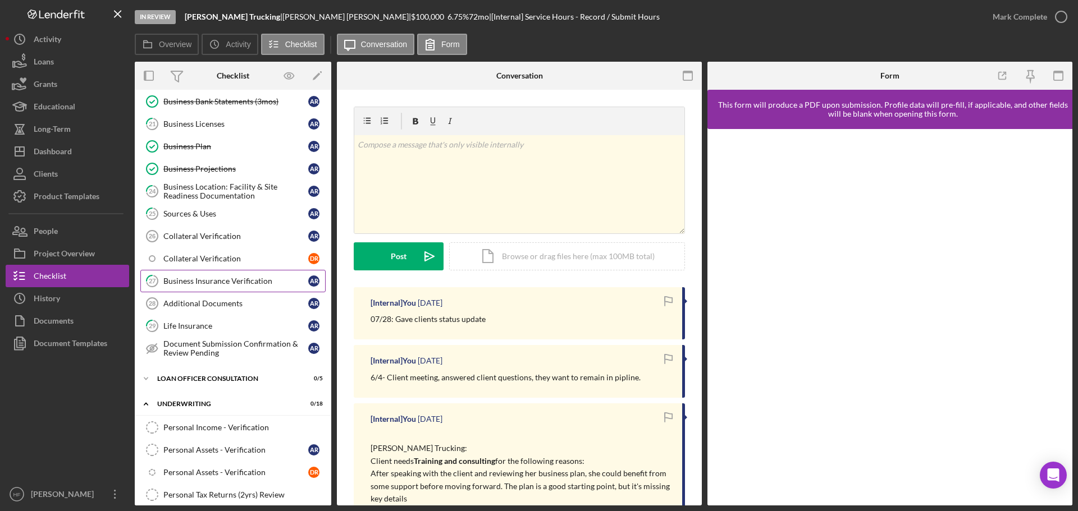
scroll to position [723, 0]
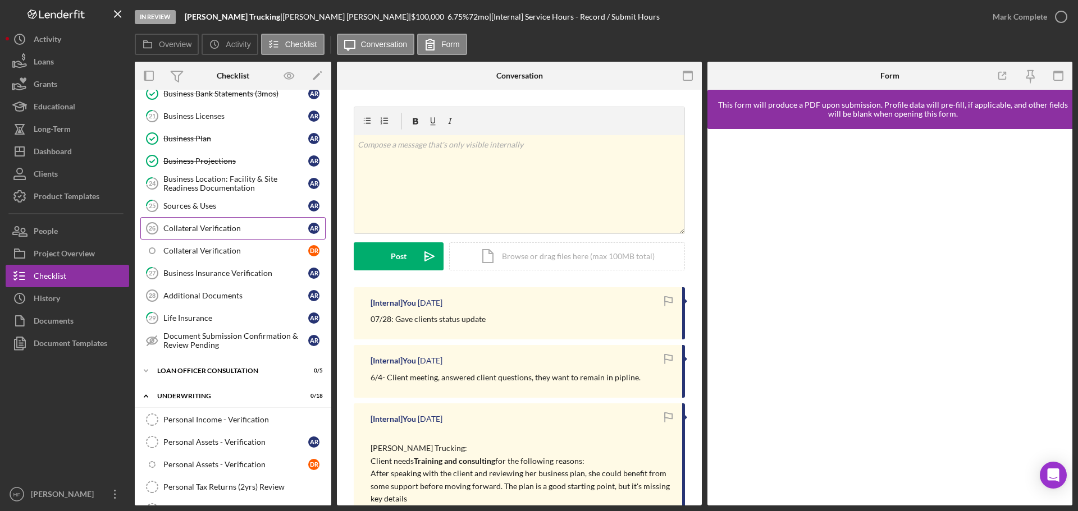
click at [232, 228] on div "Collateral Verification" at bounding box center [235, 228] width 145 height 9
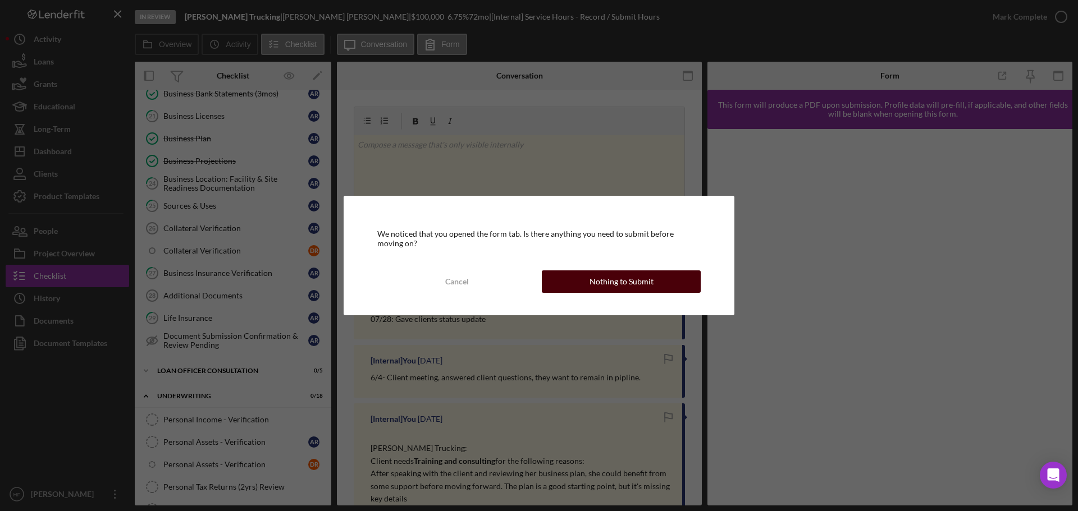
click at [585, 278] on button "Nothing to Submit" at bounding box center [621, 282] width 159 height 22
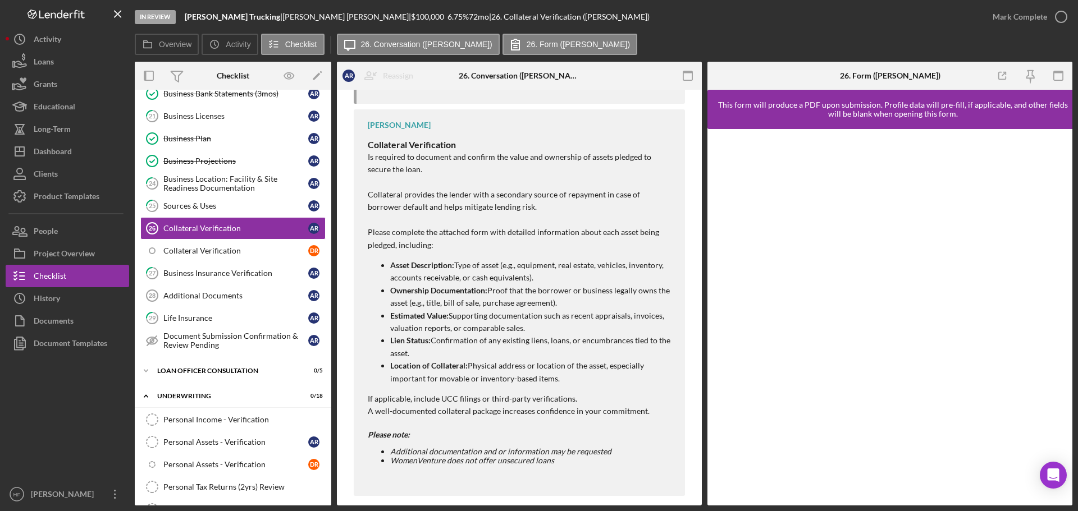
scroll to position [268, 0]
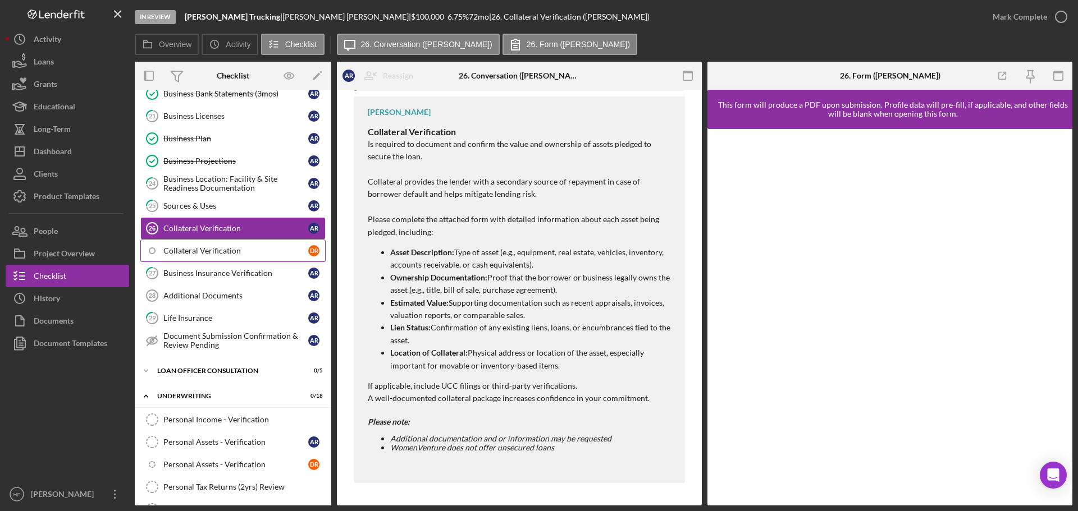
click at [199, 255] on div "Collateral Verification" at bounding box center [235, 250] width 145 height 9
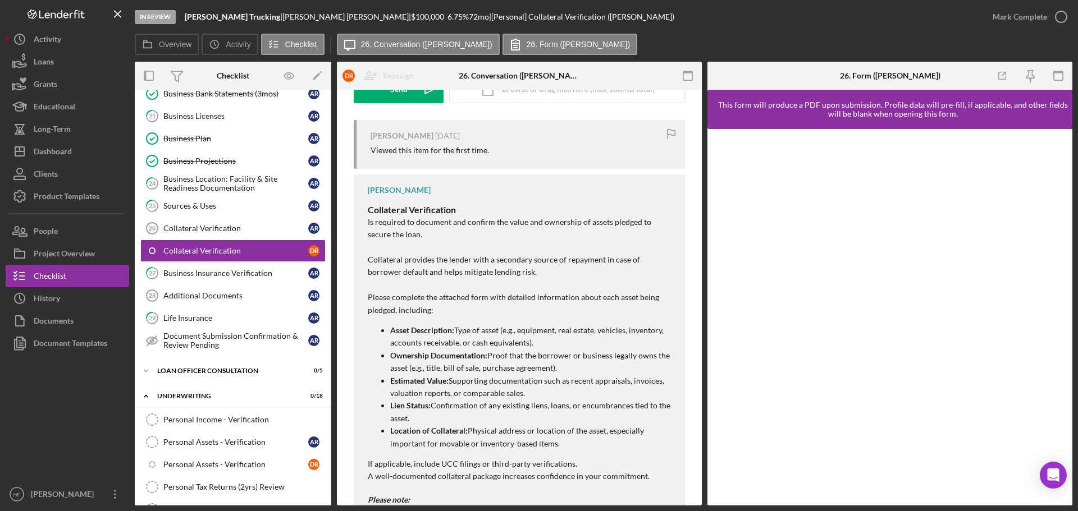
scroll to position [224, 0]
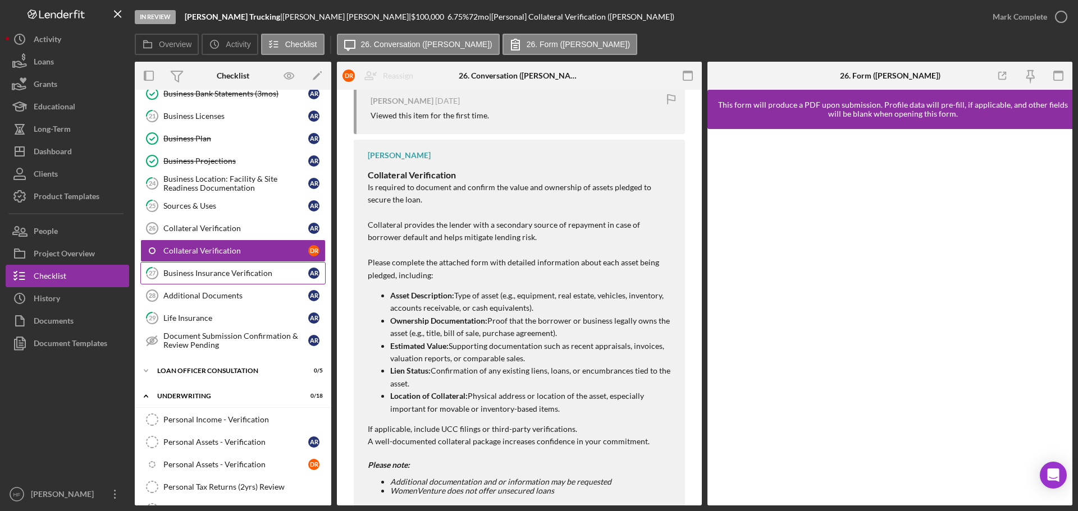
click at [218, 284] on link "27 Business Insurance Verification A R" at bounding box center [232, 273] width 185 height 22
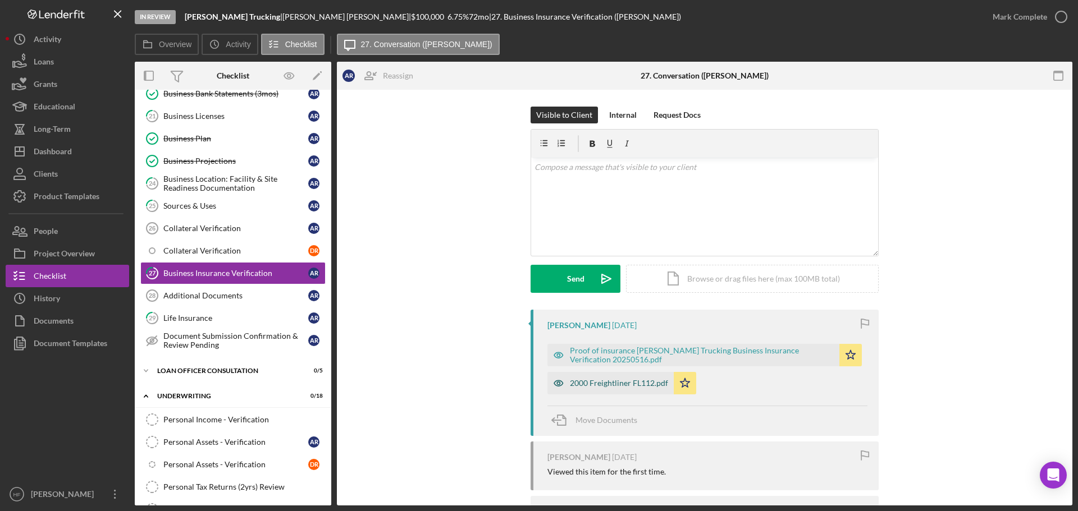
click at [598, 391] on div "2000 Freightliner FL112.pdf" at bounding box center [610, 383] width 126 height 22
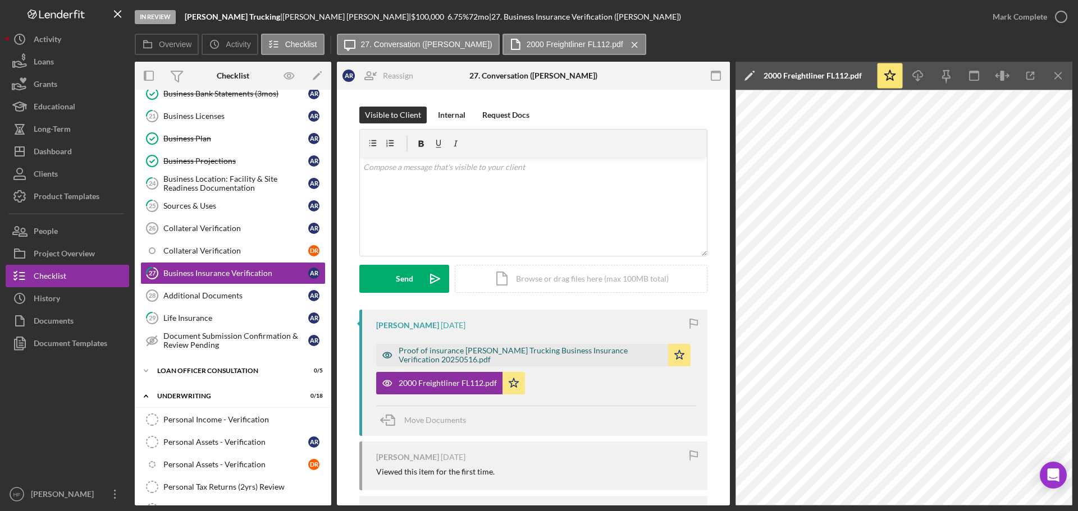
click at [480, 349] on div "Proof of insurance Redner Trucking Business Insurance Verification 20250516.pdf" at bounding box center [530, 355] width 264 height 18
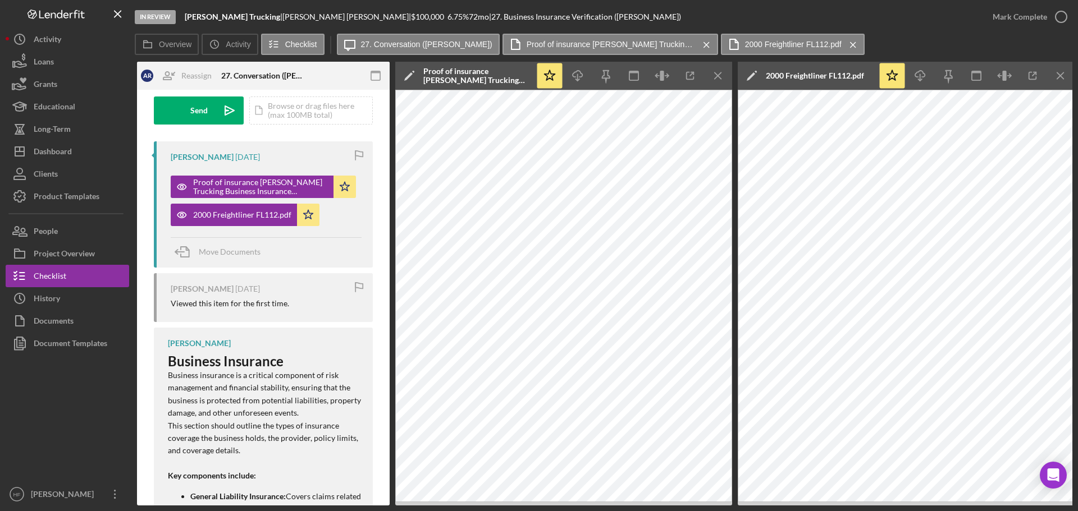
scroll to position [0, 202]
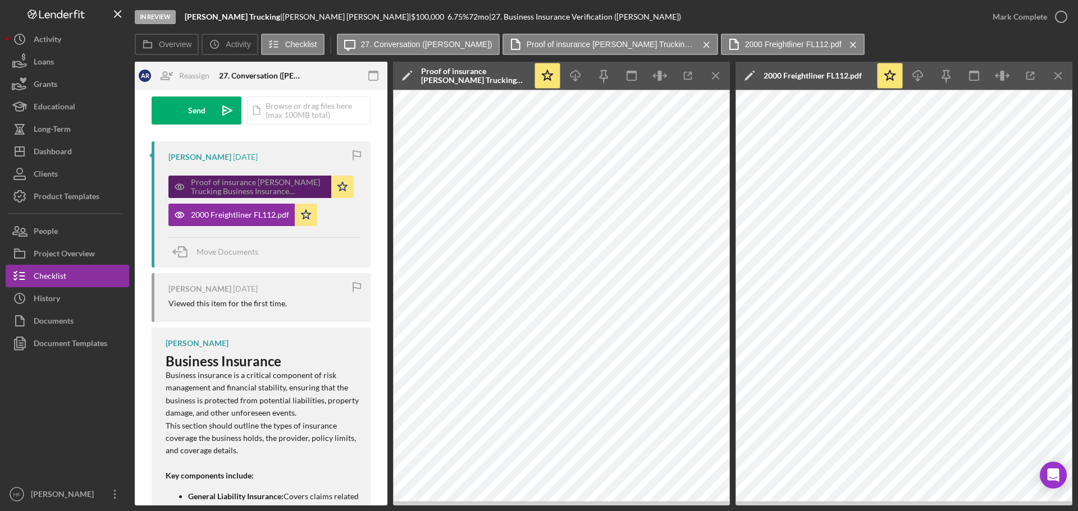
click at [185, 182] on icon "button" at bounding box center [179, 187] width 22 height 22
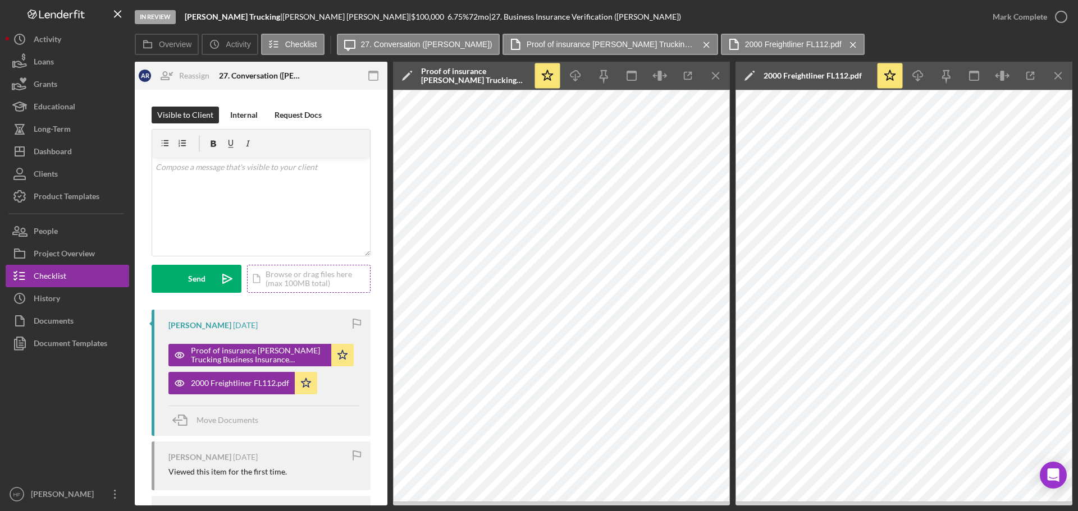
scroll to position [0, 0]
click at [75, 155] on button "Icon/Dashboard Dashboard" at bounding box center [67, 151] width 123 height 22
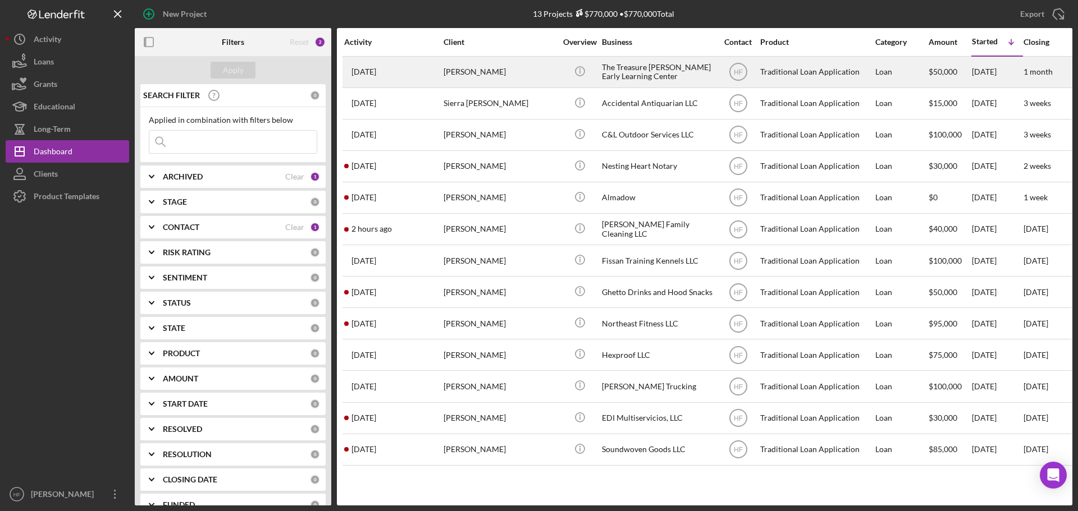
click at [533, 67] on div "Keshia Deon" at bounding box center [499, 72] width 112 height 30
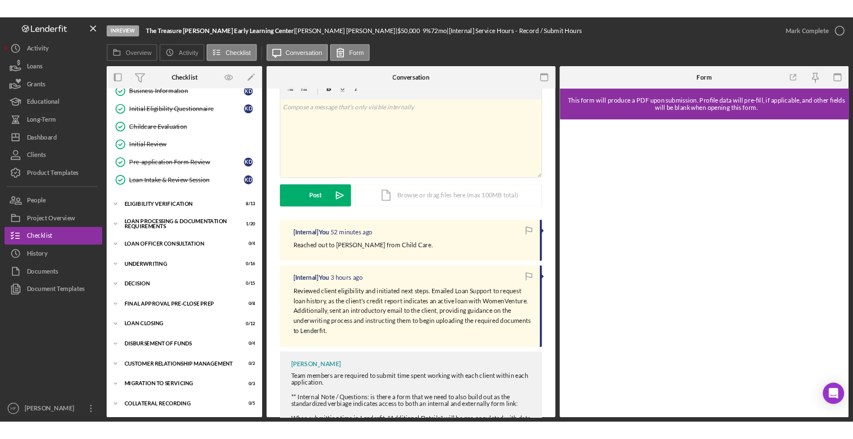
scroll to position [56, 0]
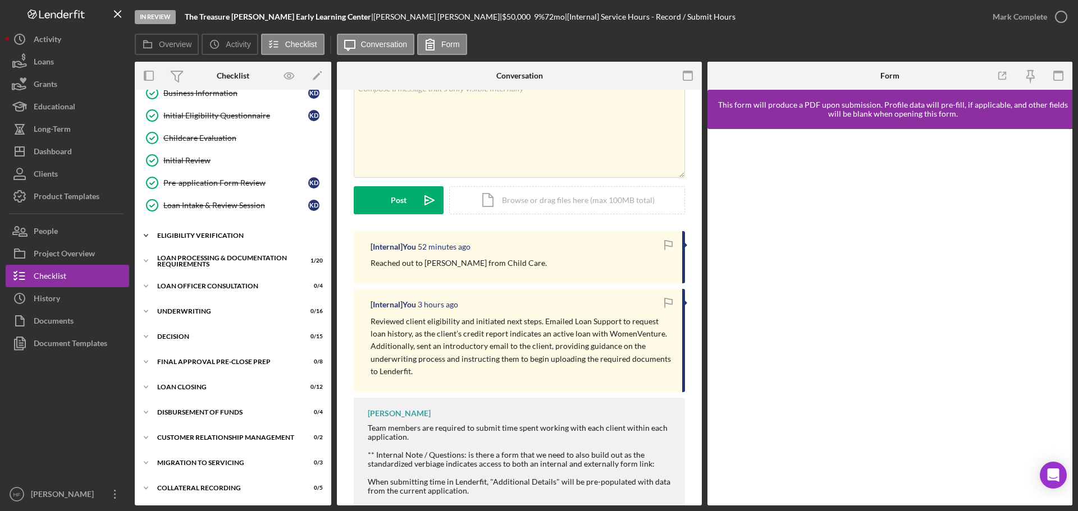
click at [151, 230] on icon "Icon/Expander" at bounding box center [146, 235] width 22 height 22
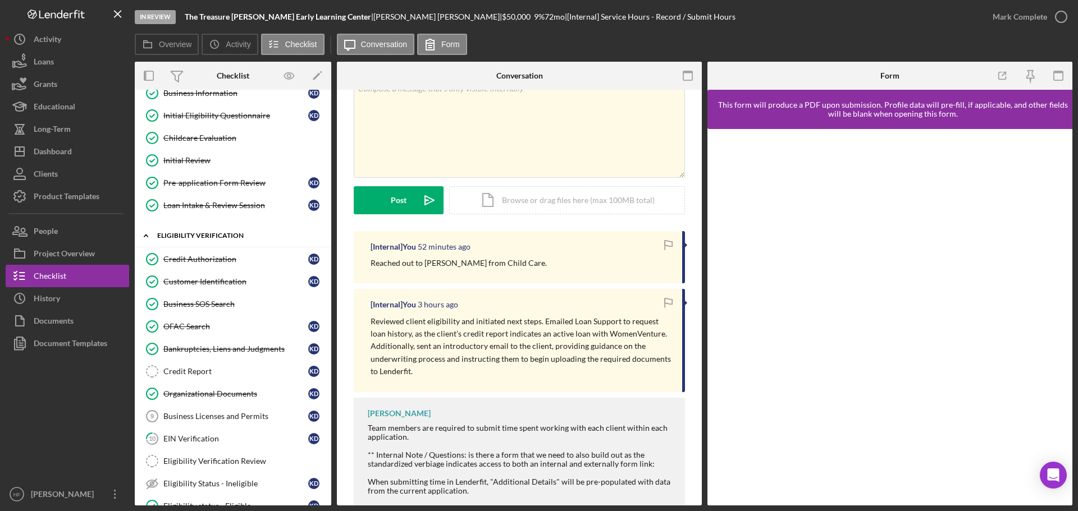
click at [151, 230] on icon "Icon/Expander" at bounding box center [146, 235] width 22 height 22
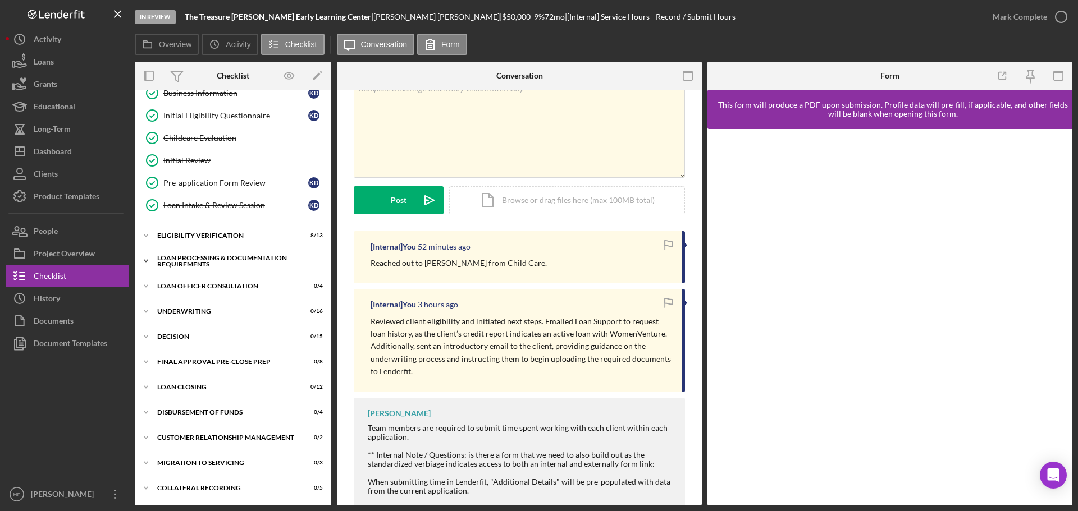
click at [147, 263] on icon "Icon/Expander" at bounding box center [146, 261] width 22 height 22
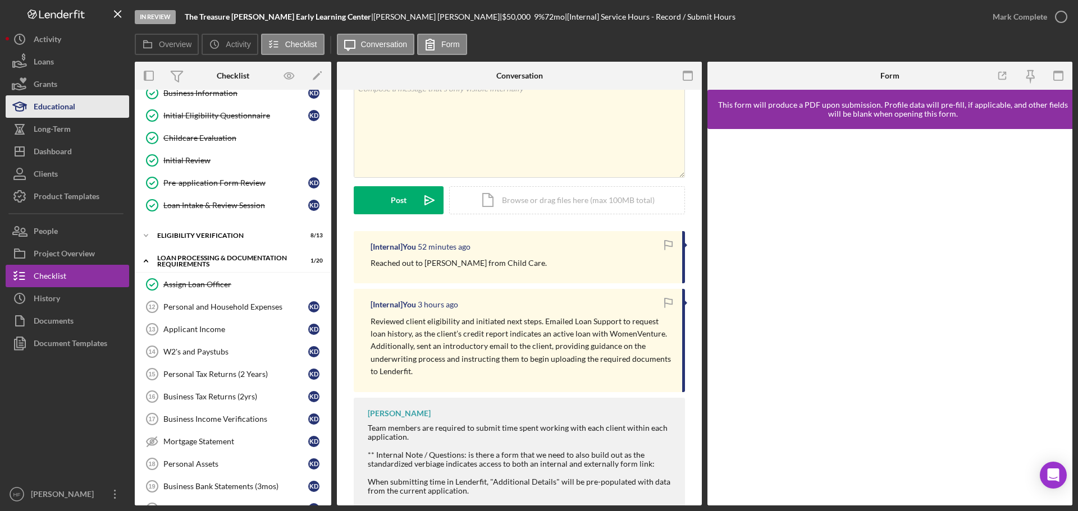
click at [70, 112] on div "Educational" at bounding box center [55, 107] width 42 height 25
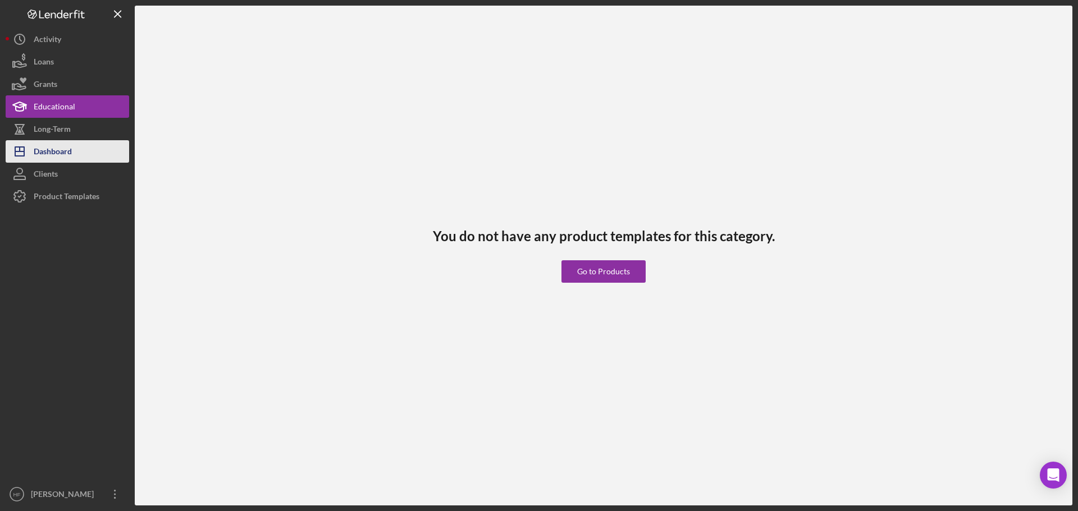
click at [73, 155] on button "Icon/Dashboard Dashboard" at bounding box center [67, 151] width 123 height 22
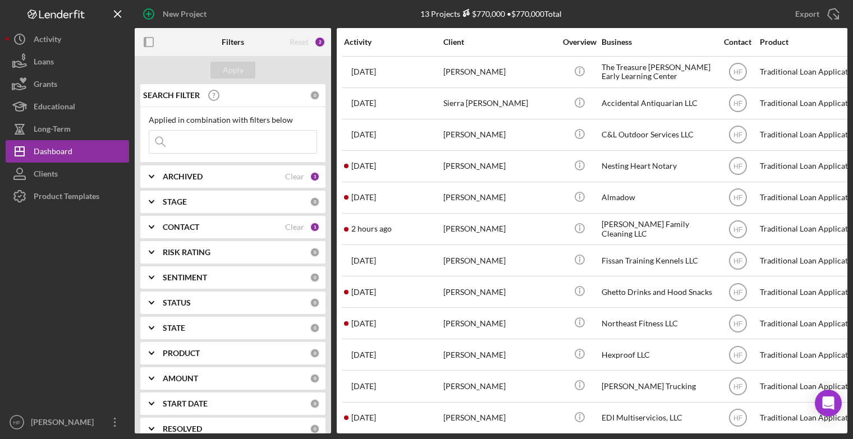
click at [21, 335] on div at bounding box center [67, 310] width 123 height 204
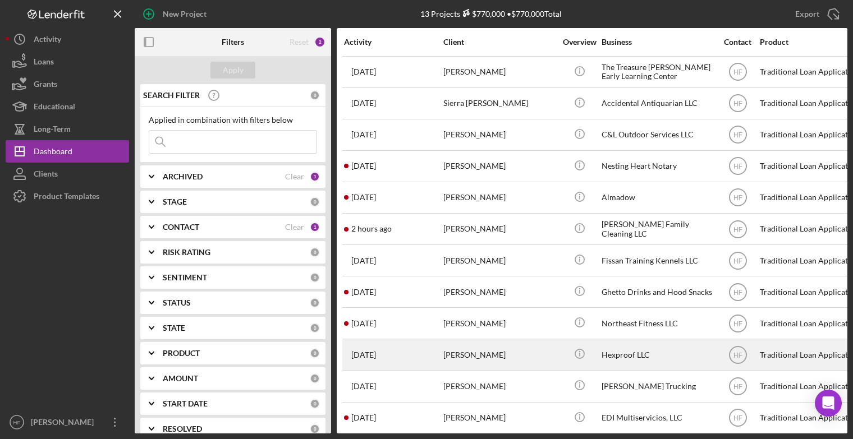
scroll to position [46, 0]
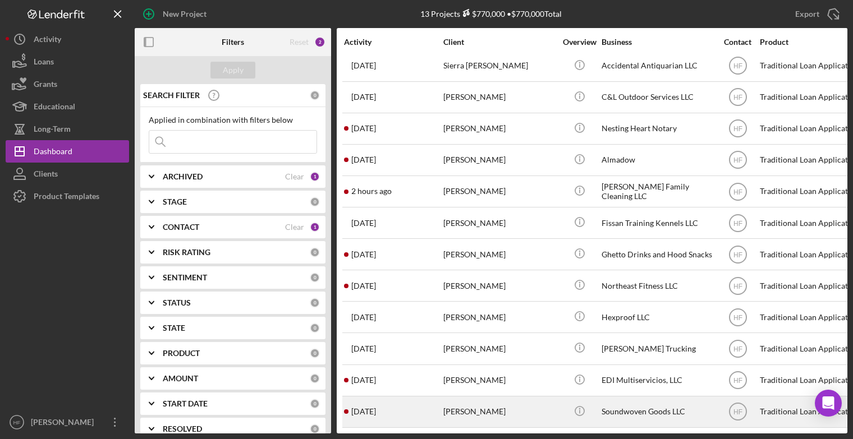
click at [526, 397] on div "Sarah Lawrence" at bounding box center [499, 412] width 112 height 30
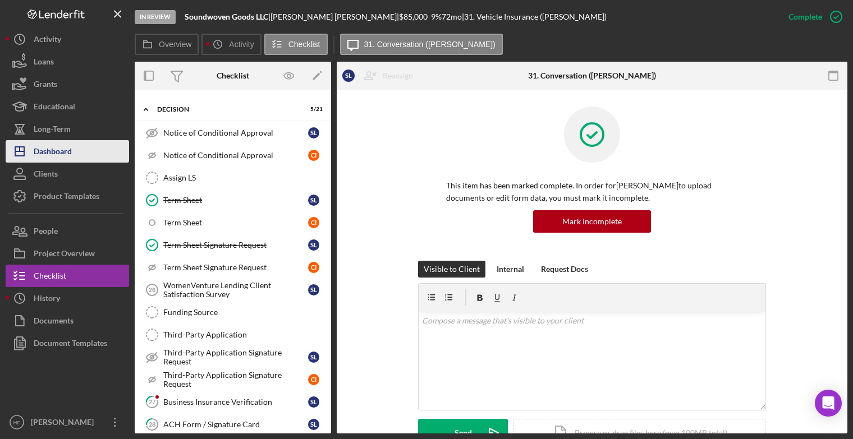
click at [71, 144] on div "Dashboard" at bounding box center [53, 152] width 38 height 25
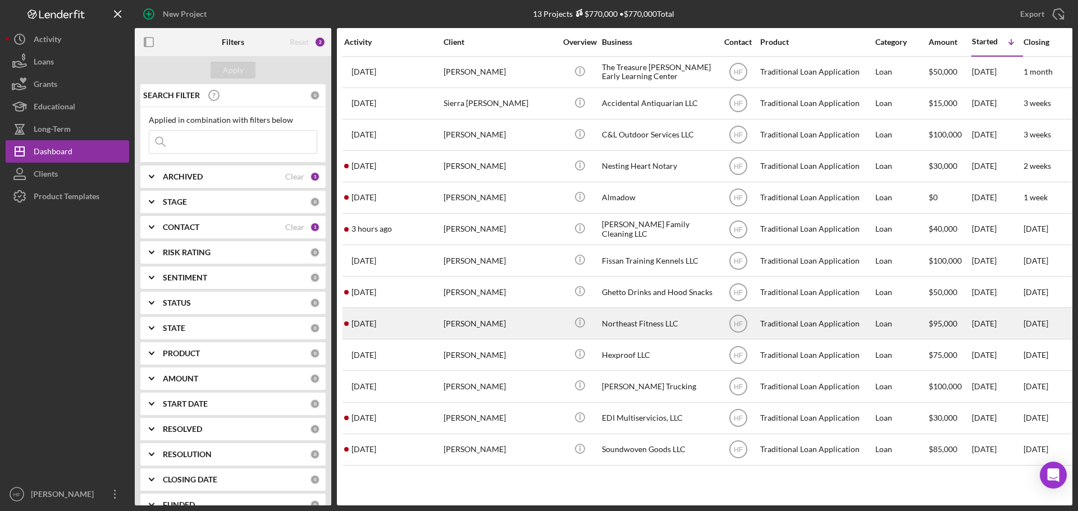
click at [663, 327] on div "Northeast Fitness LLC" at bounding box center [658, 324] width 112 height 30
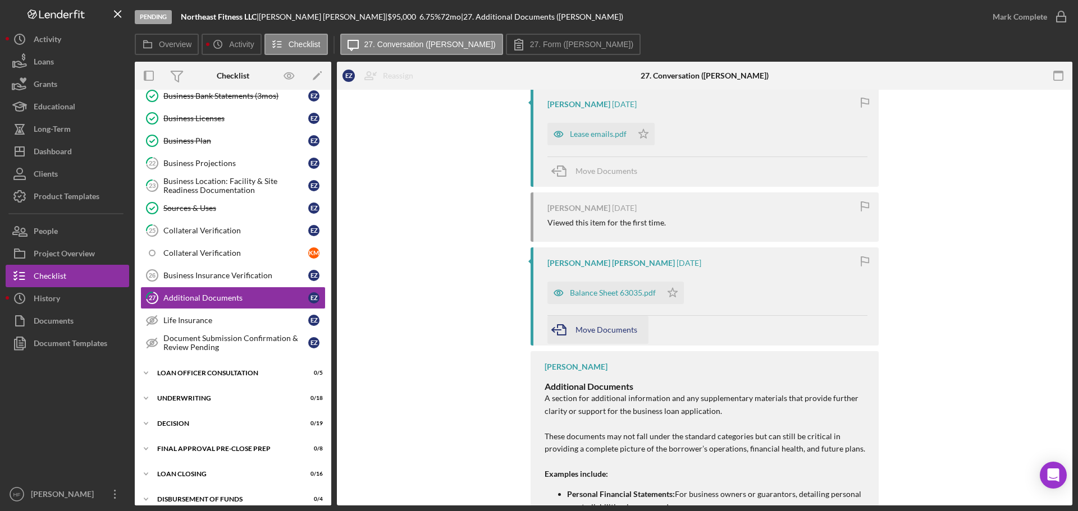
scroll to position [393, 0]
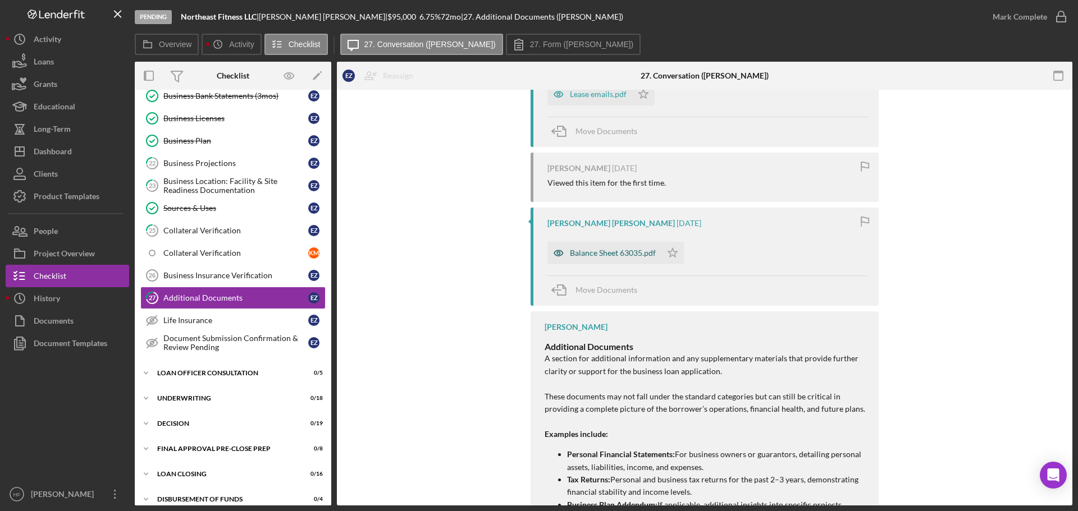
click at [628, 248] on div "Balance Sheet 63035.pdf" at bounding box center [604, 253] width 114 height 22
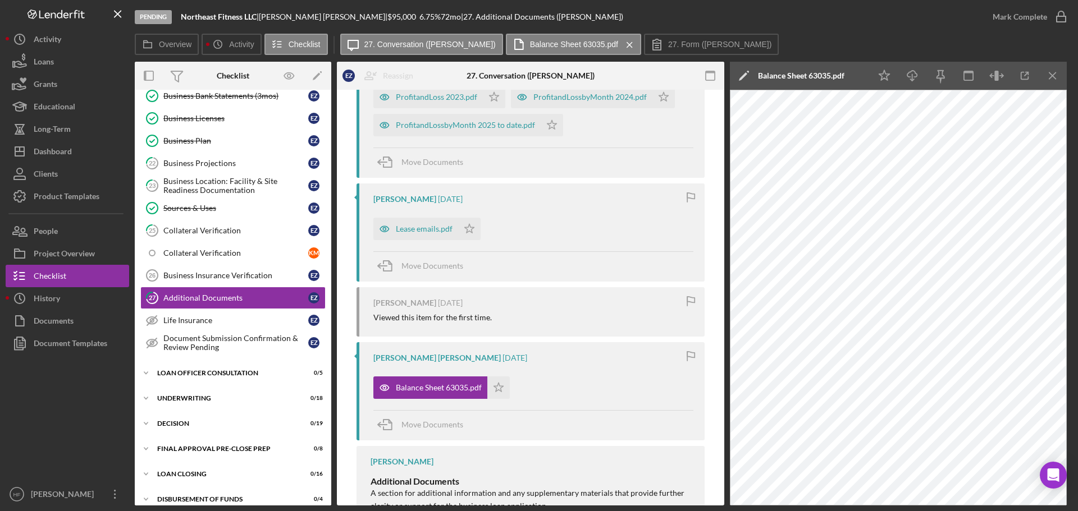
scroll to position [224, 0]
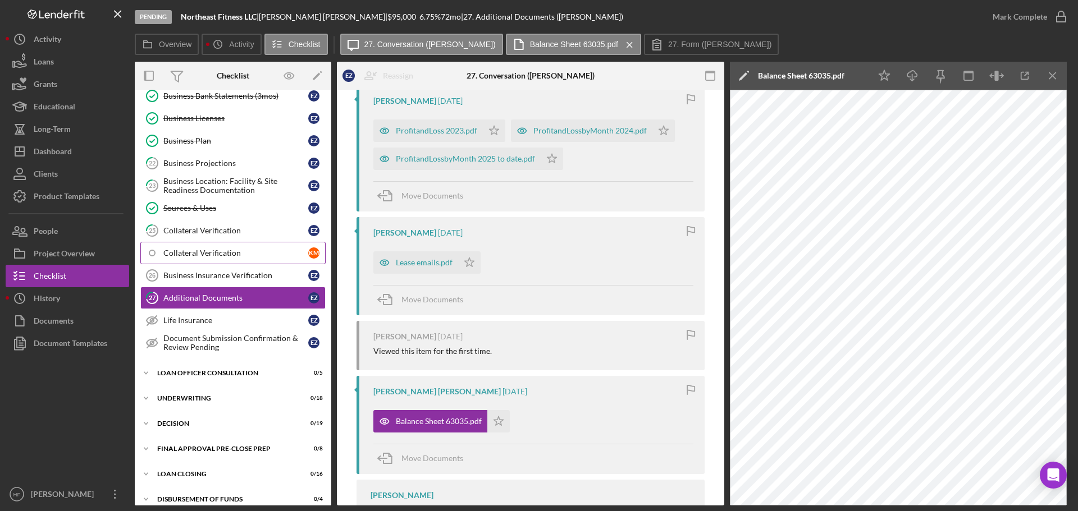
click at [243, 262] on link "Collateral Verification K M" at bounding box center [232, 253] width 185 height 22
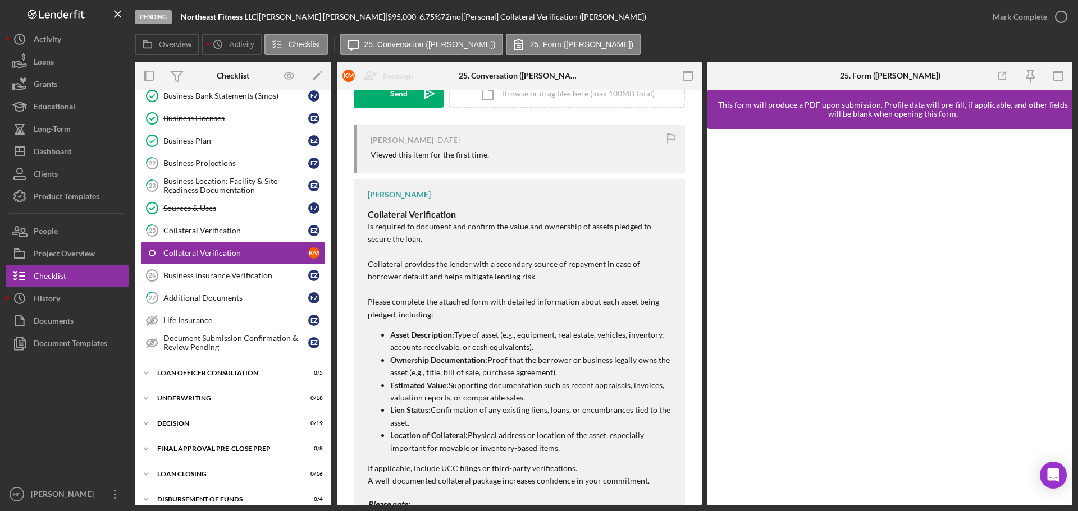
scroll to position [224, 0]
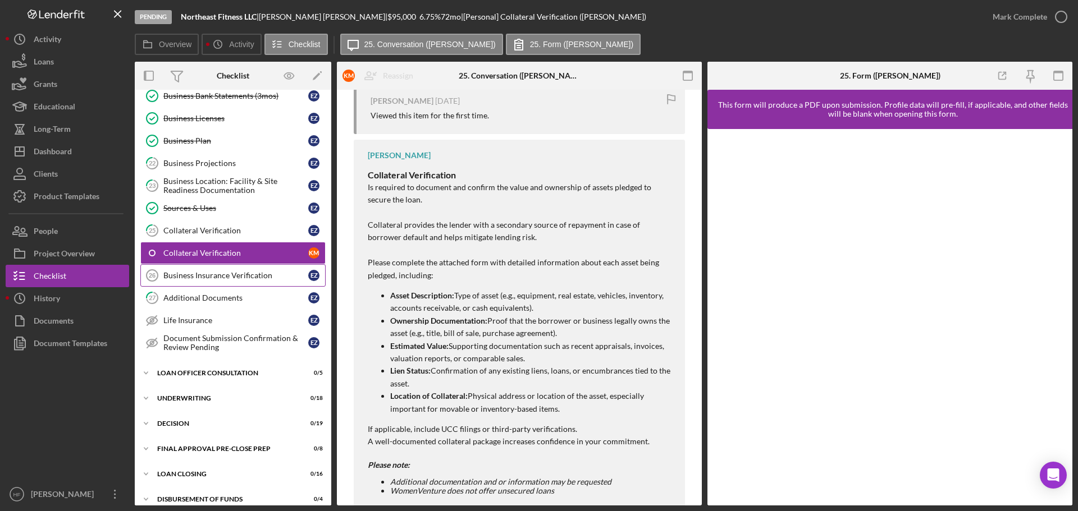
click at [256, 276] on div "Business Insurance Verification" at bounding box center [235, 275] width 145 height 9
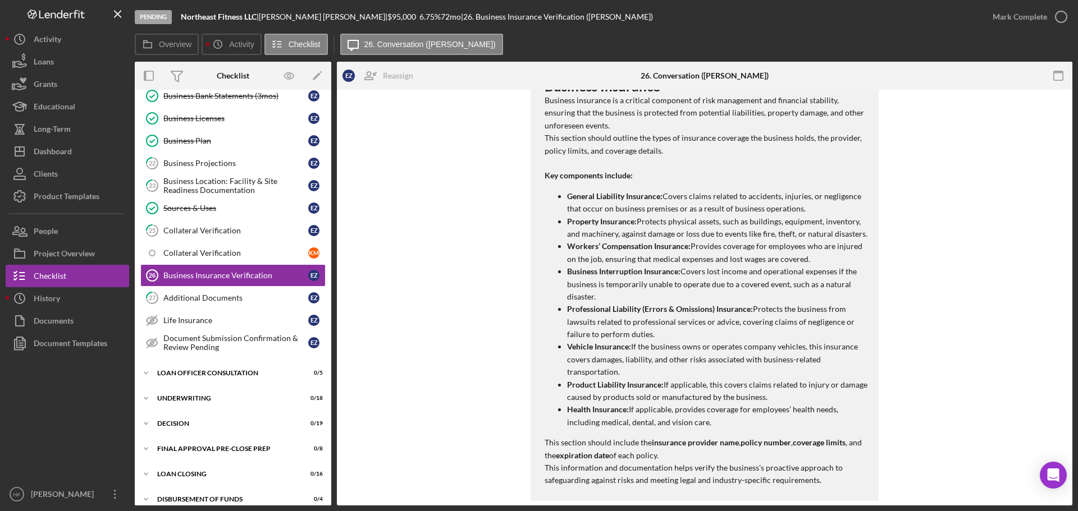
scroll to position [433, 0]
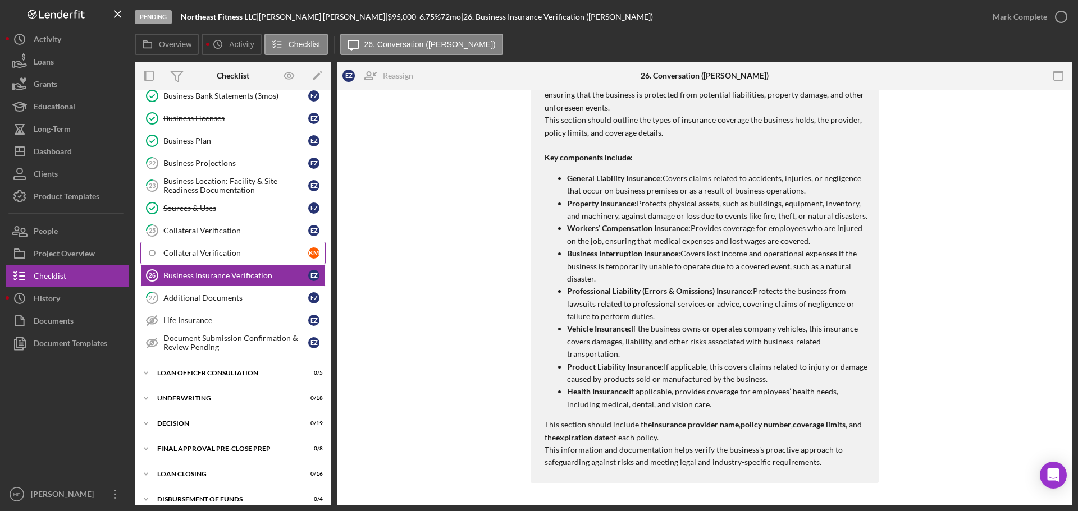
click at [248, 251] on div "Collateral Verification" at bounding box center [235, 253] width 145 height 9
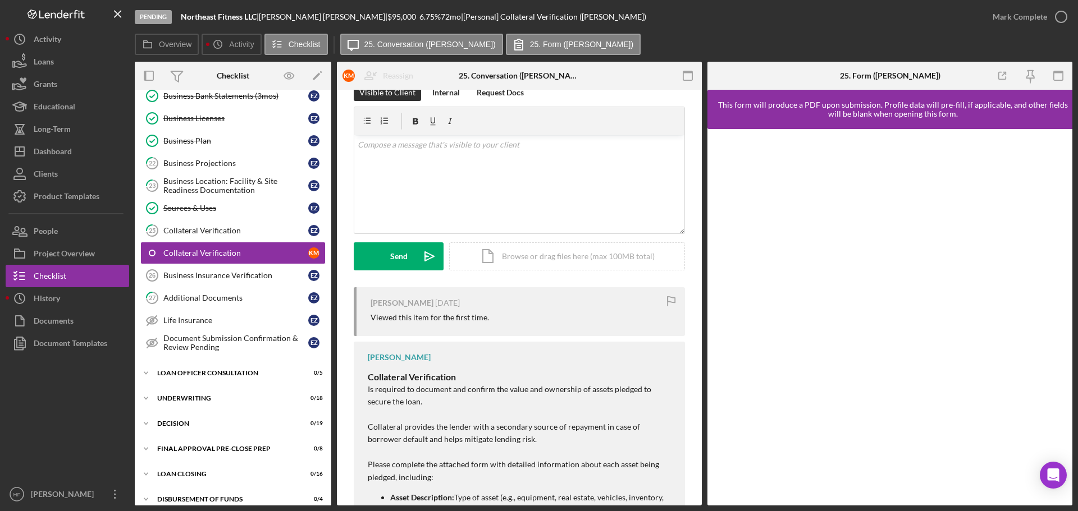
scroll to position [168, 0]
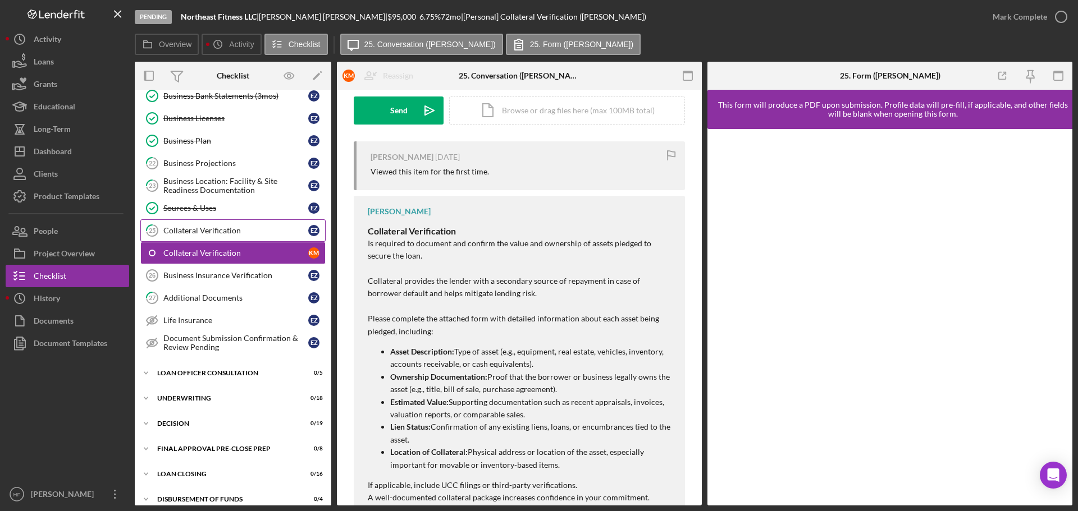
click at [250, 224] on link "25 Collateral Verification E Z" at bounding box center [232, 230] width 185 height 22
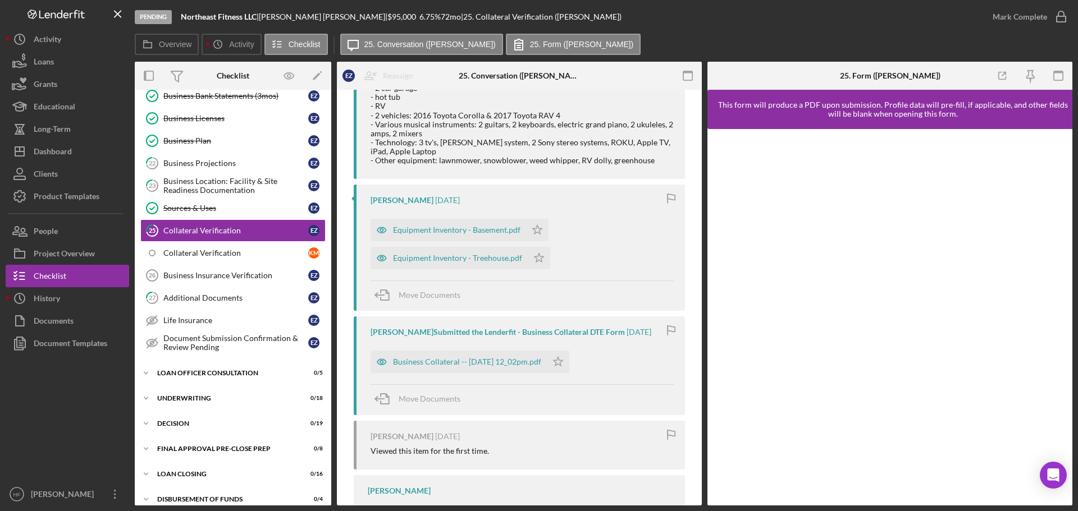
scroll to position [281, 0]
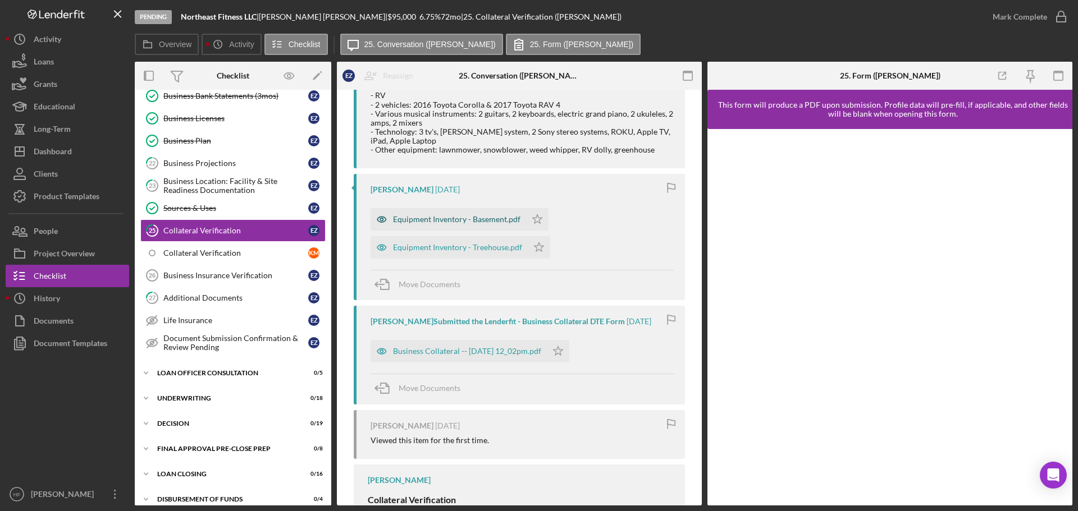
click at [461, 221] on div "Equipment Inventory - Basement.pdf" at bounding box center [456, 219] width 127 height 9
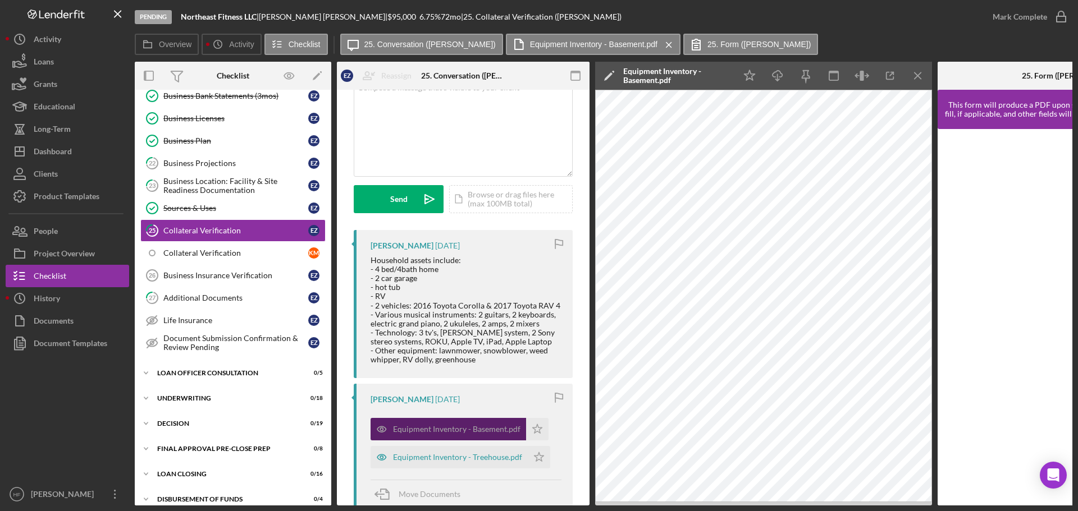
scroll to position [56, 0]
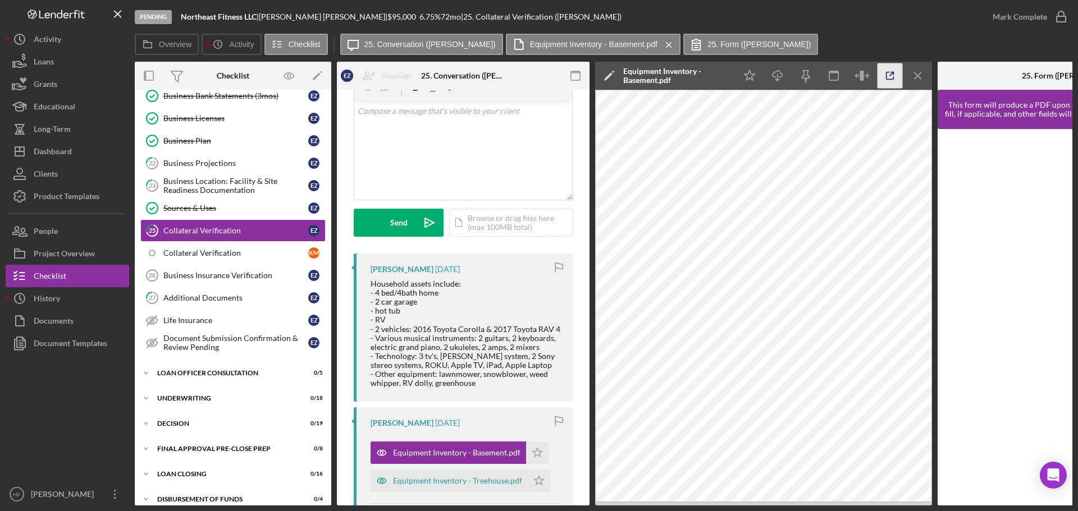
click at [885, 79] on icon "button" at bounding box center [889, 75] width 25 height 25
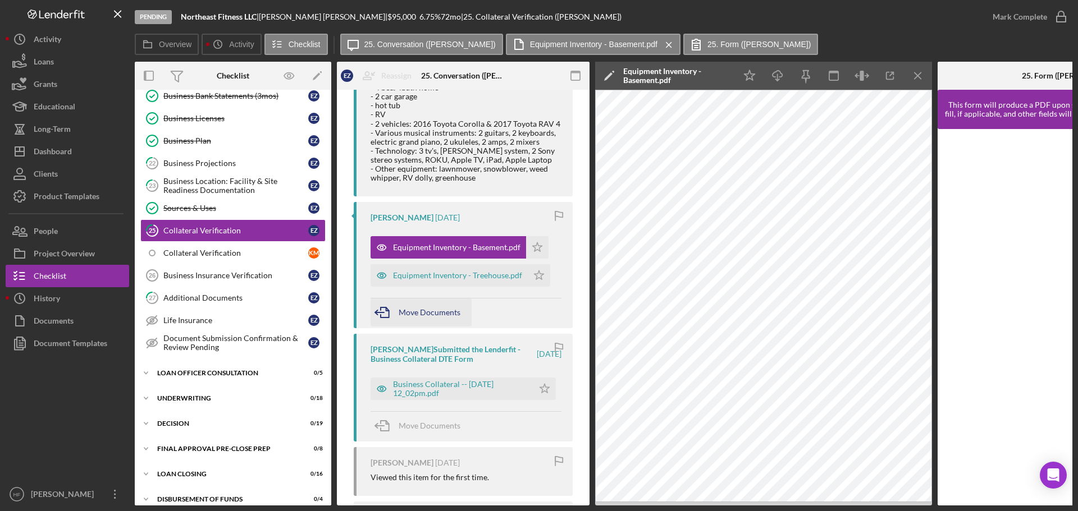
scroll to position [281, 0]
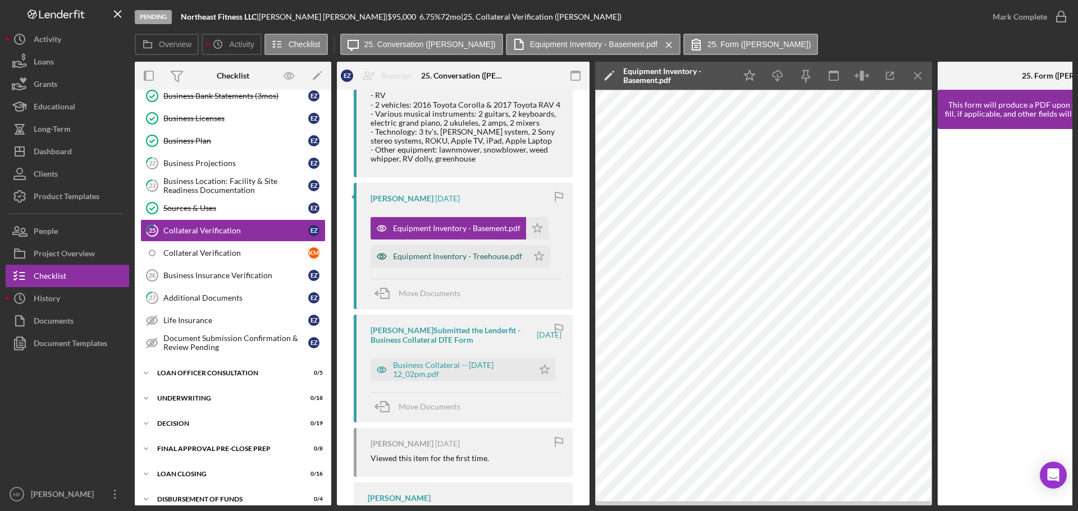
click at [448, 262] on div "Equipment Inventory - Treehouse.pdf" at bounding box center [448, 256] width 157 height 22
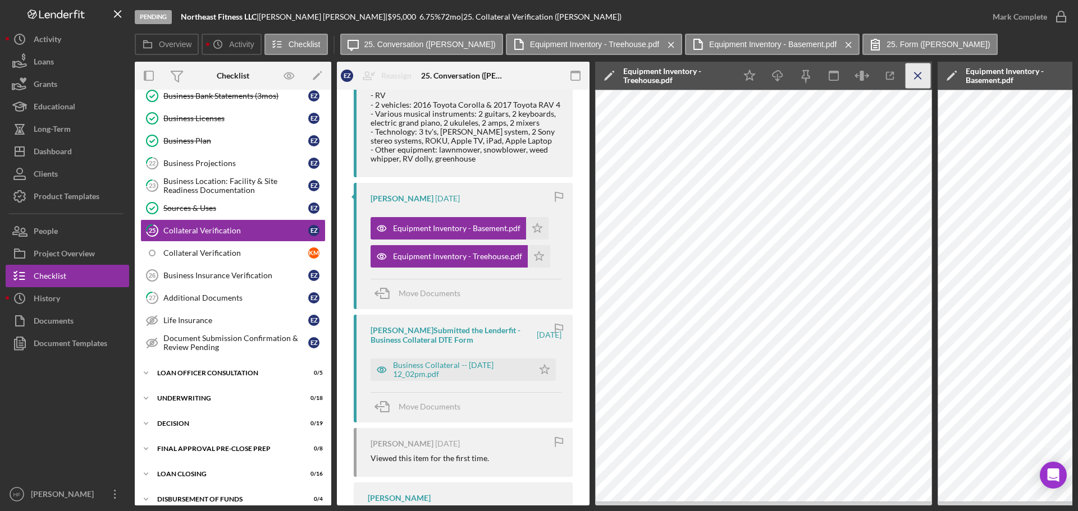
click at [917, 79] on icon "Icon/Menu Close" at bounding box center [917, 75] width 25 height 25
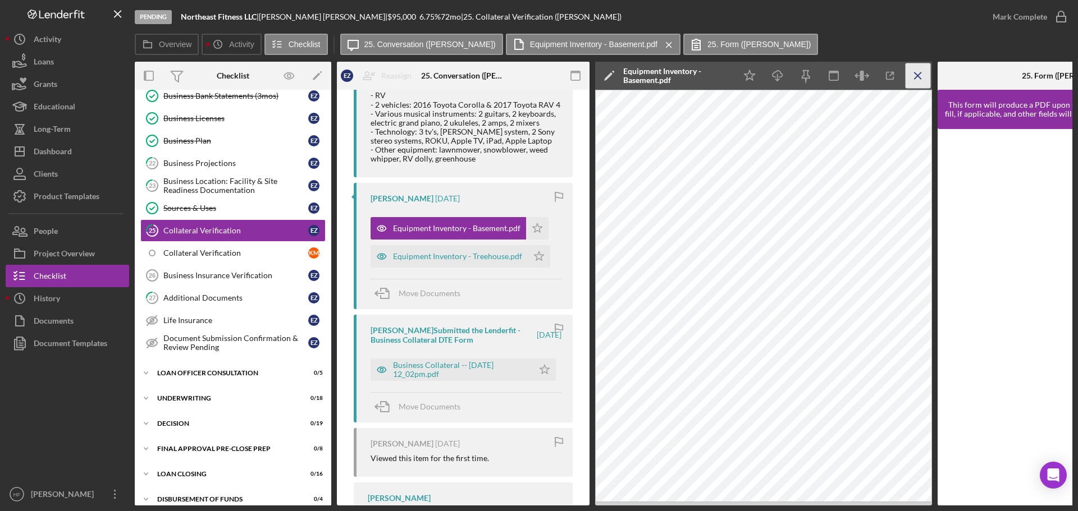
click at [918, 74] on icon "Icon/Menu Close" at bounding box center [917, 75] width 25 height 25
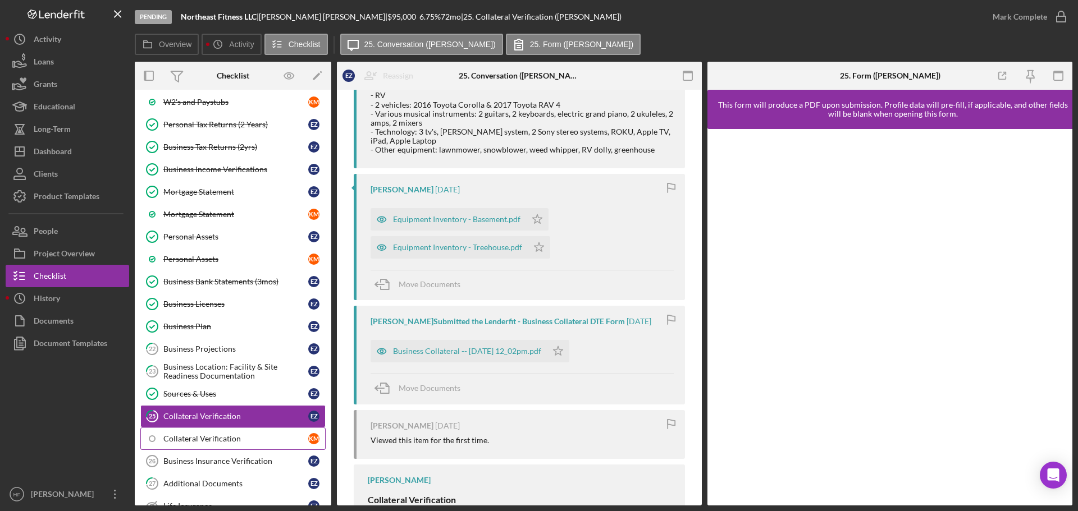
scroll to position [199, 0]
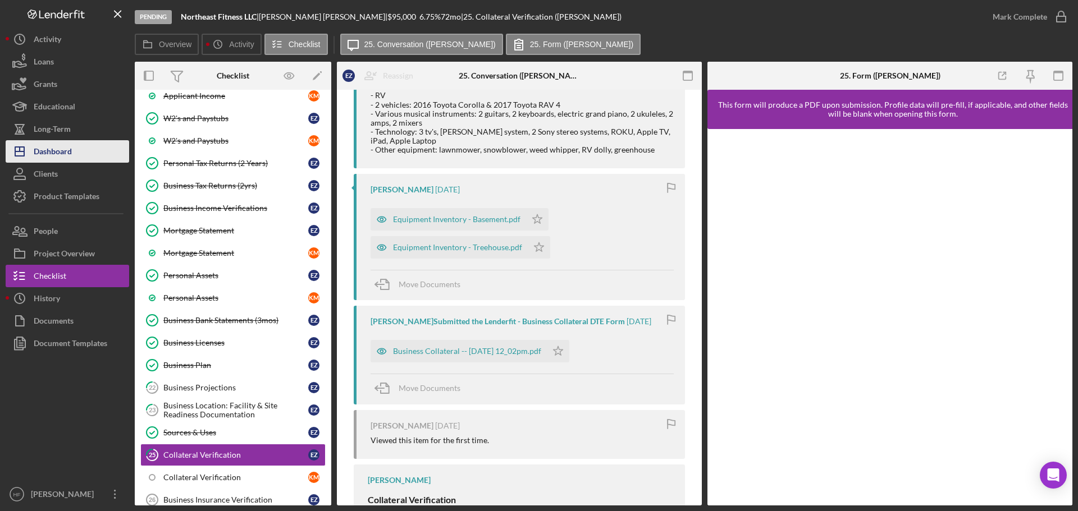
click at [54, 148] on div "Dashboard" at bounding box center [53, 152] width 38 height 25
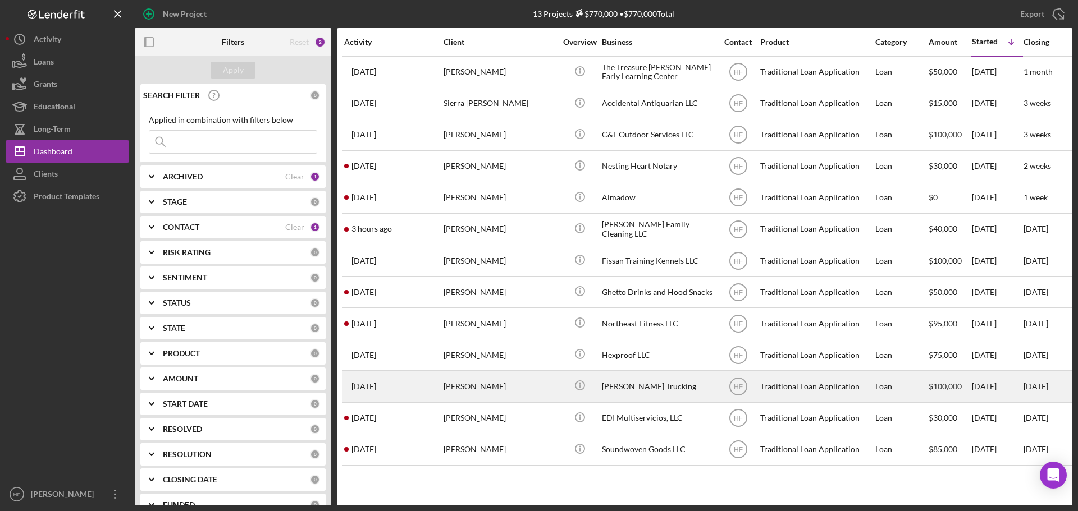
click at [505, 389] on div "Antonia Redner" at bounding box center [499, 387] width 112 height 30
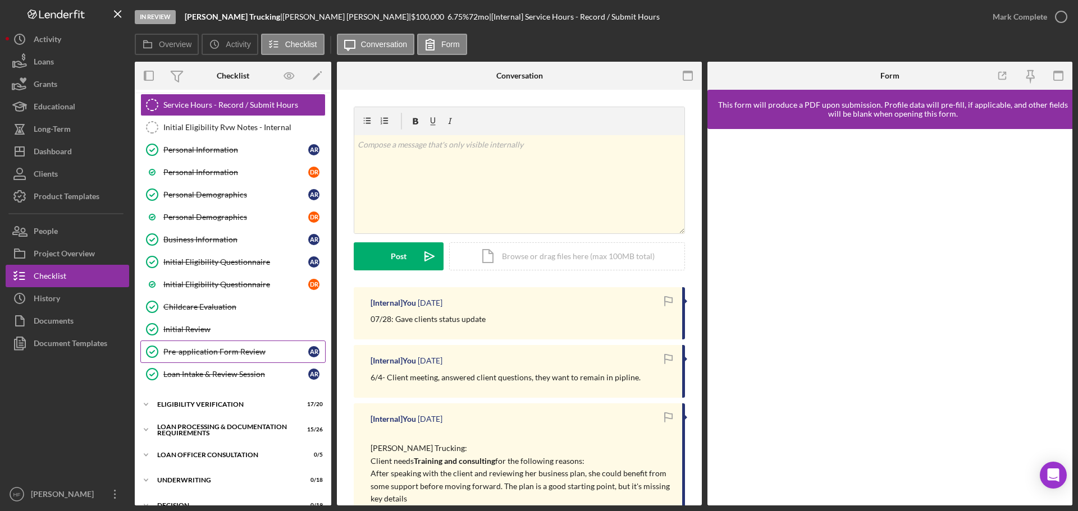
scroll to position [168, 0]
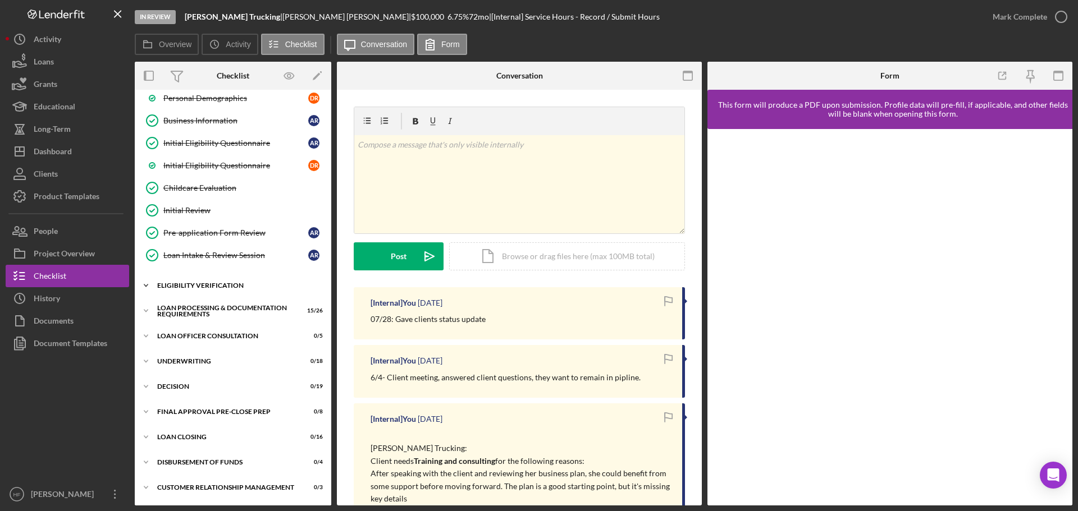
click at [152, 286] on icon "Icon/Expander" at bounding box center [146, 285] width 22 height 22
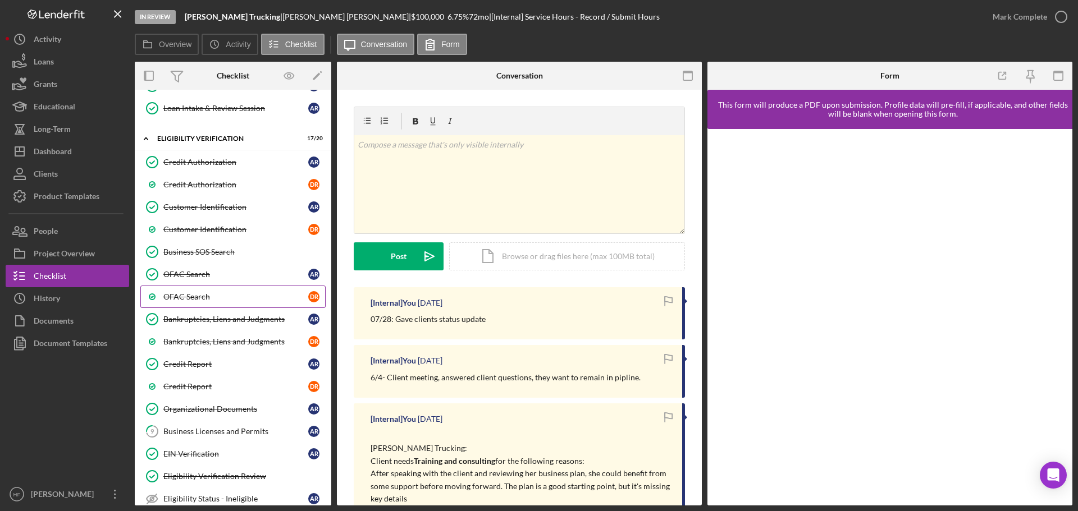
scroll to position [337, 0]
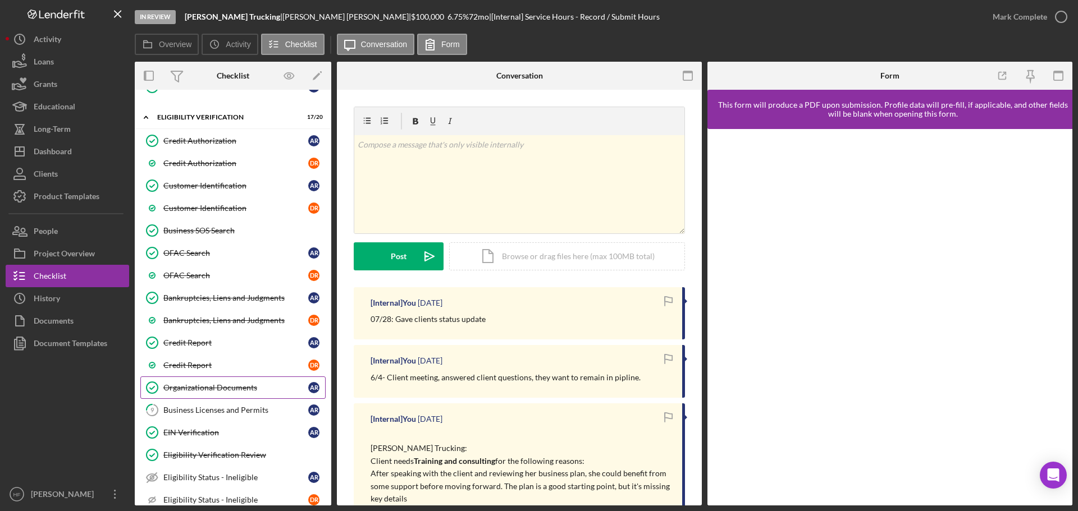
click at [237, 390] on div "Organizational Documents" at bounding box center [235, 387] width 145 height 9
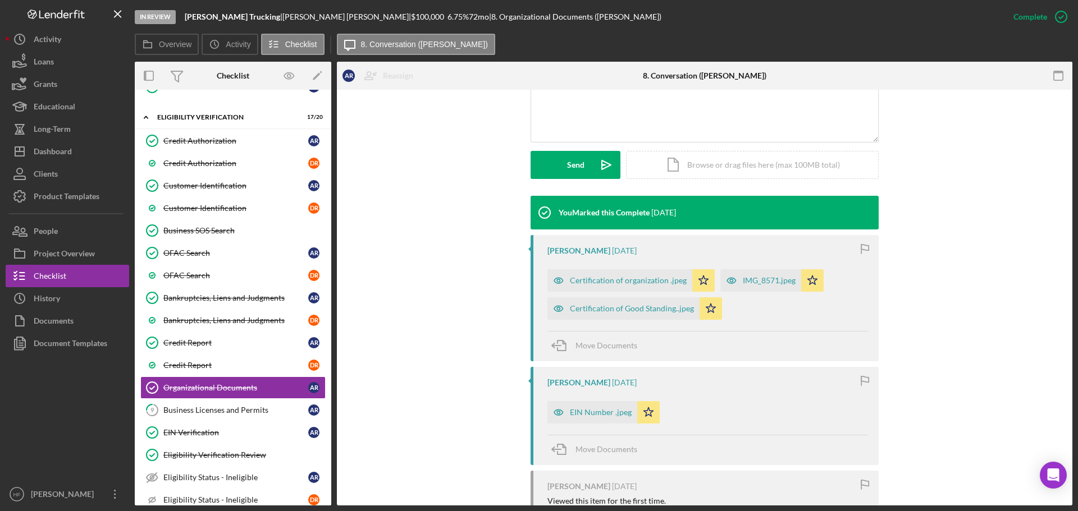
scroll to position [281, 0]
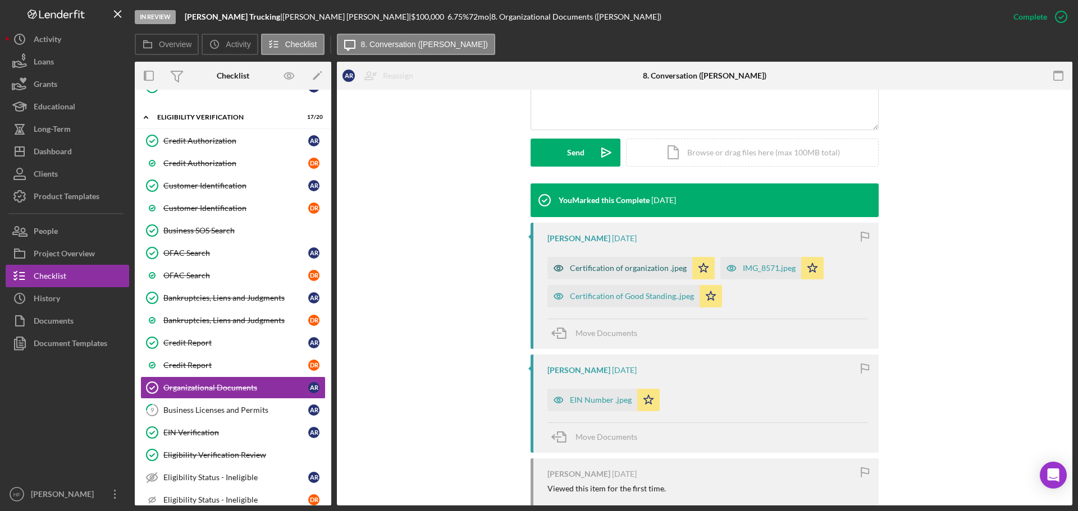
click at [622, 268] on div "Certification of organization .jpeg" at bounding box center [628, 268] width 117 height 9
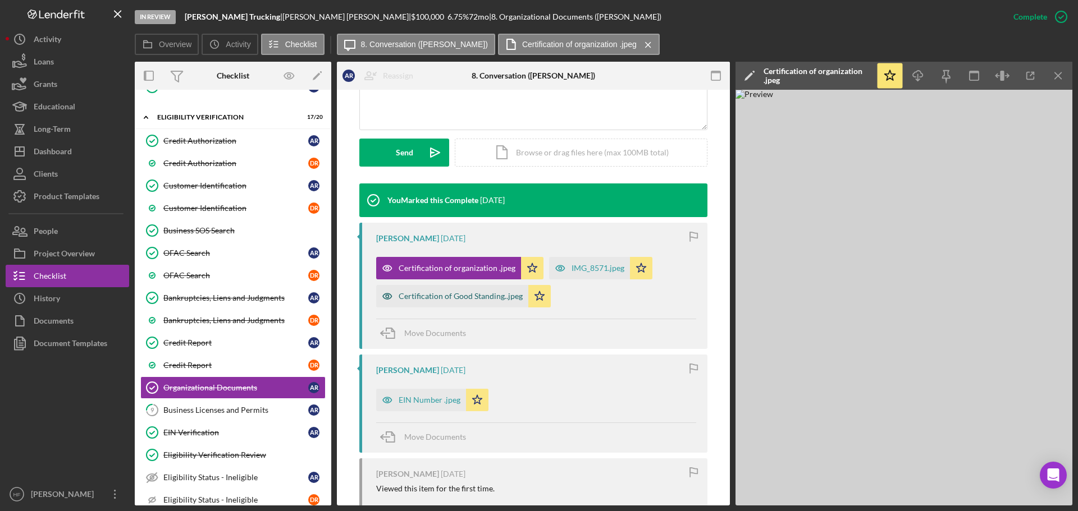
click at [461, 297] on div "Certification of Good Standing..jpeg" at bounding box center [460, 296] width 124 height 9
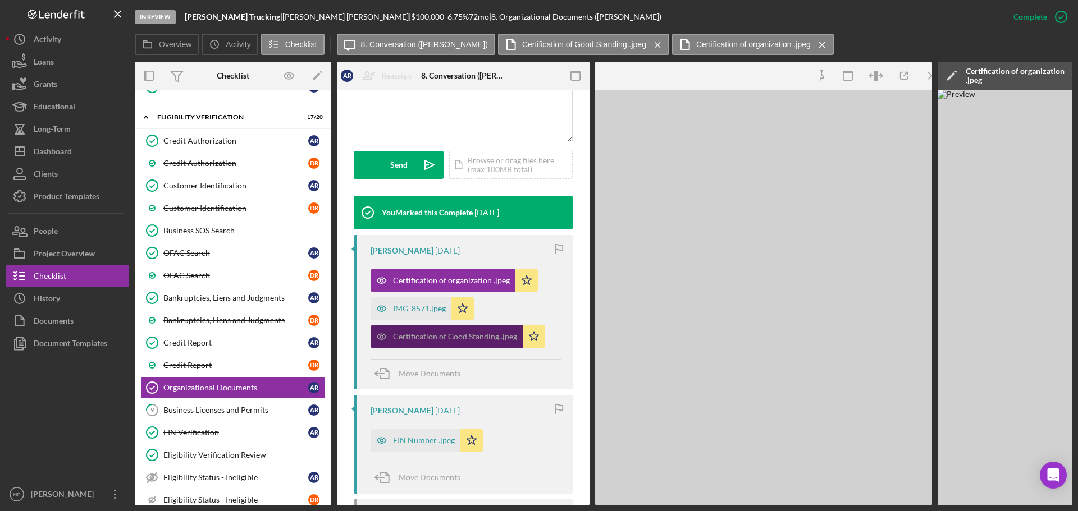
scroll to position [293, 0]
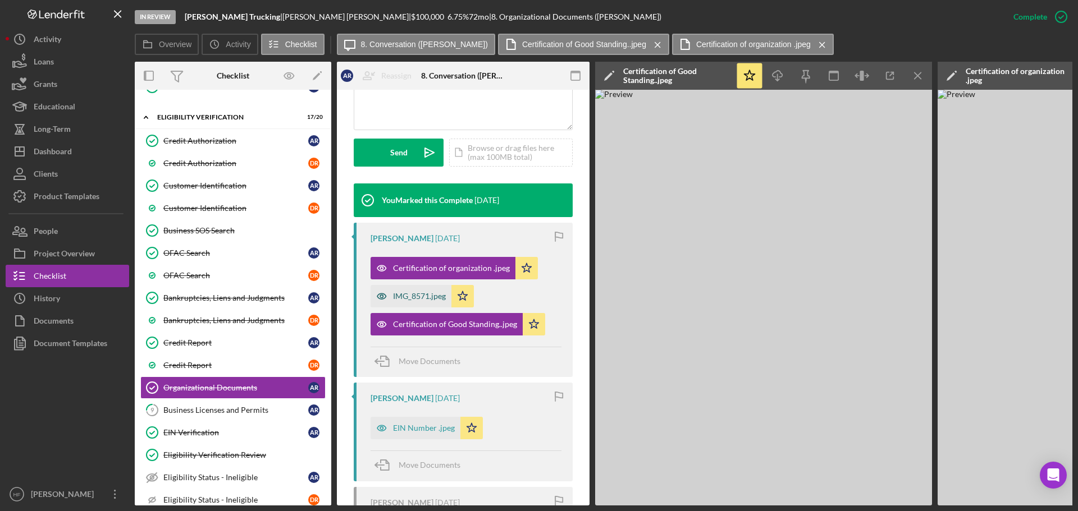
click at [425, 297] on div "IMG_8571.jpeg" at bounding box center [419, 296] width 53 height 9
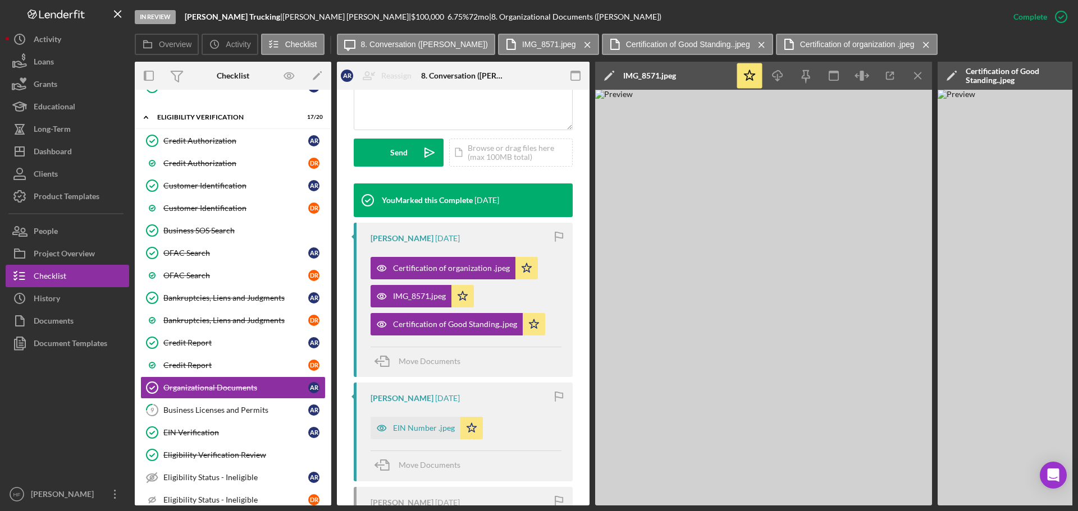
drag, startPoint x: 718, startPoint y: 506, endPoint x: 819, endPoint y: 503, distance: 101.1
click at [819, 503] on div "In Review Redner Trucking | Antonia Redner | $100,000 $100,000 6.75 % 72 mo | 8…" at bounding box center [539, 255] width 1078 height 511
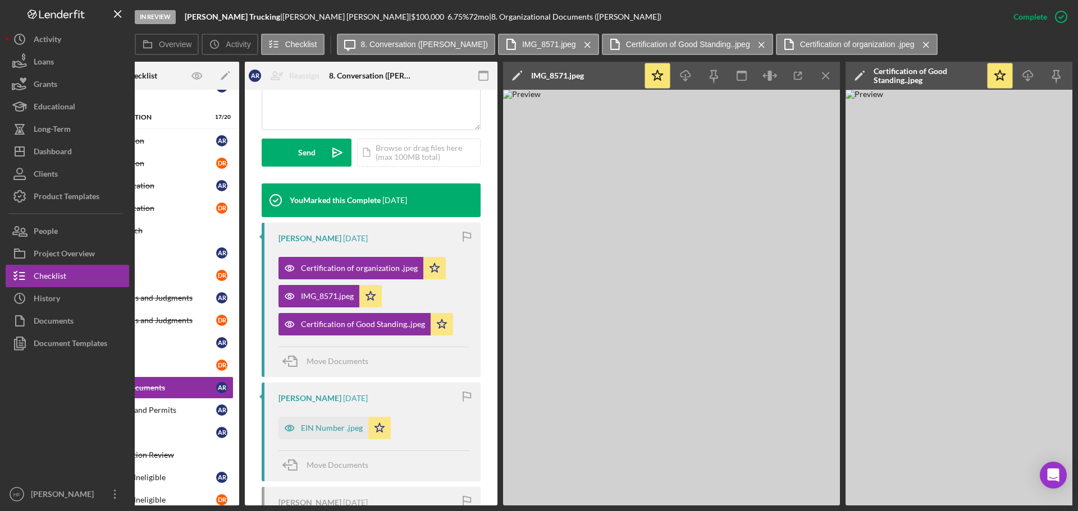
scroll to position [0, 104]
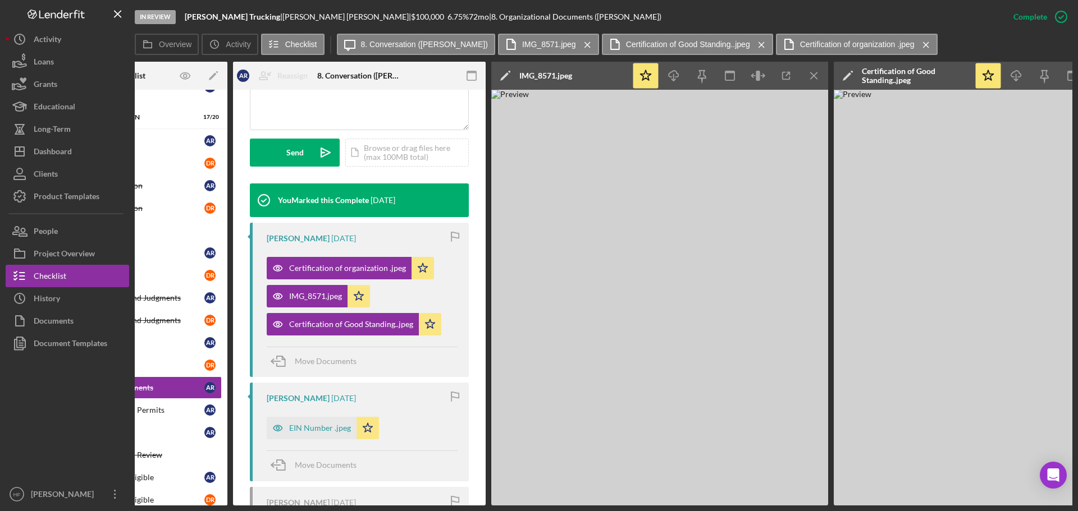
drag, startPoint x: 736, startPoint y: 506, endPoint x: 771, endPoint y: 507, distance: 34.8
click at [771, 507] on div "In Review Redner Trucking | Antonia Redner | $100,000 $100,000 6.75 % 72 mo | 8…" at bounding box center [539, 255] width 1078 height 511
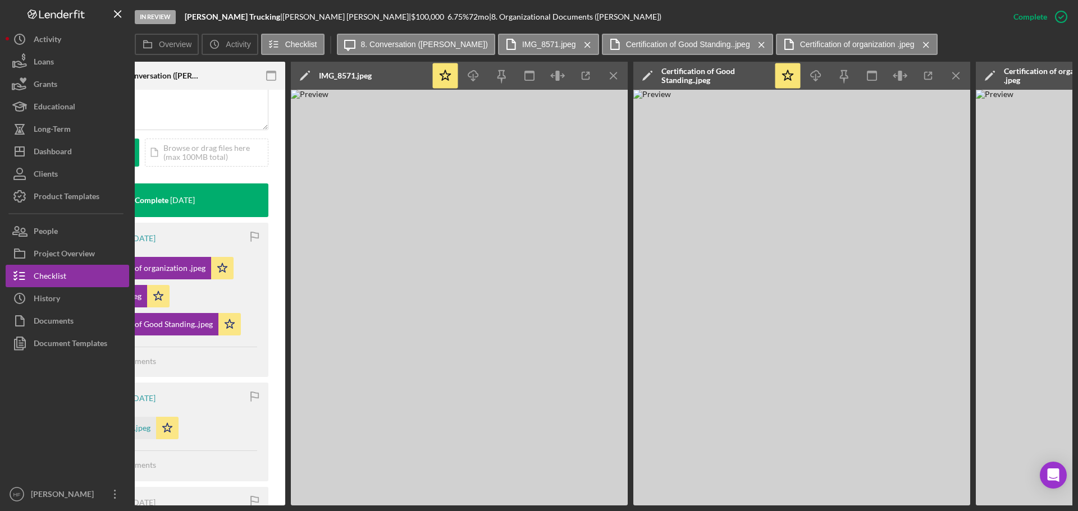
scroll to position [0, 305]
click at [959, 72] on icon "Icon/Menu Close" at bounding box center [954, 75] width 25 height 25
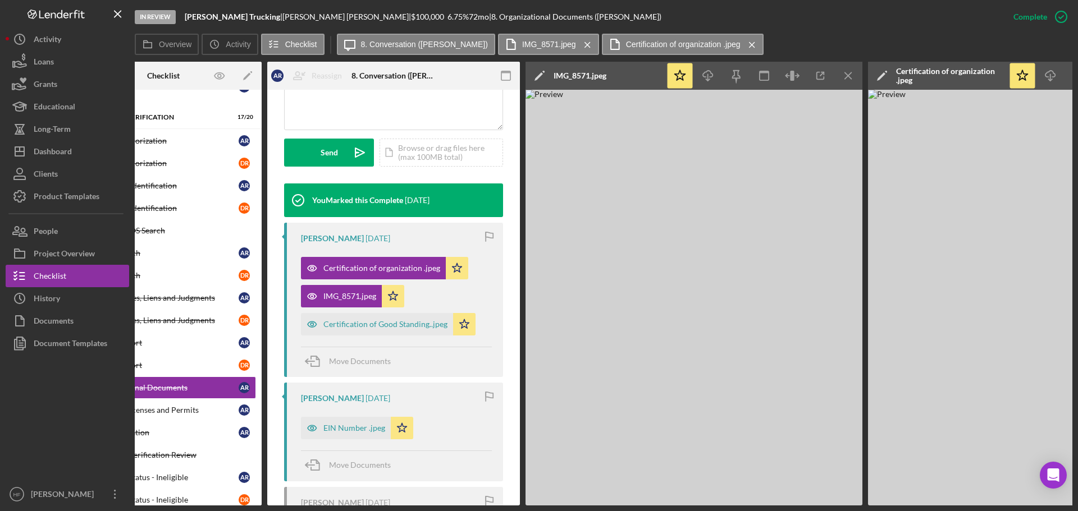
scroll to position [0, 68]
drag, startPoint x: 218, startPoint y: 506, endPoint x: 152, endPoint y: 504, distance: 65.7
click at [152, 504] on div "In Review Redner Trucking | Antonia Redner | $100,000 $100,000 6.75 % 72 mo | 8…" at bounding box center [539, 255] width 1078 height 511
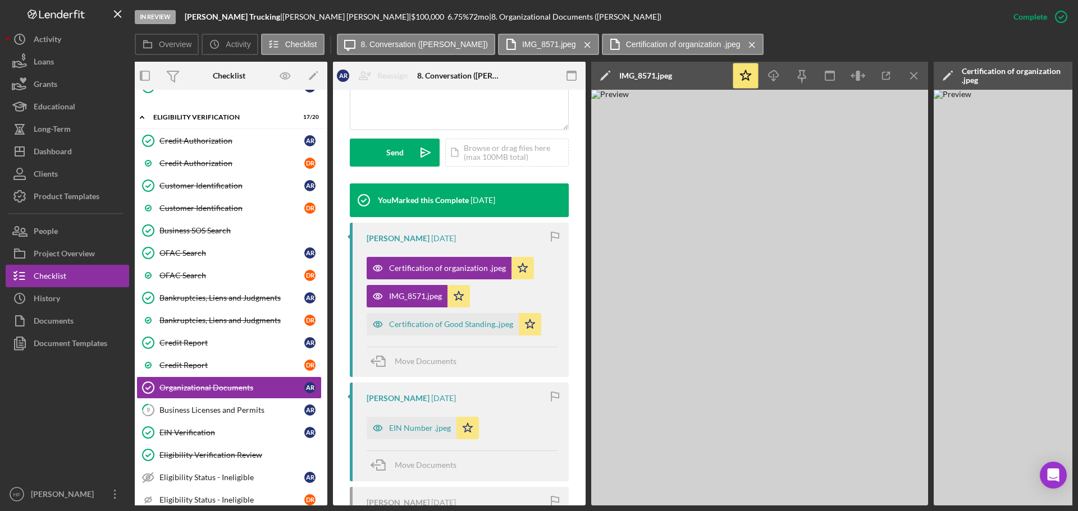
scroll to position [0, 0]
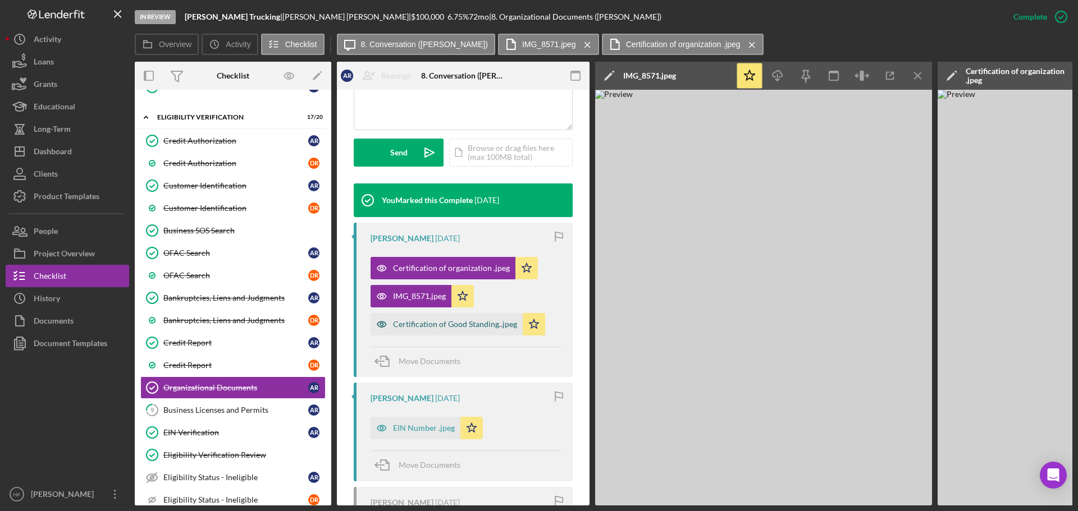
click at [445, 328] on div "Certification of Good Standing..jpeg" at bounding box center [455, 324] width 124 height 9
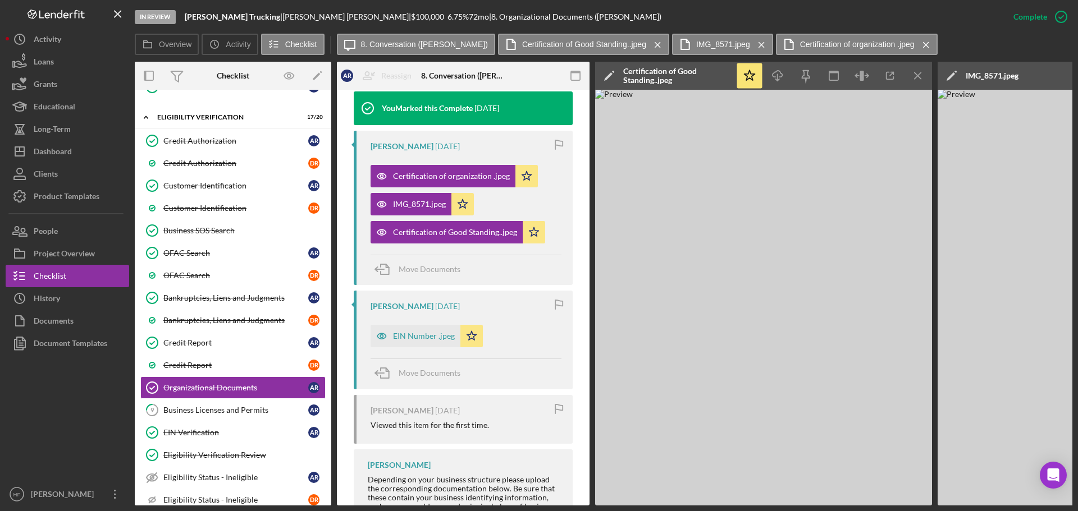
scroll to position [405, 0]
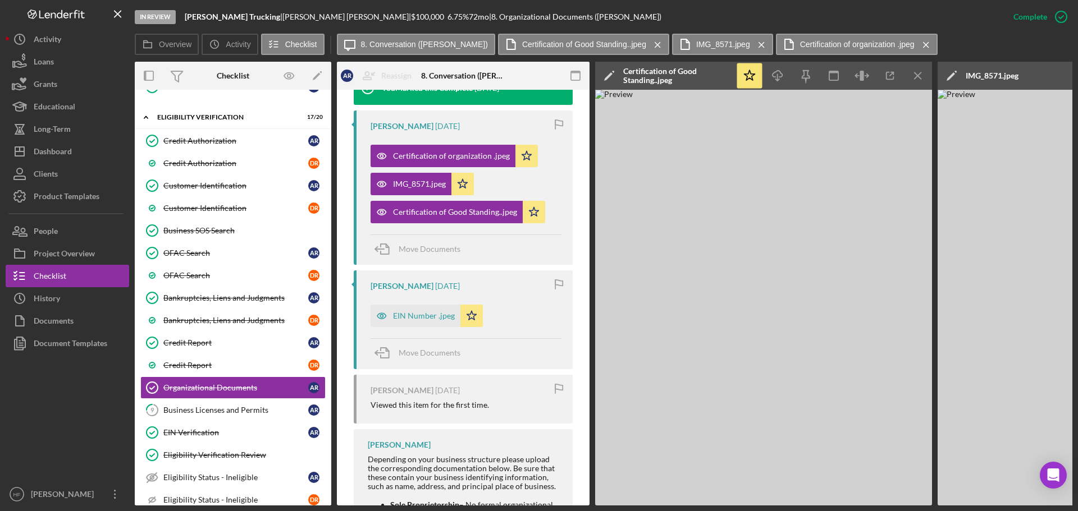
drag, startPoint x: 696, startPoint y: 506, endPoint x: 793, endPoint y: 503, distance: 97.1
click at [793, 503] on div "In Review Redner Trucking | Antonia Redner | $100,000 $100,000 6.75 % 72 mo | 8…" at bounding box center [539, 255] width 1078 height 511
drag, startPoint x: 701, startPoint y: 506, endPoint x: 773, endPoint y: 501, distance: 72.6
click at [773, 501] on div "In Review Redner Trucking | Antonia Redner | $100,000 $100,000 6.75 % 72 mo | 8…" at bounding box center [539, 255] width 1078 height 511
click at [764, 457] on img at bounding box center [763, 298] width 337 height 416
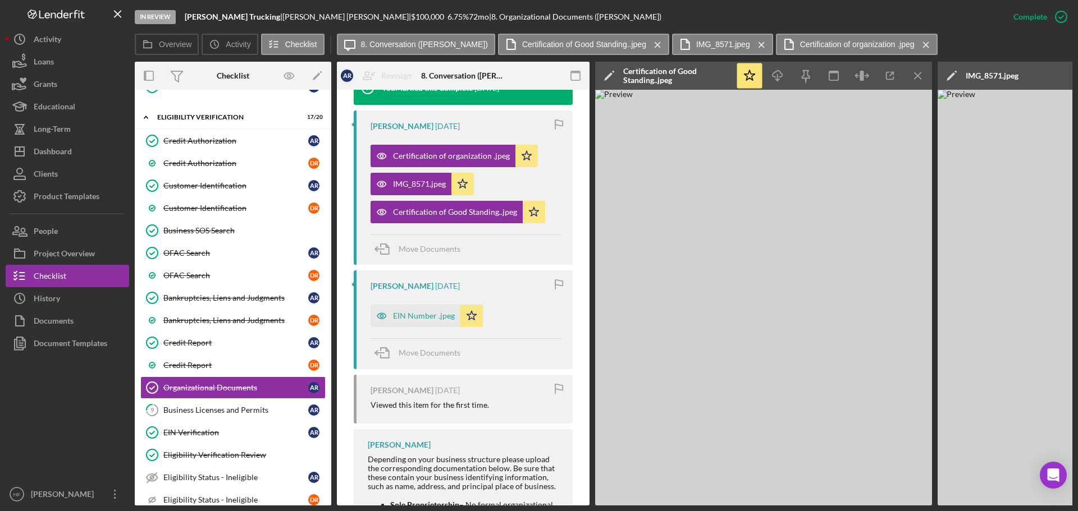
click at [916, 79] on icon "Icon/Menu Close" at bounding box center [917, 75] width 25 height 25
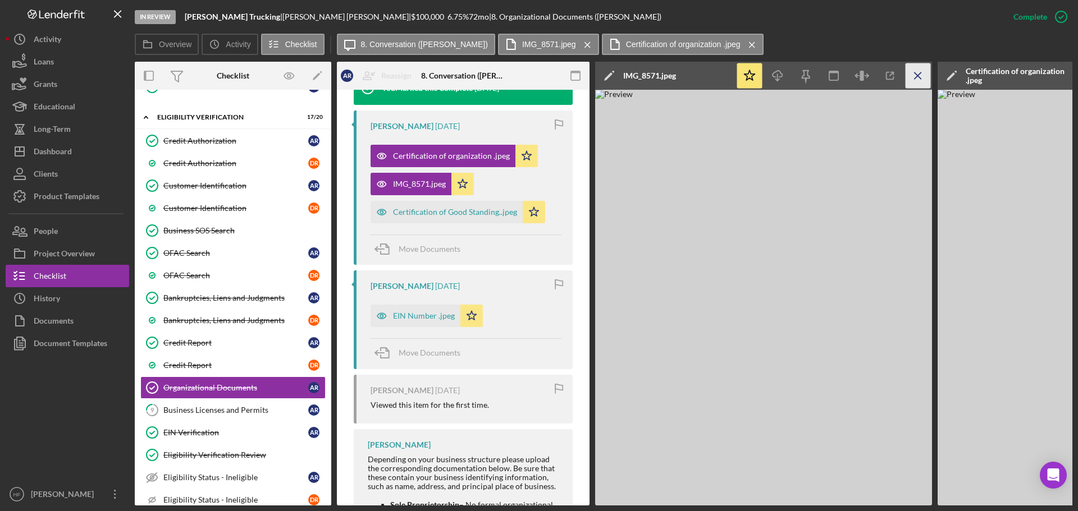
click at [916, 77] on line "button" at bounding box center [917, 75] width 6 height 6
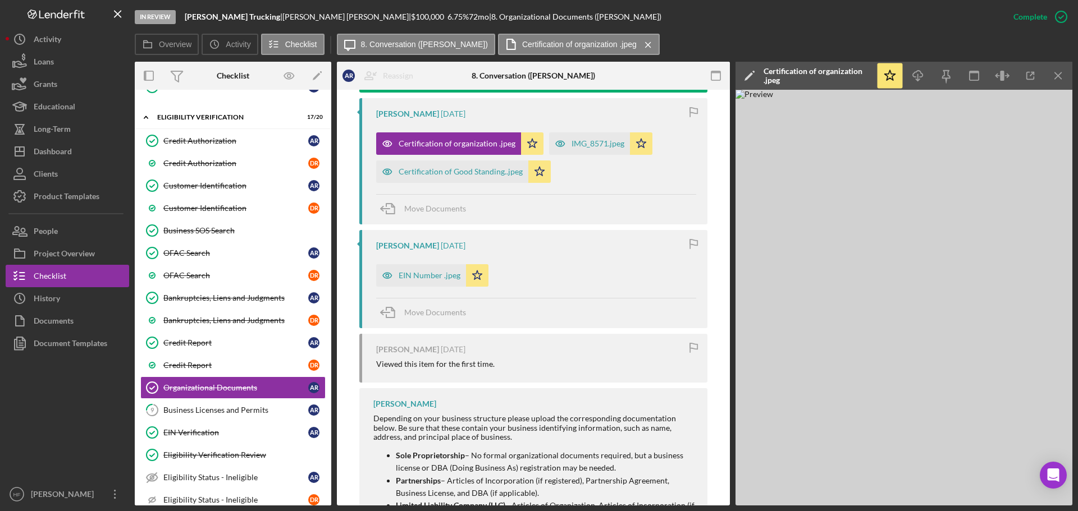
scroll to position [393, 0]
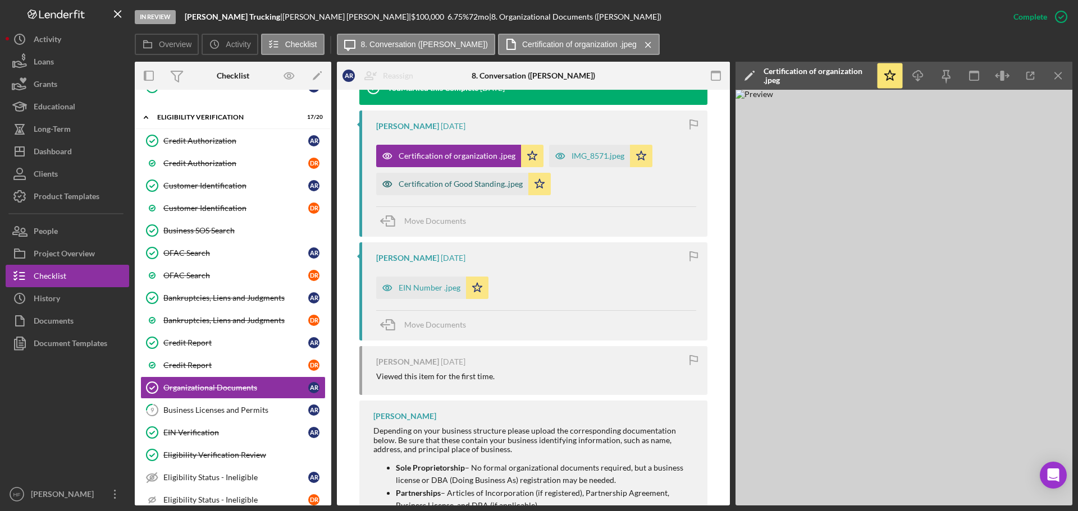
click at [478, 185] on div "Certification of Good Standing..jpeg" at bounding box center [460, 184] width 124 height 9
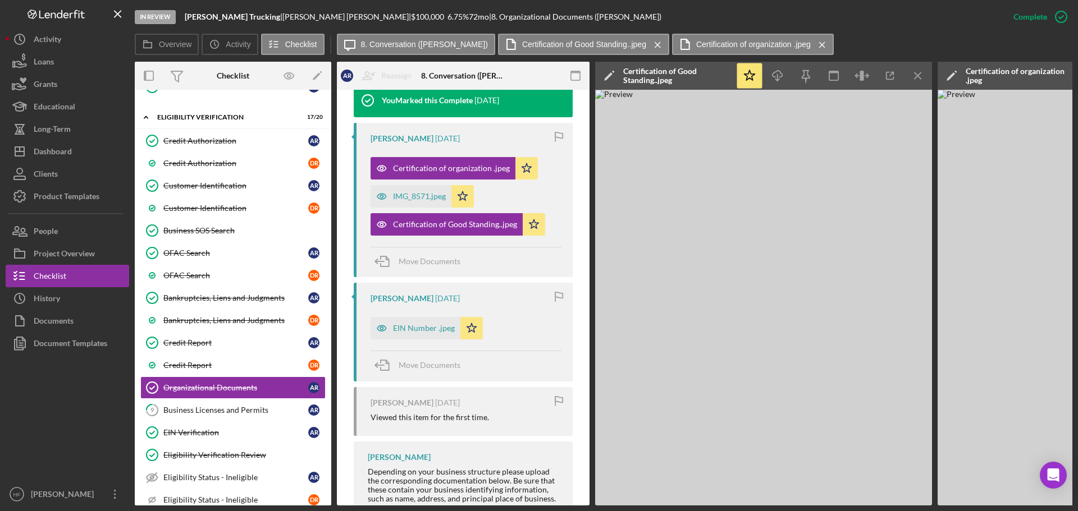
scroll to position [405, 0]
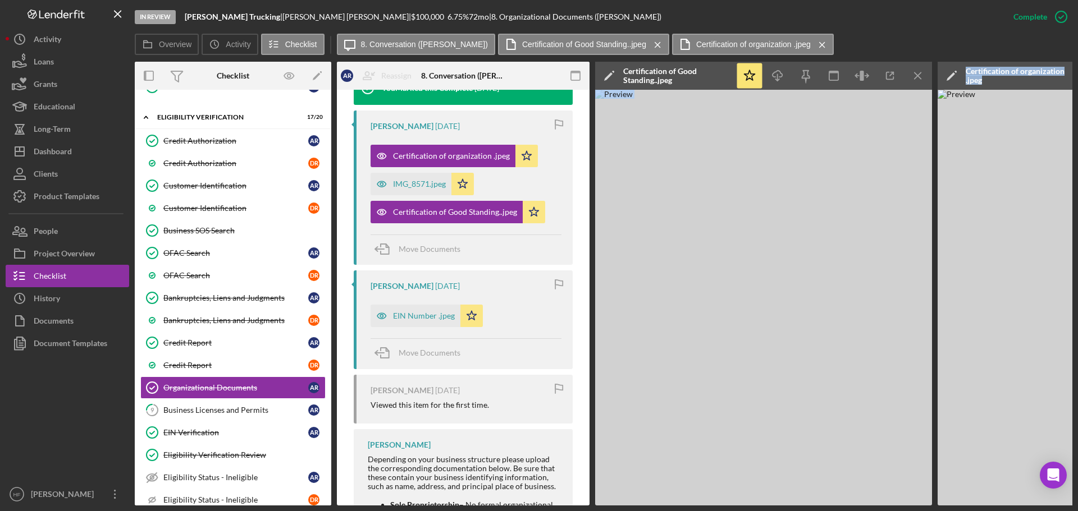
drag, startPoint x: 858, startPoint y: 508, endPoint x: 954, endPoint y: 510, distance: 96.0
click at [954, 510] on div "In Review Redner Trucking | Antonia Redner | $100,000 $100,000 6.75 % 72 mo | 8…" at bounding box center [539, 255] width 1078 height 511
click at [919, 21] on div "In Review Redner Trucking | Antonia Redner | $100,000 $100,000 6.75 % 72 mo | 8…" at bounding box center [568, 17] width 867 height 34
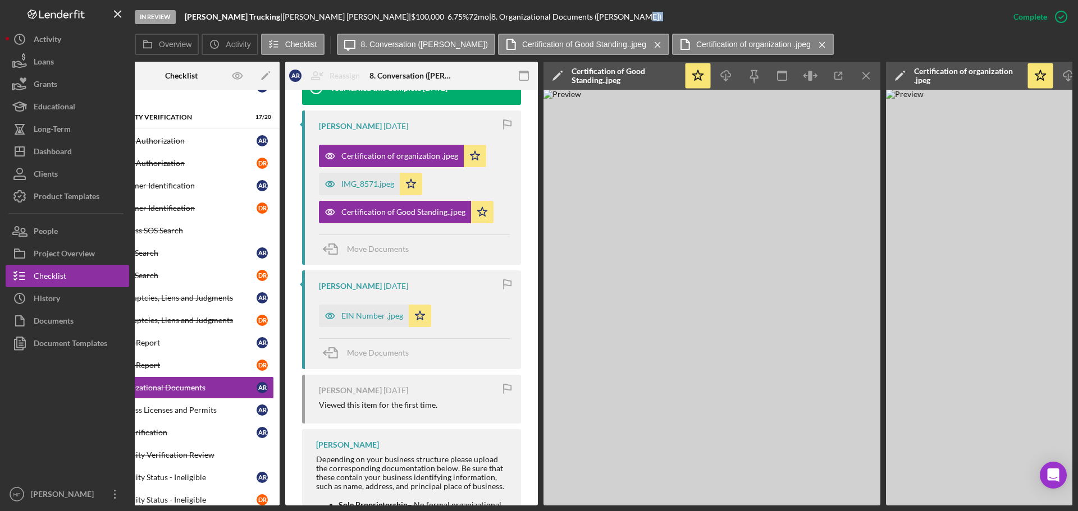
scroll to position [0, 0]
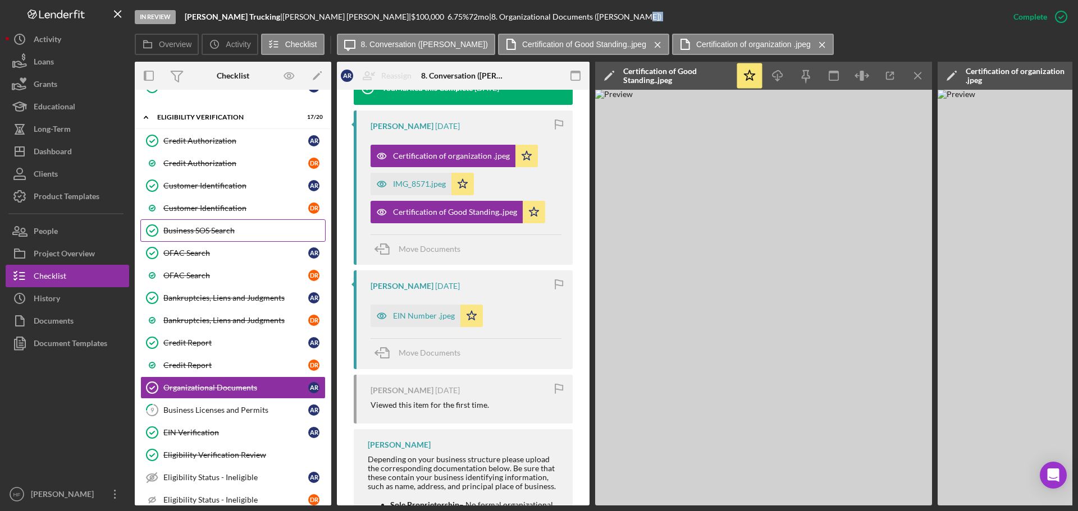
click at [225, 233] on div "Business SOS Search" at bounding box center [244, 230] width 162 height 9
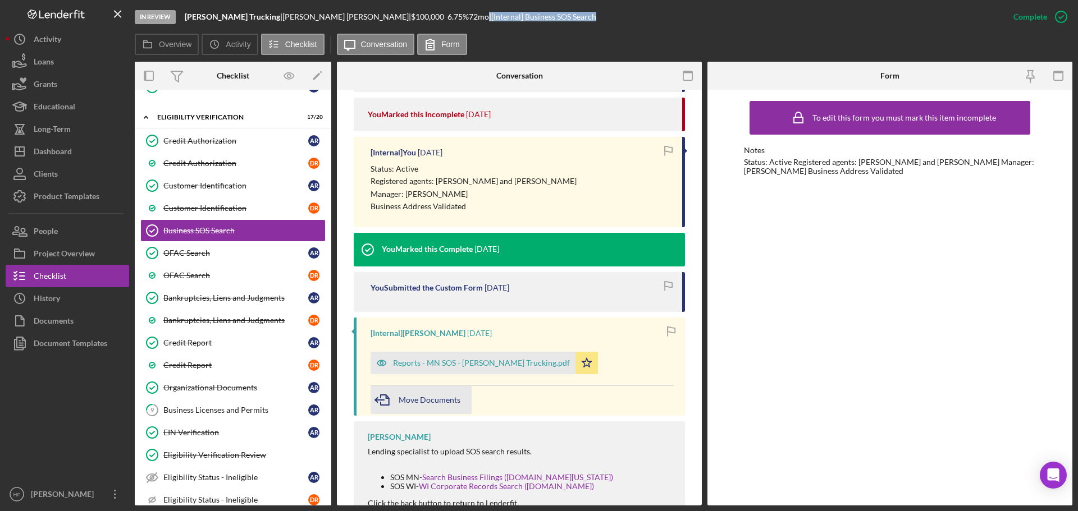
scroll to position [449, 0]
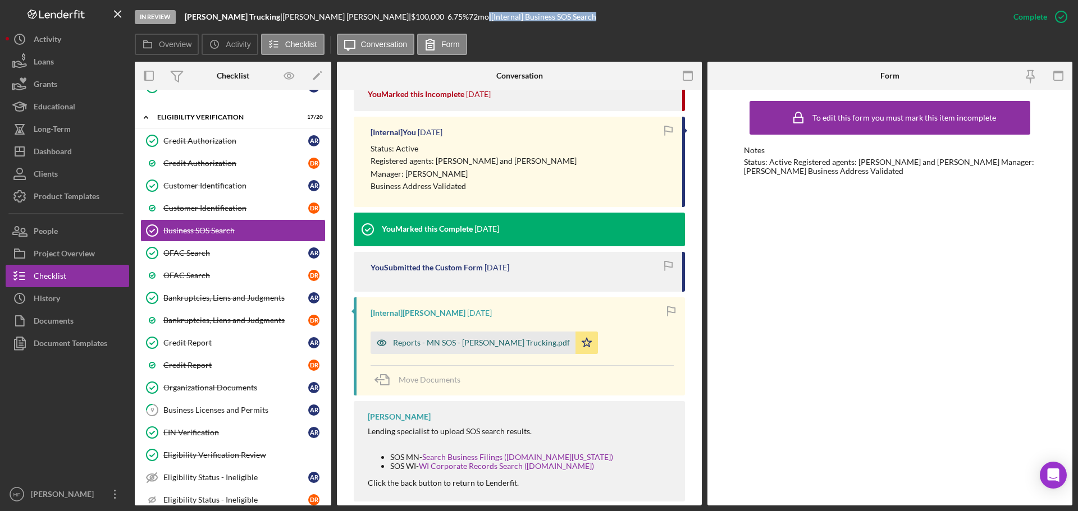
click at [440, 347] on div "Reports - MN SOS - Redner Trucking.pdf" at bounding box center [472, 343] width 205 height 22
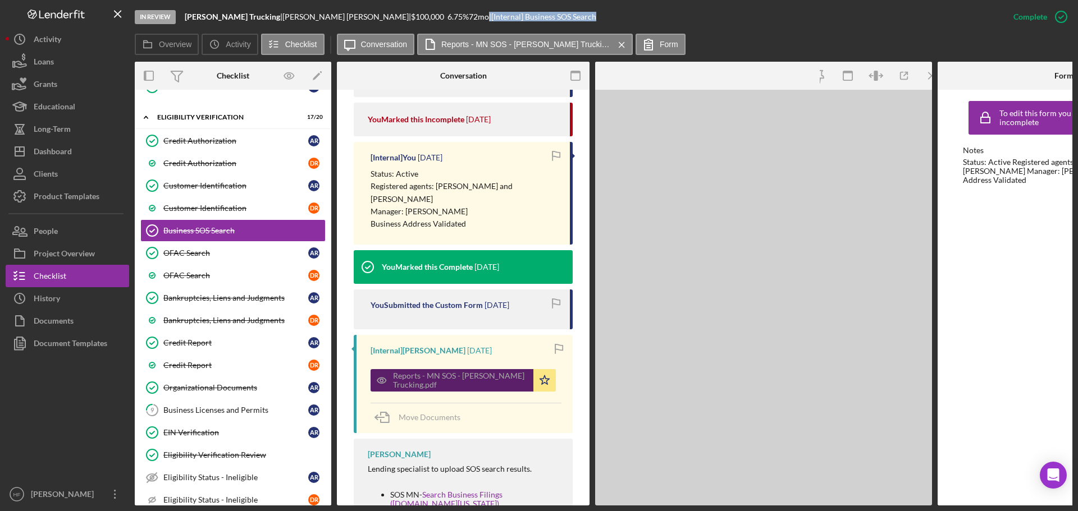
scroll to position [461, 0]
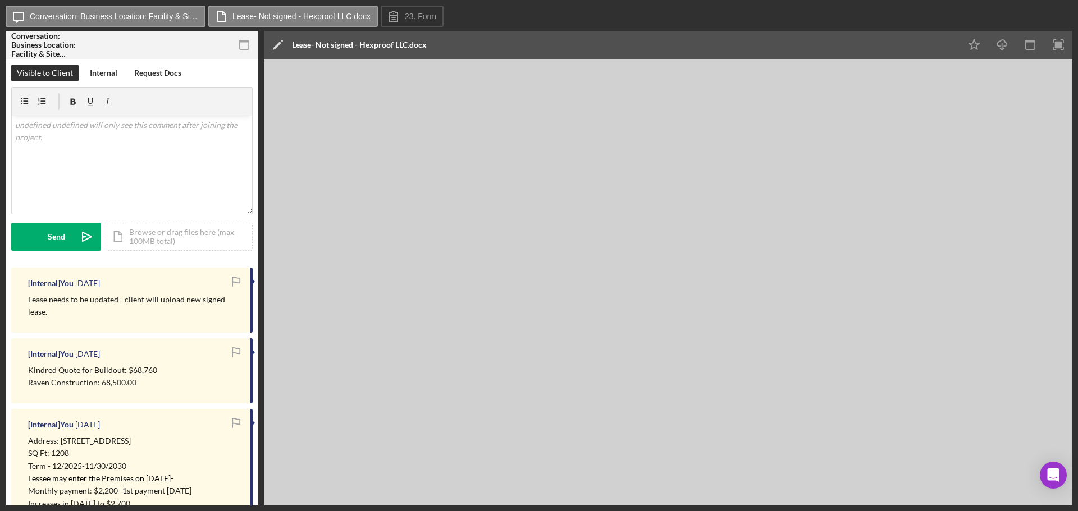
scroll to position [337, 0]
